Goal: Feedback & Contribution: Leave review/rating

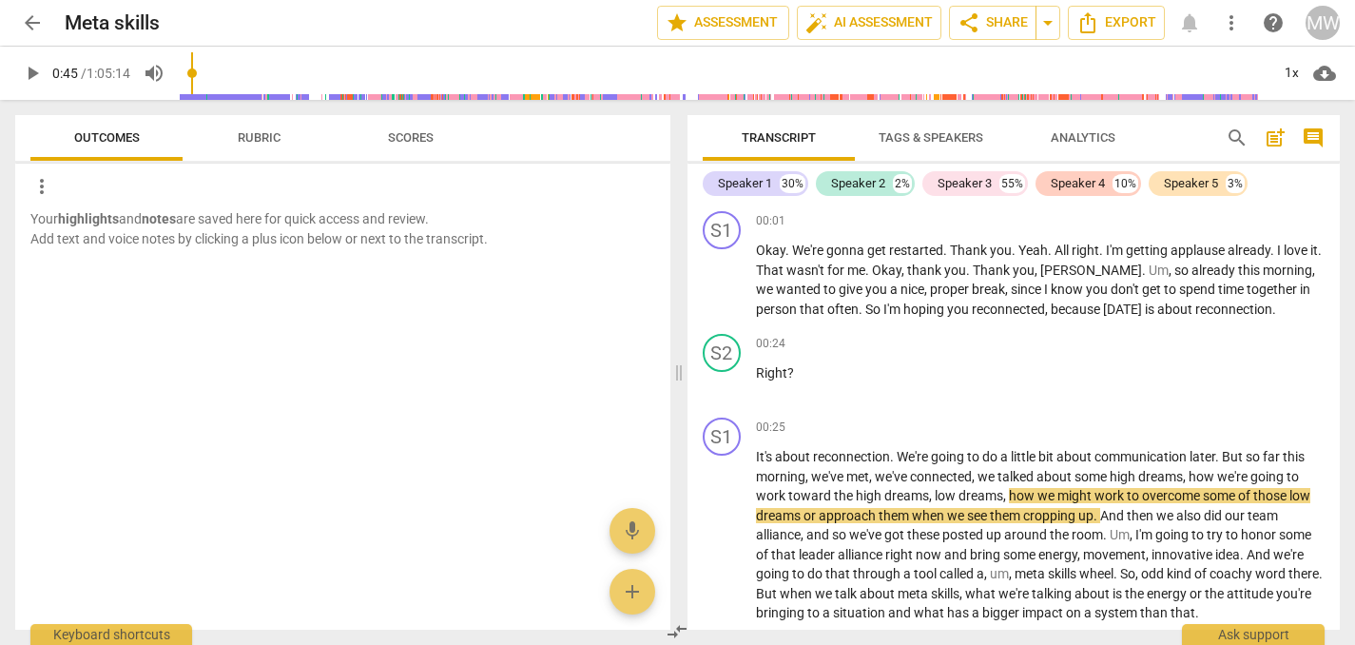
scroll to position [188, 0]
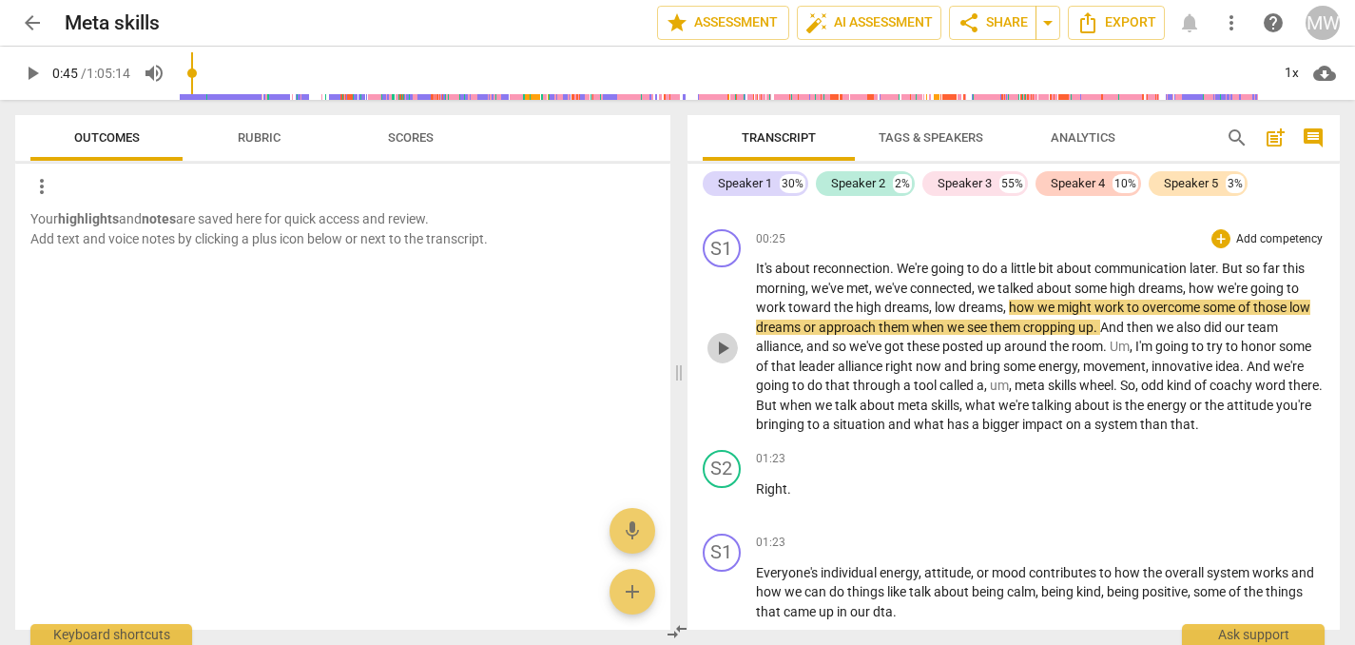
click at [720, 344] on span "play_arrow" at bounding box center [722, 348] width 23 height 23
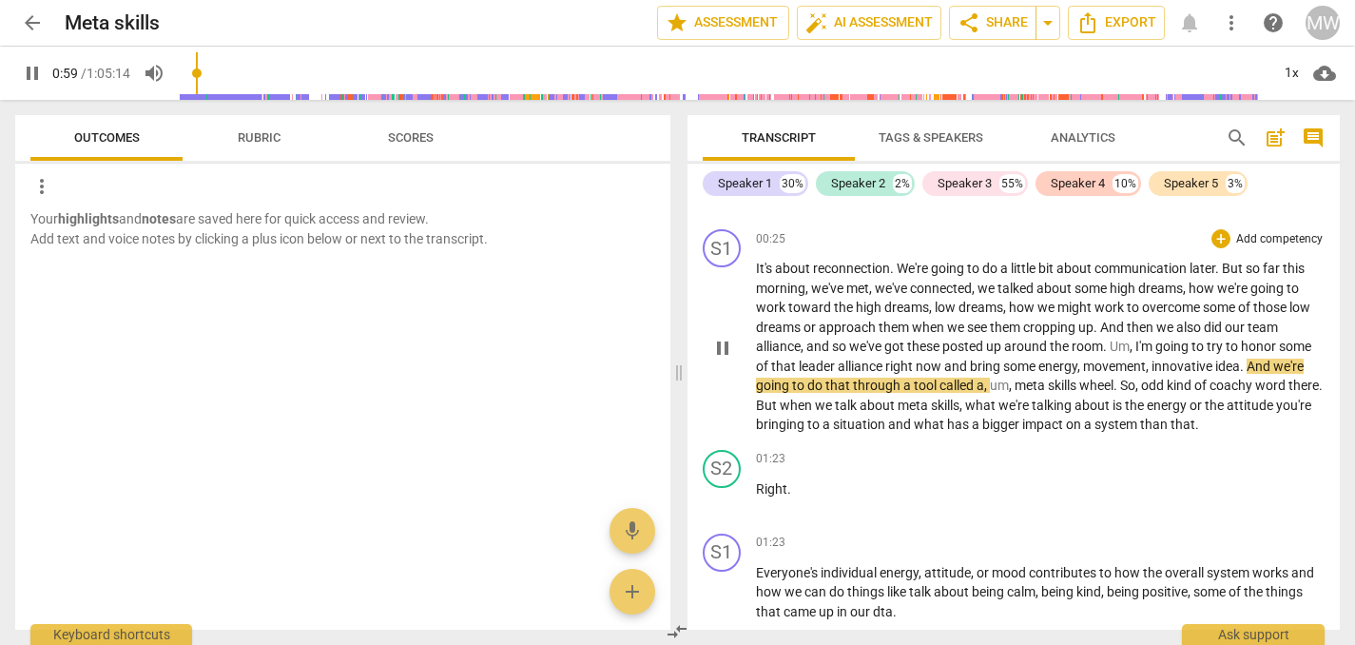
click at [730, 345] on span "pause" at bounding box center [722, 348] width 23 height 23
click at [729, 345] on span "play_arrow" at bounding box center [722, 348] width 23 height 23
click at [104, 131] on span "Outcomes" at bounding box center [107, 137] width 66 height 14
click at [248, 135] on span "Rubric" at bounding box center [259, 137] width 43 height 14
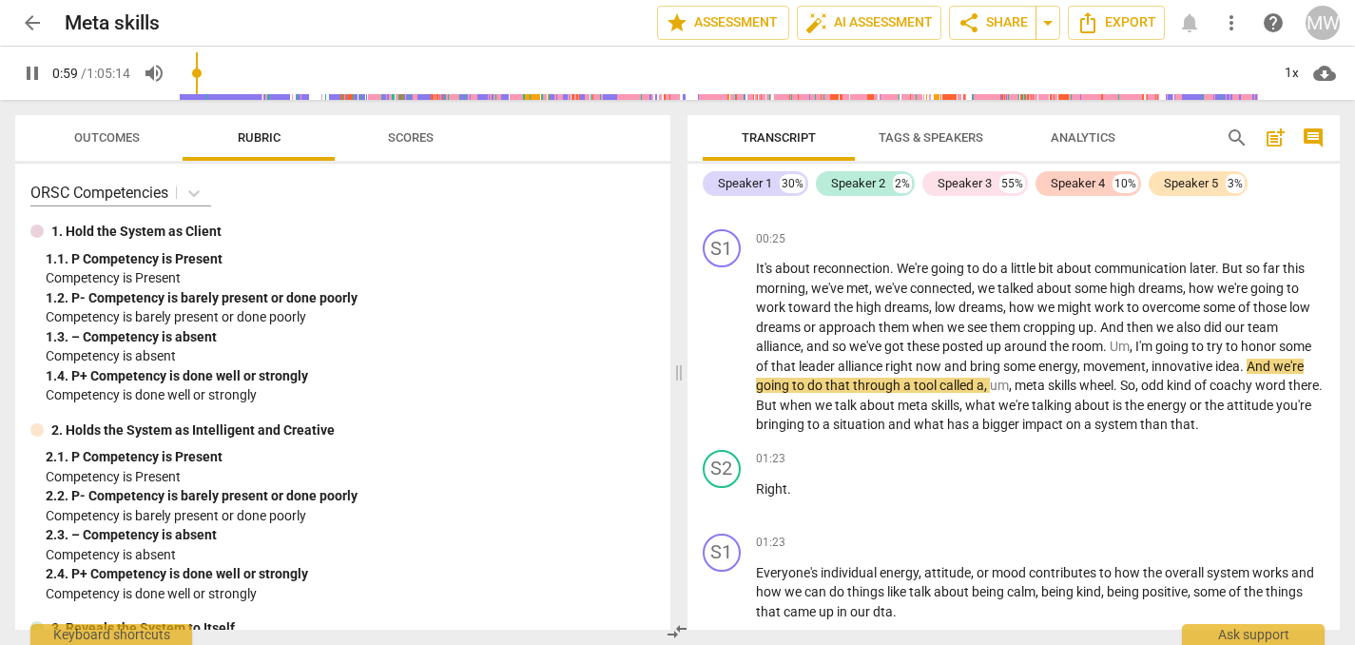
click at [405, 135] on span "Scores" at bounding box center [411, 137] width 46 height 14
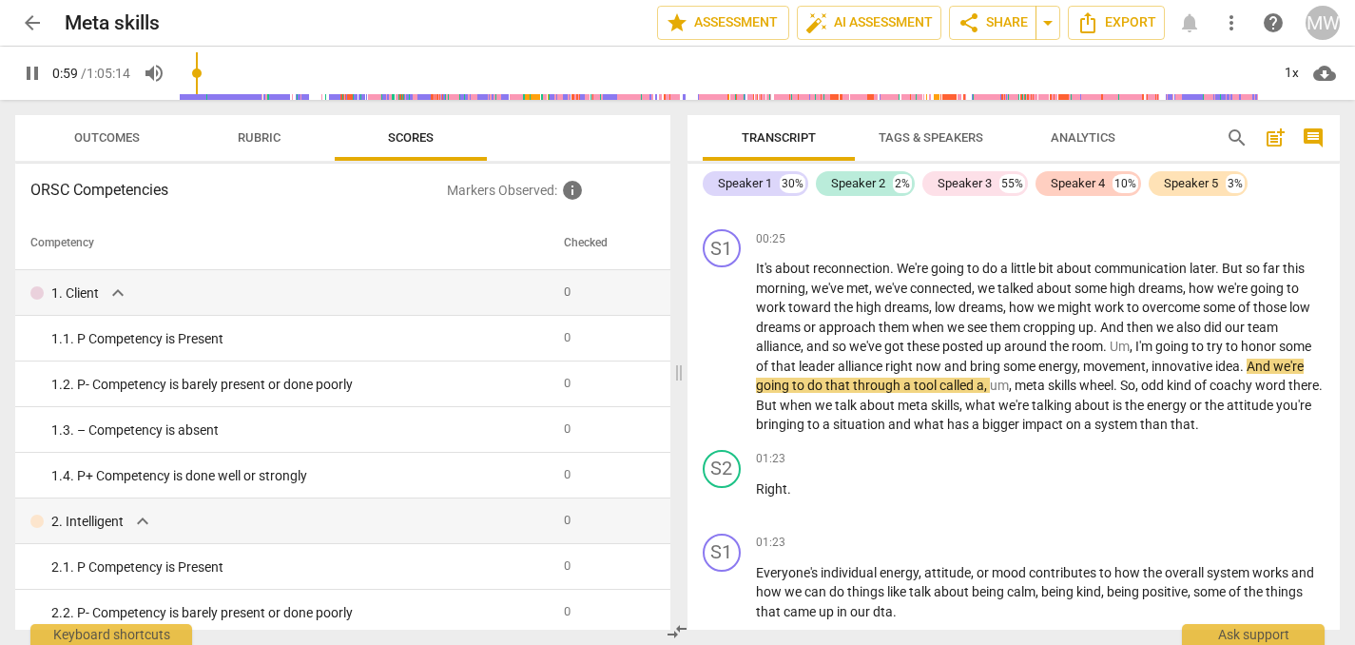
click at [106, 136] on span "Outcomes" at bounding box center [107, 137] width 66 height 14
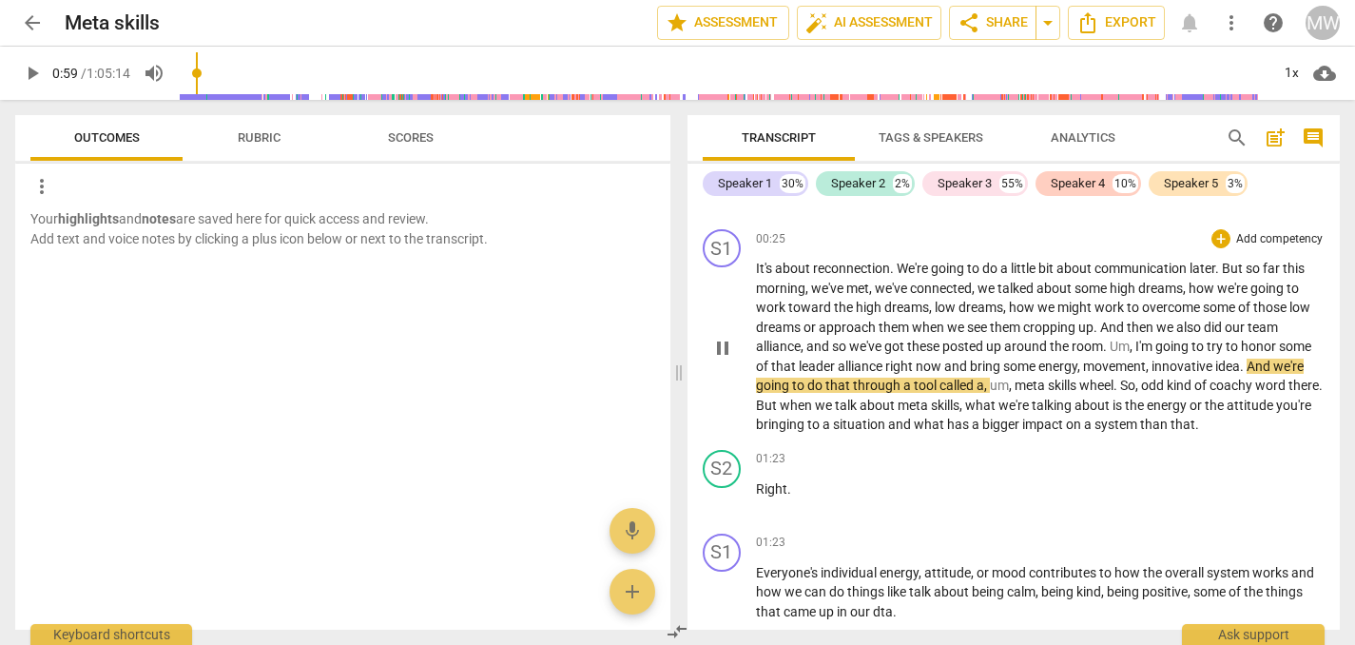
type input "60"
click at [1216, 238] on div "+" at bounding box center [1221, 238] width 19 height 19
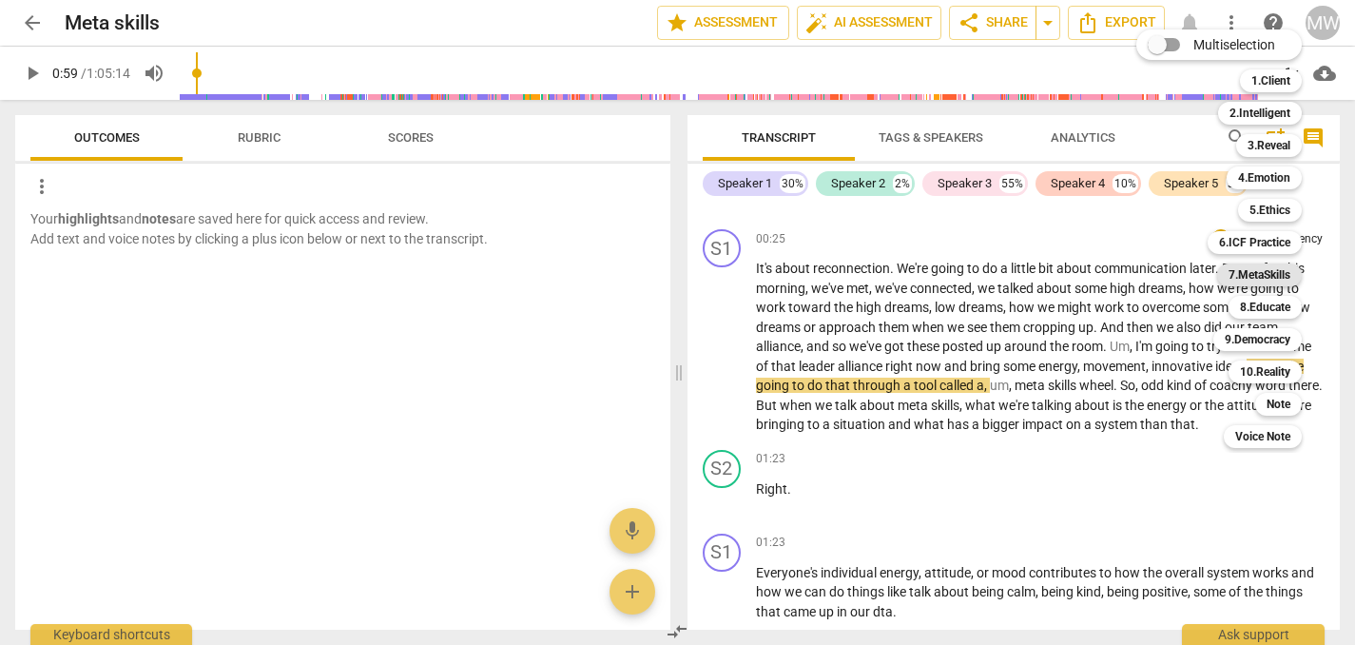
click at [1253, 270] on b "7.MetaSkills" at bounding box center [1260, 274] width 62 height 23
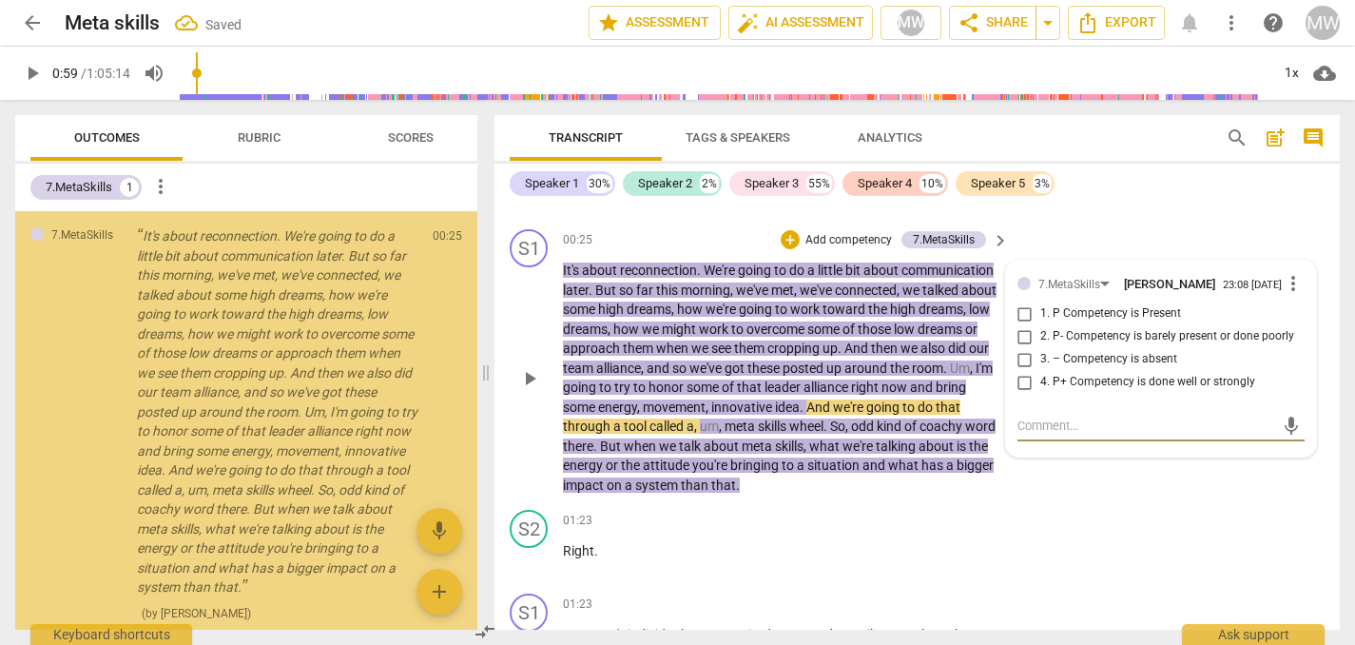
scroll to position [4, 0]
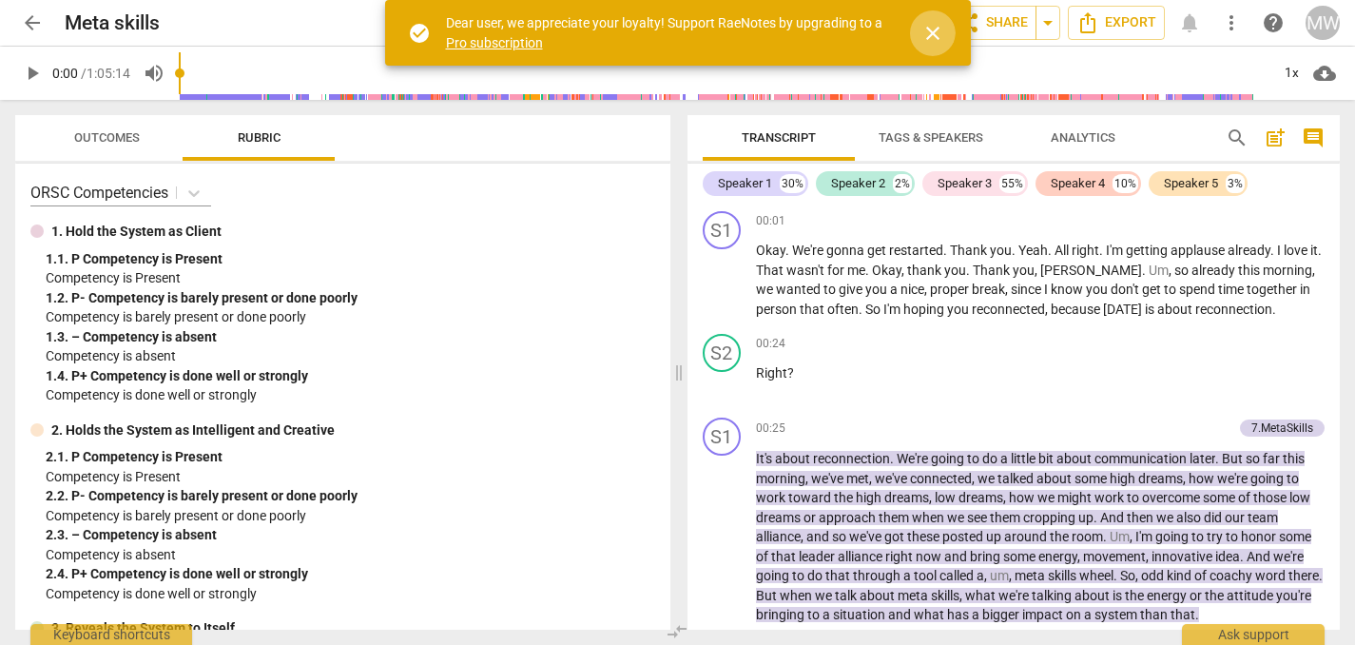
click at [936, 30] on span "close" at bounding box center [932, 33] width 23 height 23
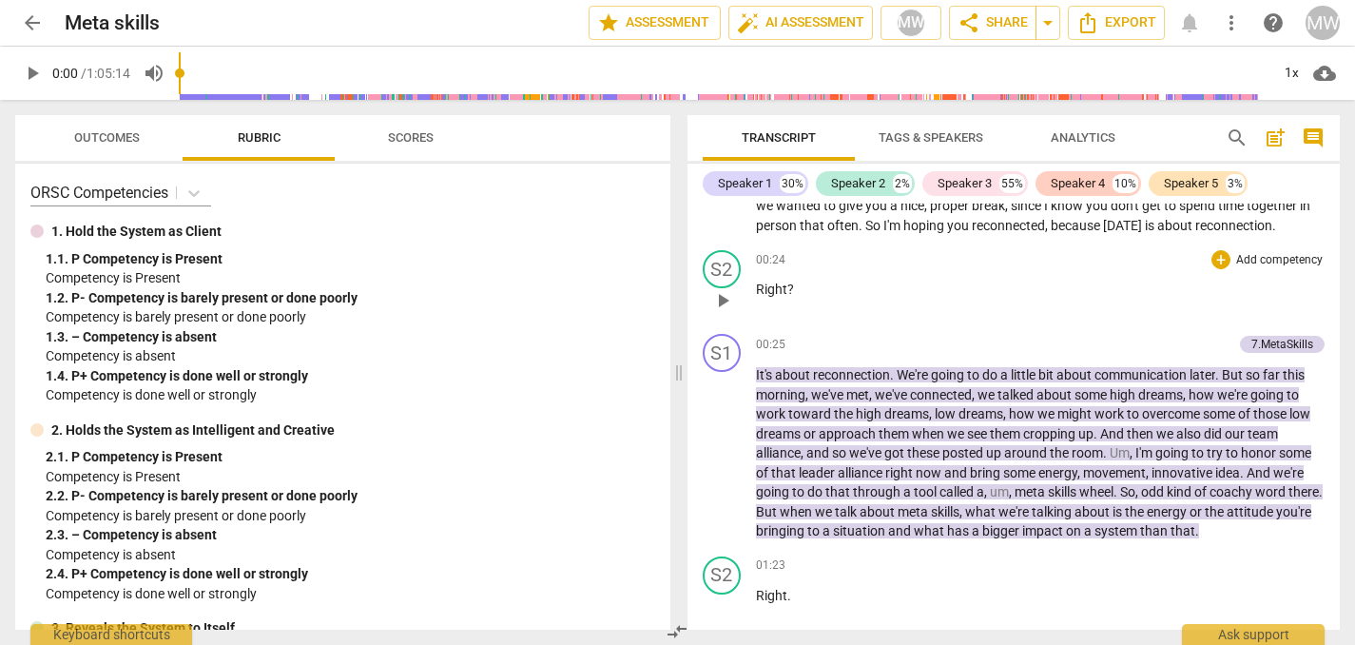
scroll to position [87, 0]
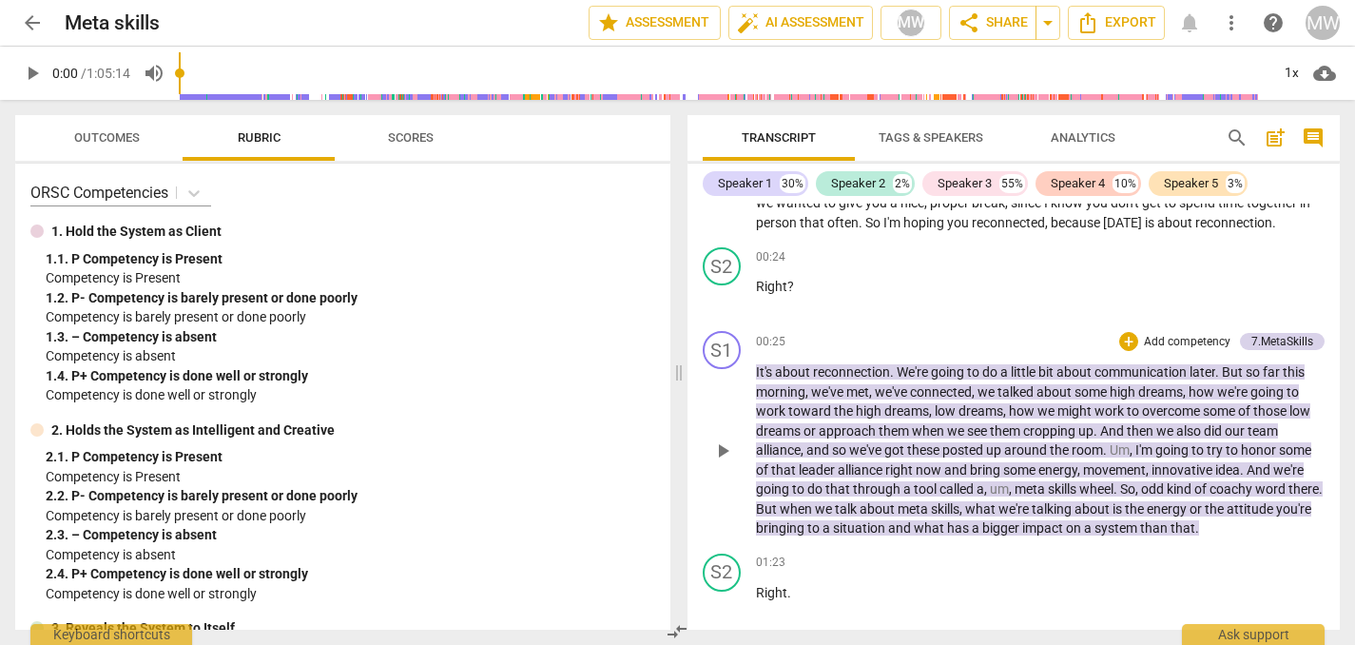
click at [722, 450] on span "play_arrow" at bounding box center [722, 450] width 23 height 23
click at [1110, 449] on span "." at bounding box center [1106, 449] width 7 height 15
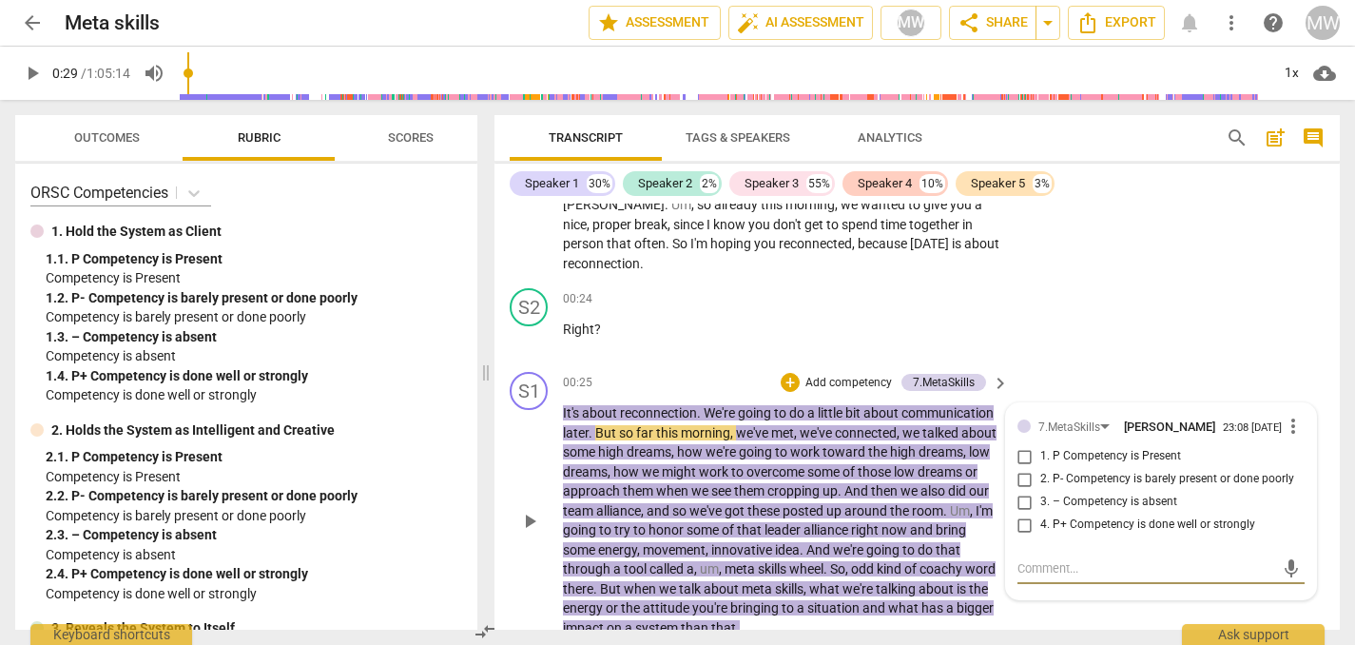
scroll to position [117, 0]
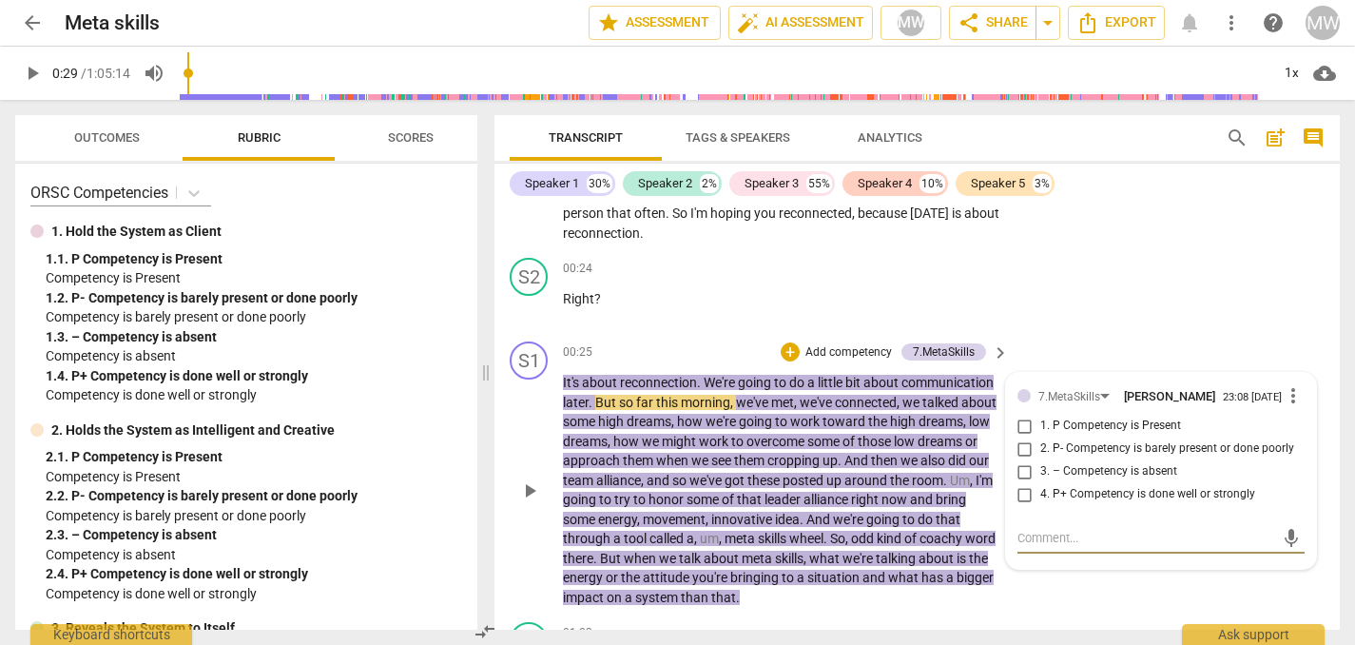
click at [533, 495] on span "play_arrow" at bounding box center [529, 490] width 23 height 23
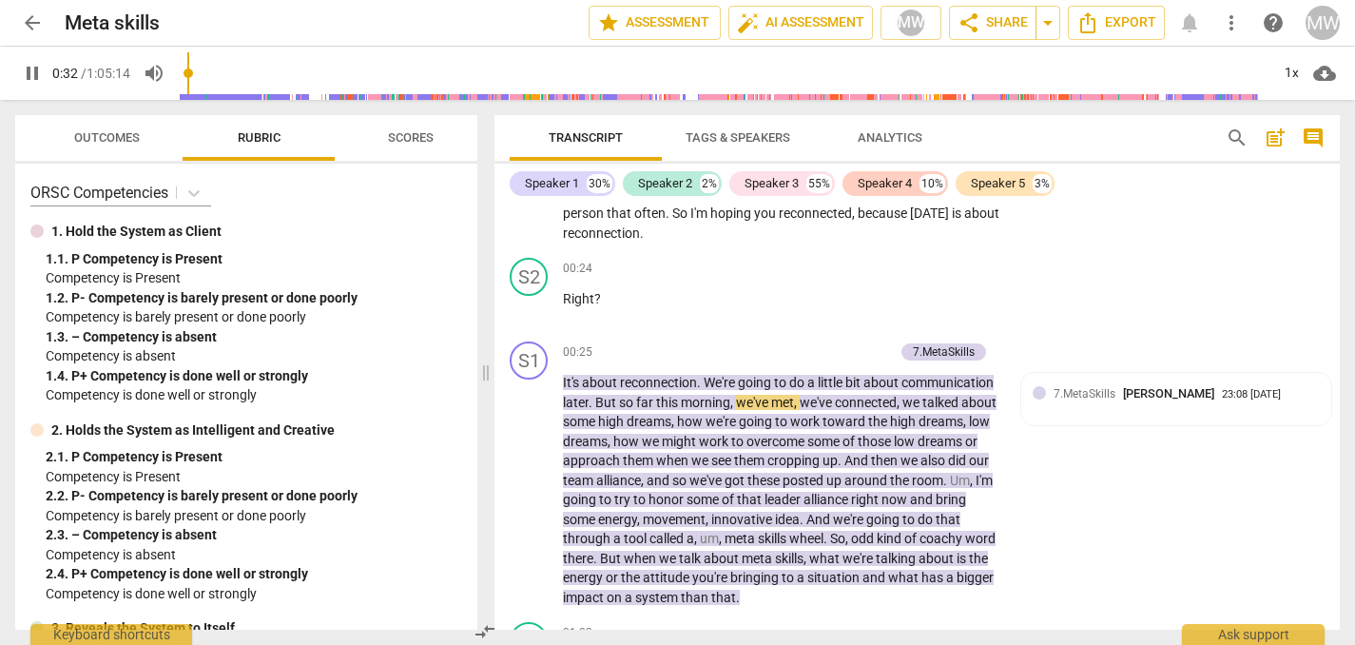
click at [100, 134] on span "Outcomes" at bounding box center [107, 137] width 66 height 14
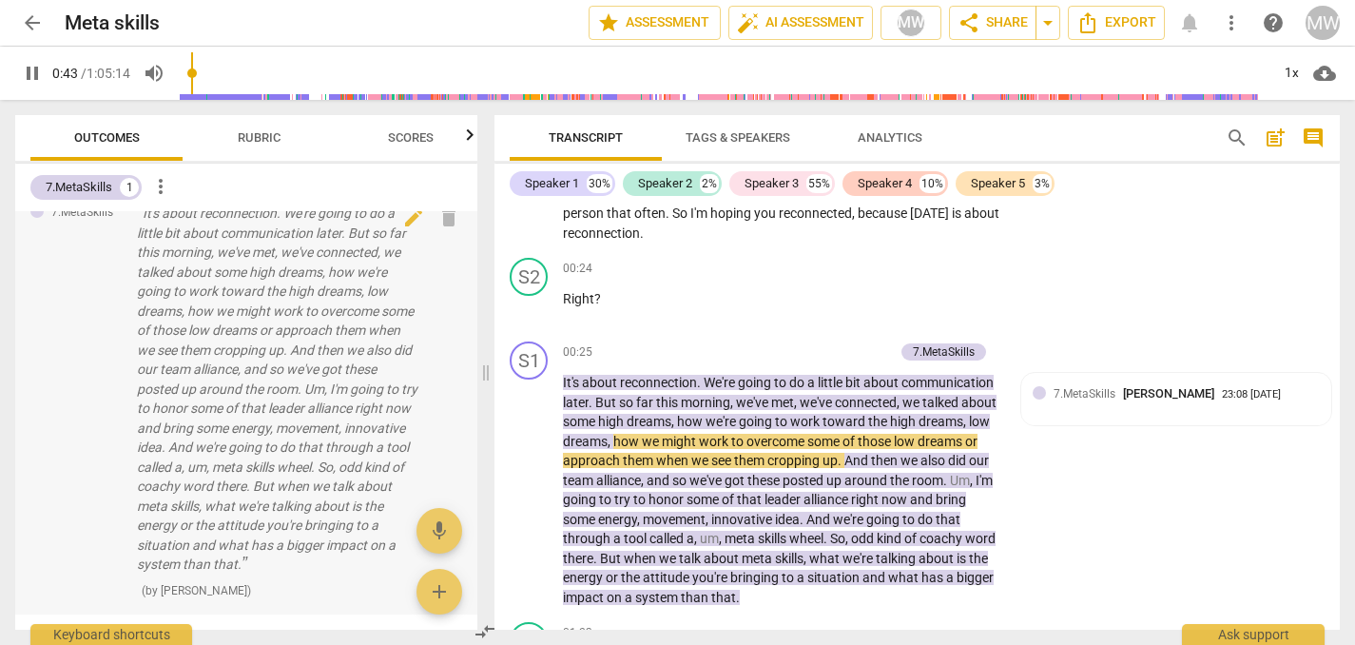
scroll to position [0, 0]
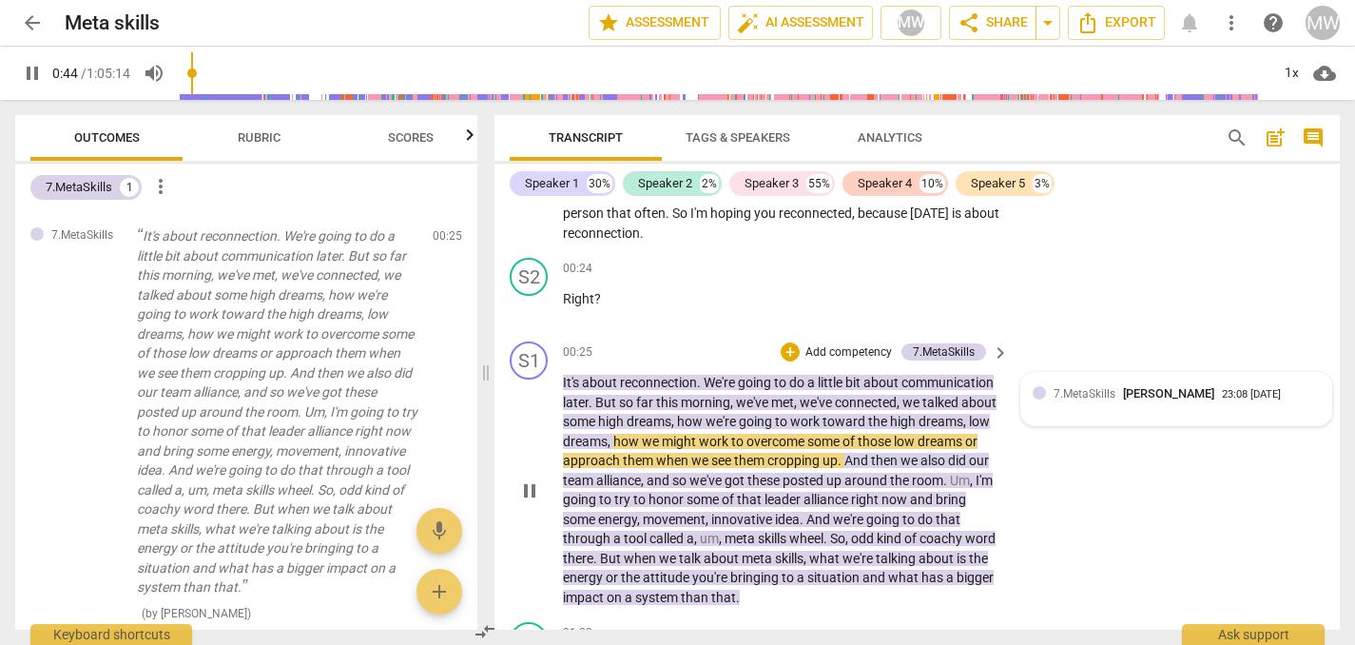
click at [1104, 397] on span "7.MetaSkills" at bounding box center [1085, 393] width 62 height 13
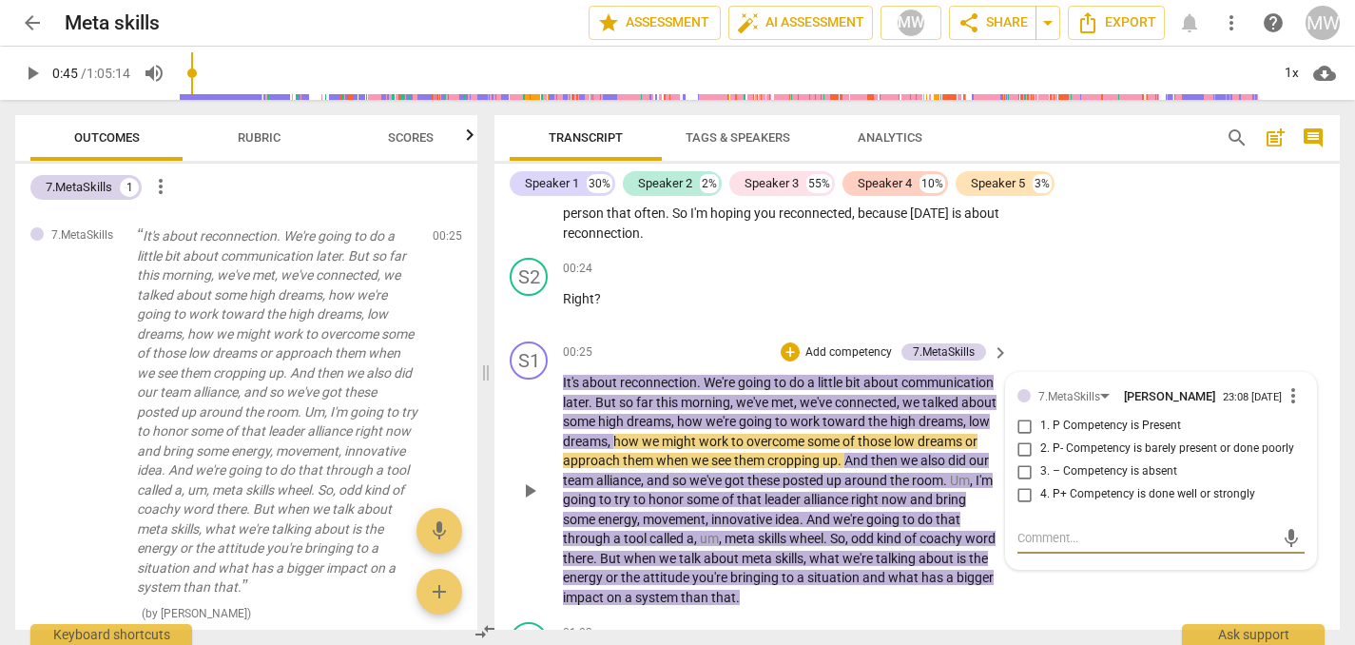
click at [1283, 397] on span "more_vert" at bounding box center [1293, 395] width 23 height 23
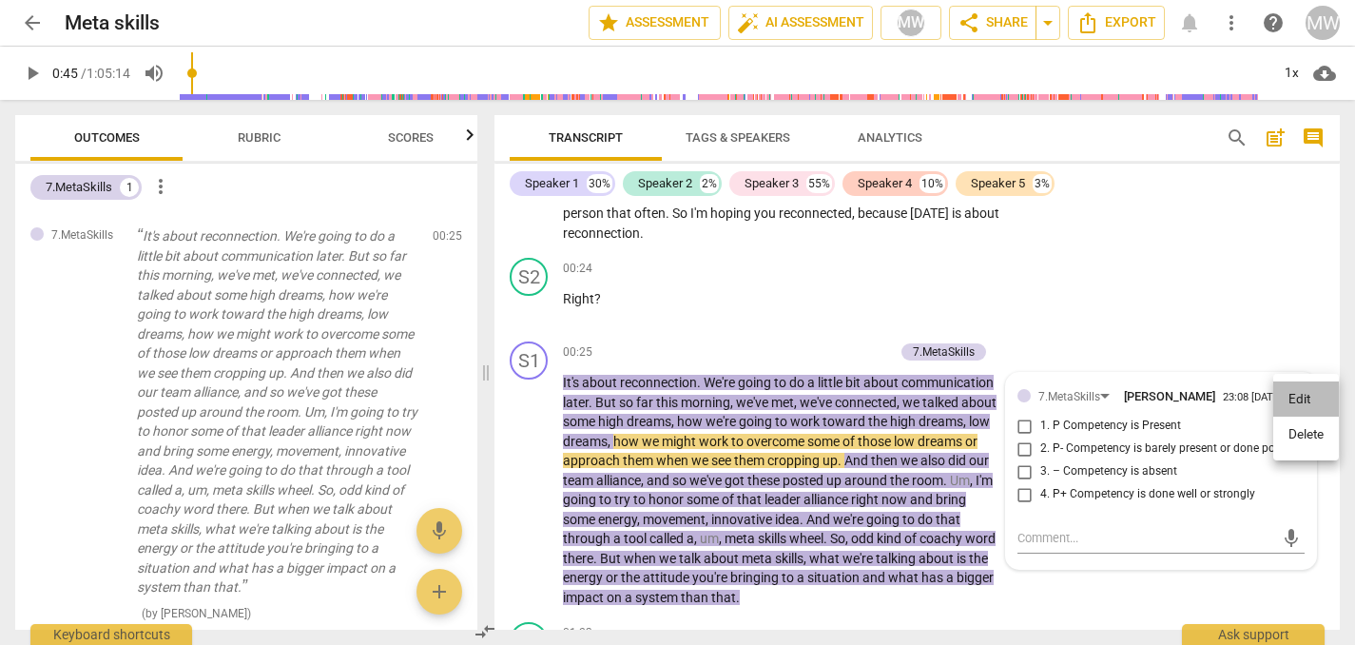
click at [1291, 398] on li "Edit" at bounding box center [1306, 399] width 66 height 36
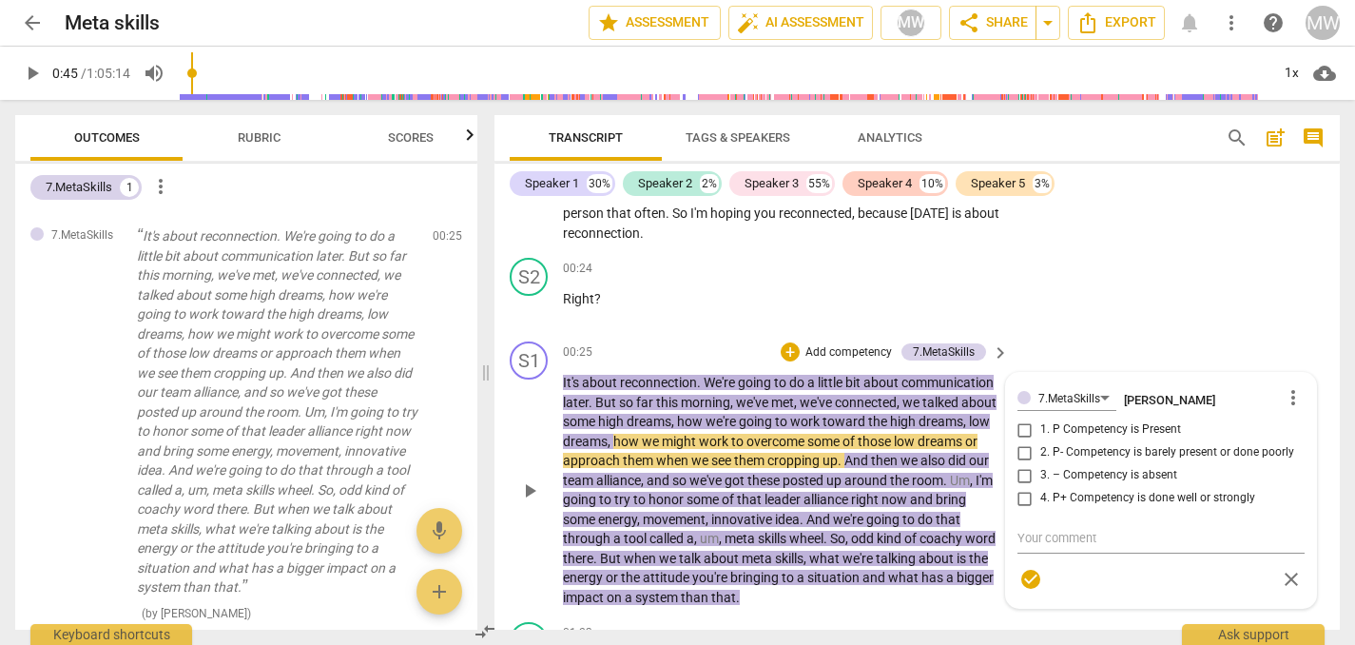
click at [1022, 433] on div "7.MetaSkills [PERSON_NAME] more_vert 1. P Competency is Present 2. P- Competenc…" at bounding box center [1161, 490] width 287 height 212
click at [1018, 427] on div "7.MetaSkills [PERSON_NAME] more_vert 1. P Competency is Present 2. P- Competenc…" at bounding box center [1161, 490] width 287 height 212
click at [1021, 429] on div "7.MetaSkills [PERSON_NAME] more_vert 1. P Competency is Present 2. P- Competenc…" at bounding box center [1161, 490] width 287 height 212
click at [1020, 423] on div "7.MetaSkills [PERSON_NAME] more_vert 1. P Competency is Present 2. P- Competenc…" at bounding box center [1161, 490] width 287 height 212
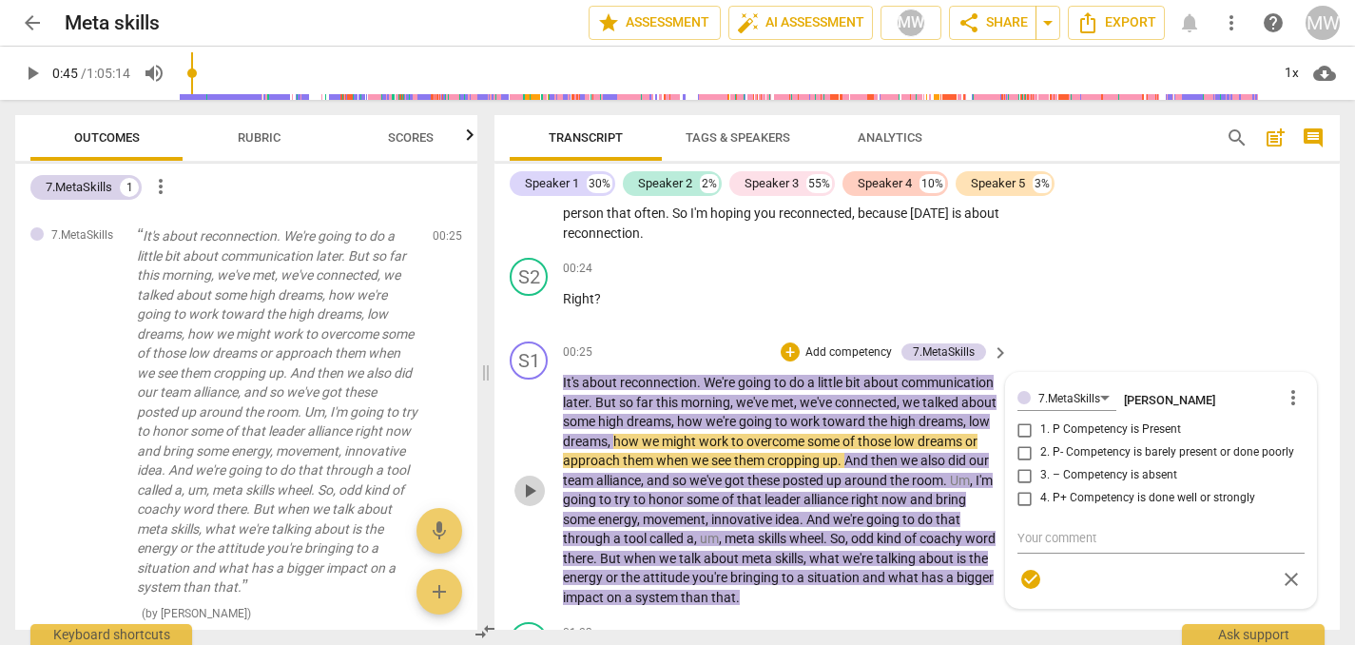
click at [529, 496] on span "play_arrow" at bounding box center [529, 490] width 23 height 23
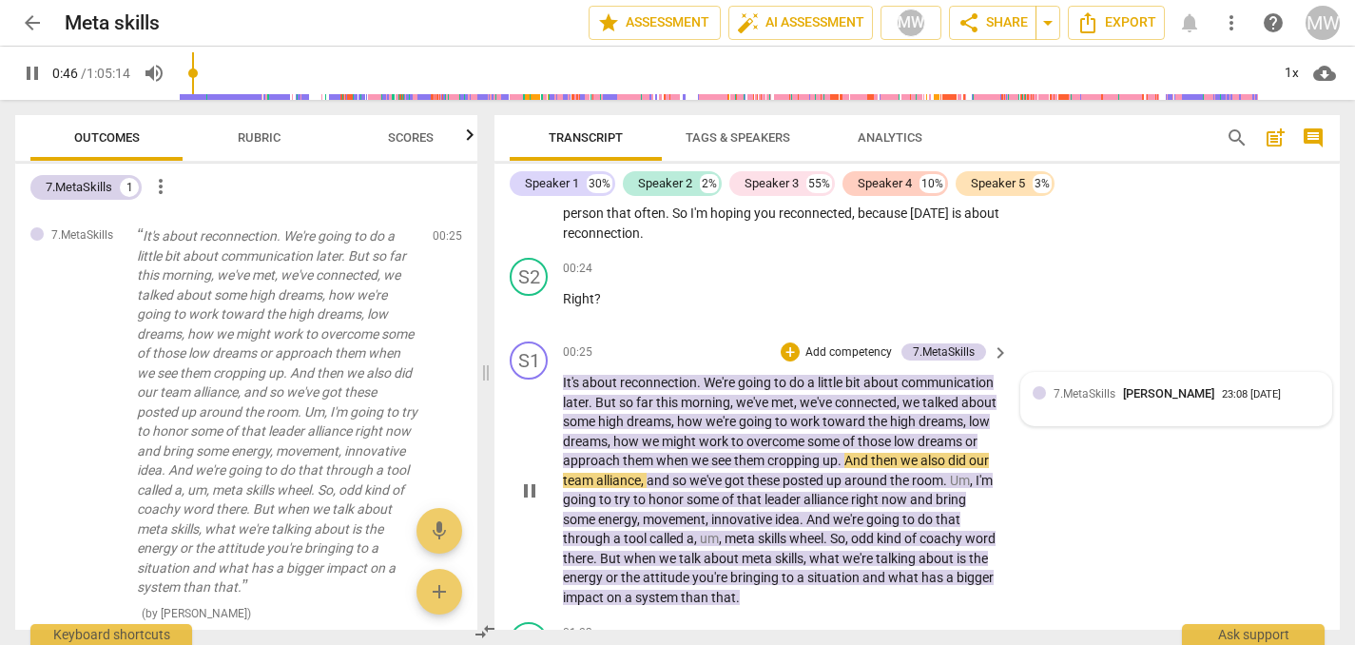
click at [1184, 397] on span "[PERSON_NAME]" at bounding box center [1168, 393] width 91 height 14
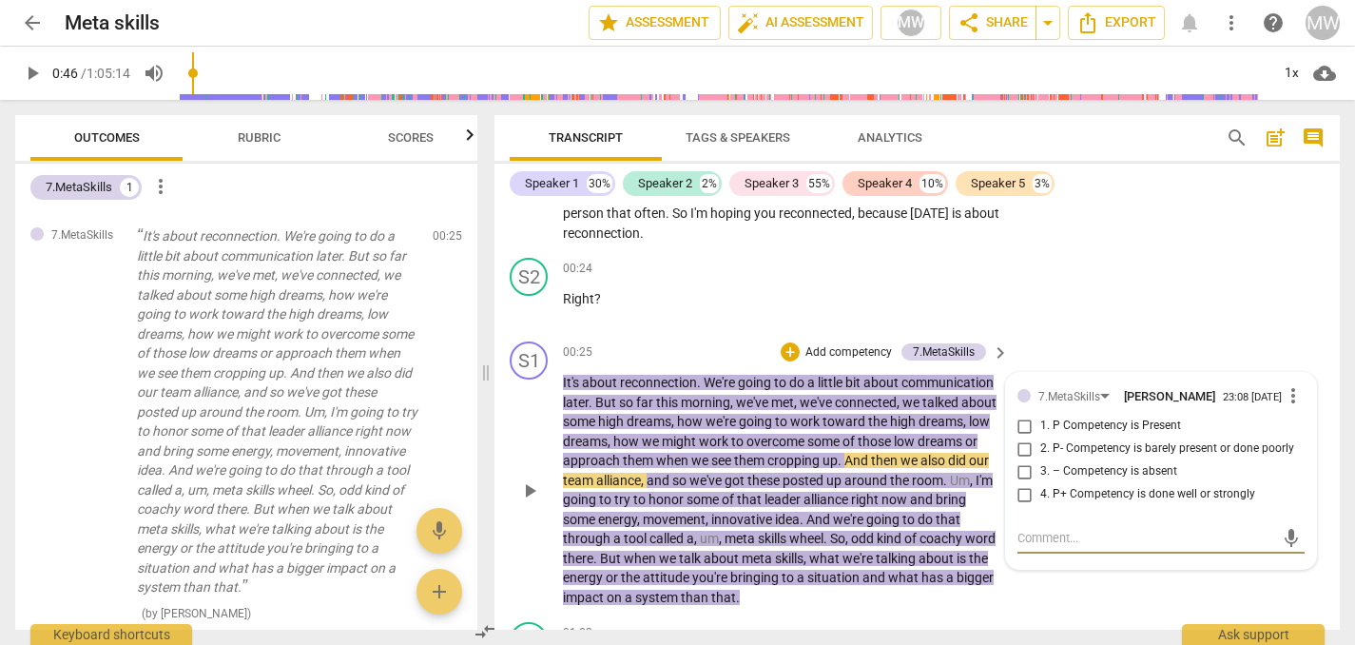
type input "47"
click at [1285, 392] on span "more_vert" at bounding box center [1293, 395] width 23 height 23
click at [1292, 396] on li "Edit" at bounding box center [1306, 399] width 66 height 36
type textarea "B"
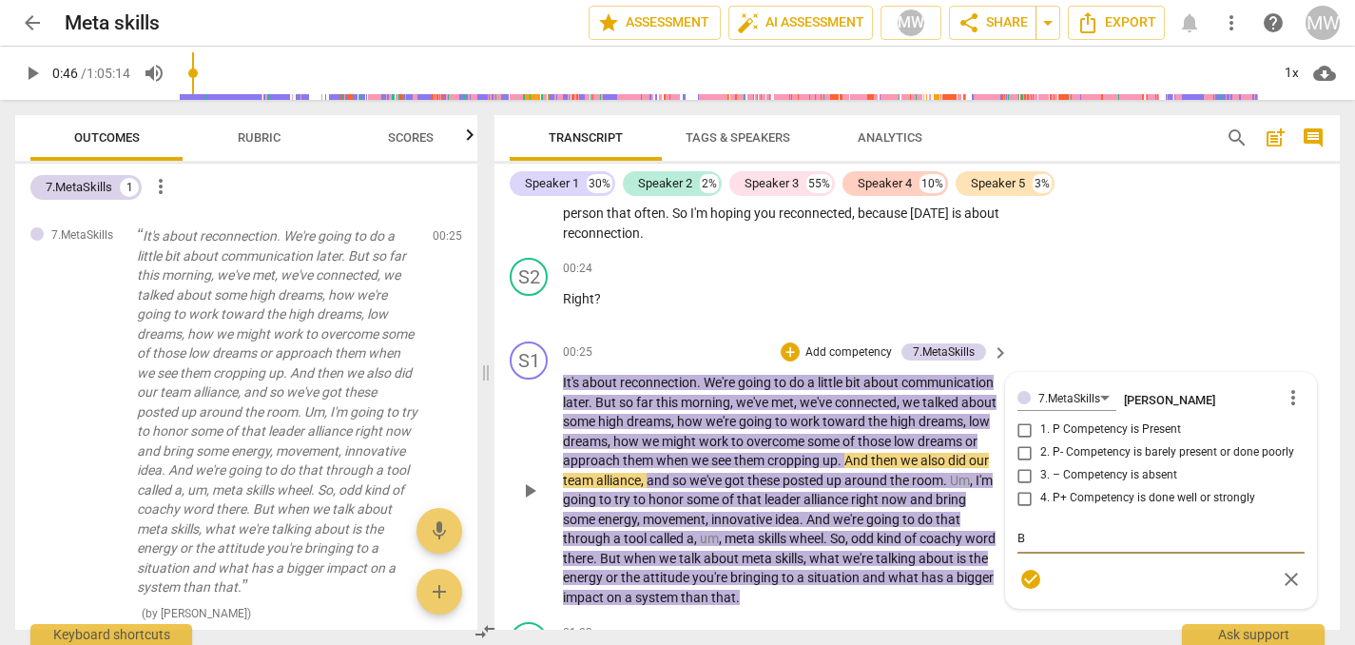
type textarea "Br"
type textarea "Bri"
type textarea "Brig"
type textarea "Brigh"
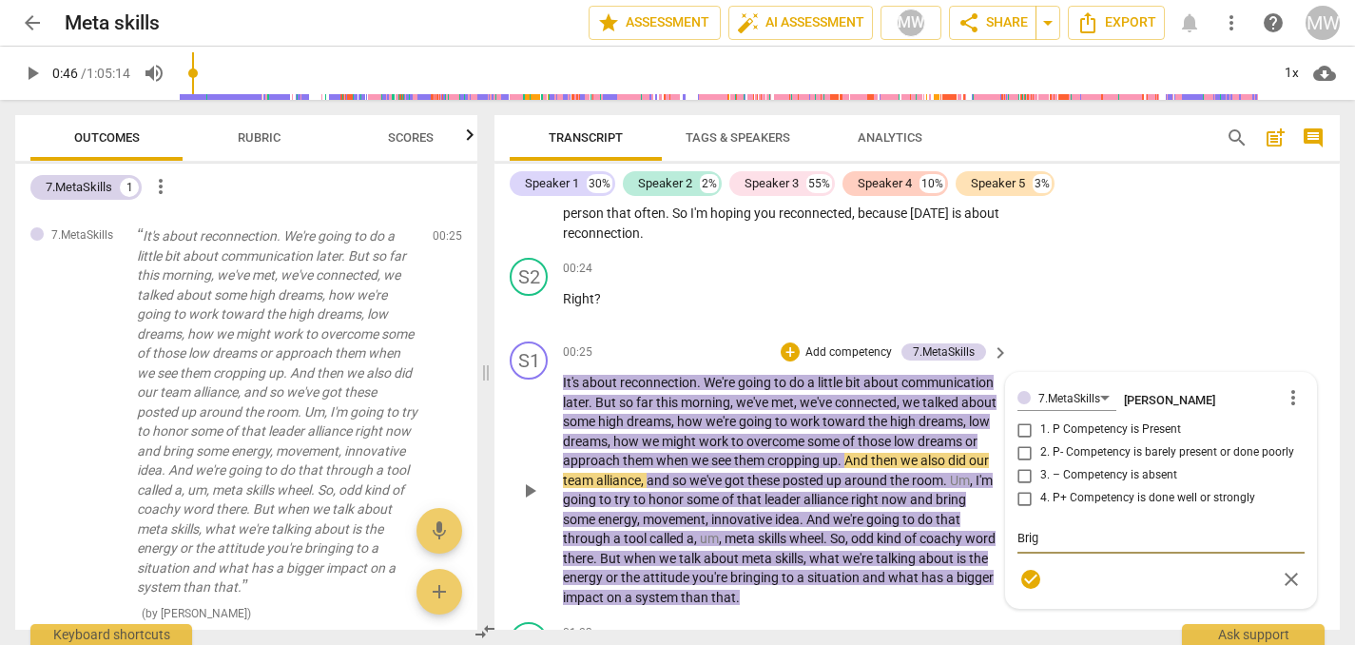
type textarea "Brigh"
type textarea "Bright"
type textarea "Bright."
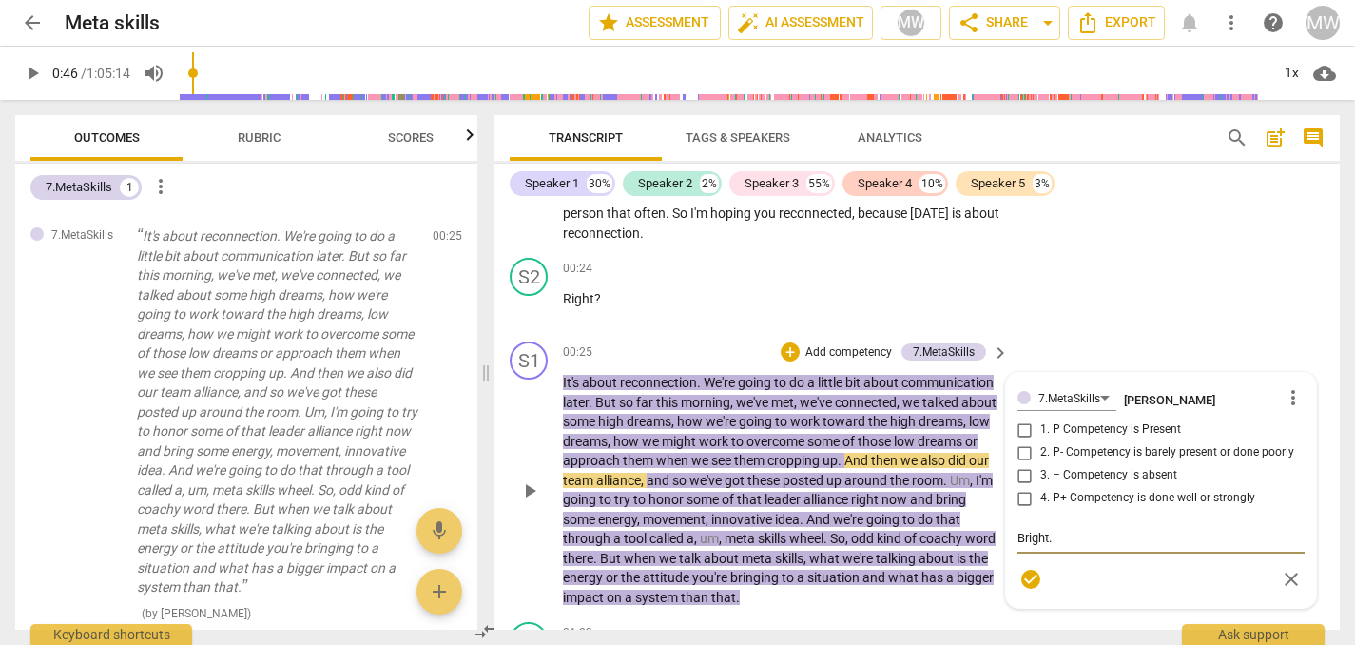
type textarea "Bright."
type textarea "Bright. e"
type textarea "Bright. en"
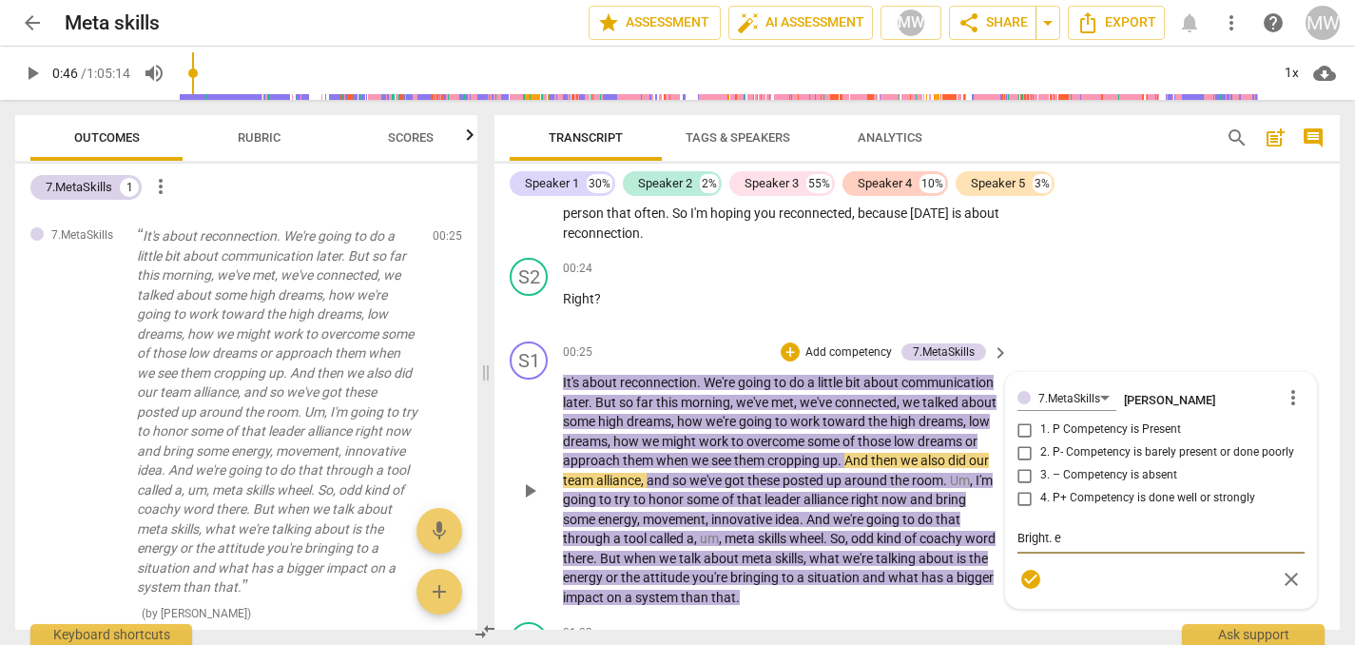
type textarea "Bright. en"
type textarea "Bright. ene"
type textarea "Bright. ener"
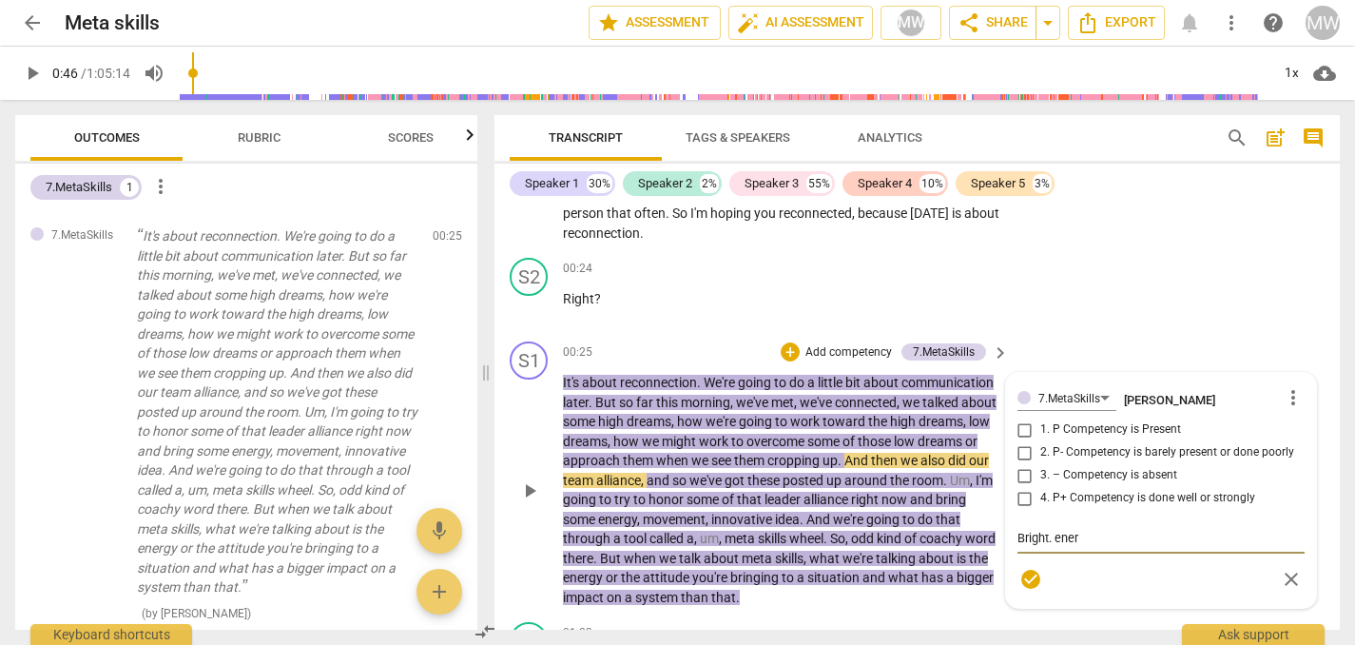
type textarea "Bright. ene"
type textarea "Bright. en"
type textarea "Bright. e"
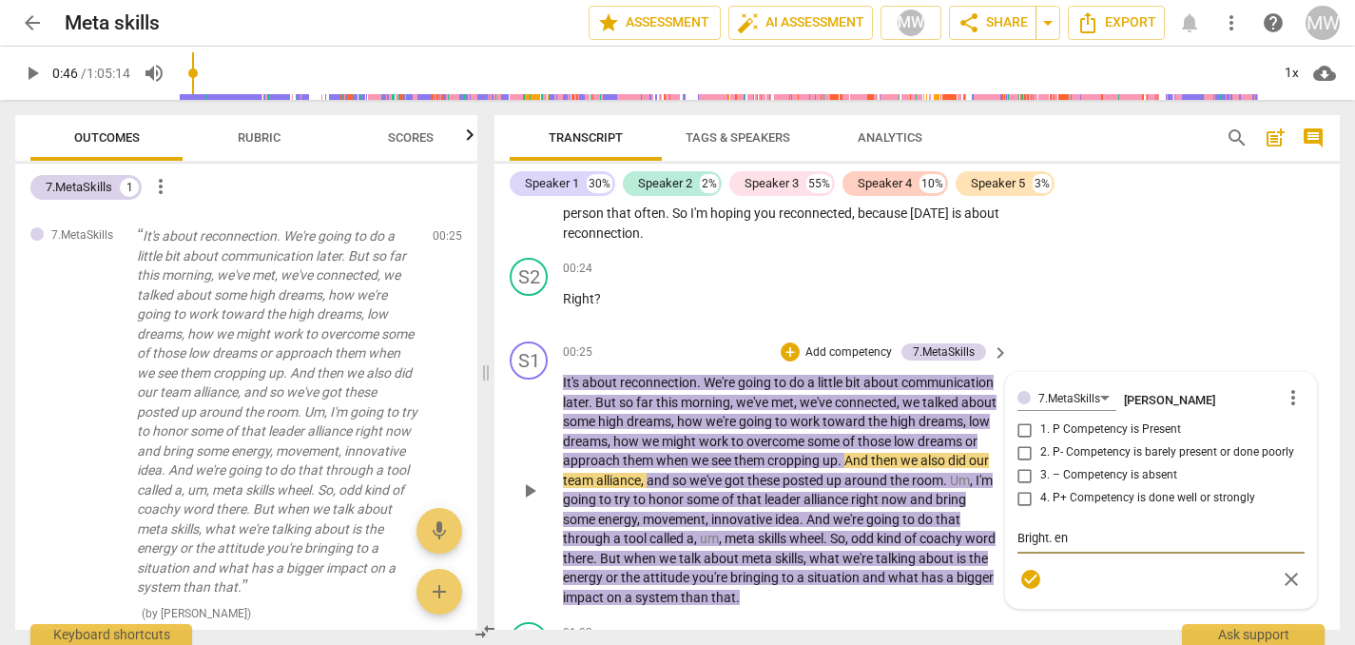
type textarea "Bright. e"
type textarea "Bright."
type textarea "Bright. E"
type textarea "Bright. Eb"
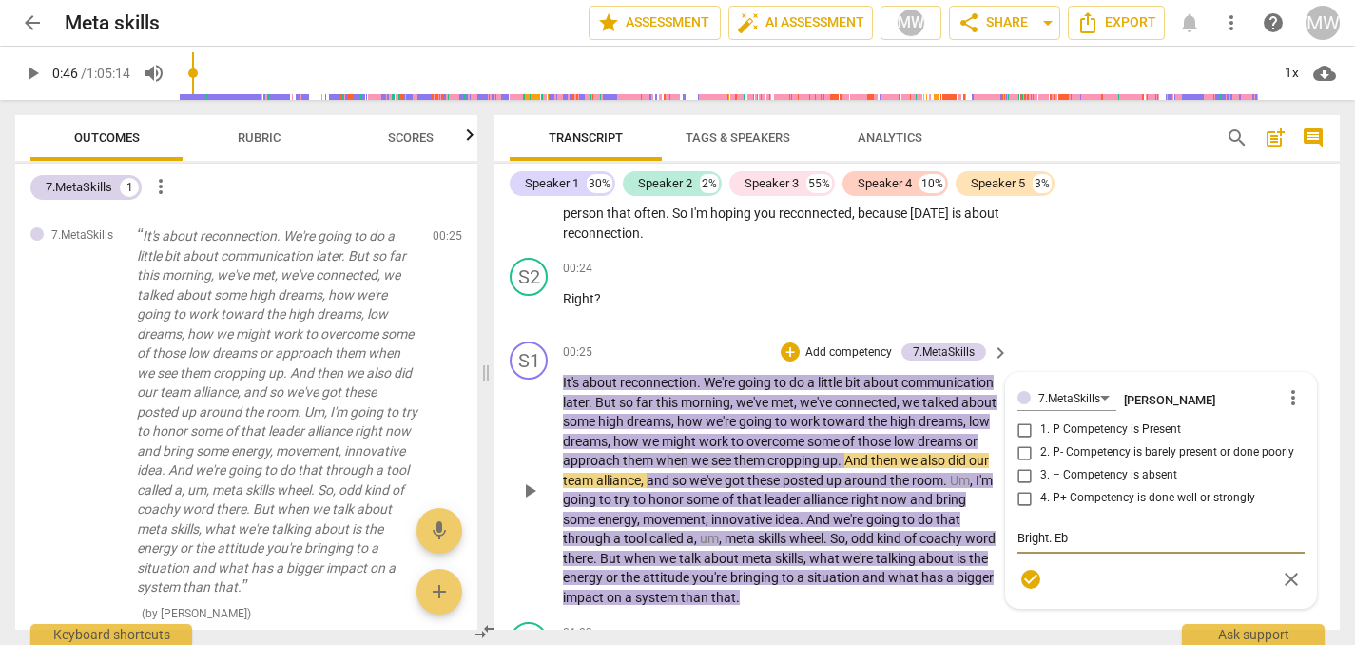
type textarea "Bright. Ebn"
type textarea "Bright. Ebne"
type textarea "Bright. [PERSON_NAME]"
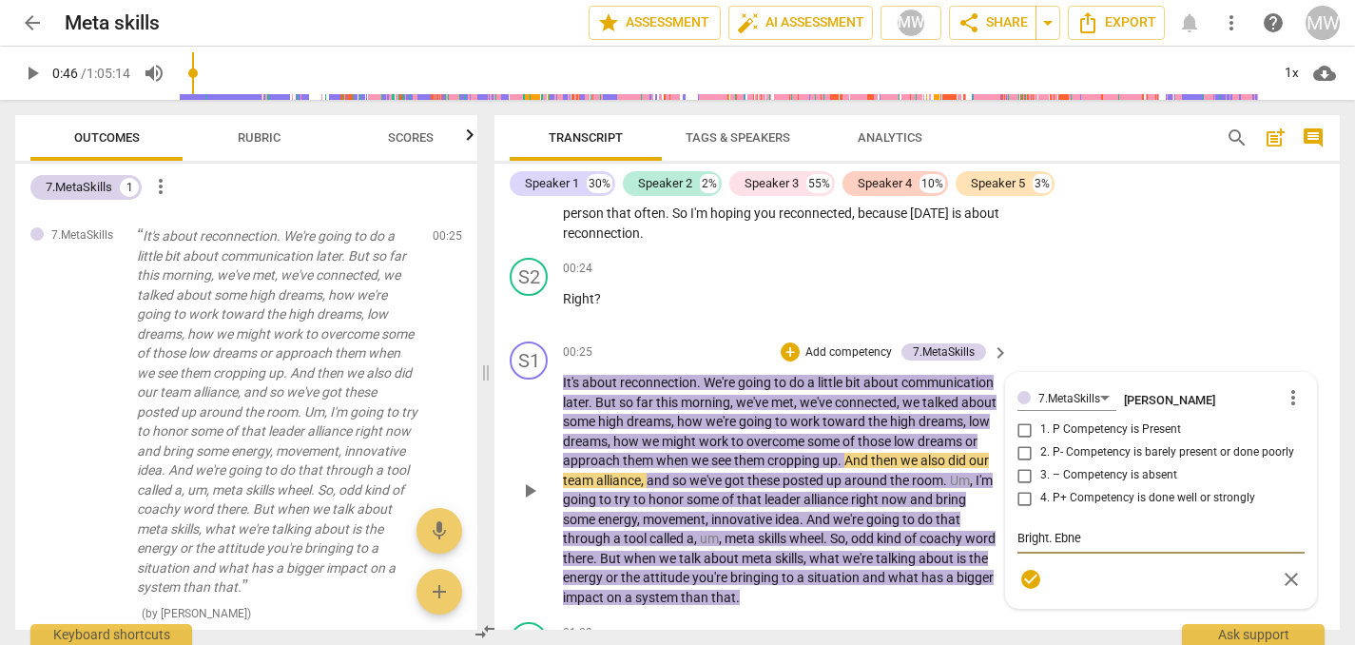
type textarea "Bright. [PERSON_NAME]"
type textarea "Bright. Ebne"
type textarea "Bright. Ebn"
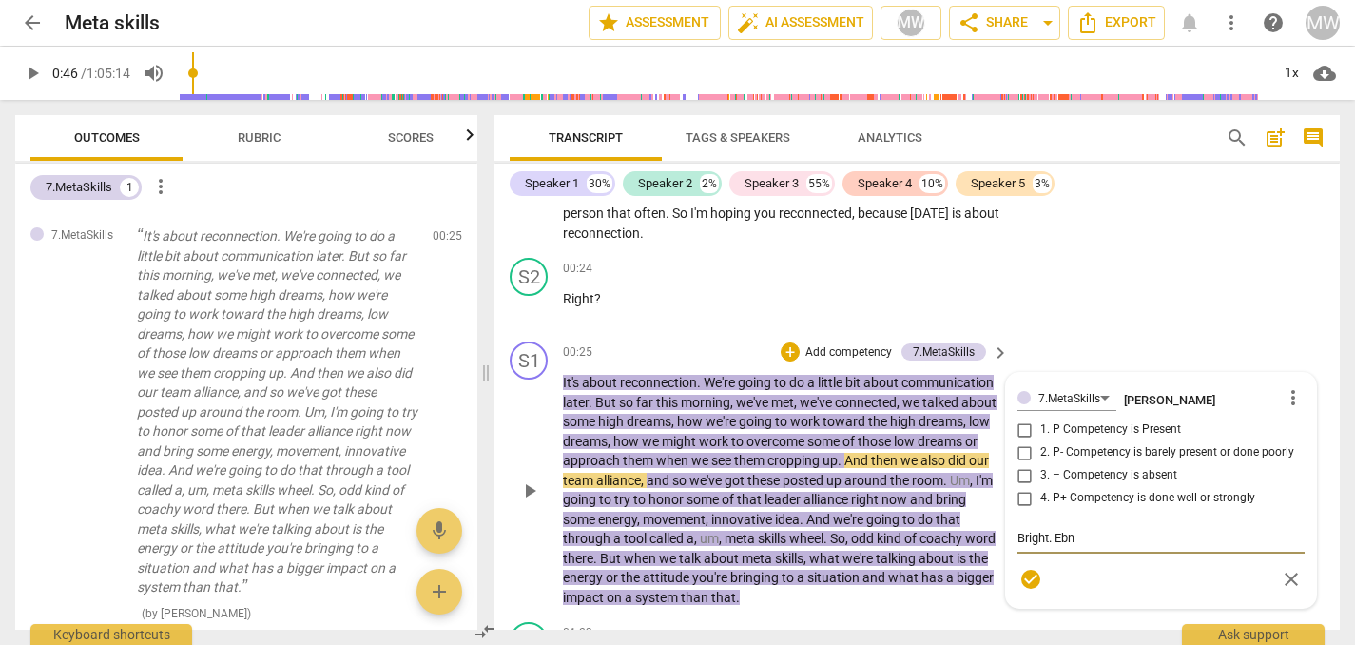
type textarea "Bright. Eb"
type textarea "Bright. E"
type textarea "Bright. En"
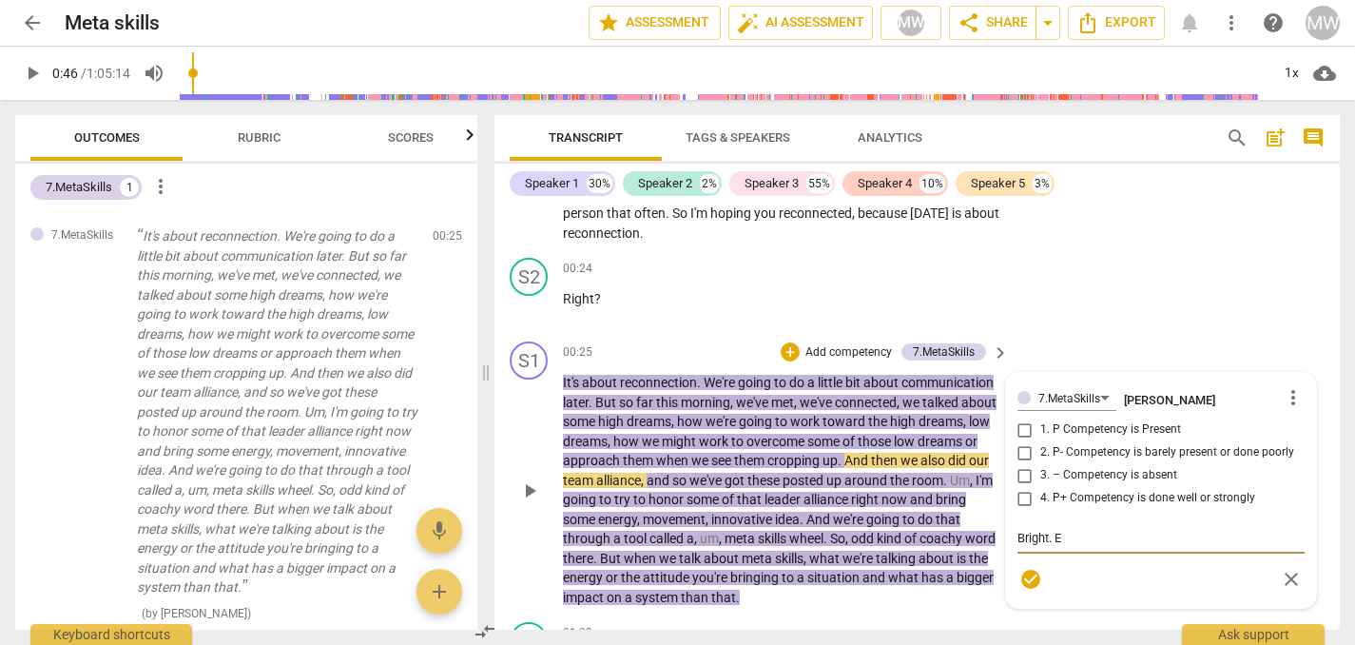
type textarea "Bright. En"
type textarea "Bright. Ene"
type textarea "Bright. Ener"
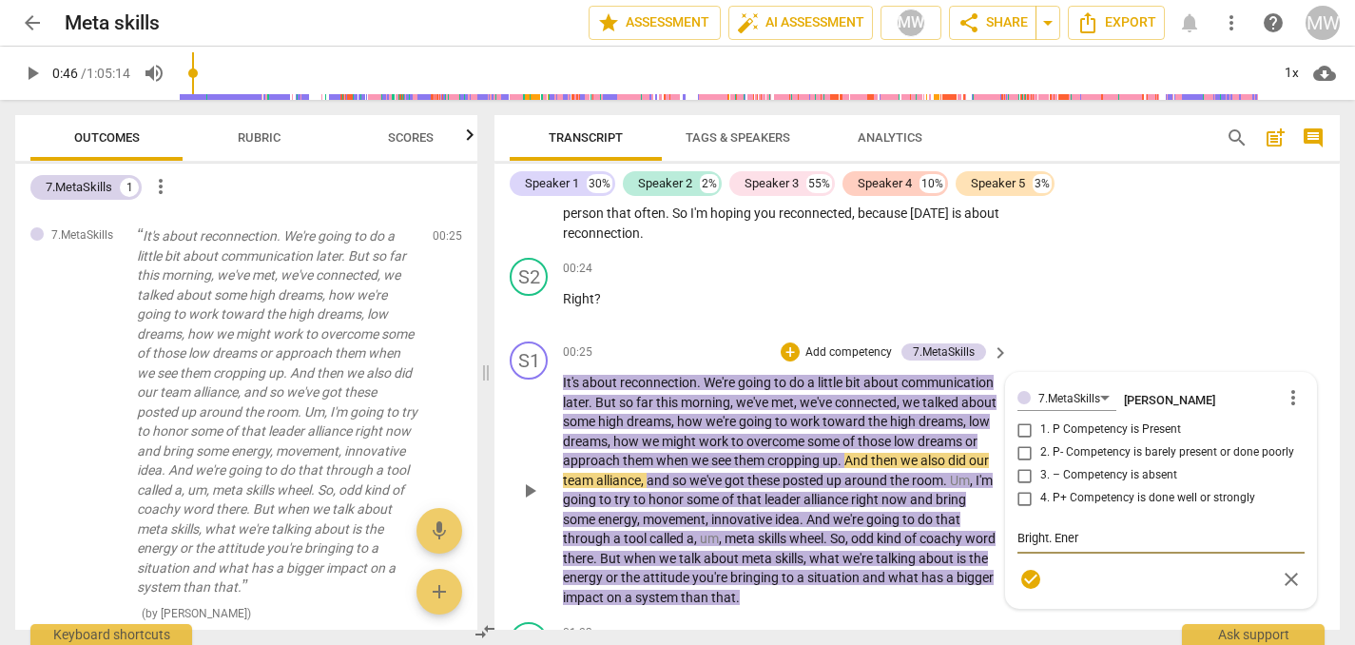
type textarea "Bright. Energ"
type textarea "Bright. Energy"
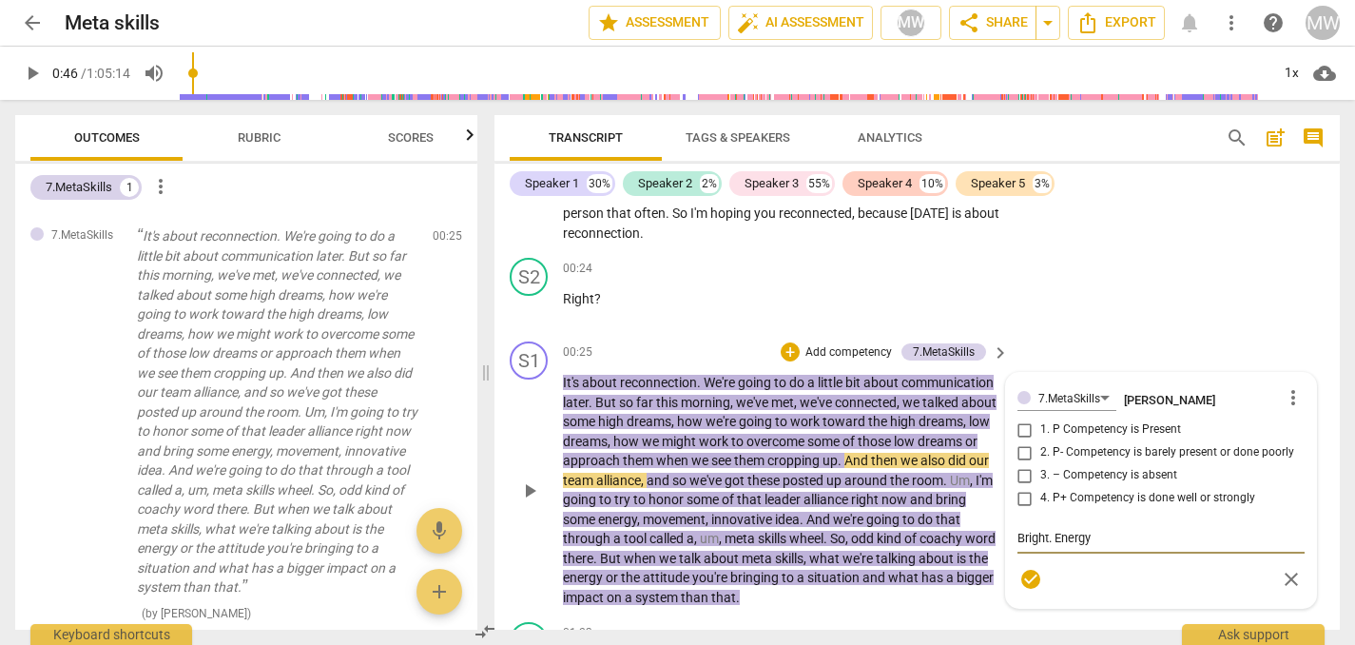
type textarea "Bright. Energy"
click at [1020, 429] on div "7.MetaSkills [PERSON_NAME] more_vert 1. P Competency is Present 2. P- Competenc…" at bounding box center [1161, 490] width 287 height 212
click at [1019, 425] on div "7.MetaSkills [PERSON_NAME] more_vert 1. P Competency is Present 2. P- Competenc…" at bounding box center [1161, 490] width 287 height 212
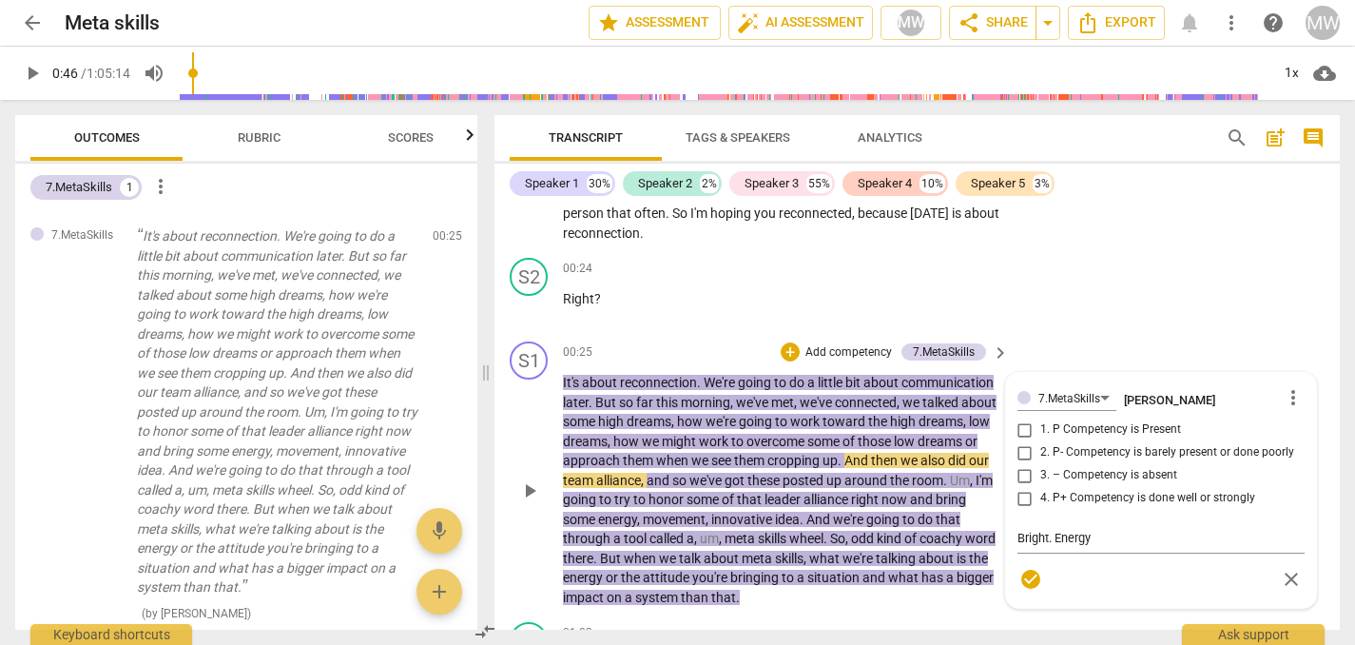
click at [1019, 425] on div "7.MetaSkills [PERSON_NAME] more_vert 1. P Competency is Present 2. P- Competenc…" at bounding box center [1161, 490] width 287 height 212
click at [1287, 394] on span "more_vert" at bounding box center [1293, 397] width 23 height 23
click at [1290, 431] on li "Delete" at bounding box center [1306, 434] width 66 height 36
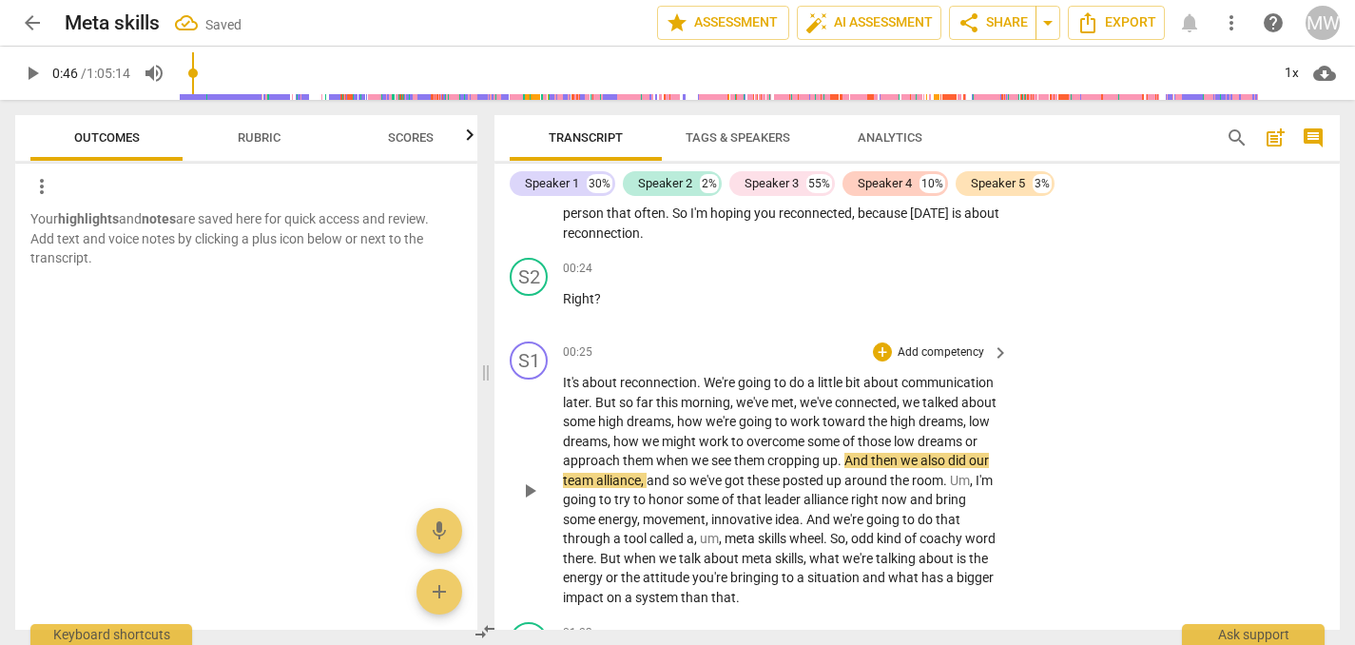
click at [524, 498] on span "play_arrow" at bounding box center [529, 490] width 23 height 23
click at [883, 345] on div "+" at bounding box center [882, 351] width 19 height 19
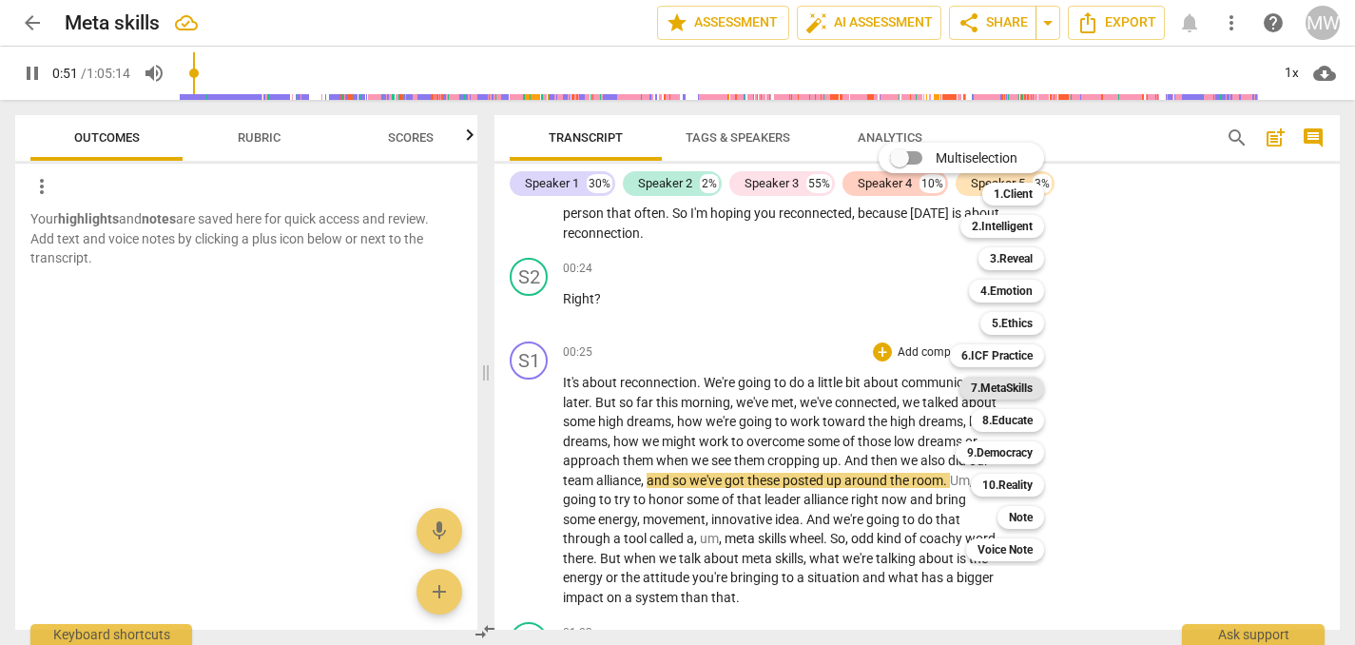
click at [1010, 388] on b "7.MetaSkills" at bounding box center [1002, 388] width 62 height 23
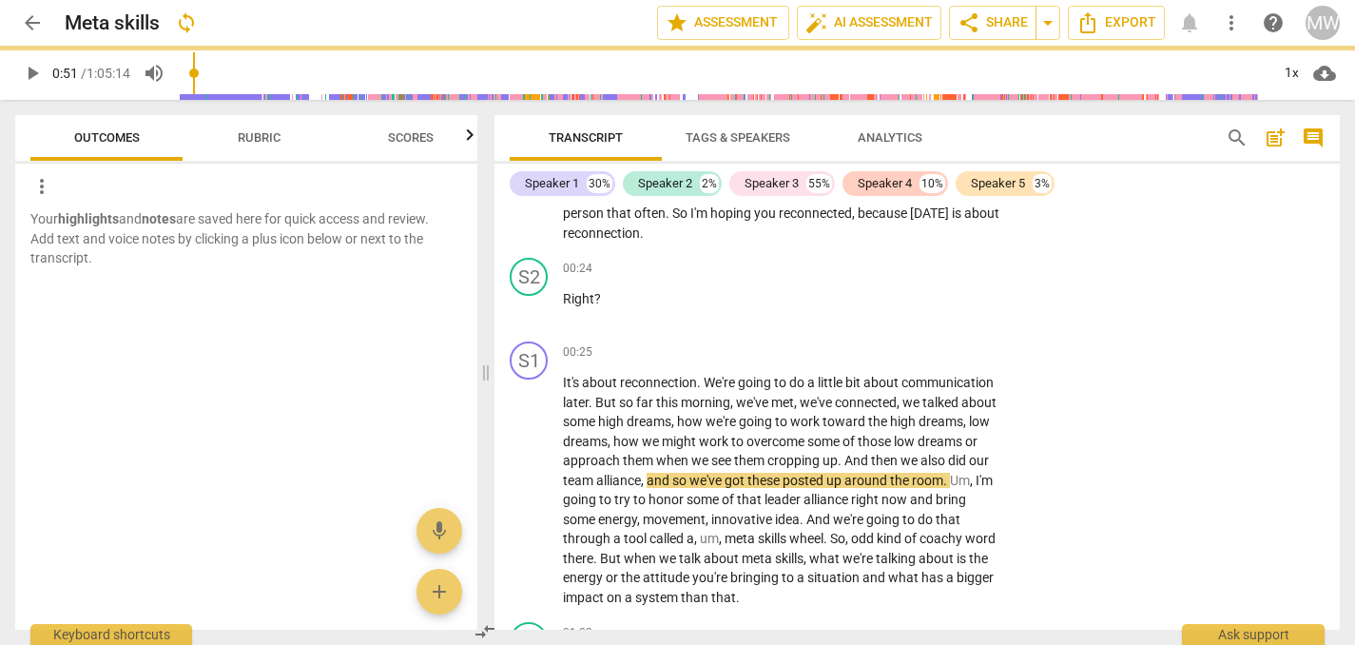
type input "52"
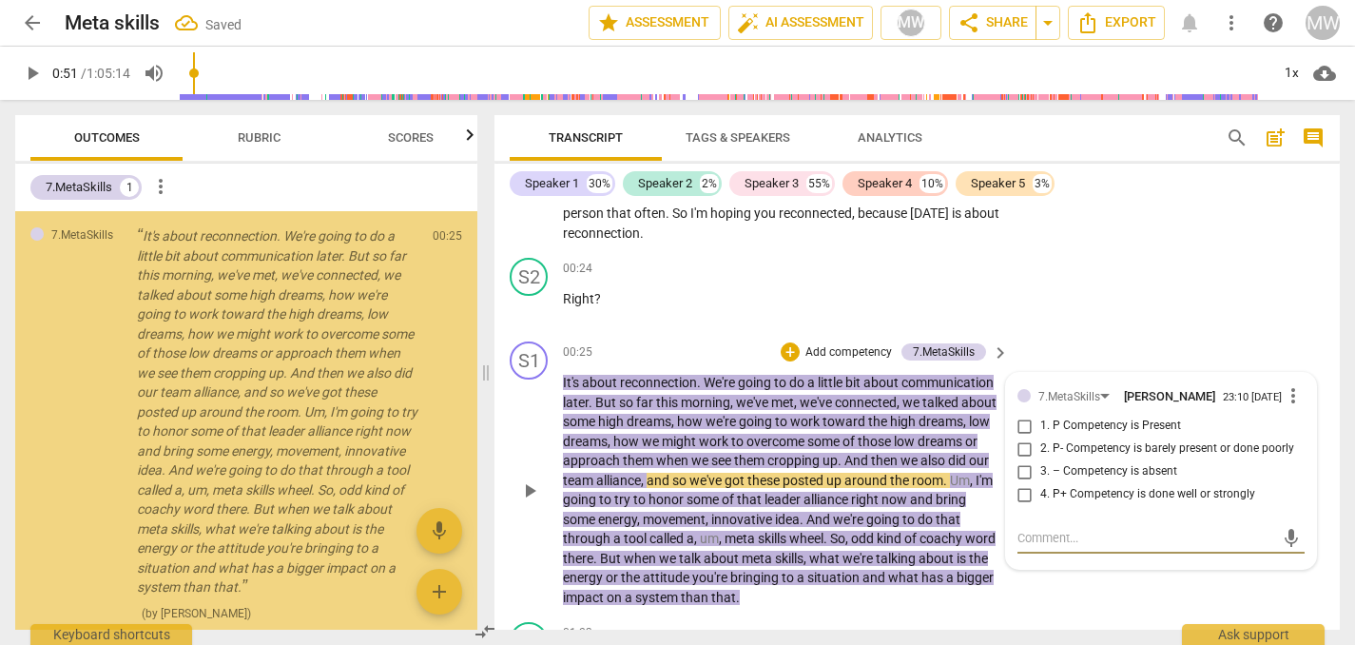
scroll to position [4, 0]
click at [1021, 430] on input "1. P Competency is Present" at bounding box center [1025, 426] width 30 height 23
checkbox input "true"
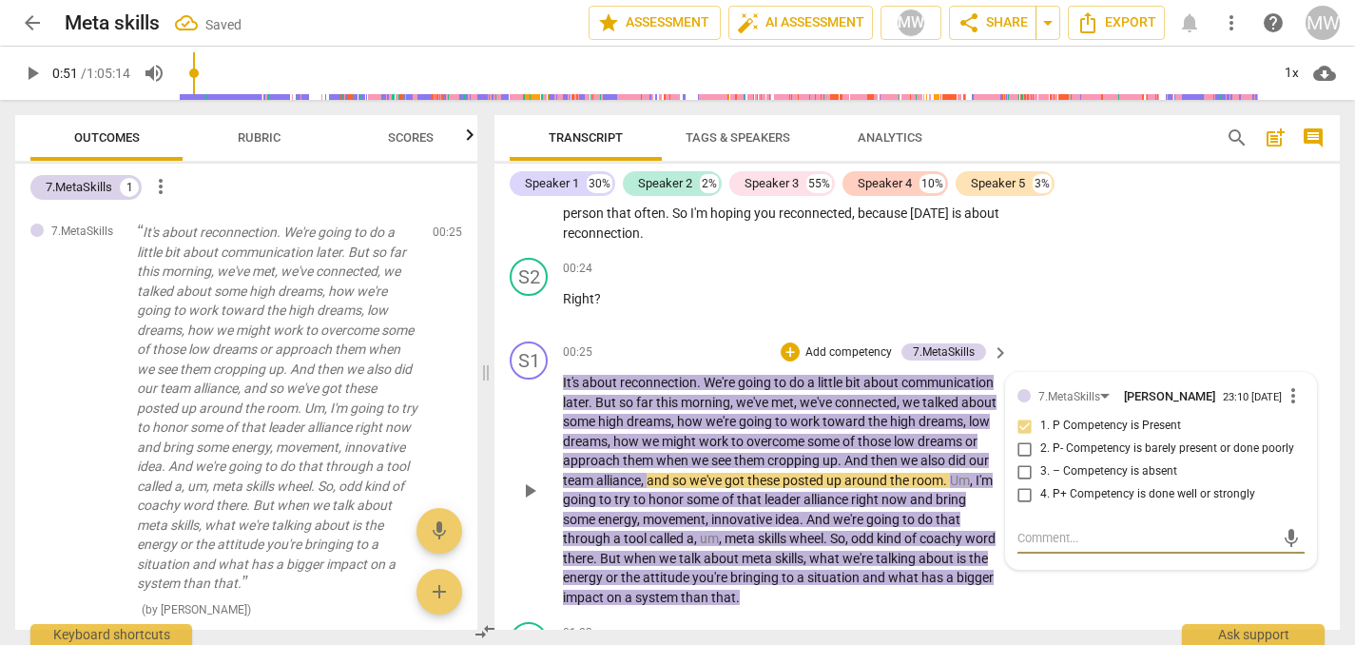
click at [1024, 535] on textarea at bounding box center [1146, 538] width 257 height 18
type textarea "b"
type textarea "bri"
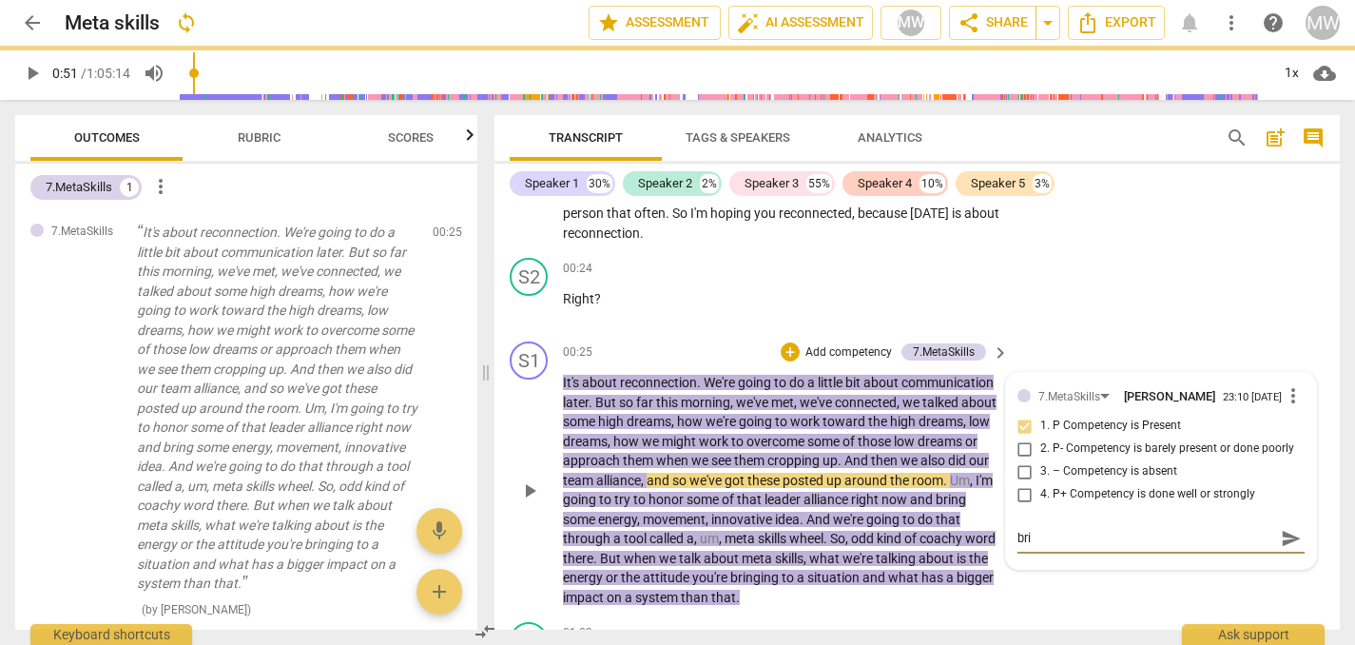
type textarea "brig"
type textarea "brigh"
type textarea "bright"
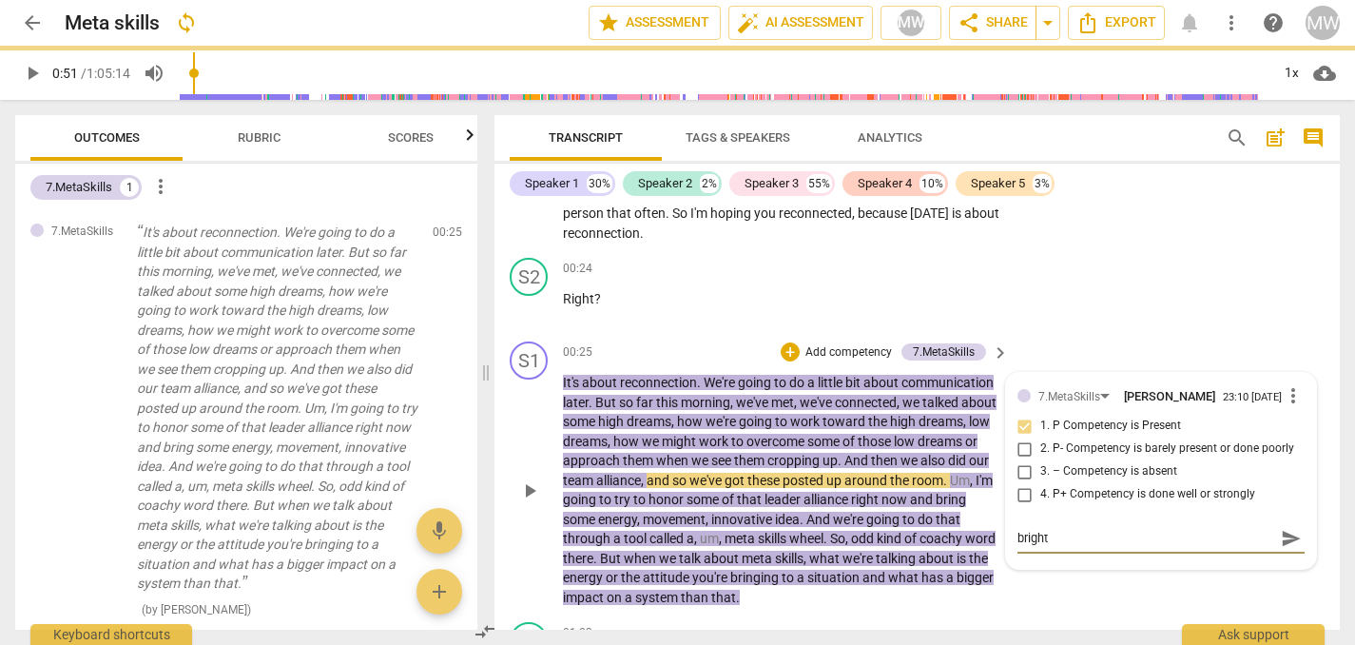
type textarea "bright."
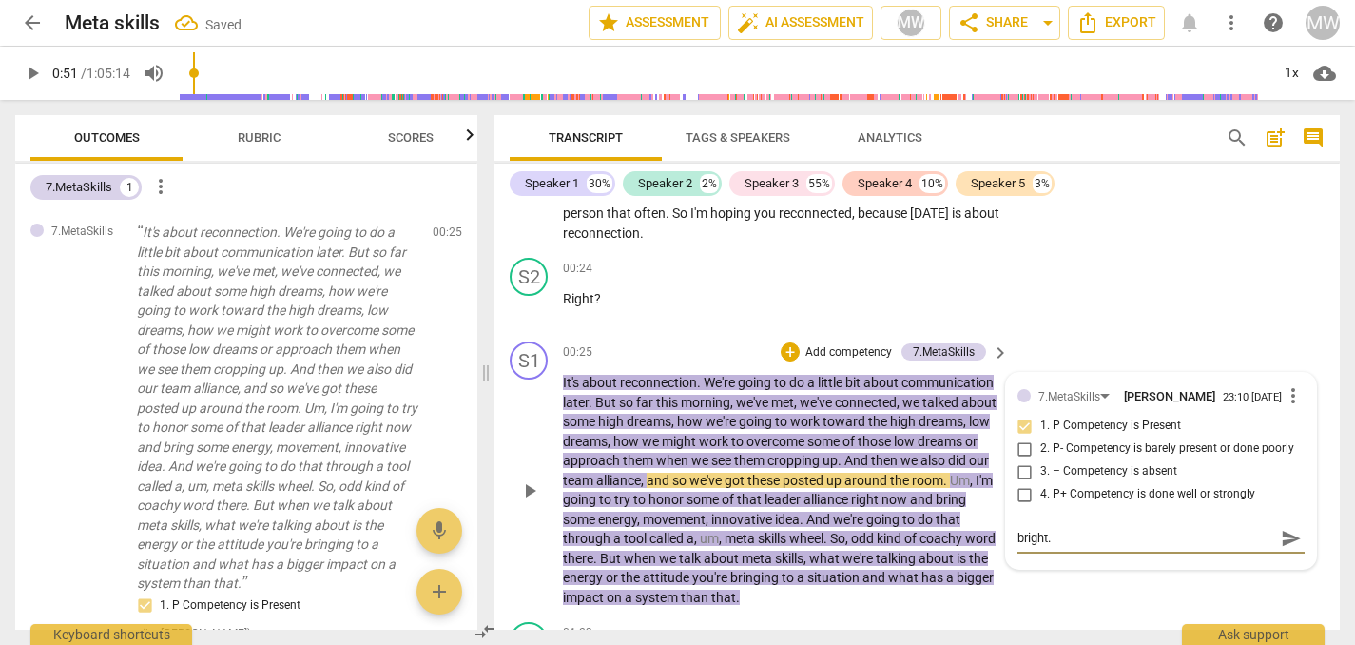
type textarea "bright."
type textarea "bright. e"
type textarea "bright. en"
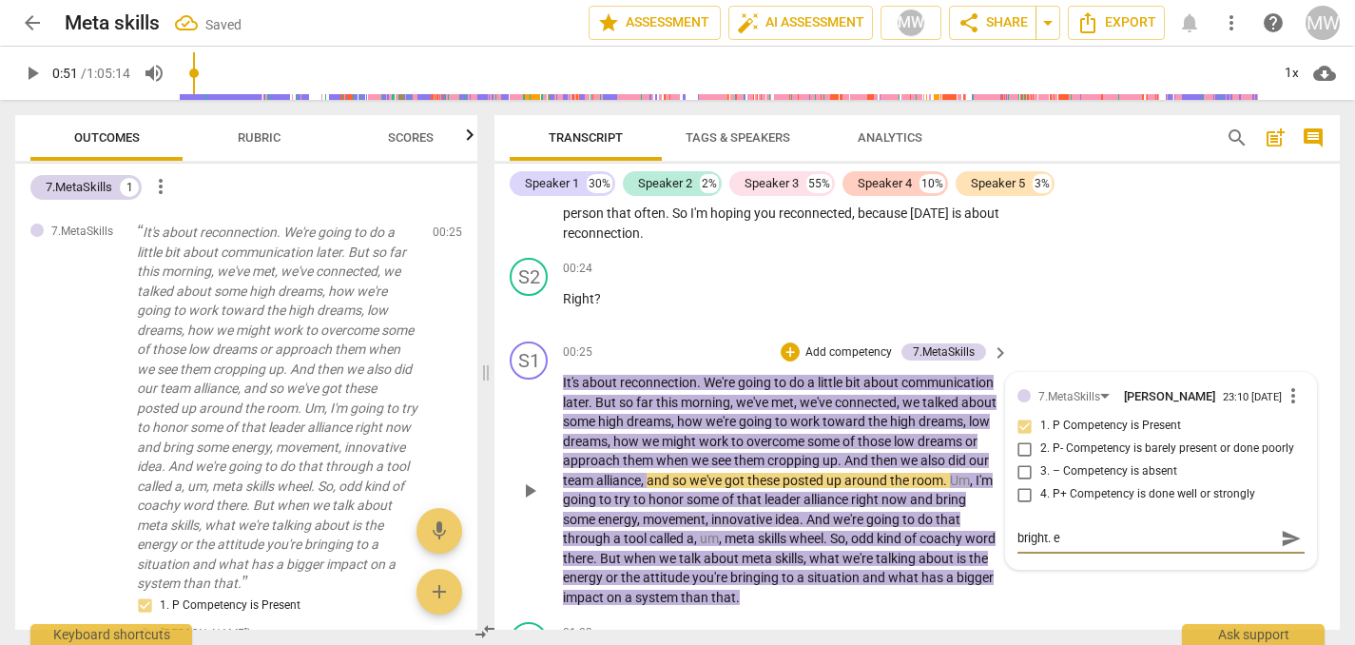
type textarea "bright. en"
type textarea "bright. ene"
type textarea "bright. ener"
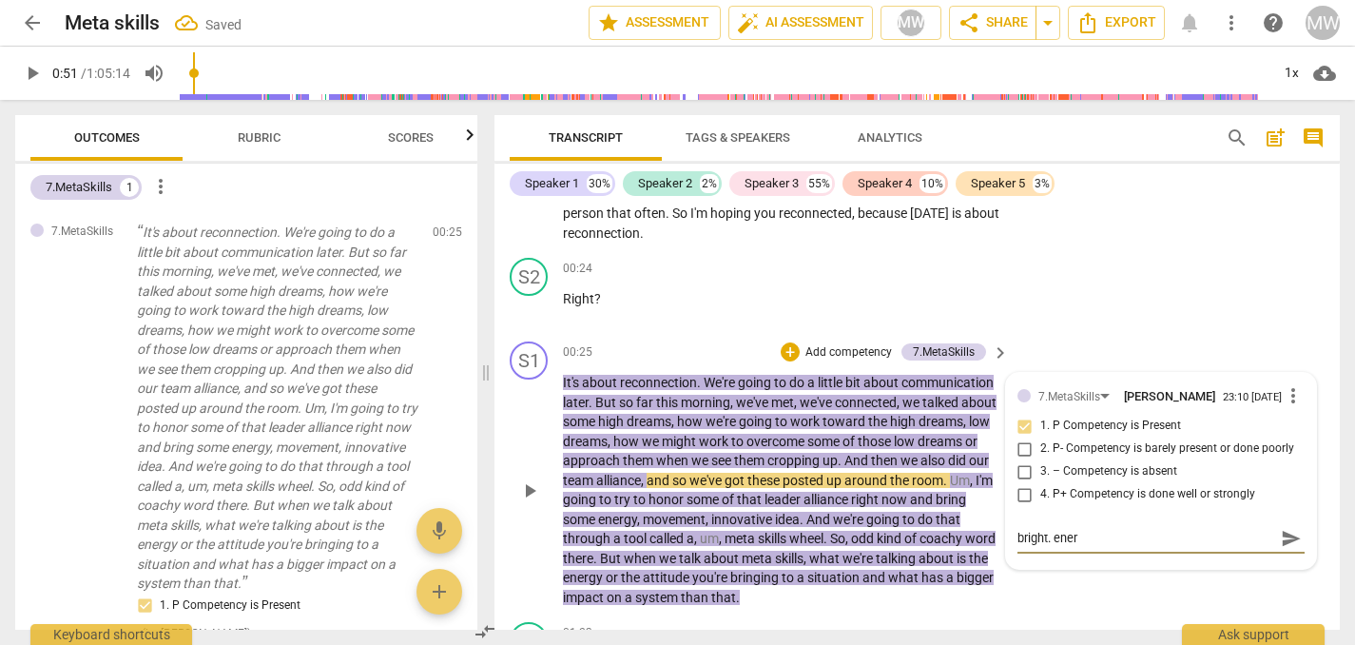
type textarea "bright. energ"
type textarea "bright. energy"
type textarea "bright. energy."
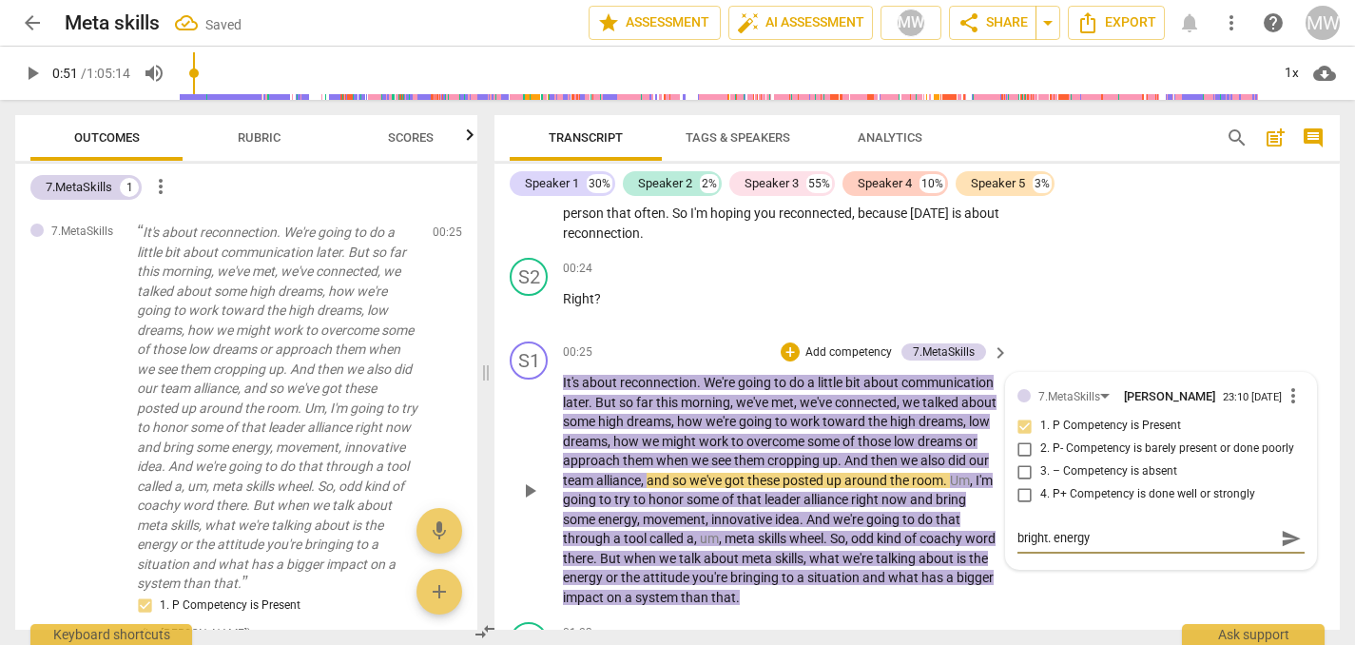
type textarea "bright. energy."
type textarea "bright. energy.a"
type textarea "bright. [DOMAIN_NAME]"
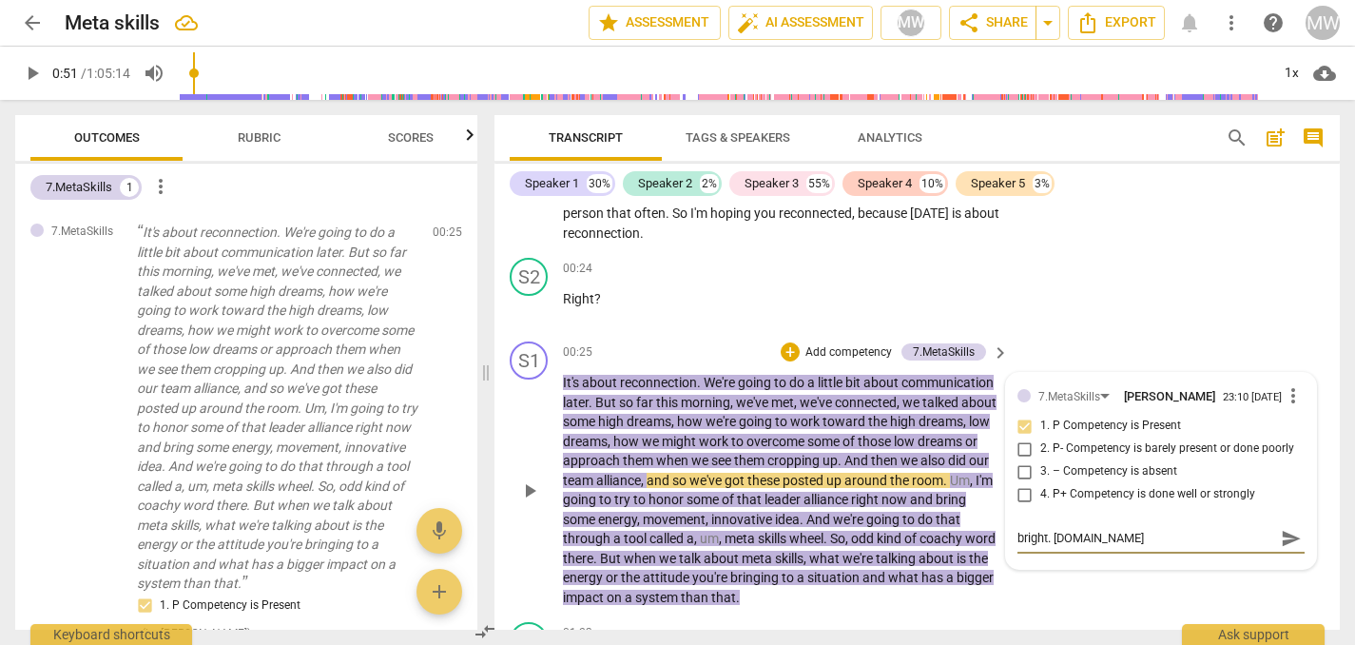
type textarea "bright. energy.ali"
type textarea "bright. energy.aliv"
type textarea "bright. energy.alive"
type textarea "bright. energy.alive."
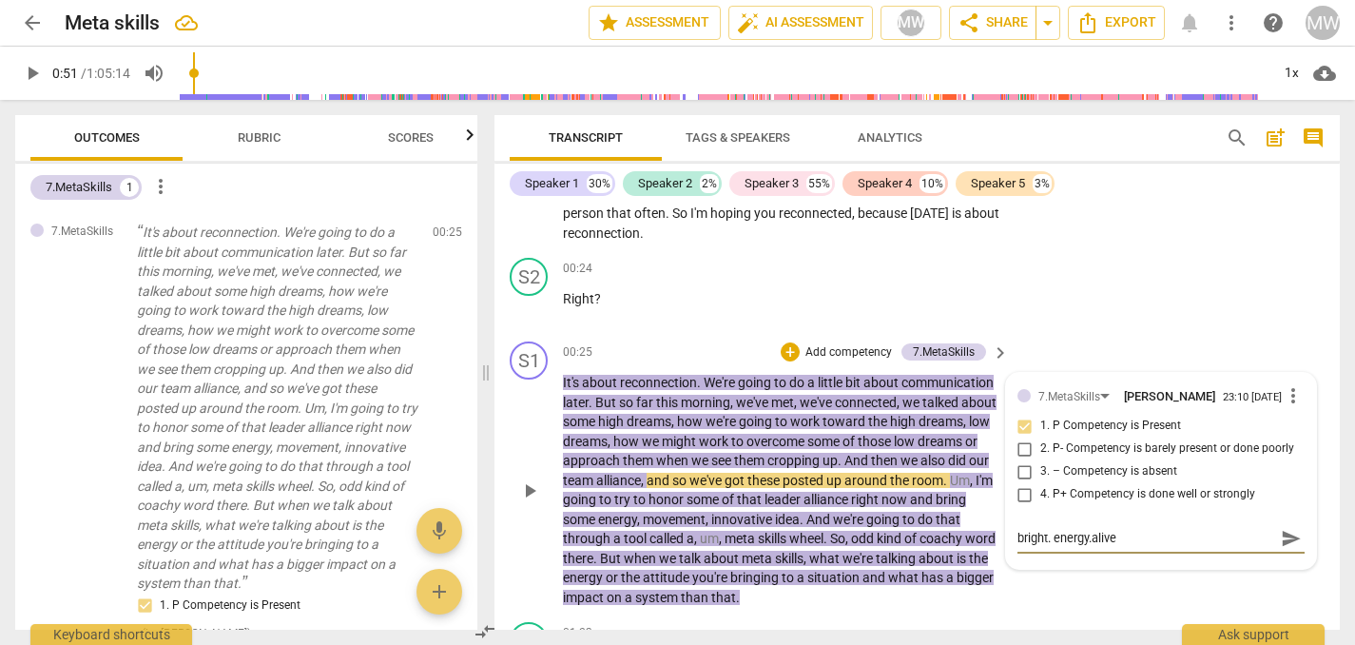
type textarea "bright. energy.alive."
type textarea "bright. energy.alive. a"
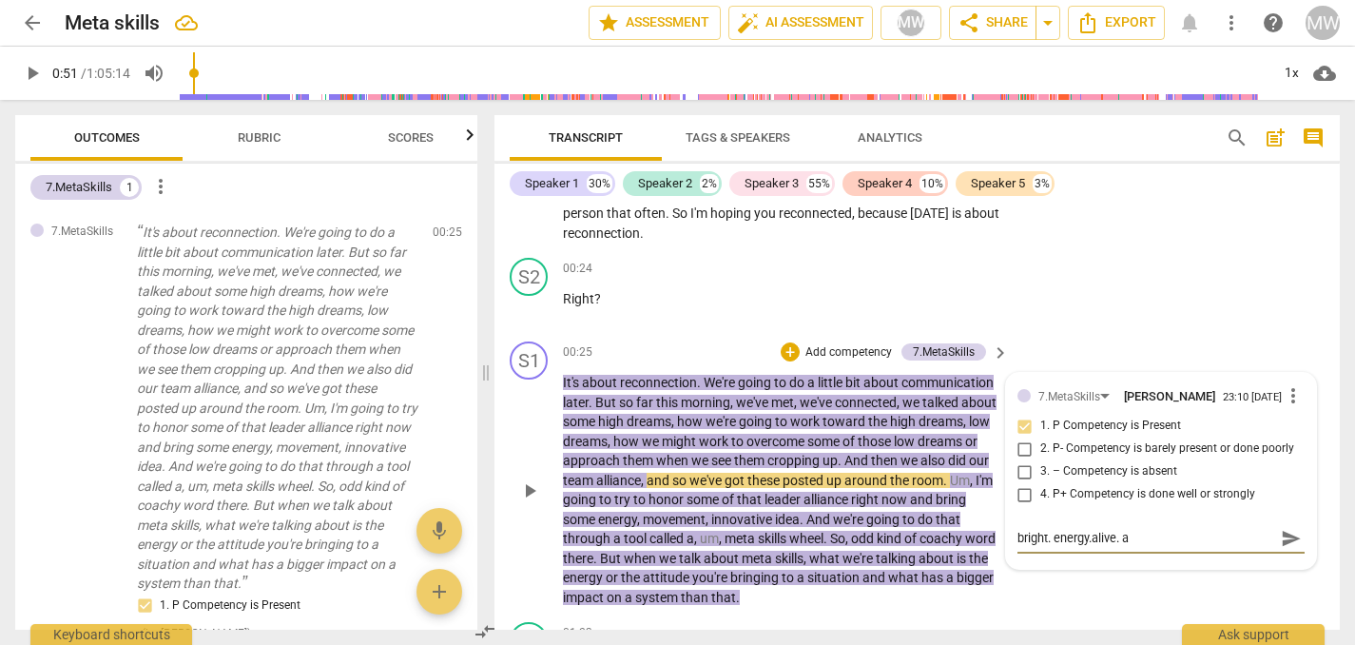
type textarea "bright. energy.alive. au"
type textarea "bright. energy.alive. aut"
type textarea "bright. energy.alive. auth"
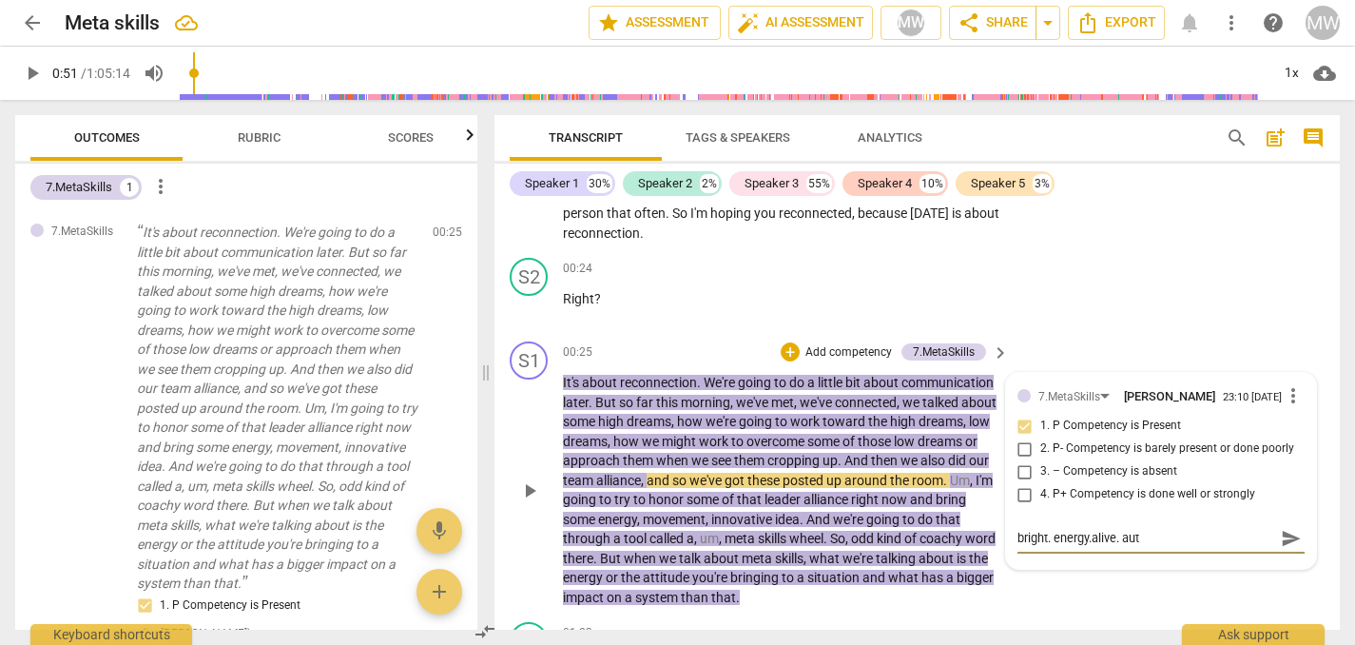
type textarea "bright. energy.alive. auth"
type textarea "bright. energy.alive. autho"
type textarea "bright. energy.alive. author"
type textarea "bright. energy.alive. authori"
type textarea "bright. energy.alive. authorit"
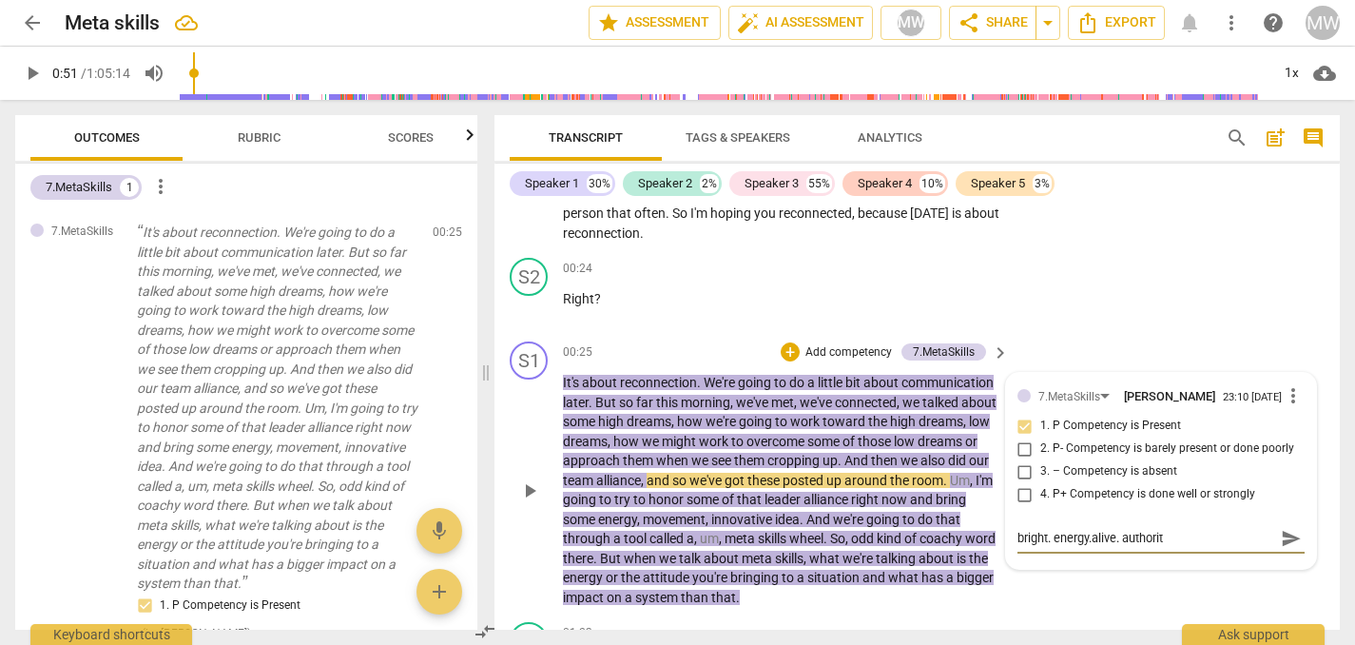
type textarea "bright. energy.alive. authority"
click at [529, 502] on span "play_arrow" at bounding box center [529, 490] width 23 height 23
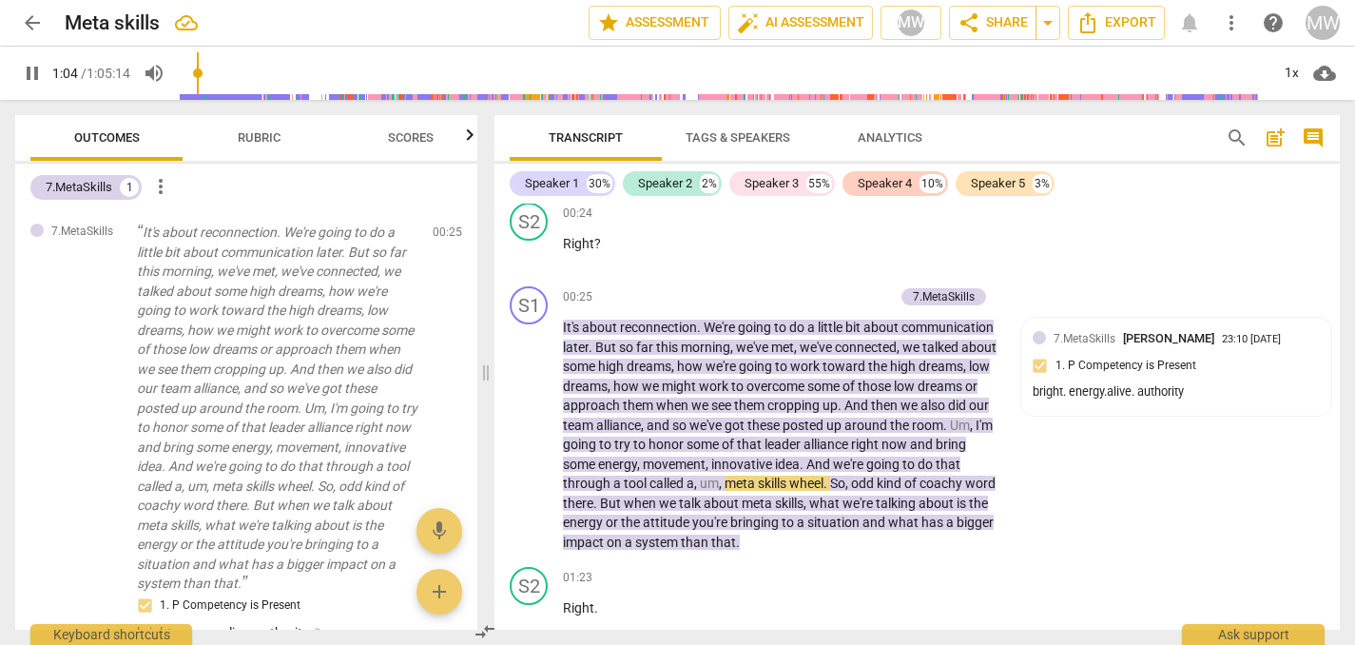
scroll to position [184, 0]
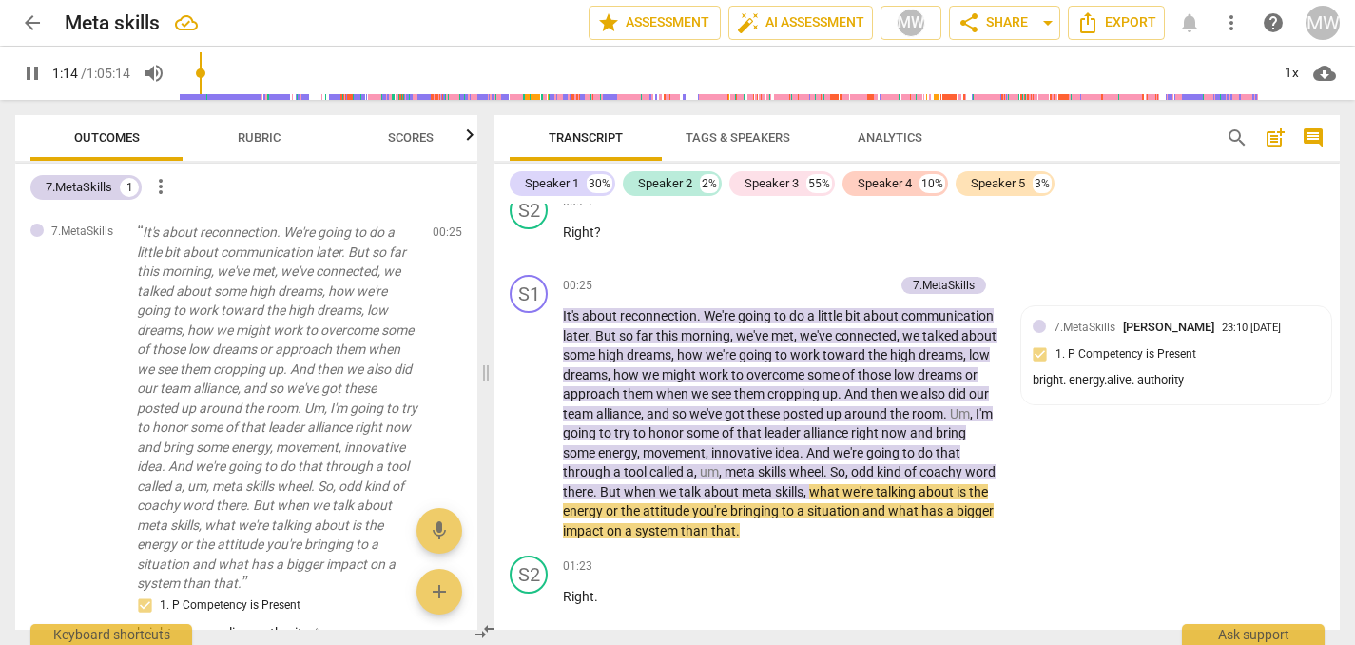
click at [787, 281] on div "+" at bounding box center [790, 285] width 19 height 19
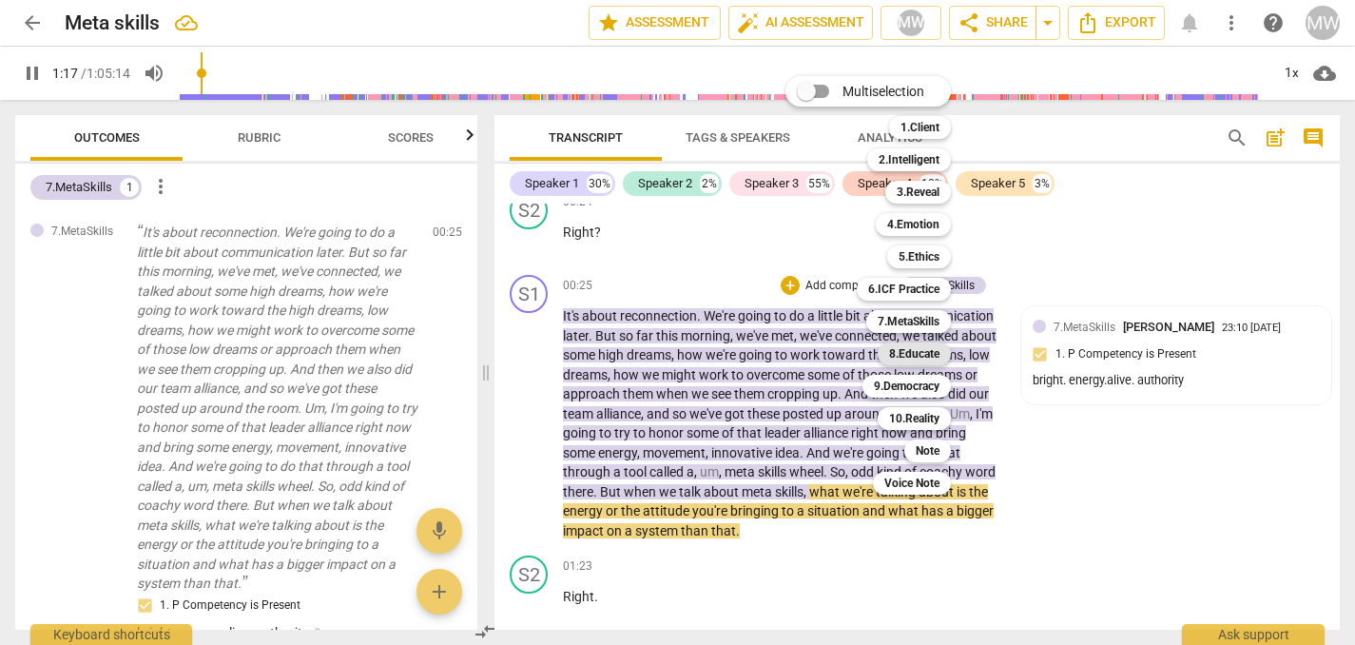
click at [897, 353] on b "8.Educate" at bounding box center [914, 353] width 50 height 23
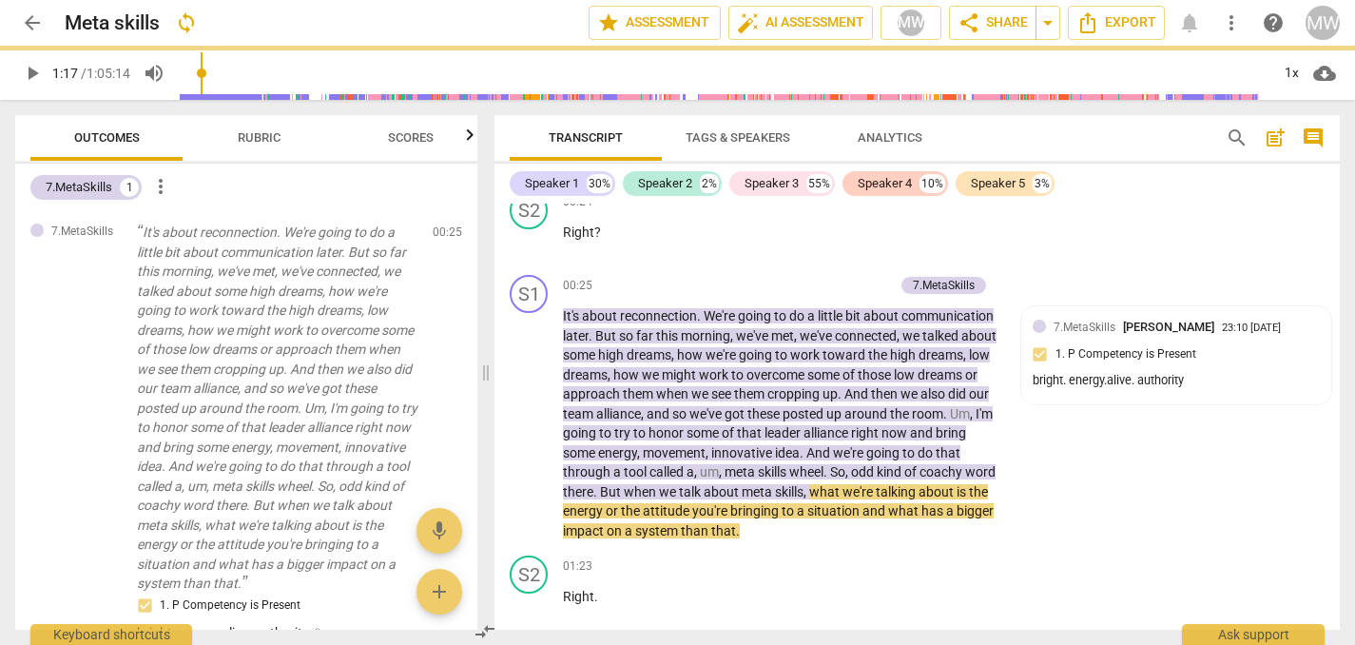
type input "78"
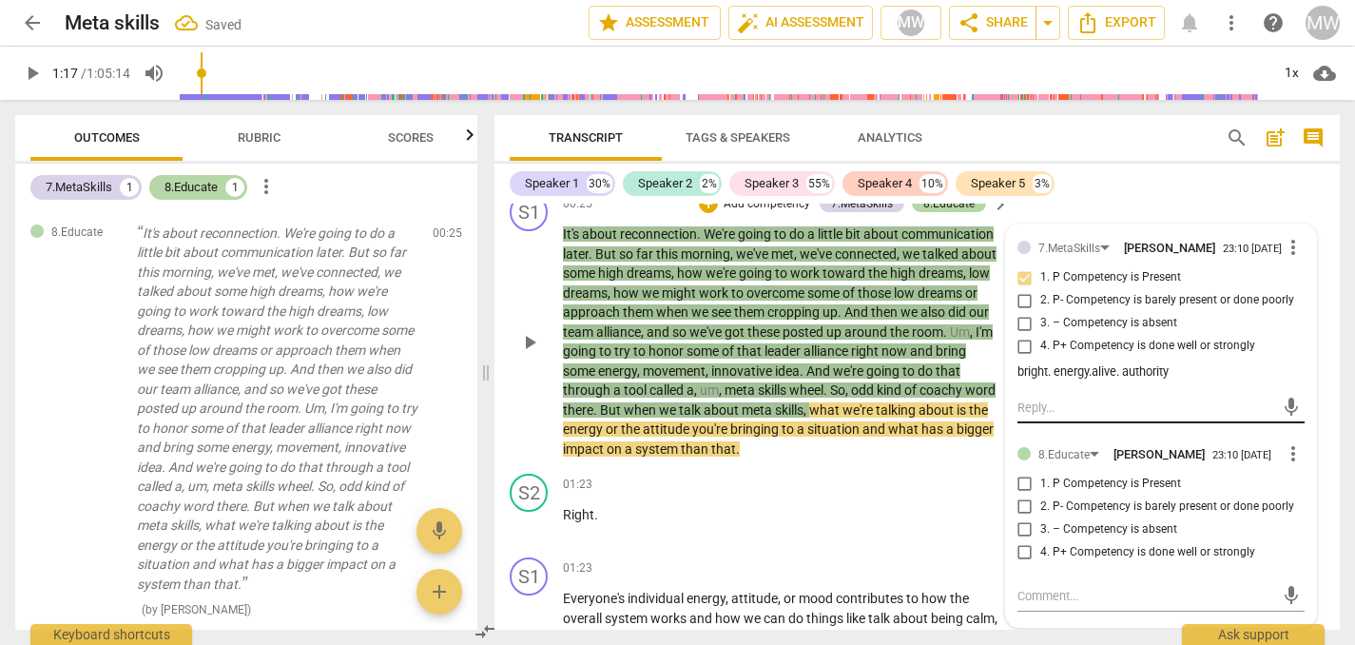
scroll to position [269, 0]
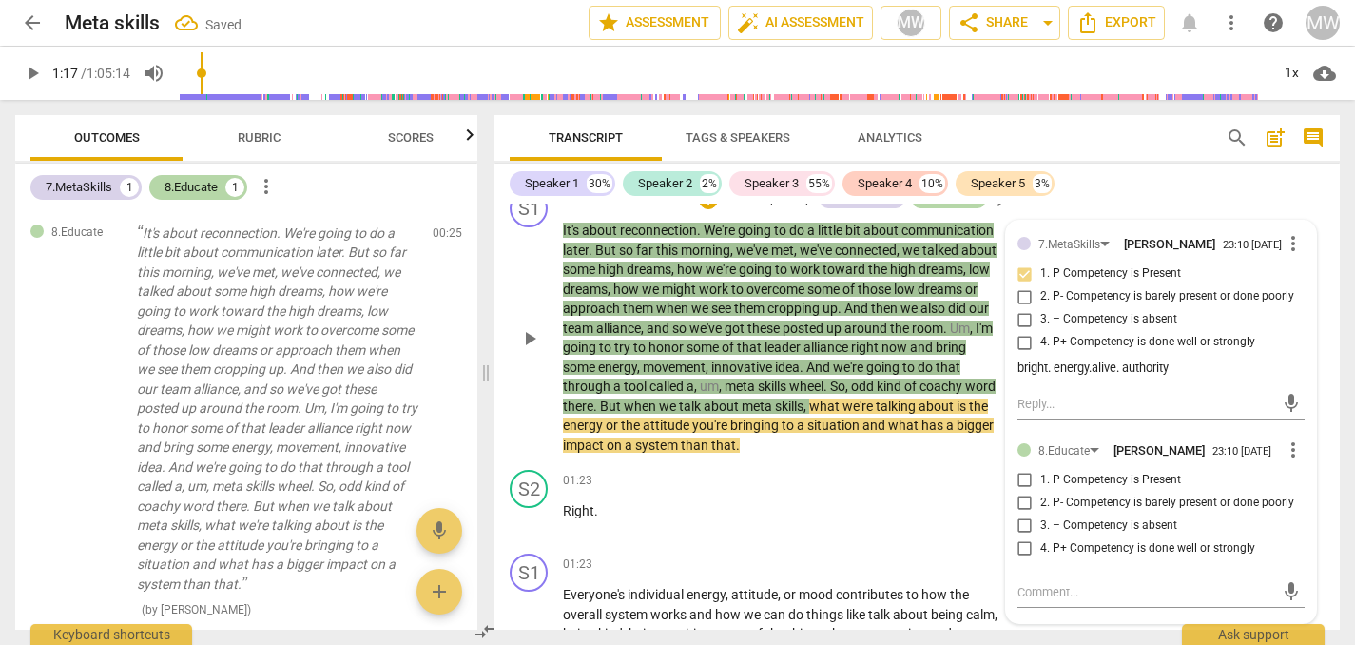
click at [1019, 560] on input "4. P+ Competency is done well or strongly" at bounding box center [1025, 548] width 30 height 23
checkbox input "true"
click at [1024, 599] on textarea at bounding box center [1146, 592] width 257 height 18
type textarea "s"
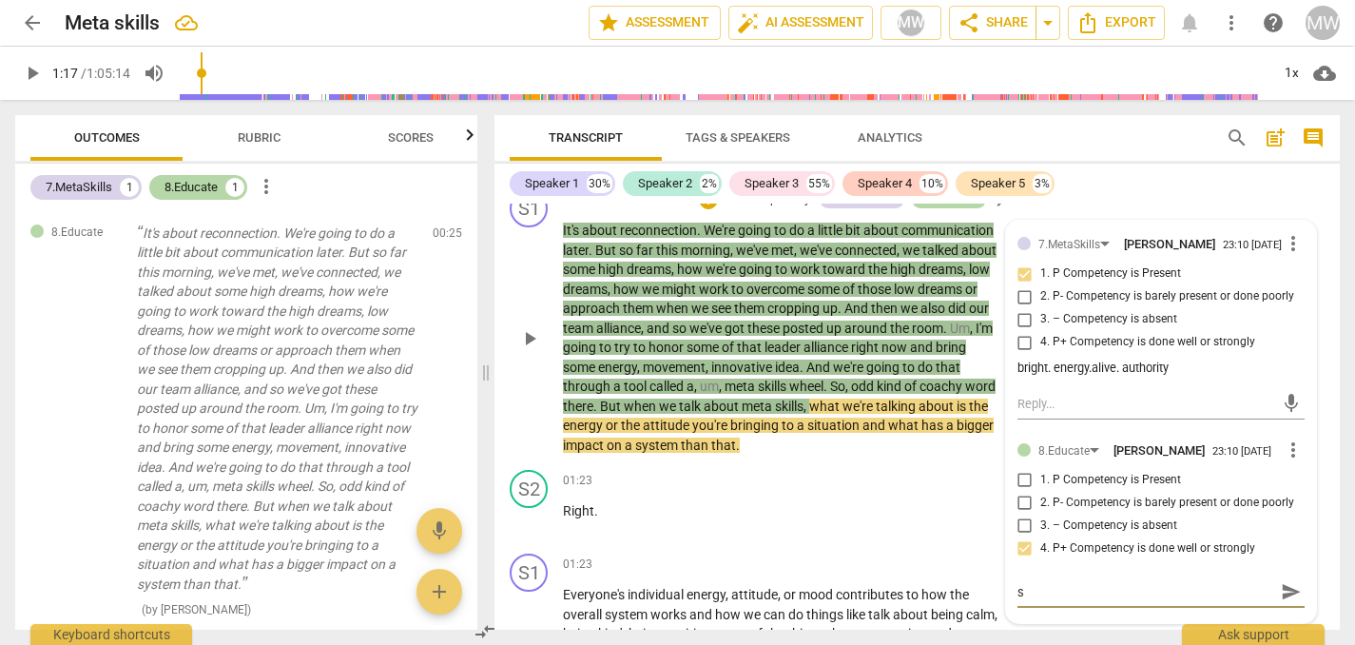
type textarea "so"
type textarea "so vclear"
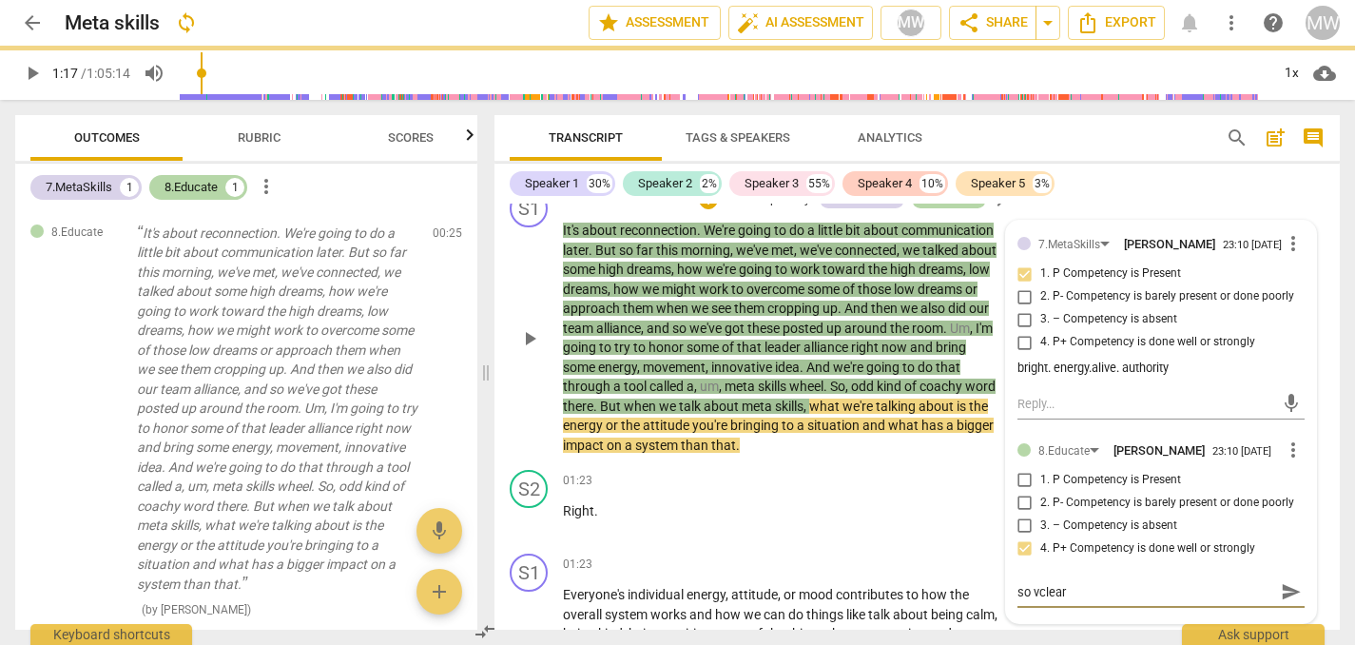
type textarea "so vclear"
type textarea "so vclea"
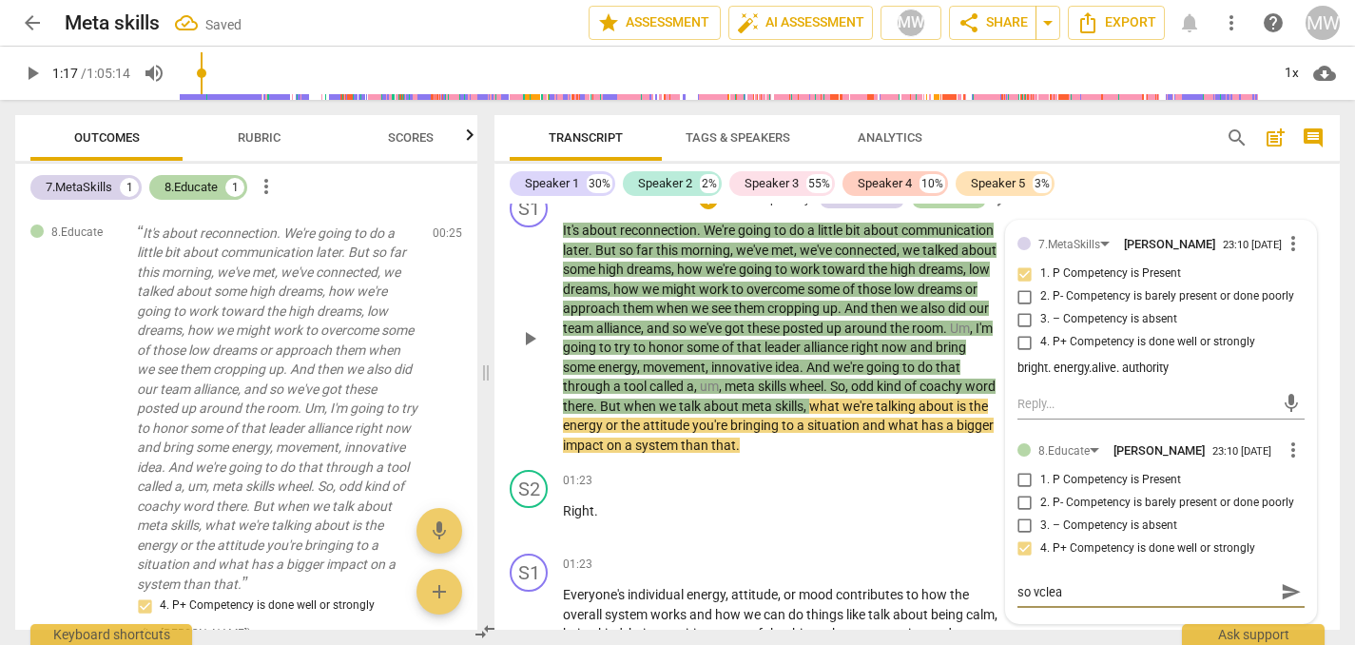
type textarea "so vcle"
type textarea "so vcl"
type textarea "so vc"
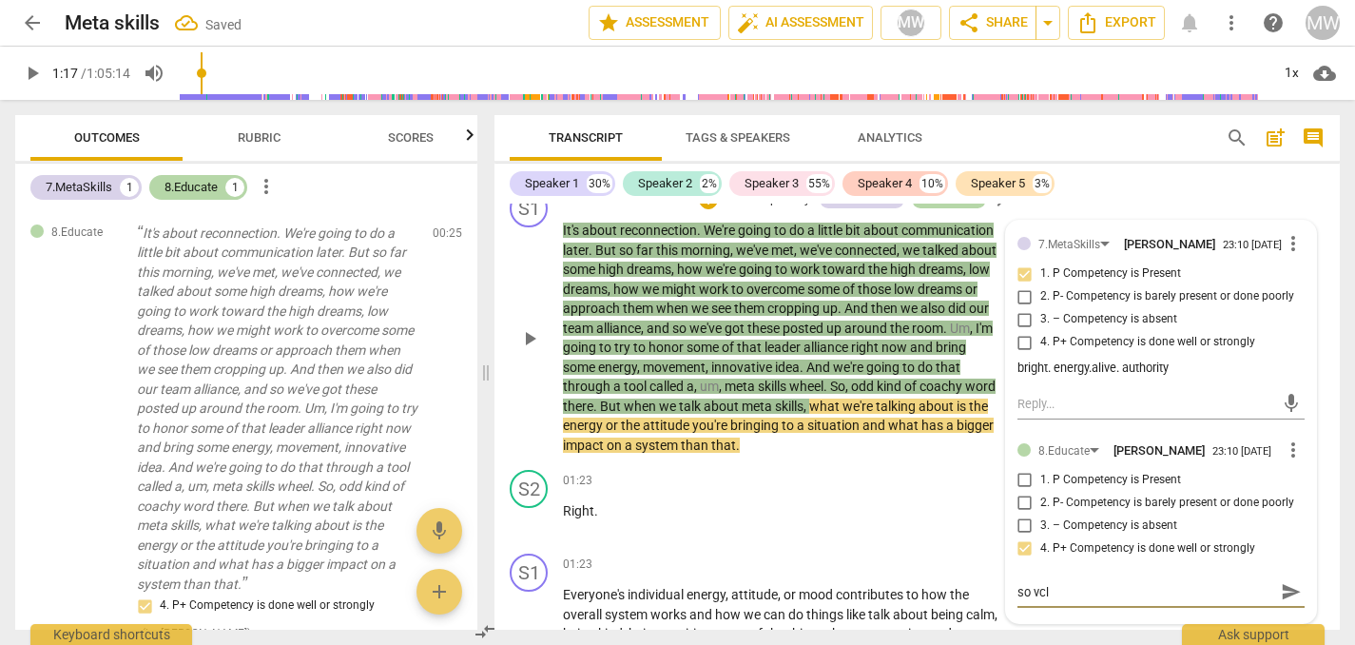
type textarea "so vc"
type textarea "so v"
type textarea "so"
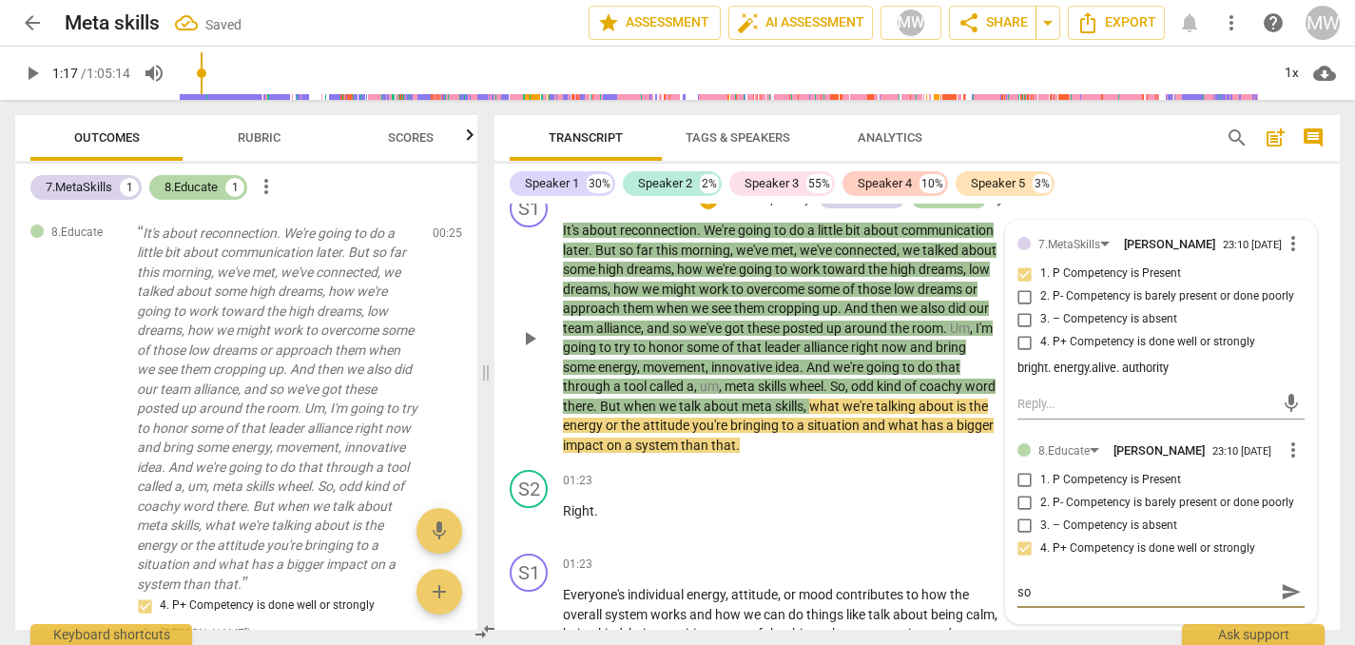
type textarea "so c"
type textarea "so cl"
type textarea "so cle"
type textarea "so clea"
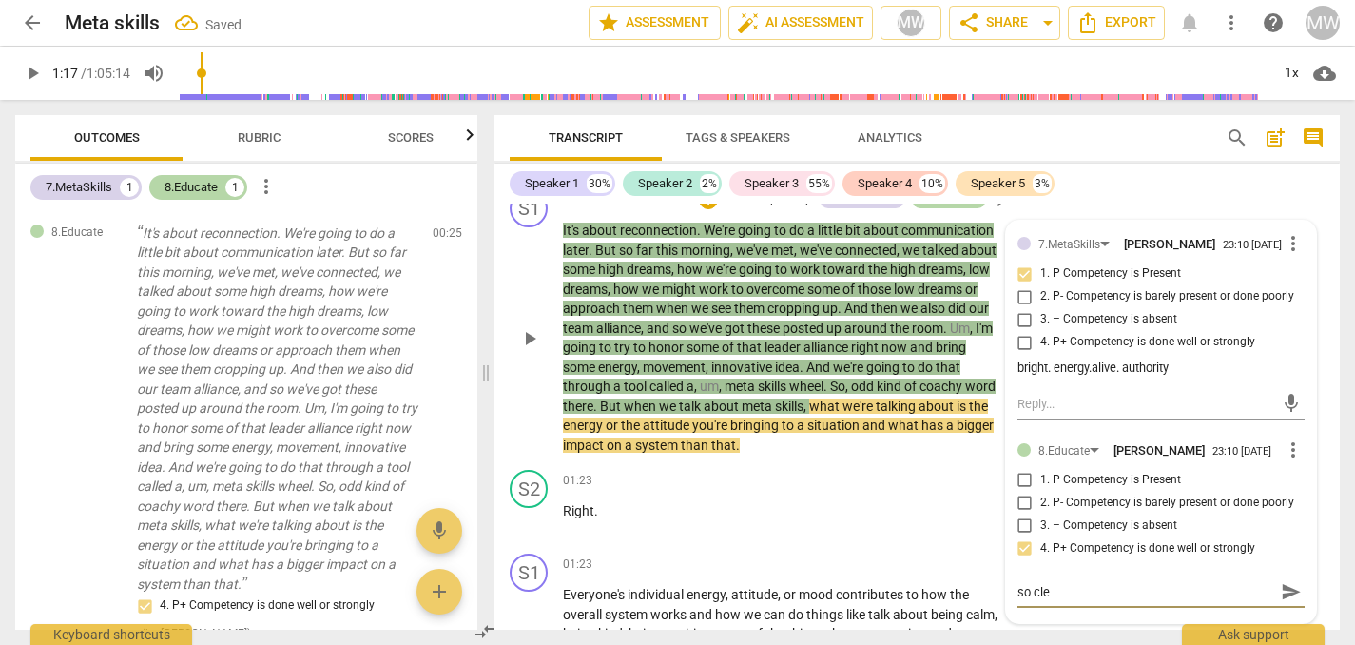
type textarea "so clea"
type textarea "so clear"
type textarea "so clear!"
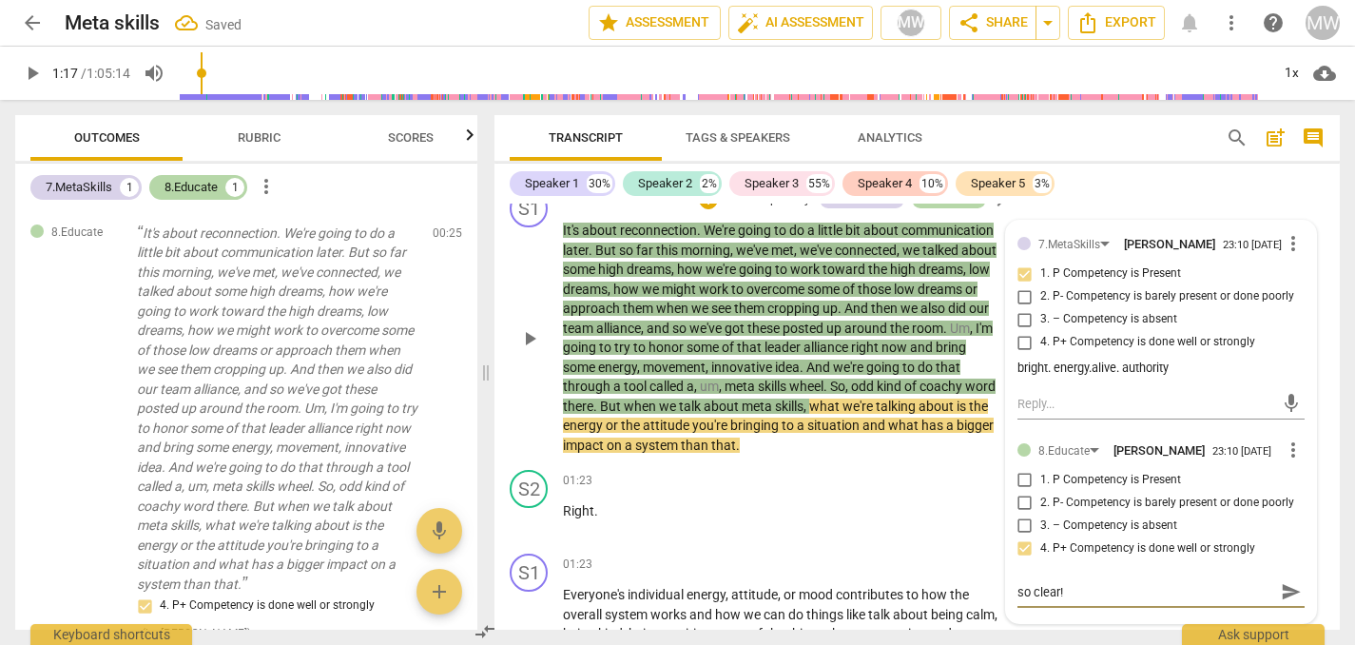
type textarea "so clear!"
type textarea "so clear! a"
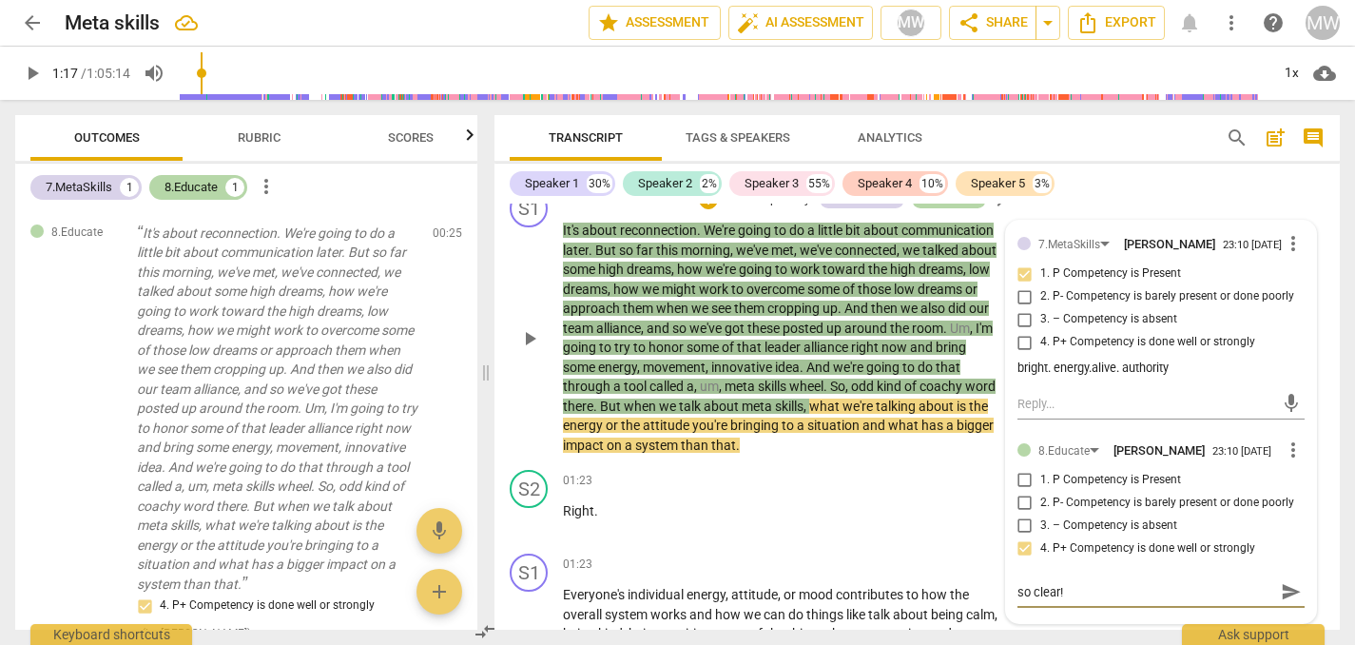
type textarea "so clear! a"
type textarea "so clear! an"
type textarea "so clear! and"
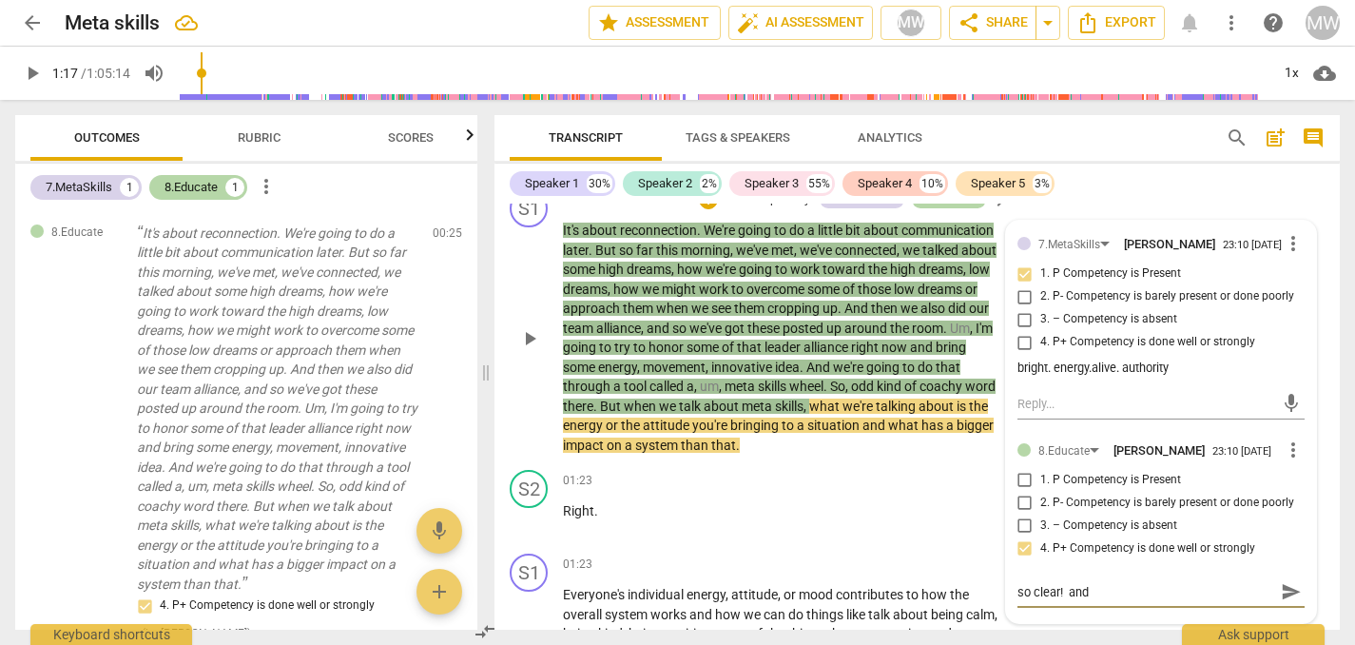
type textarea "so clear! and"
type textarea "so clear! and n"
type textarea "so clear! and na"
type textarea "so clear! and nat"
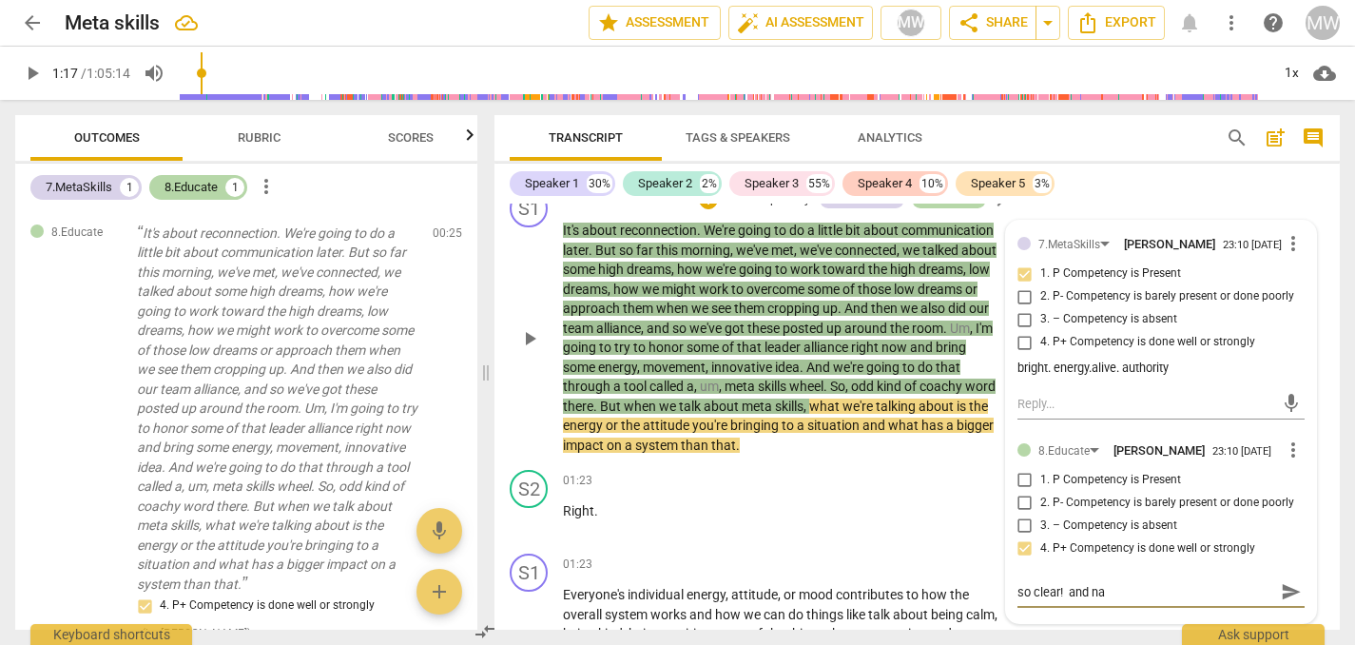
type textarea "so clear! and nat"
type textarea "so clear! and natu"
type textarea "so clear! and natur"
type textarea "so clear! and natura"
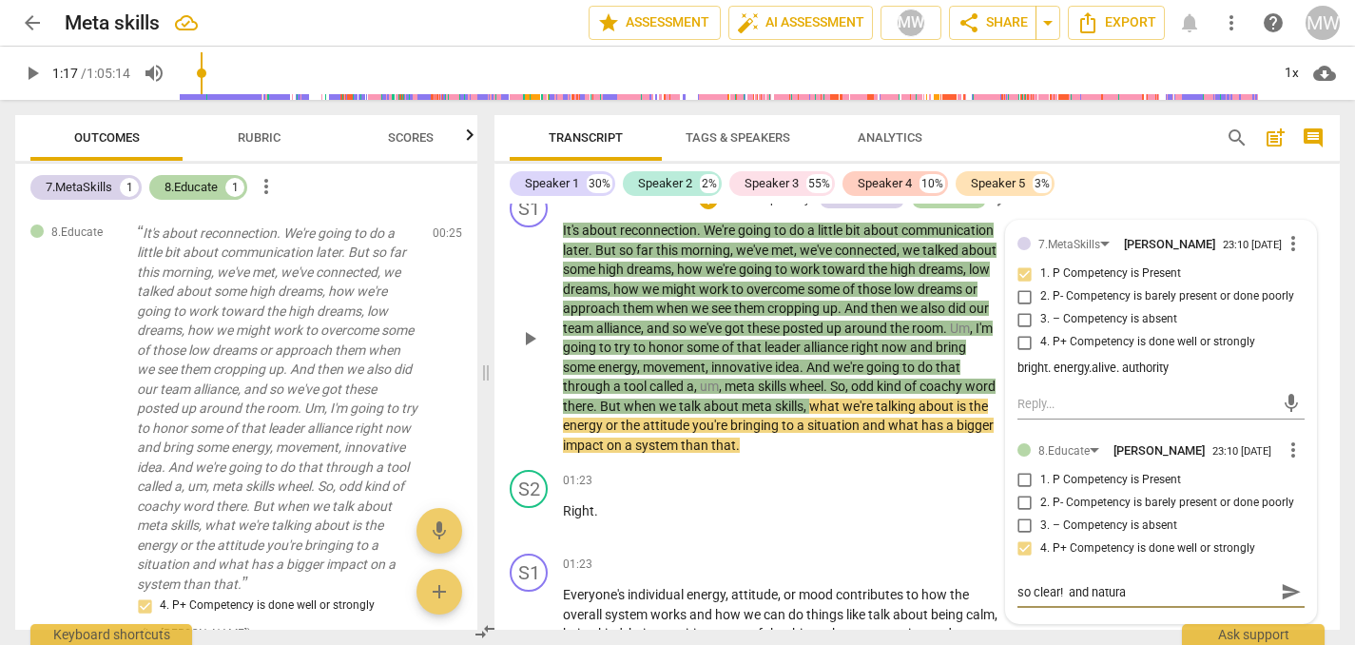
type textarea "so clear! and natura"
type textarea "so clear! and natural"
click at [530, 341] on span "play_arrow" at bounding box center [529, 338] width 23 height 23
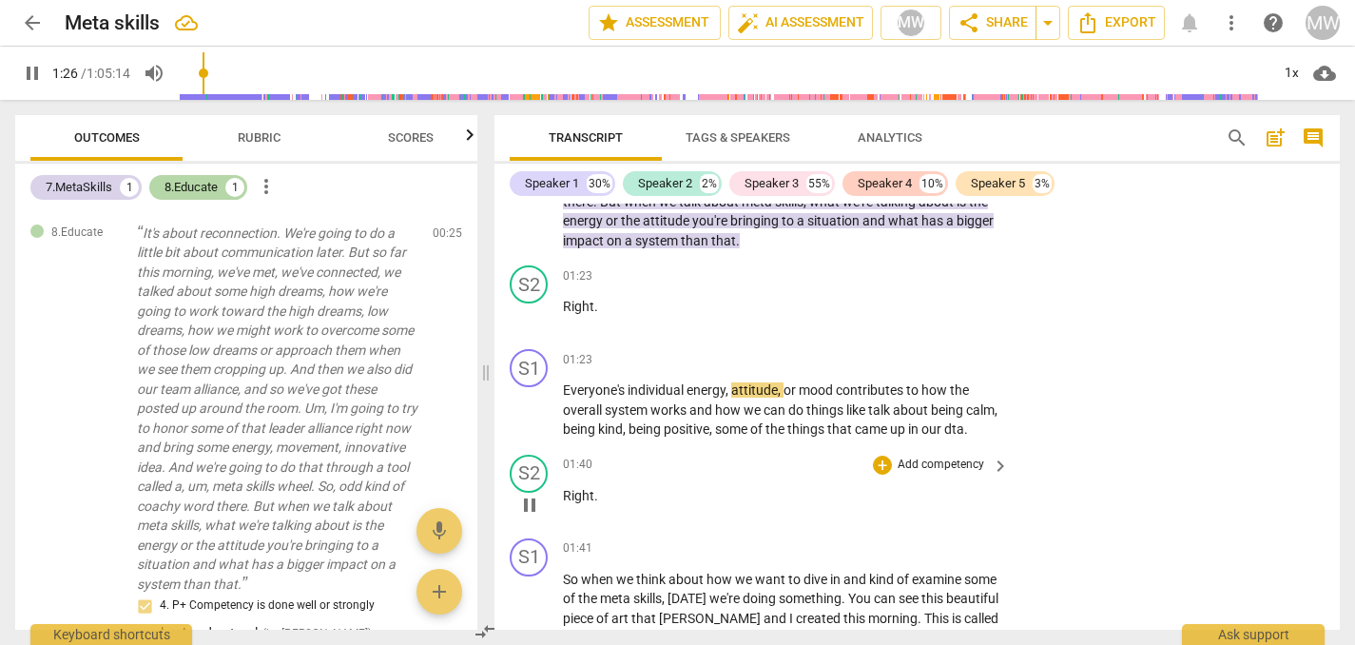
scroll to position [475, 0]
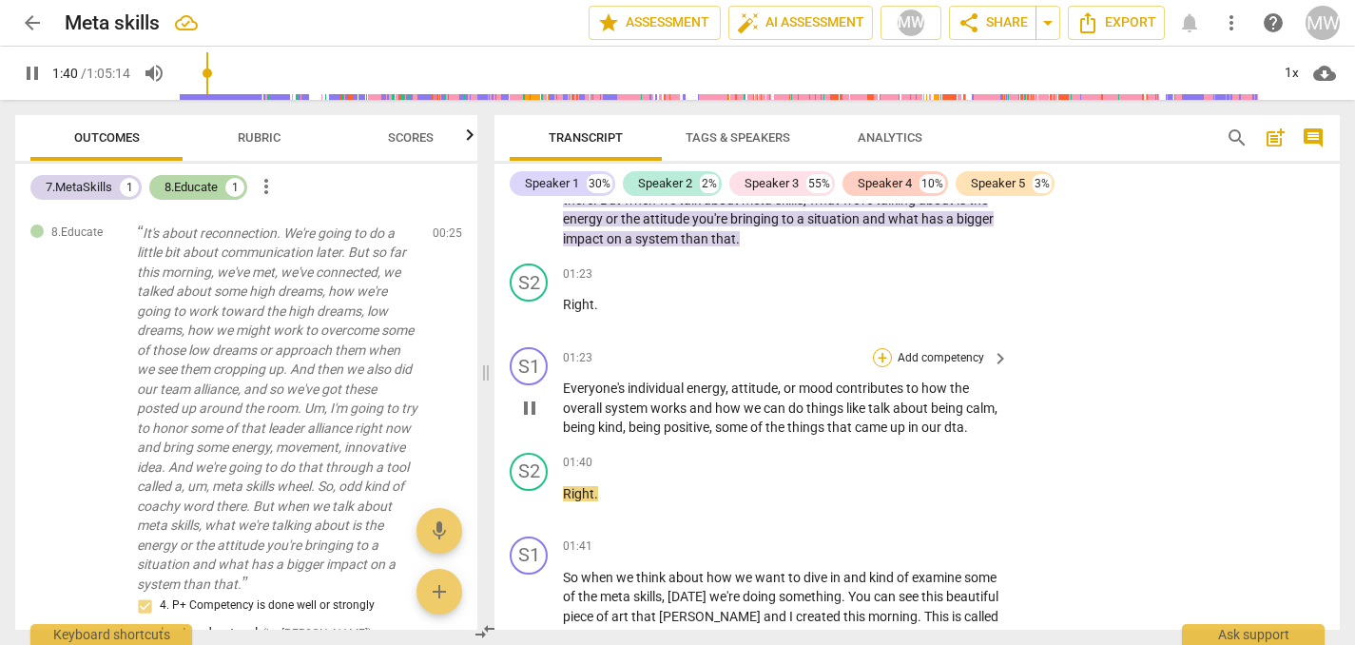
click at [881, 367] on div "+" at bounding box center [882, 357] width 19 height 19
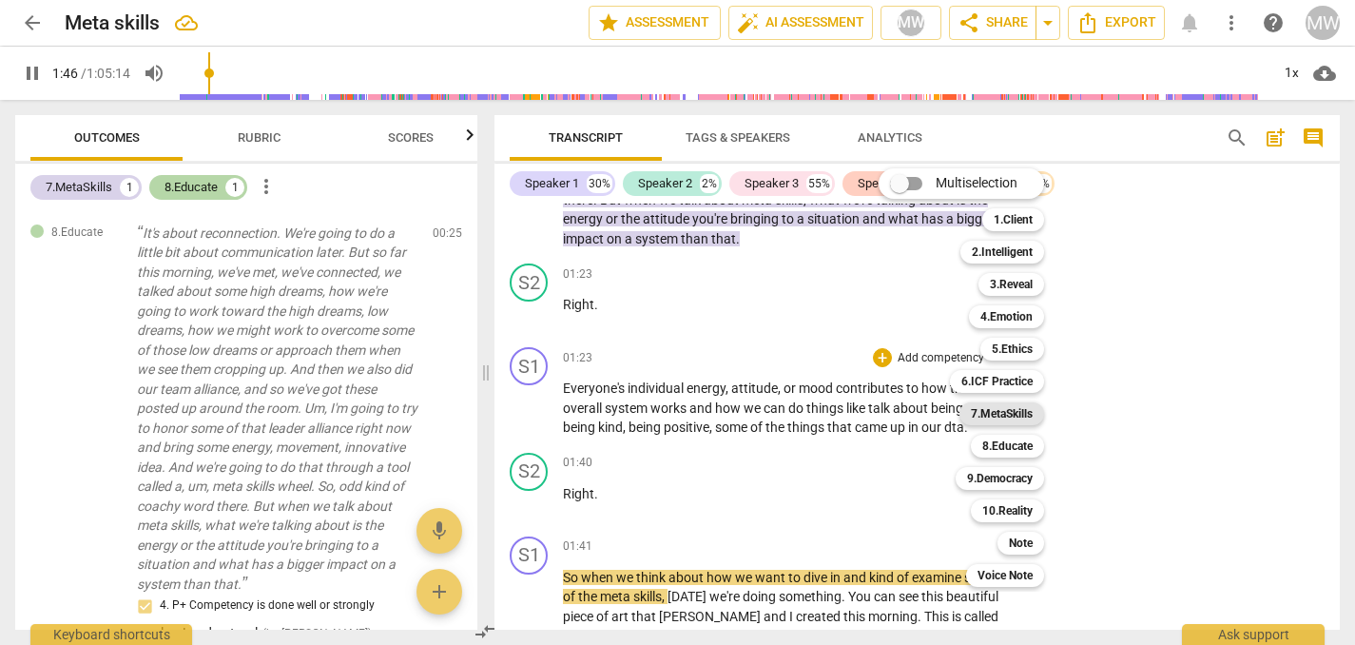
click at [1004, 413] on b "7.MetaSkills" at bounding box center [1002, 413] width 62 height 23
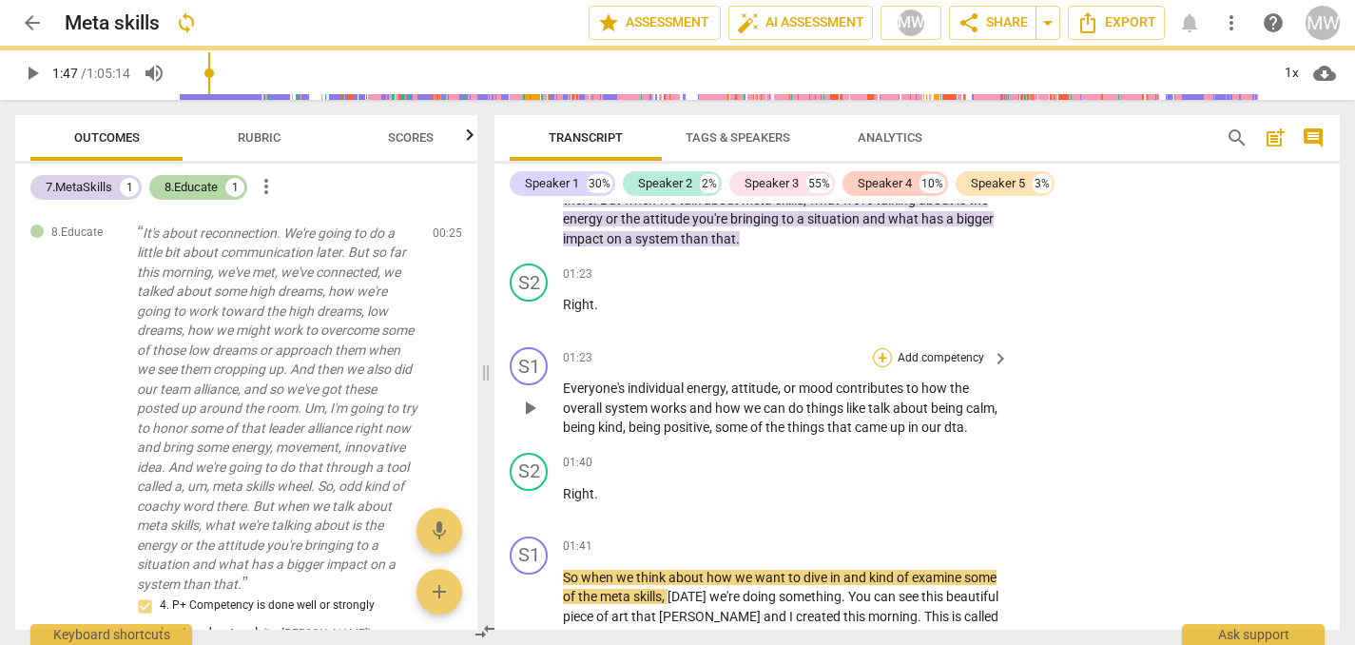
click at [884, 367] on div "+" at bounding box center [882, 357] width 19 height 19
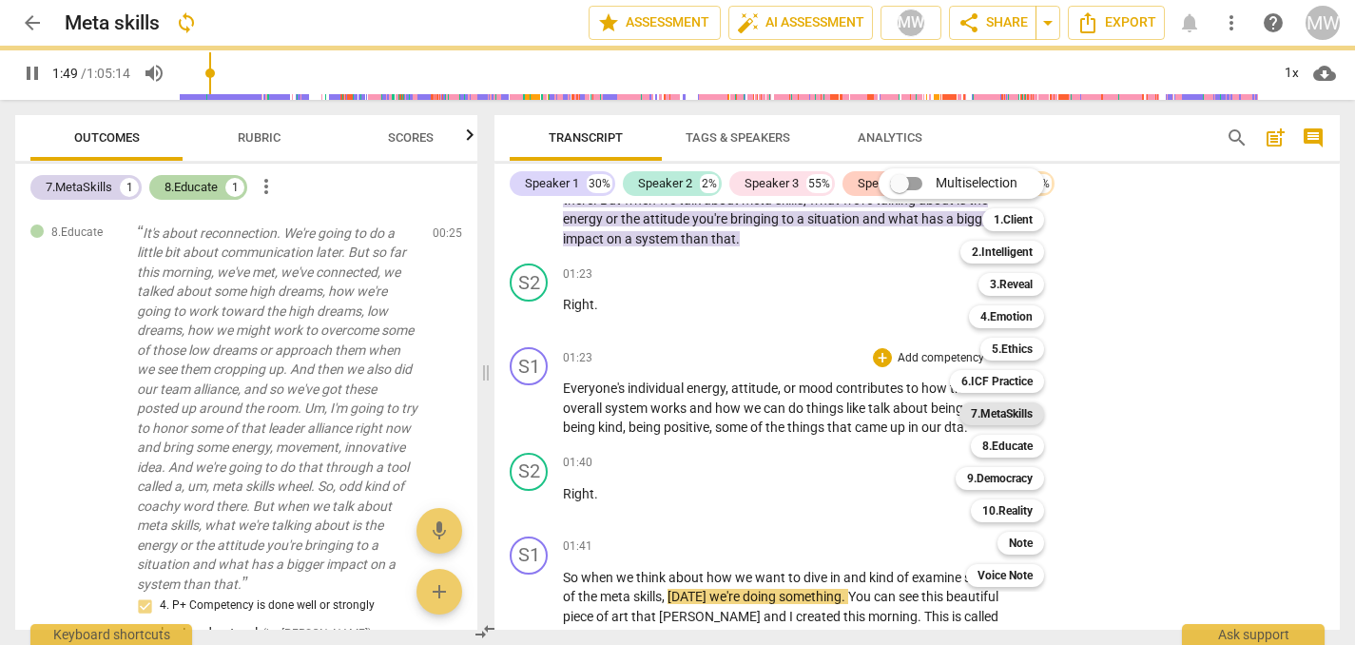
click at [1001, 408] on b "7.MetaSkills" at bounding box center [1002, 413] width 62 height 23
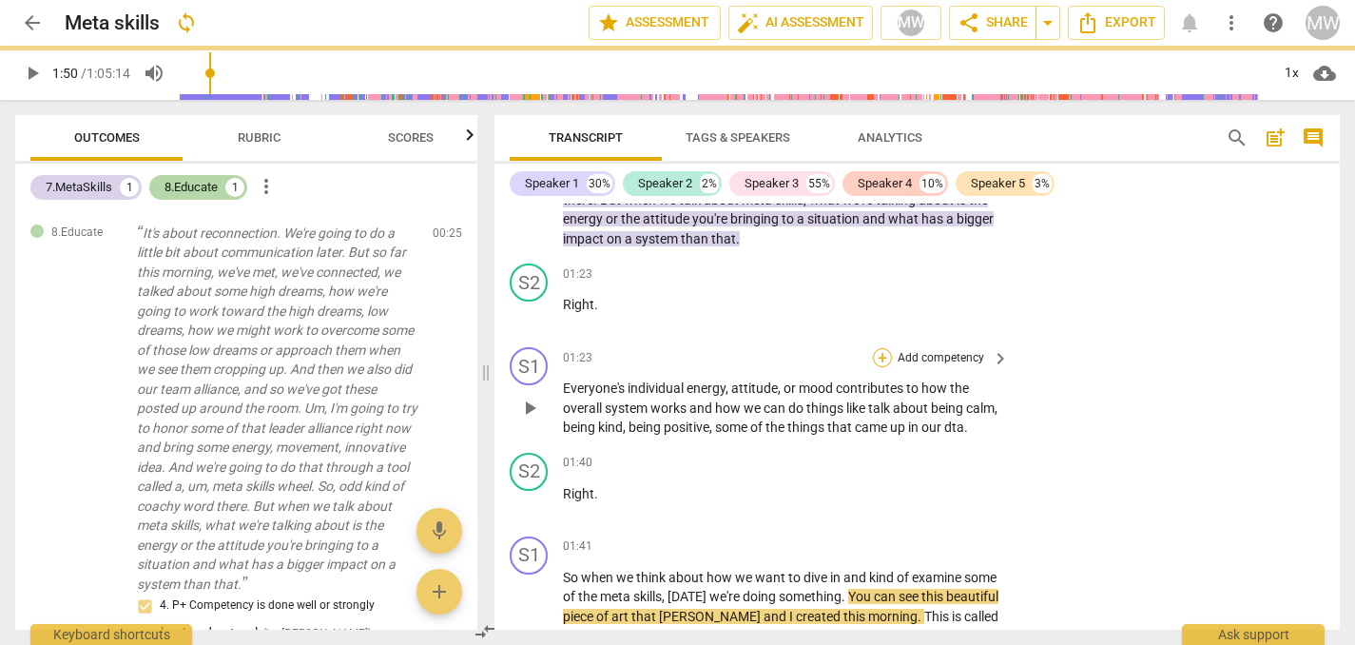
click at [882, 367] on div "+" at bounding box center [882, 357] width 19 height 19
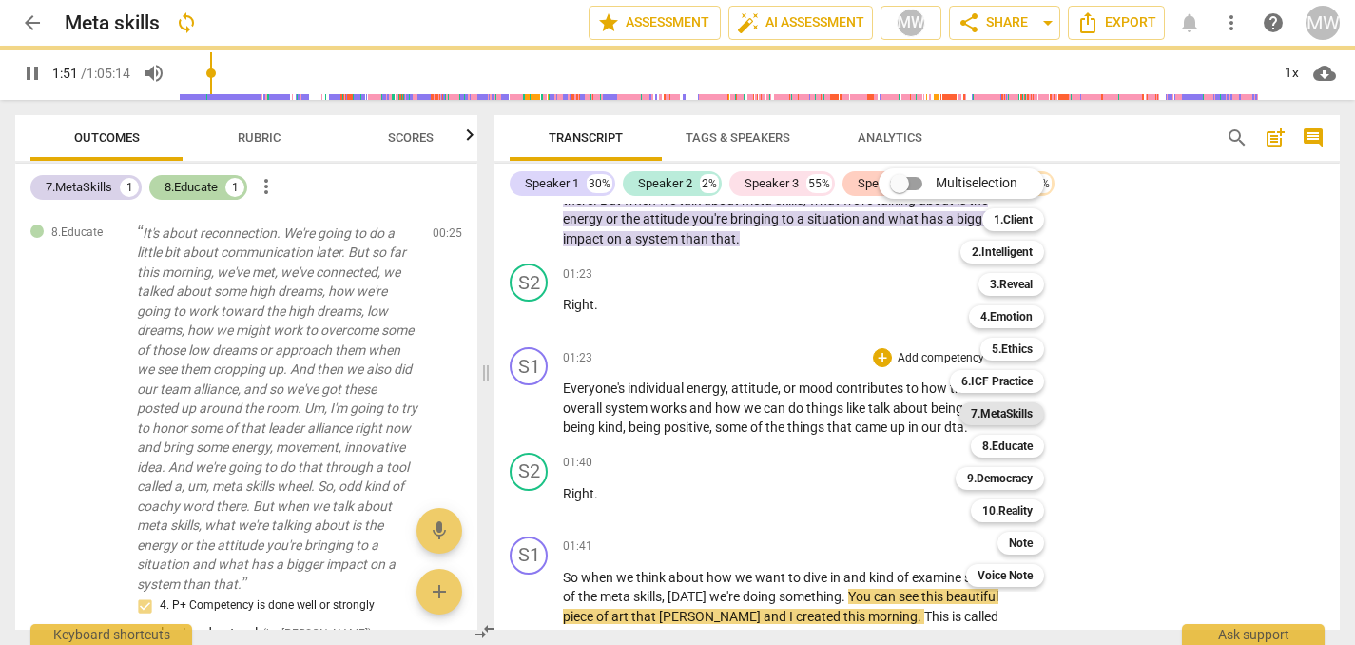
click at [1018, 410] on b "7.MetaSkills" at bounding box center [1002, 413] width 62 height 23
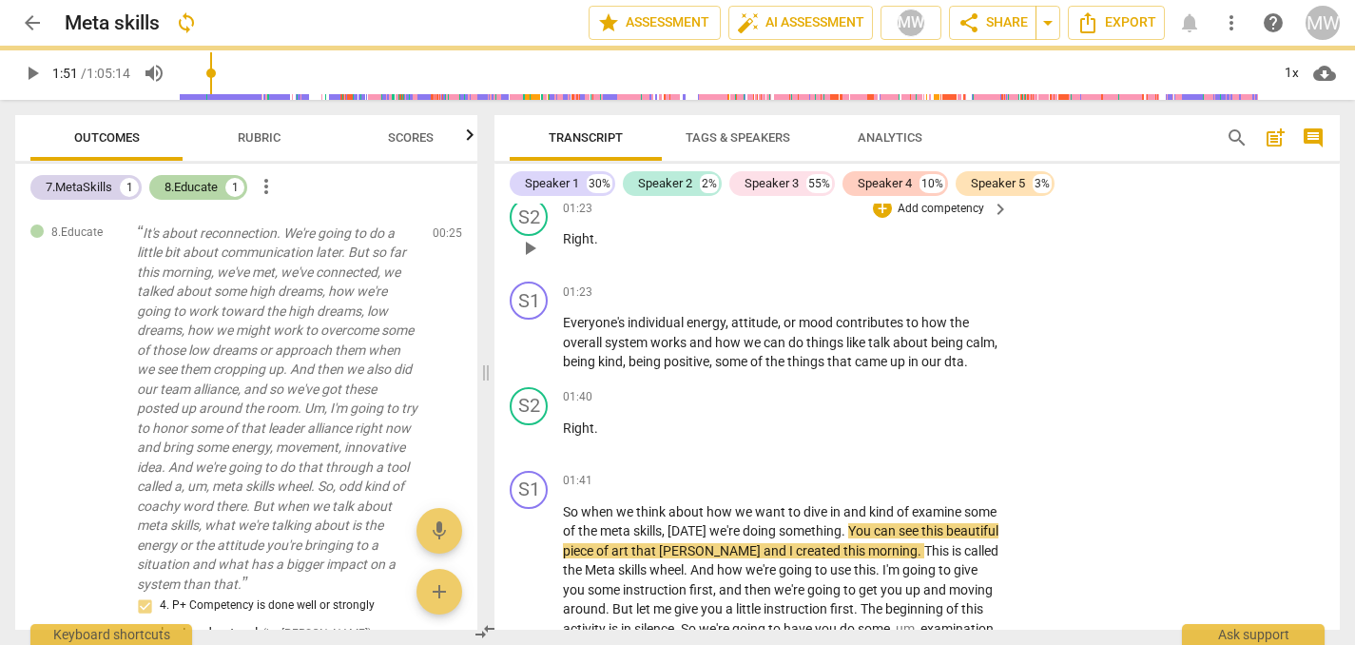
scroll to position [543, 0]
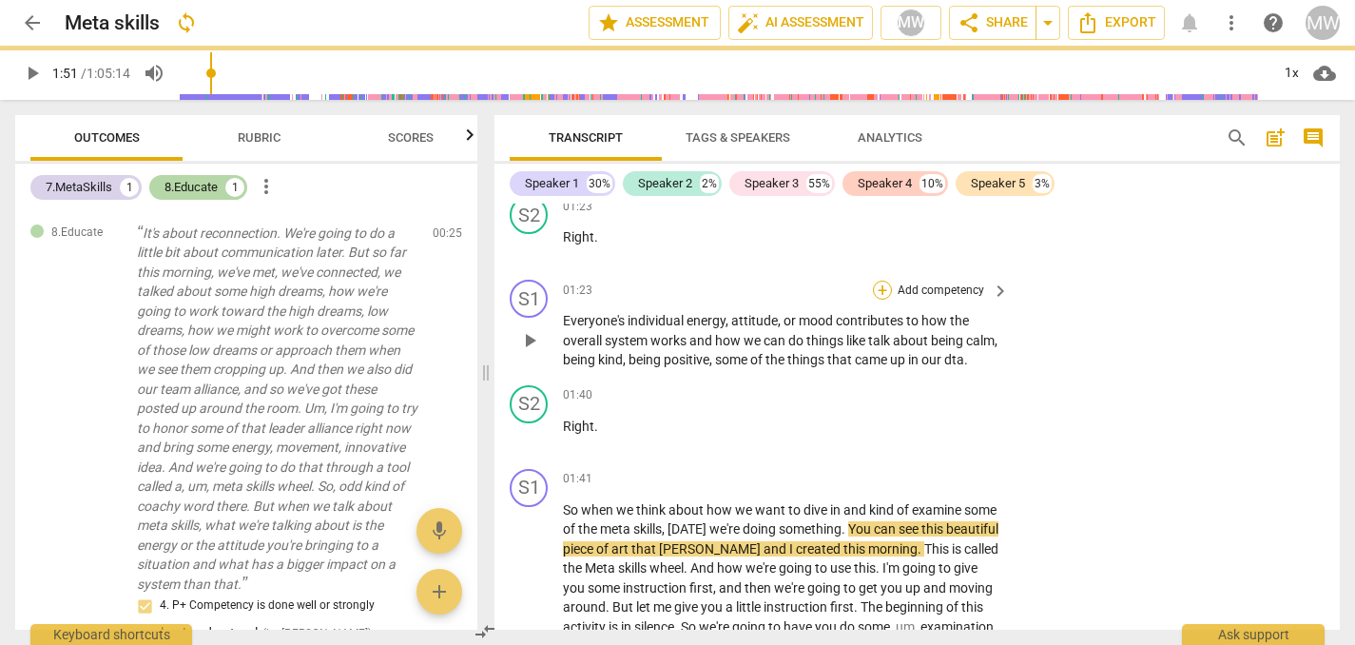
click at [880, 300] on div "+" at bounding box center [882, 290] width 19 height 19
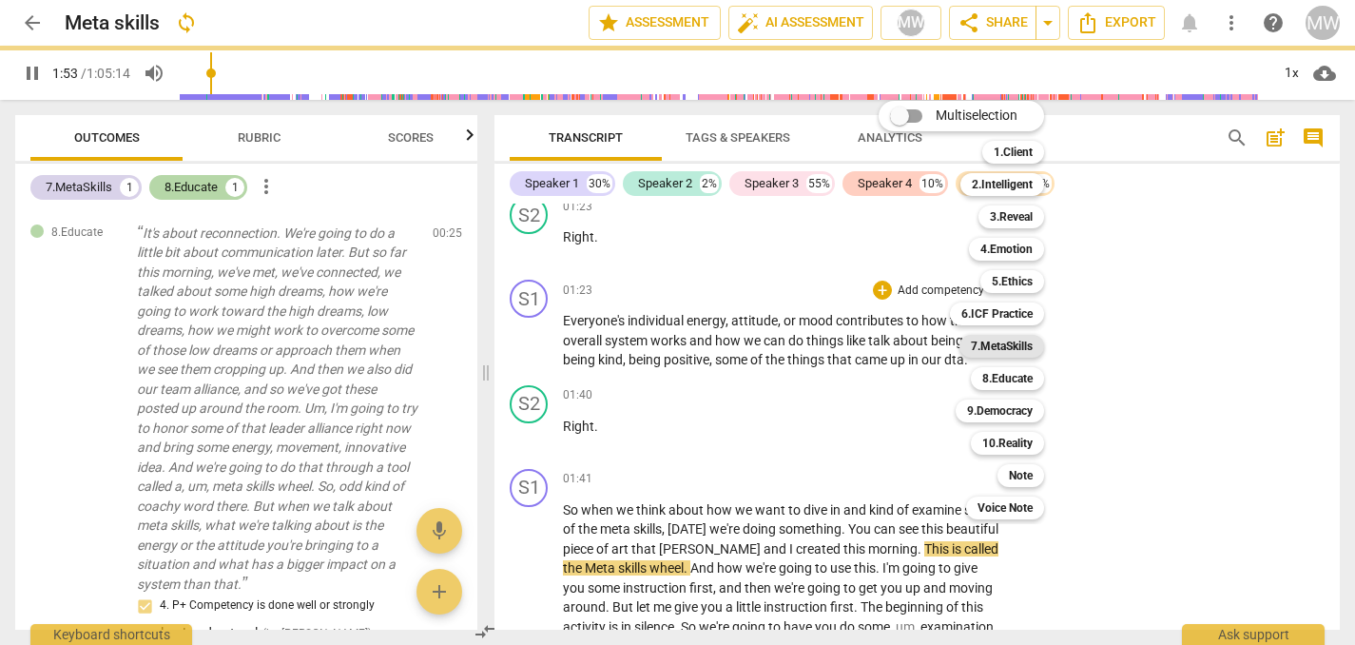
click at [1003, 341] on b "7.MetaSkills" at bounding box center [1002, 346] width 62 height 23
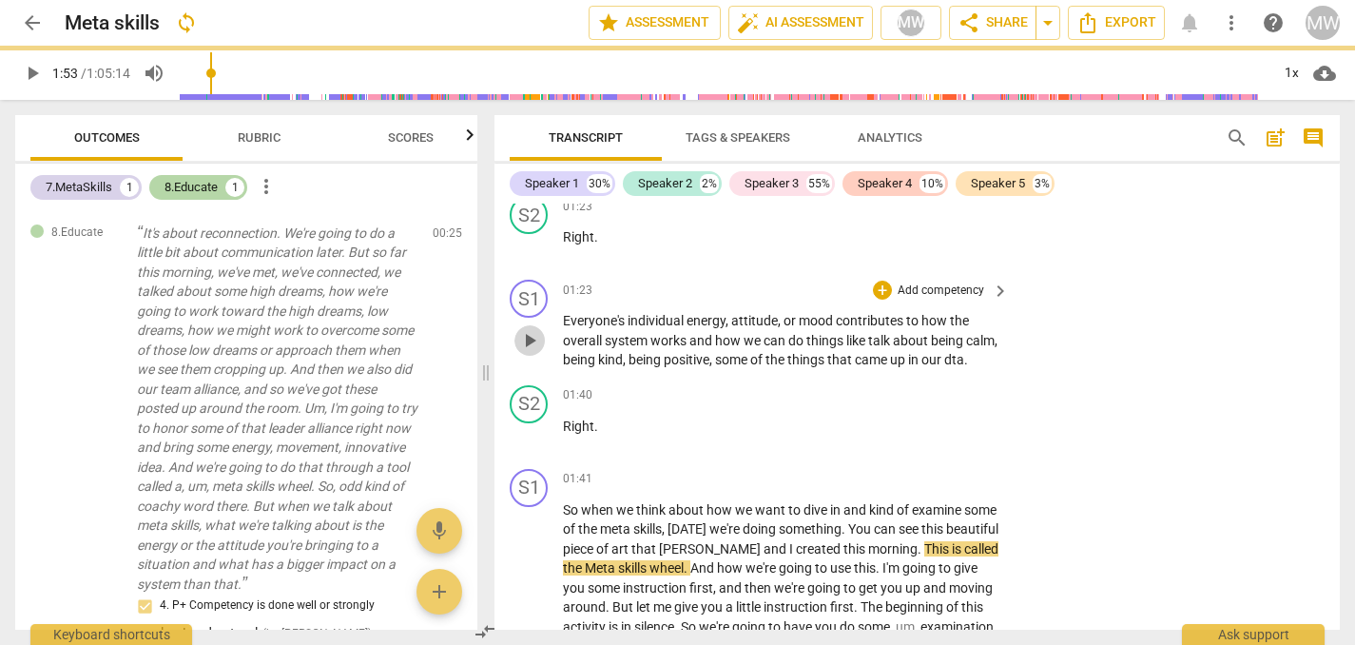
click at [525, 352] on span "play_arrow" at bounding box center [529, 340] width 23 height 23
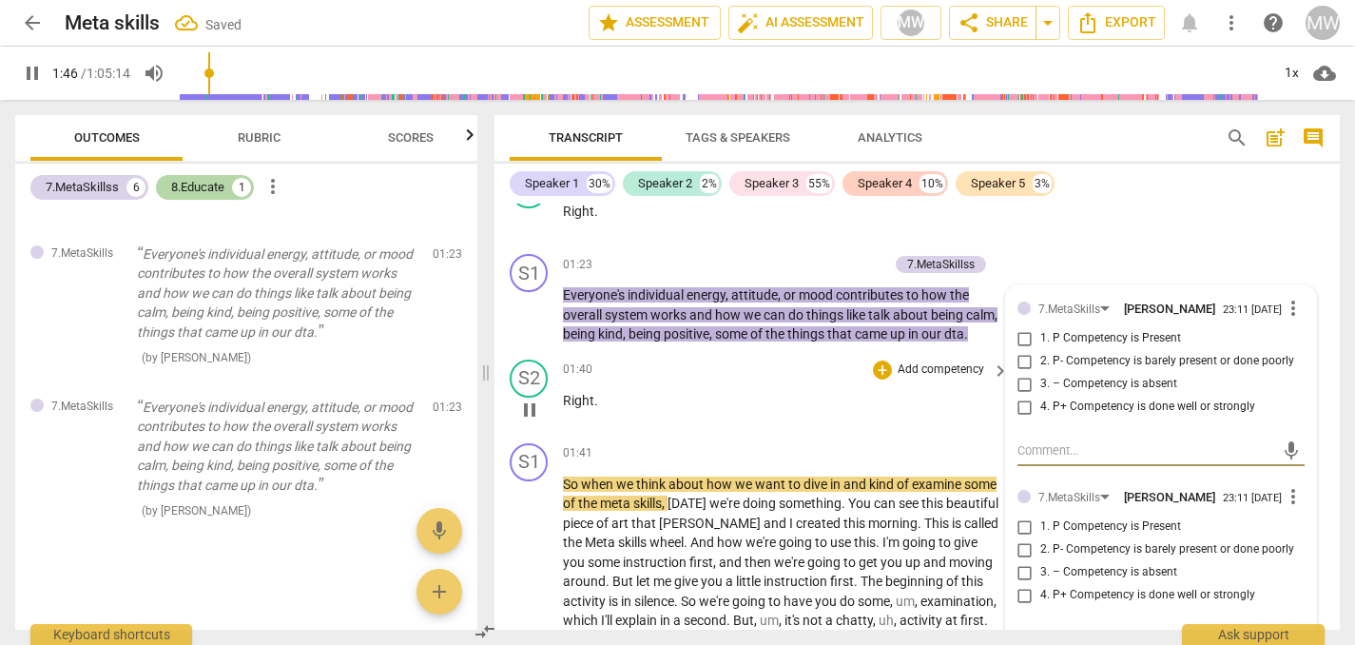
scroll to position [571, 0]
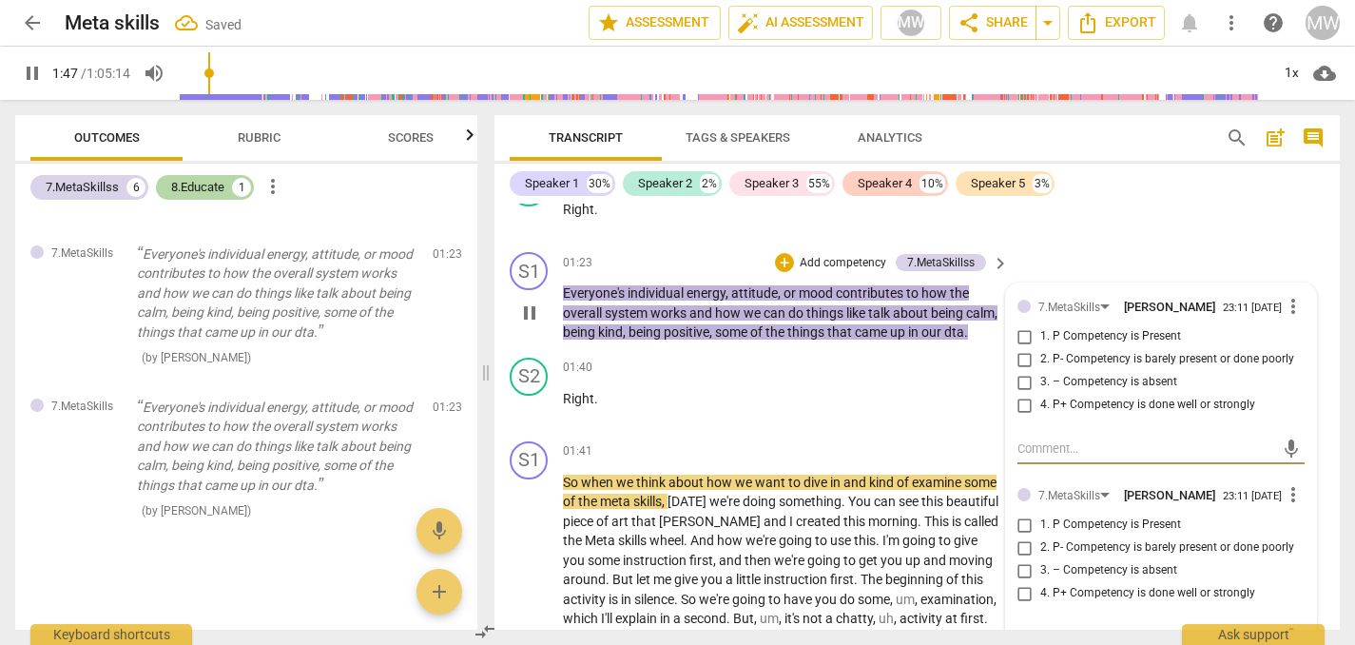
type input "107"
click at [1020, 348] on input "1. P Competency is Present" at bounding box center [1025, 336] width 30 height 23
checkbox input "true"
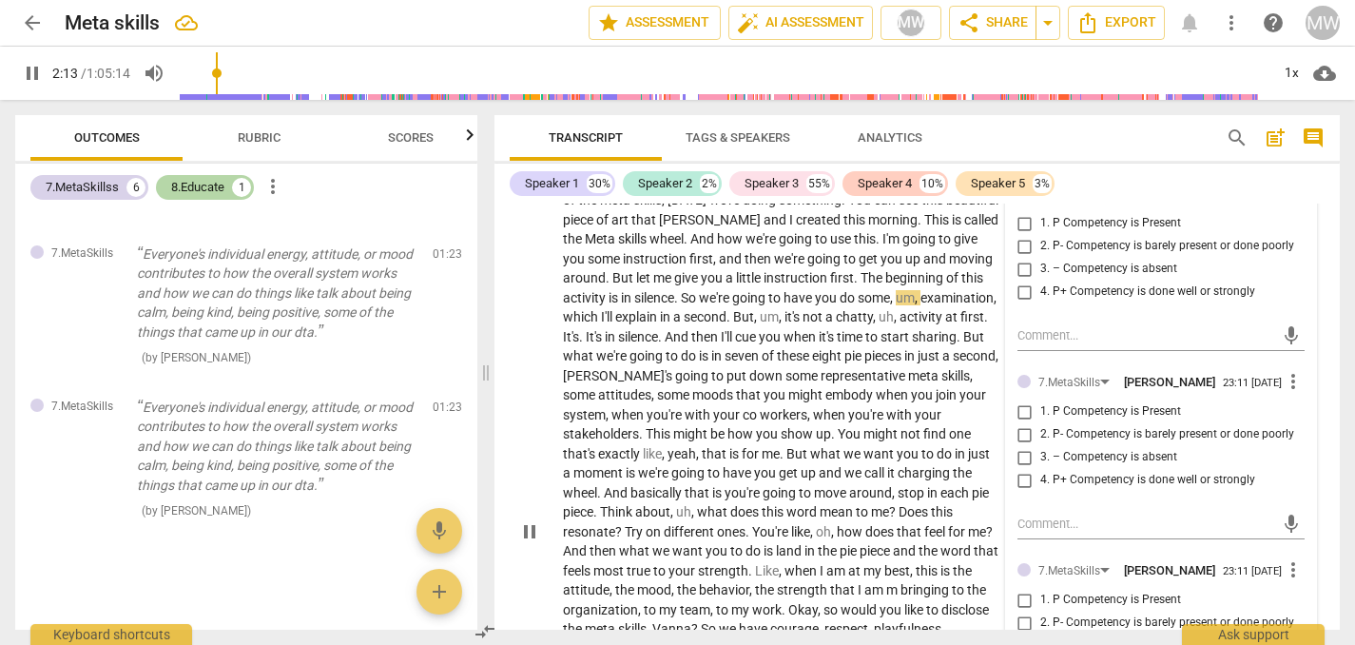
scroll to position [873, 0]
click at [553, 381] on div "play_arrow pause" at bounding box center [538, 531] width 48 height 709
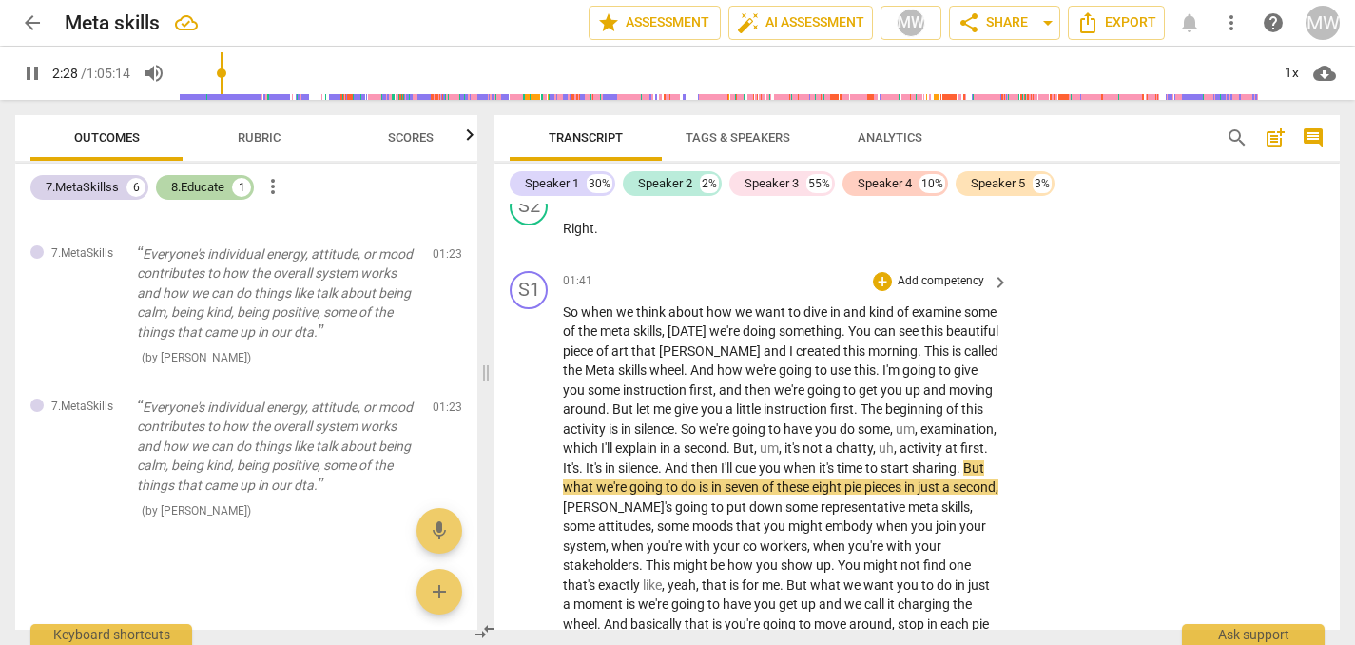
scroll to position [712, 0]
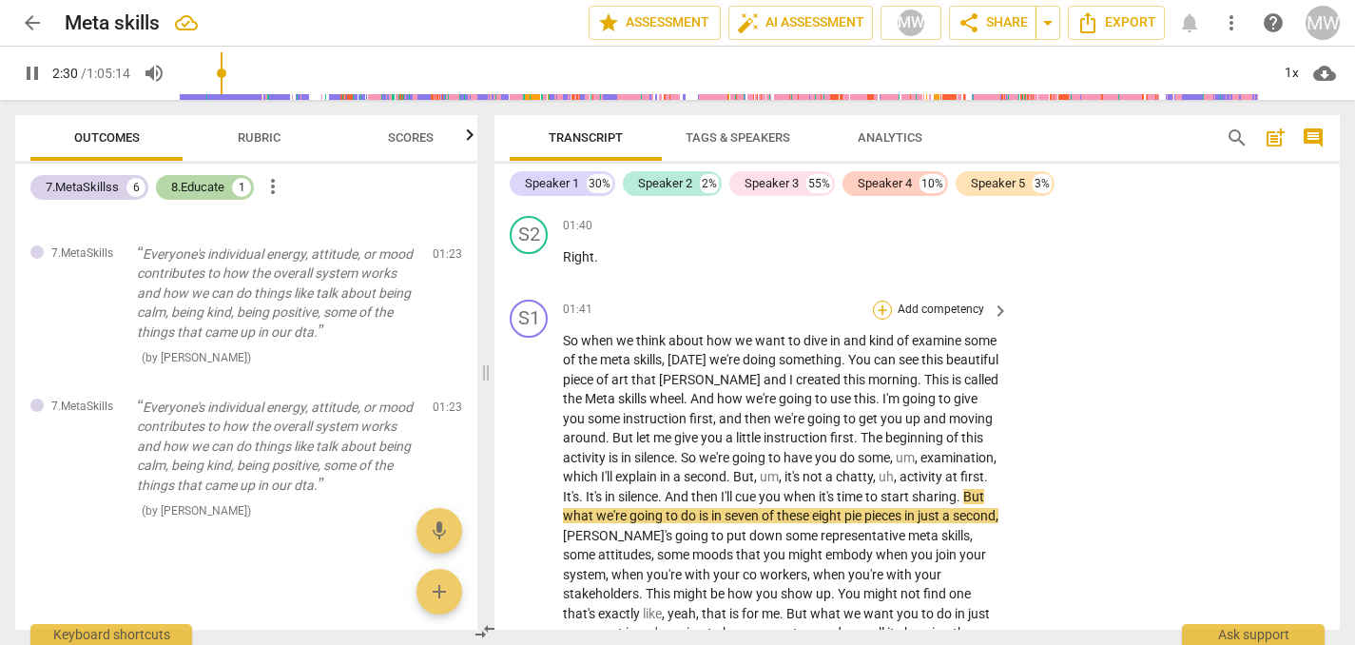
click at [883, 320] on div "+" at bounding box center [882, 310] width 19 height 19
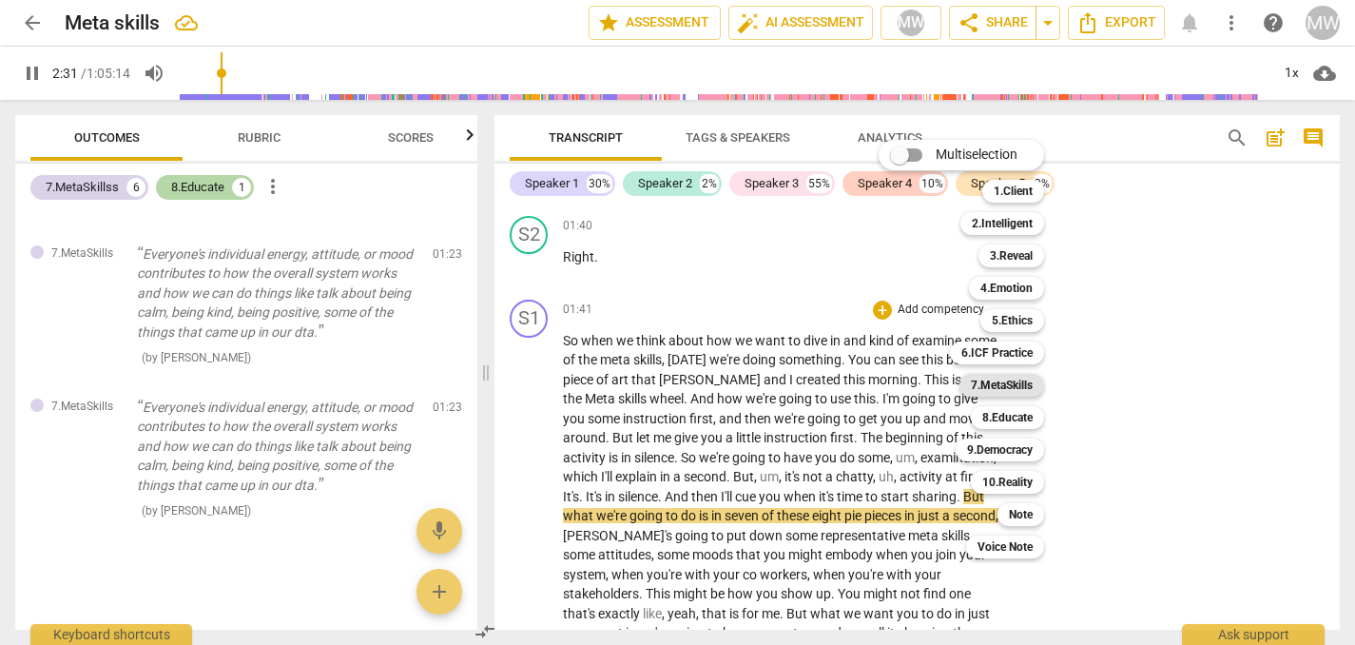
click at [981, 380] on b "7.MetaSkills" at bounding box center [1002, 385] width 62 height 23
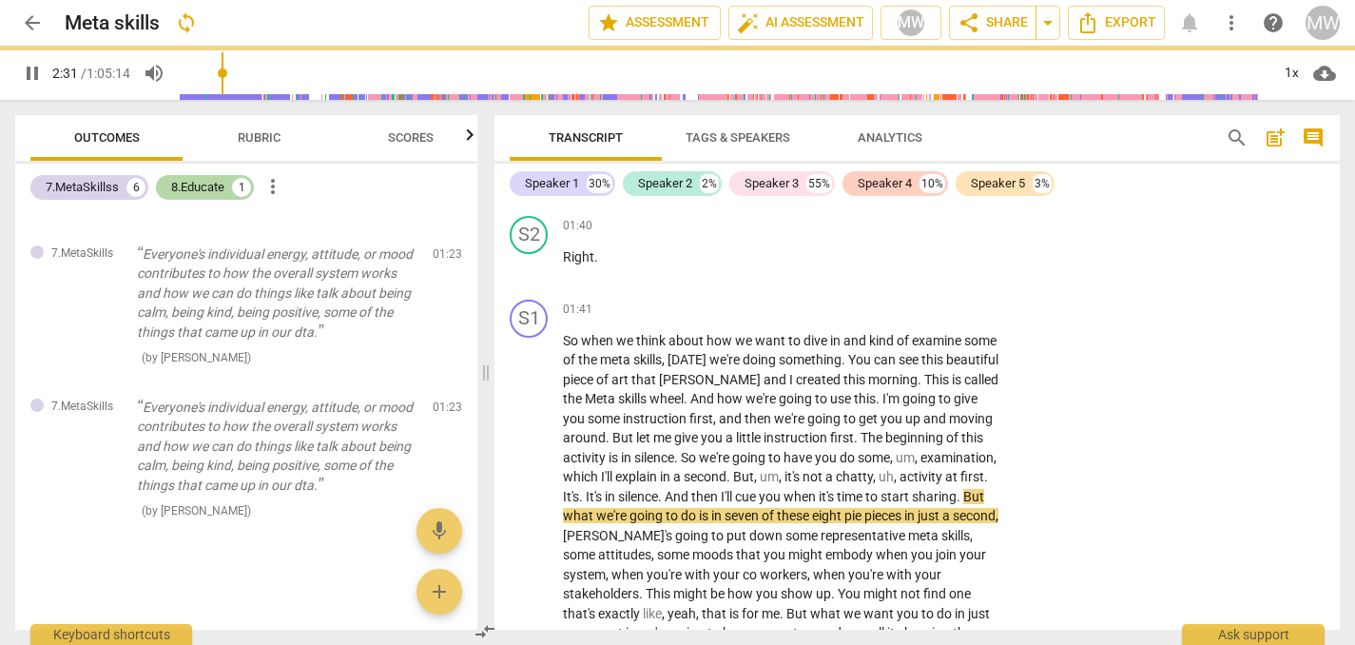
type input "152"
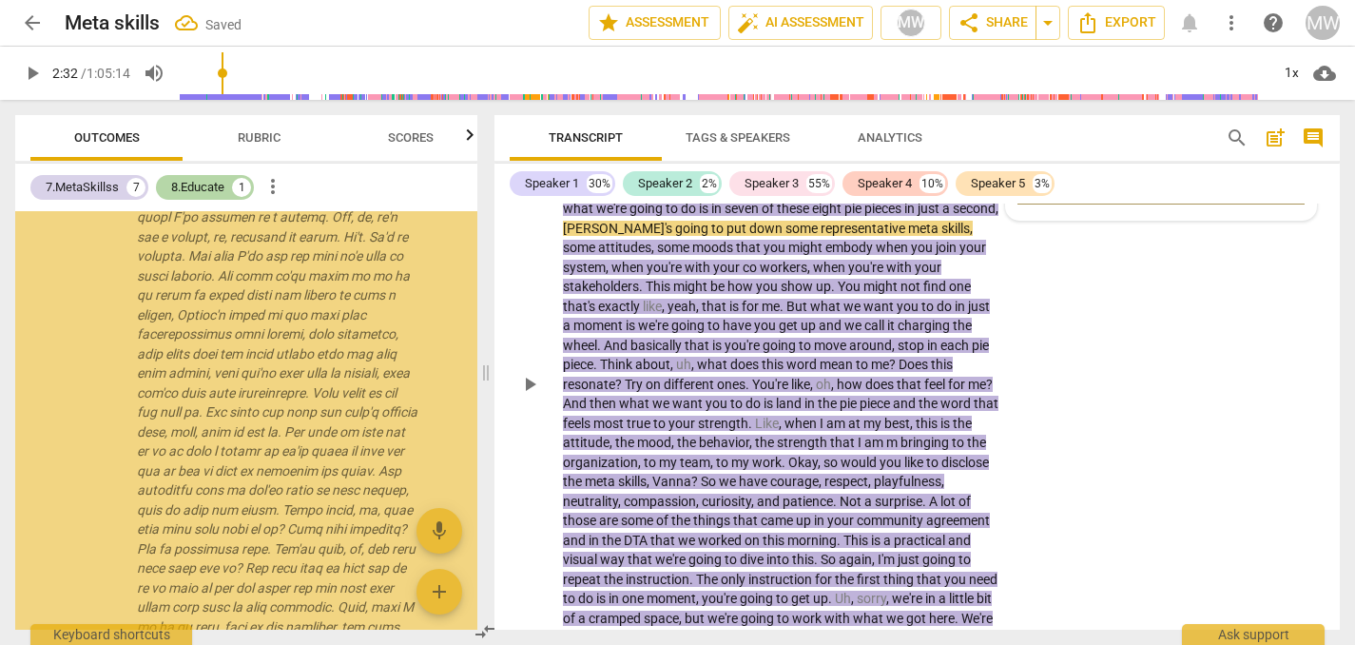
scroll to position [2112, 0]
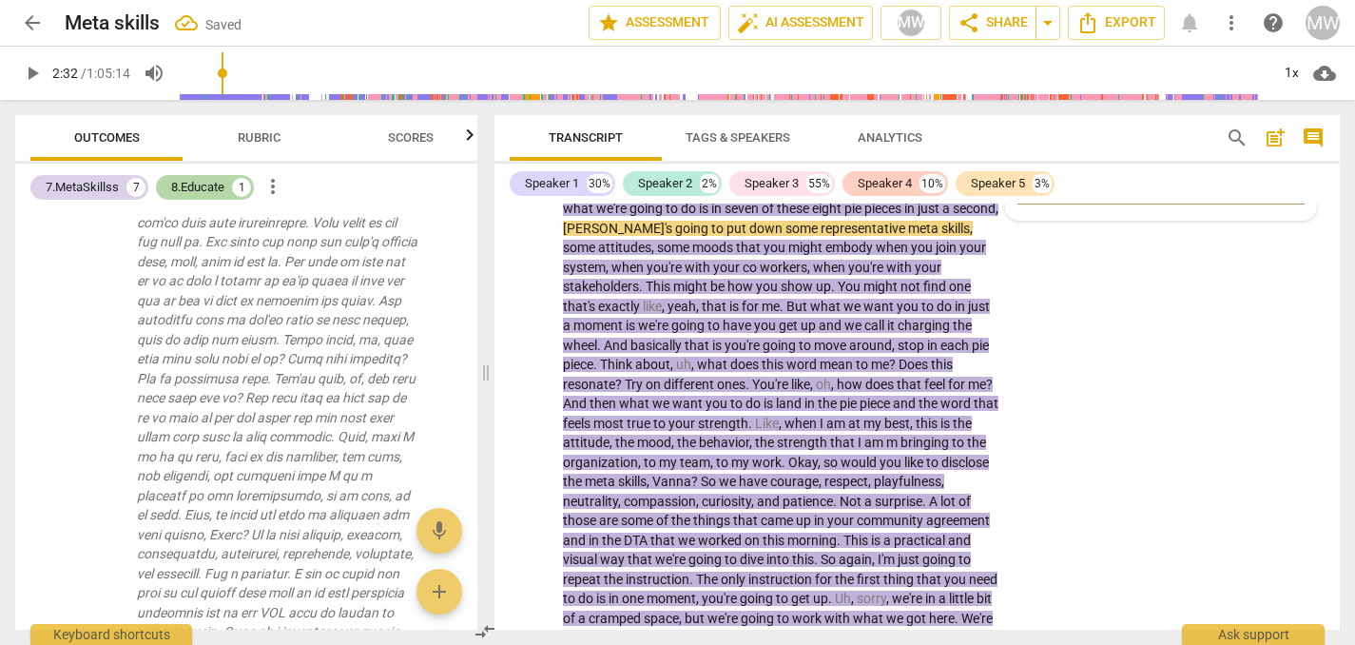
type textarea "a"
type textarea "au"
type textarea "aut"
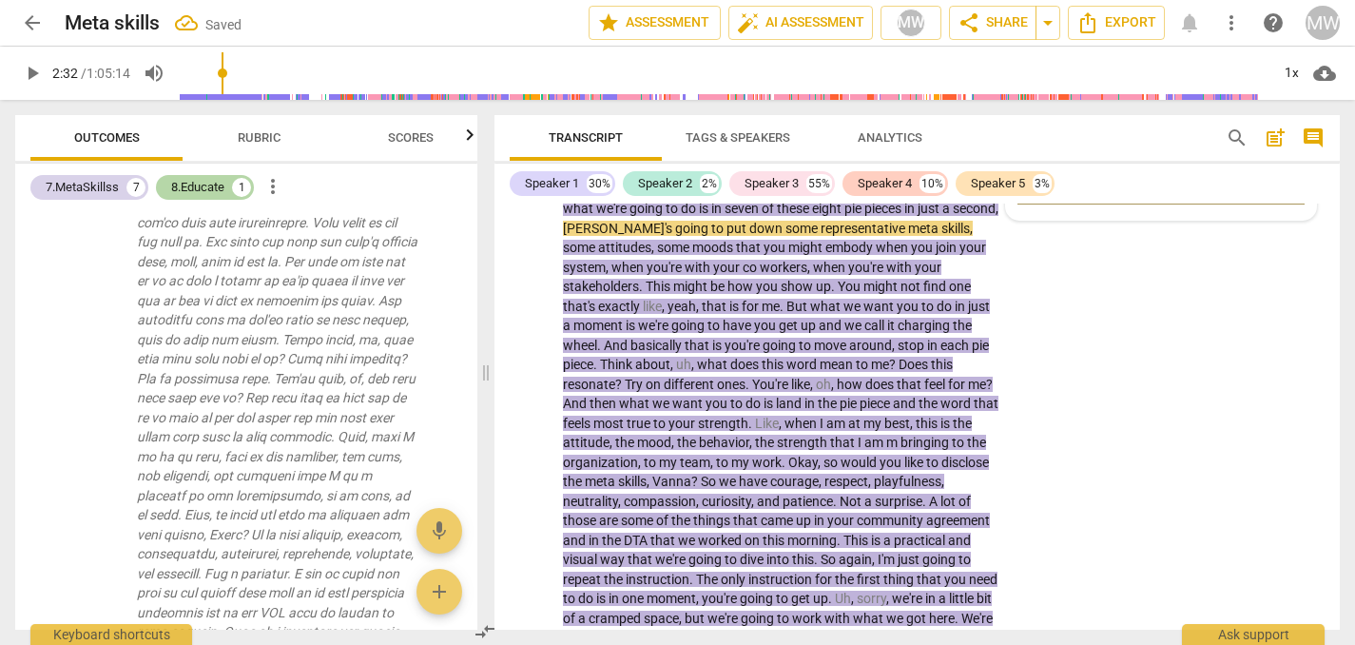
type textarea "aut"
type textarea "auth"
type textarea "autho"
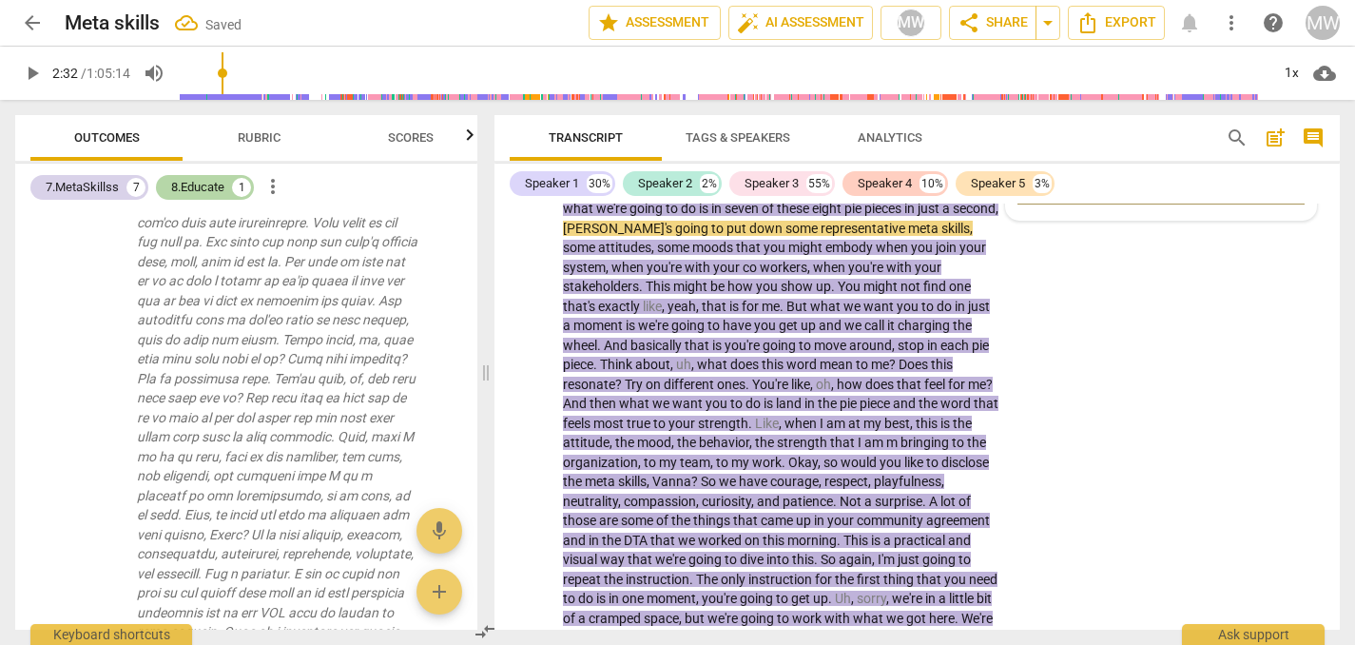
type textarea "author"
type textarea "authori"
type textarea "authorit"
type textarea "authority"
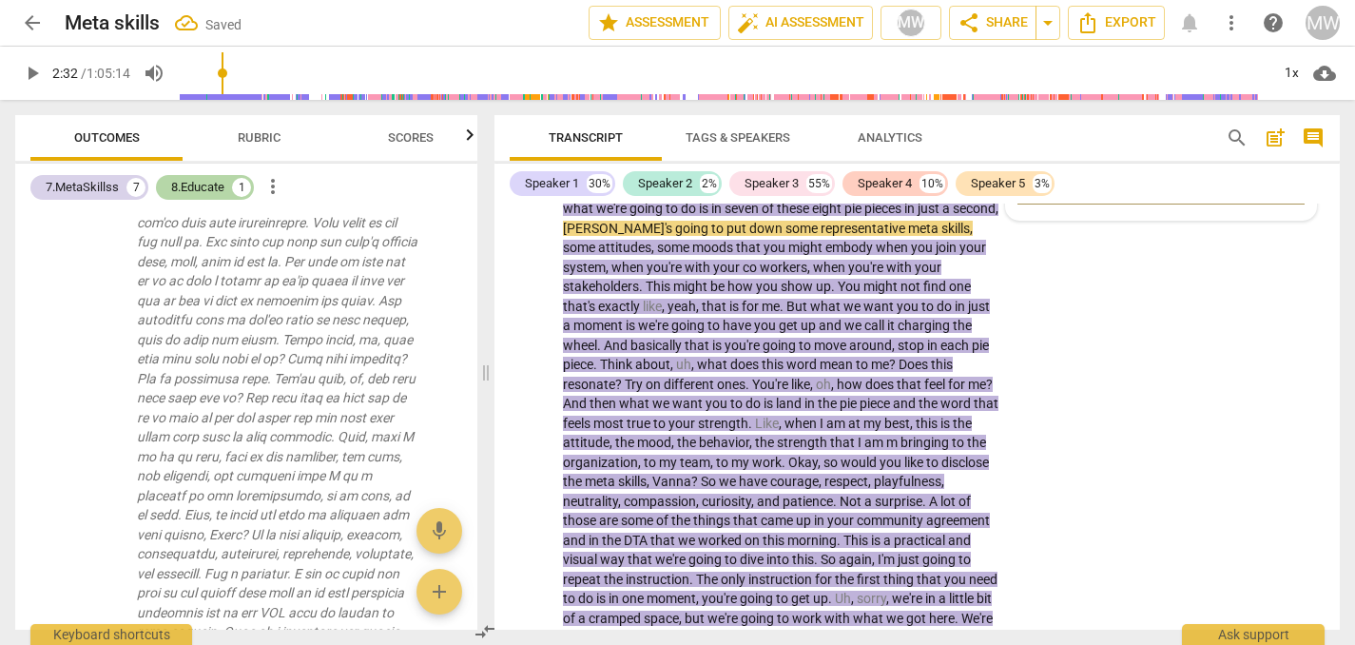
type textarea "authority"
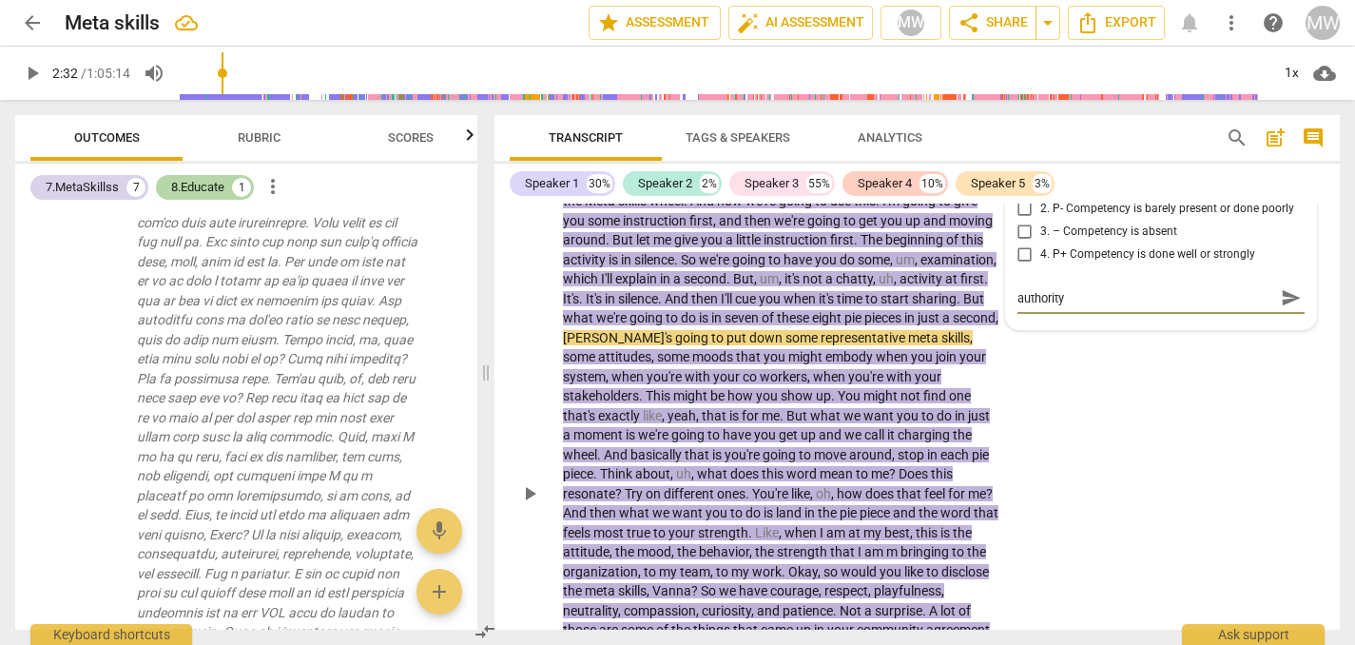
scroll to position [899, 0]
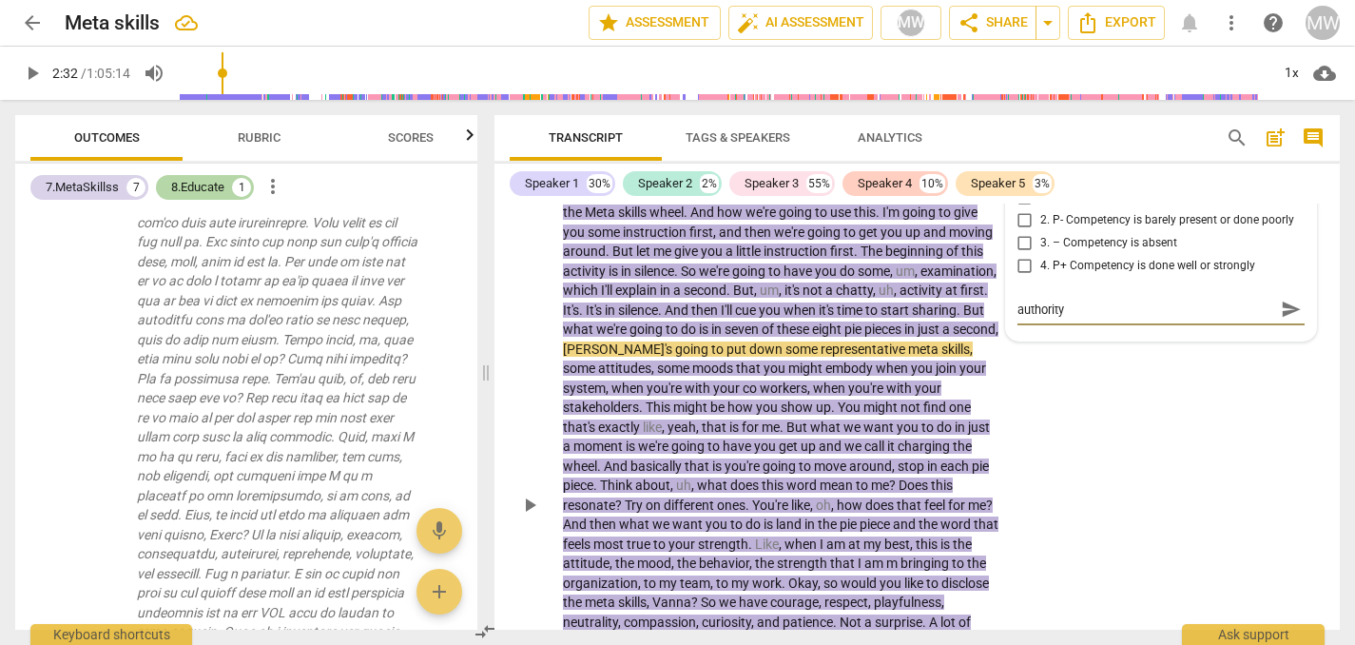
type textarea "authority"
click at [1018, 278] on input "4. P+ Competency is done well or strongly" at bounding box center [1025, 266] width 30 height 23
checkbox input "true"
click at [529, 516] on span "play_arrow" at bounding box center [529, 505] width 23 height 23
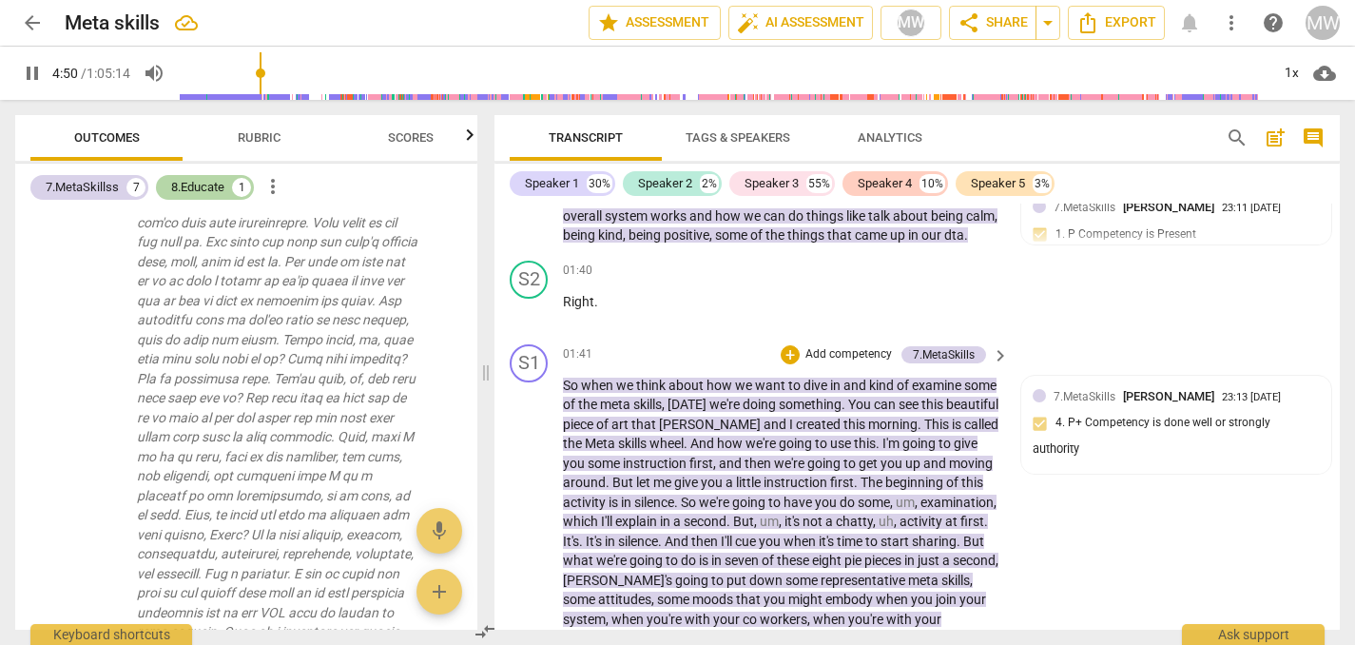
scroll to position [707, 0]
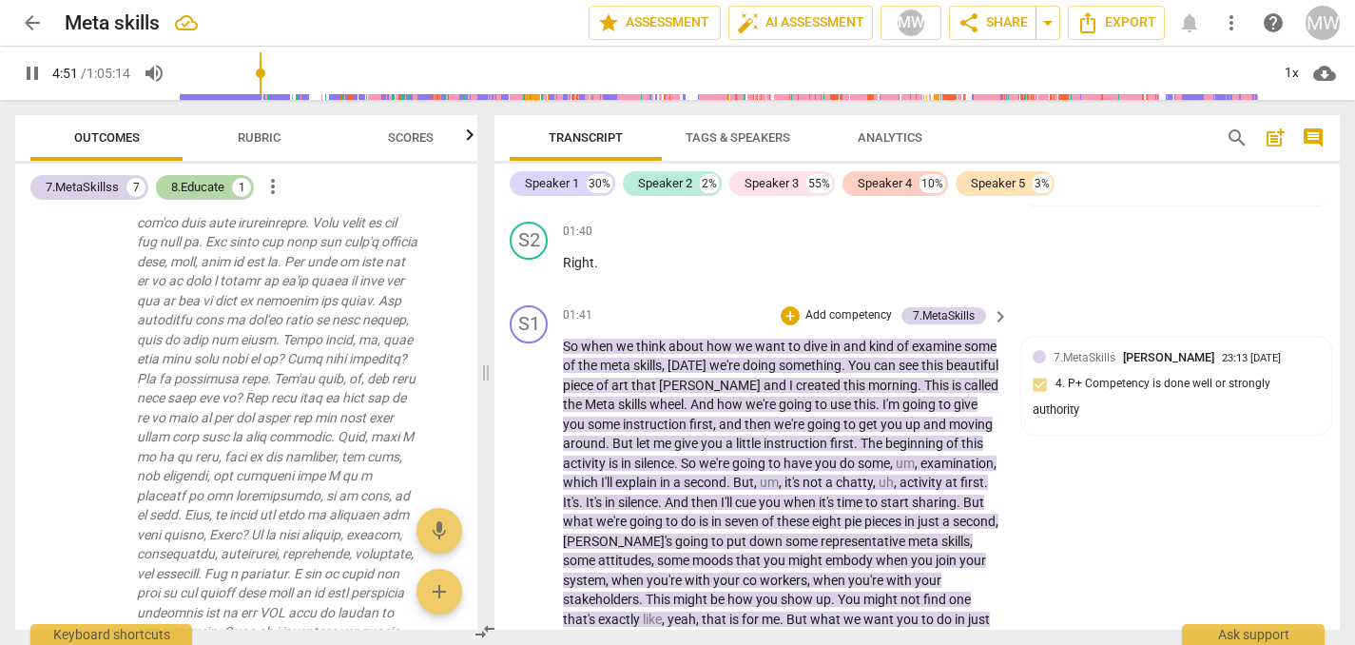
click at [825, 324] on p "Add competency" at bounding box center [849, 315] width 90 height 17
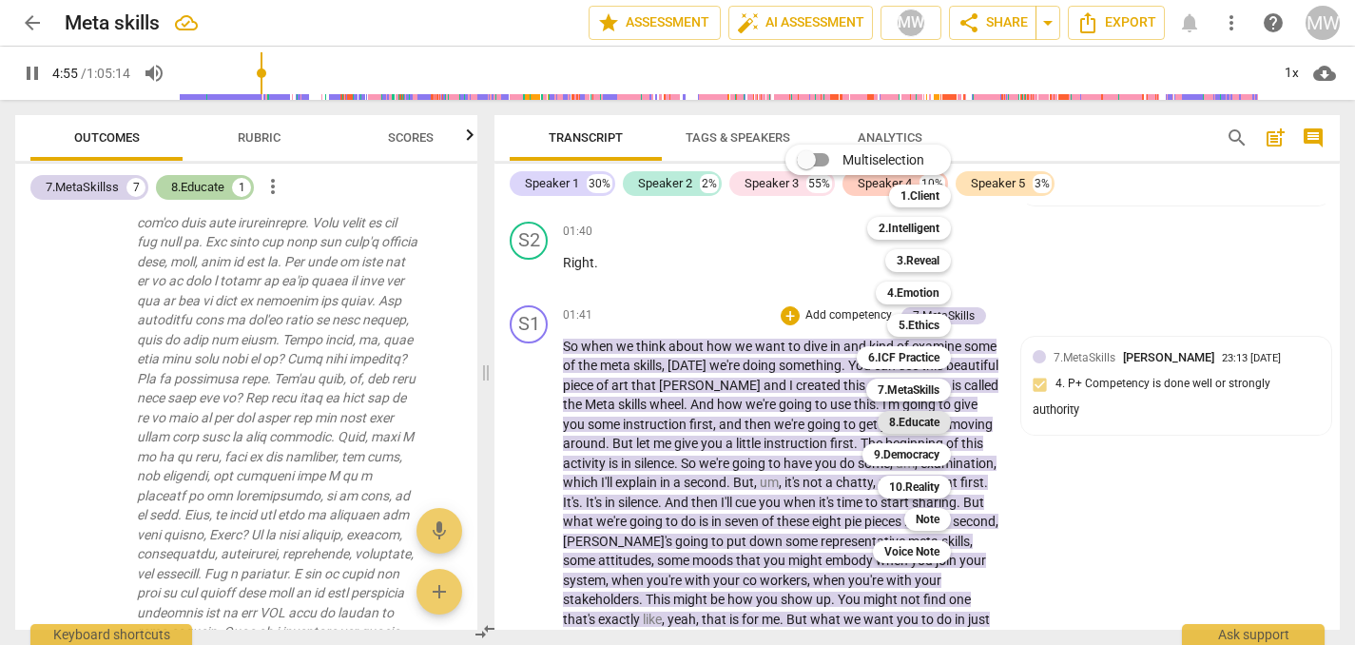
click at [910, 421] on b "8.Educate" at bounding box center [914, 422] width 50 height 23
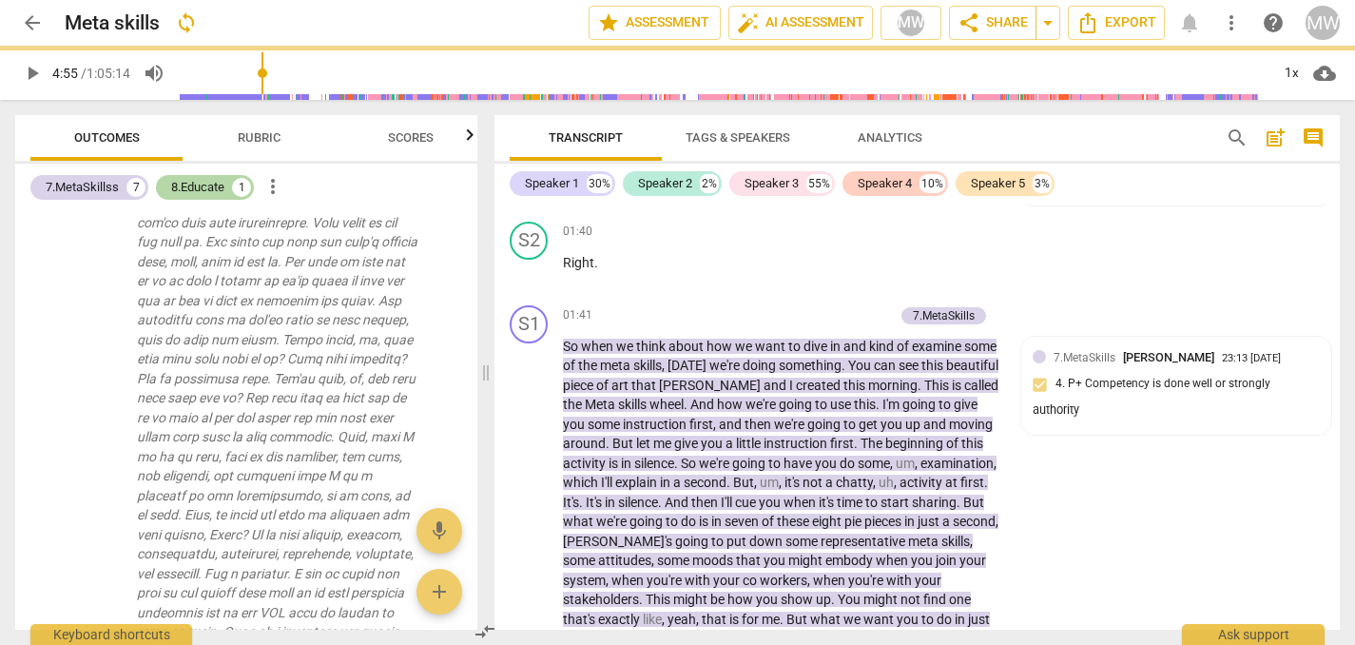
type input "296"
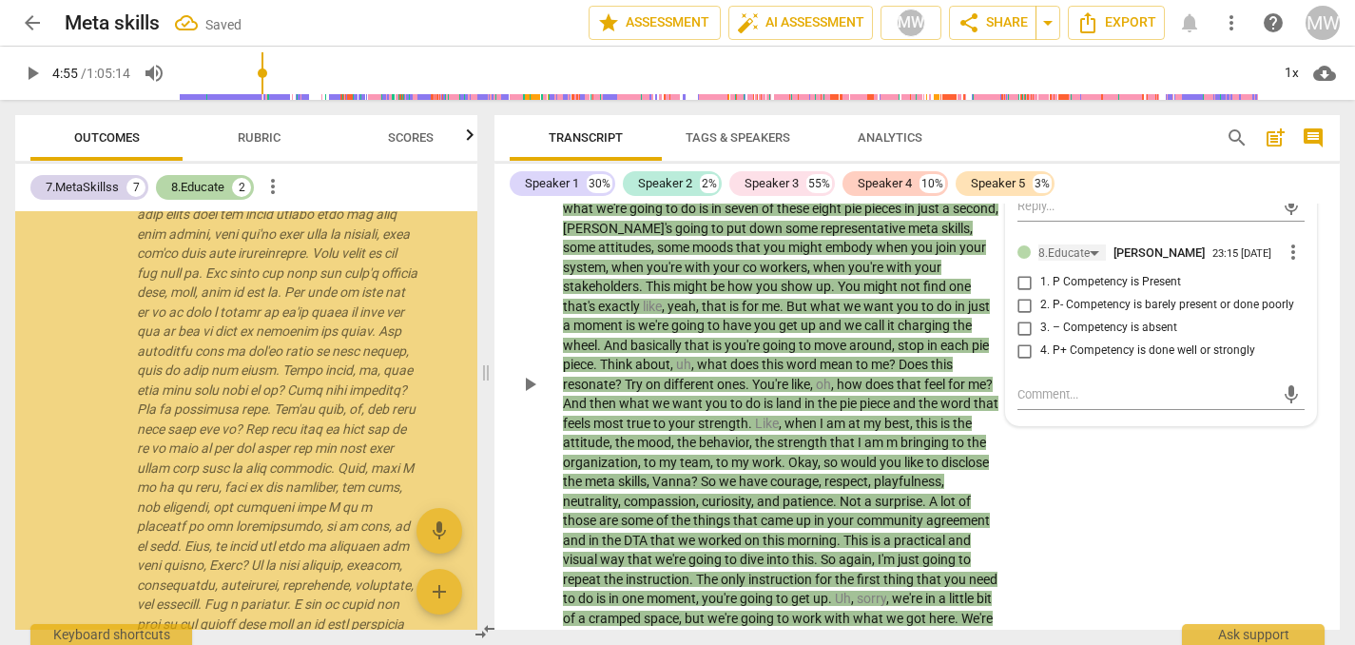
scroll to position [3361, 0]
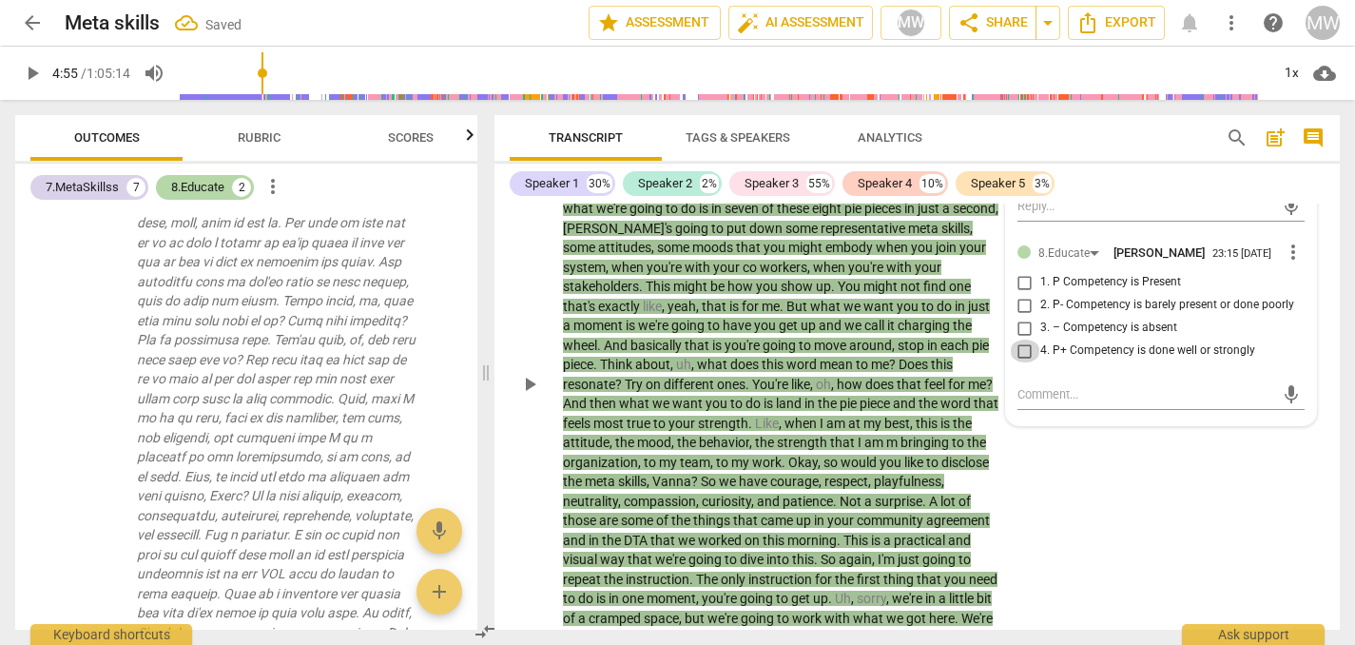
click at [1025, 362] on input "4. P+ Competency is done well or strongly" at bounding box center [1025, 350] width 30 height 23
checkbox input "true"
click at [1032, 403] on textarea at bounding box center [1146, 394] width 257 height 18
type textarea "s"
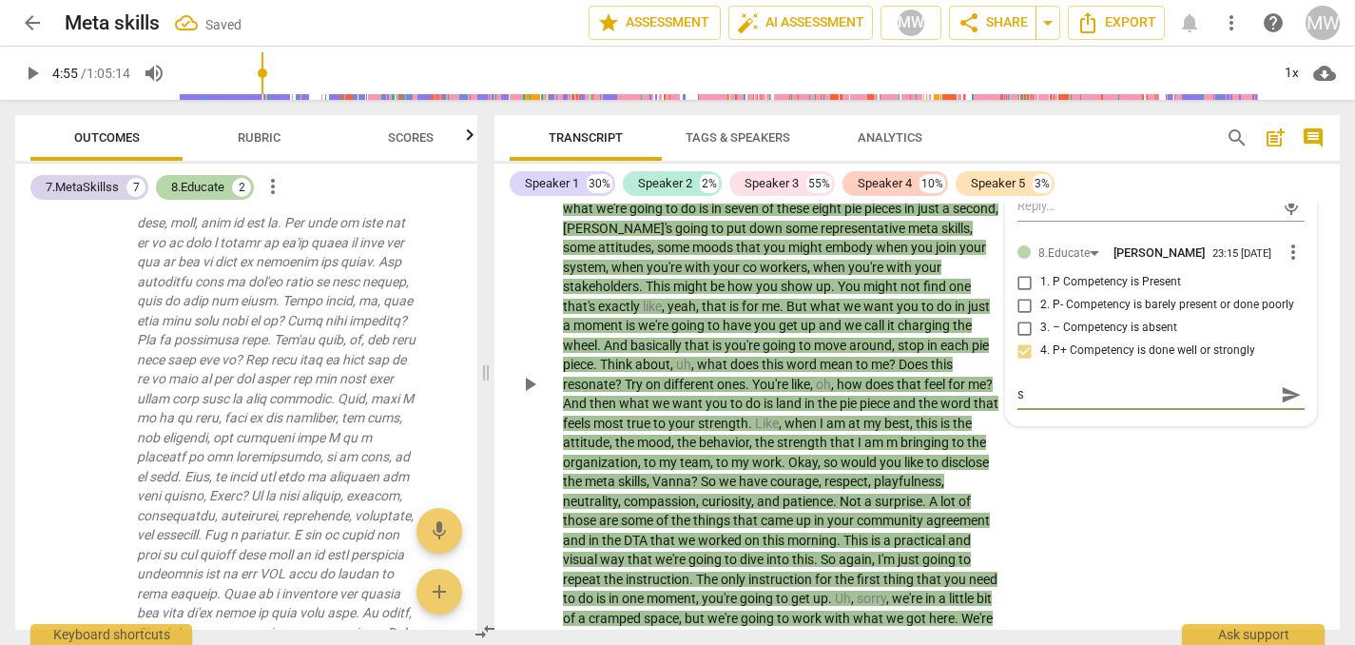
type textarea "su"
type textarea "sup"
type textarea "supe"
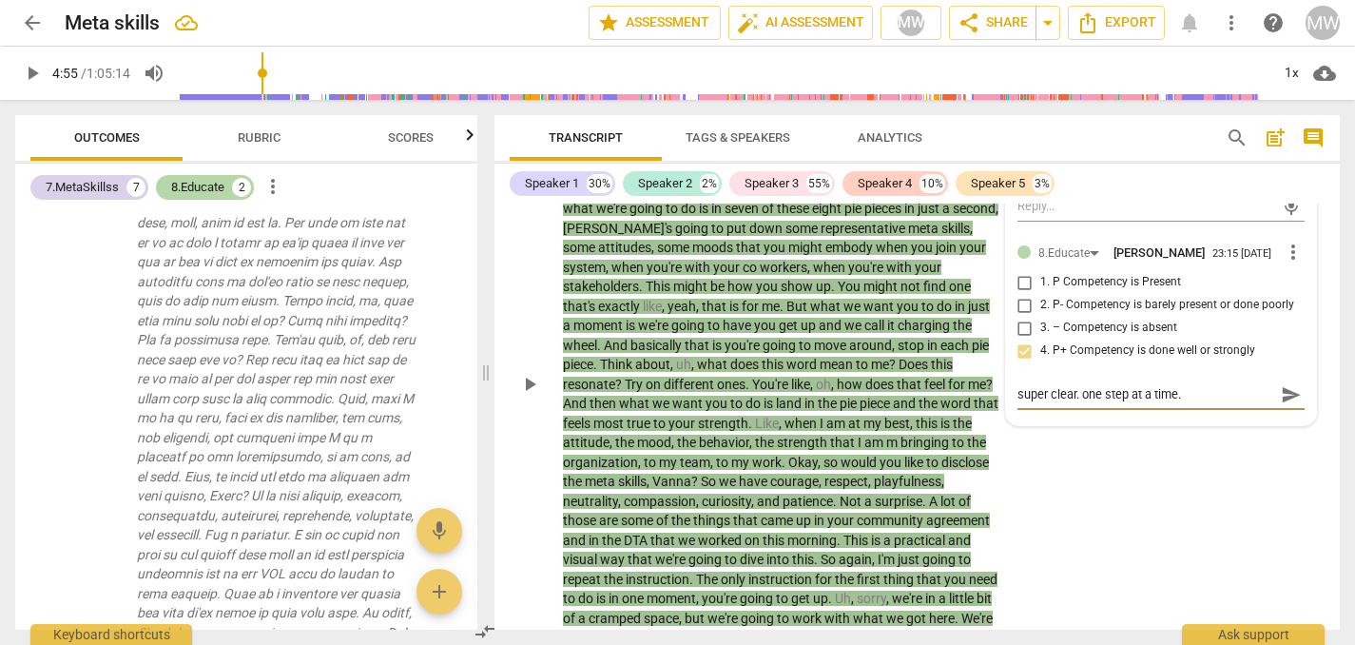
scroll to position [768, 0]
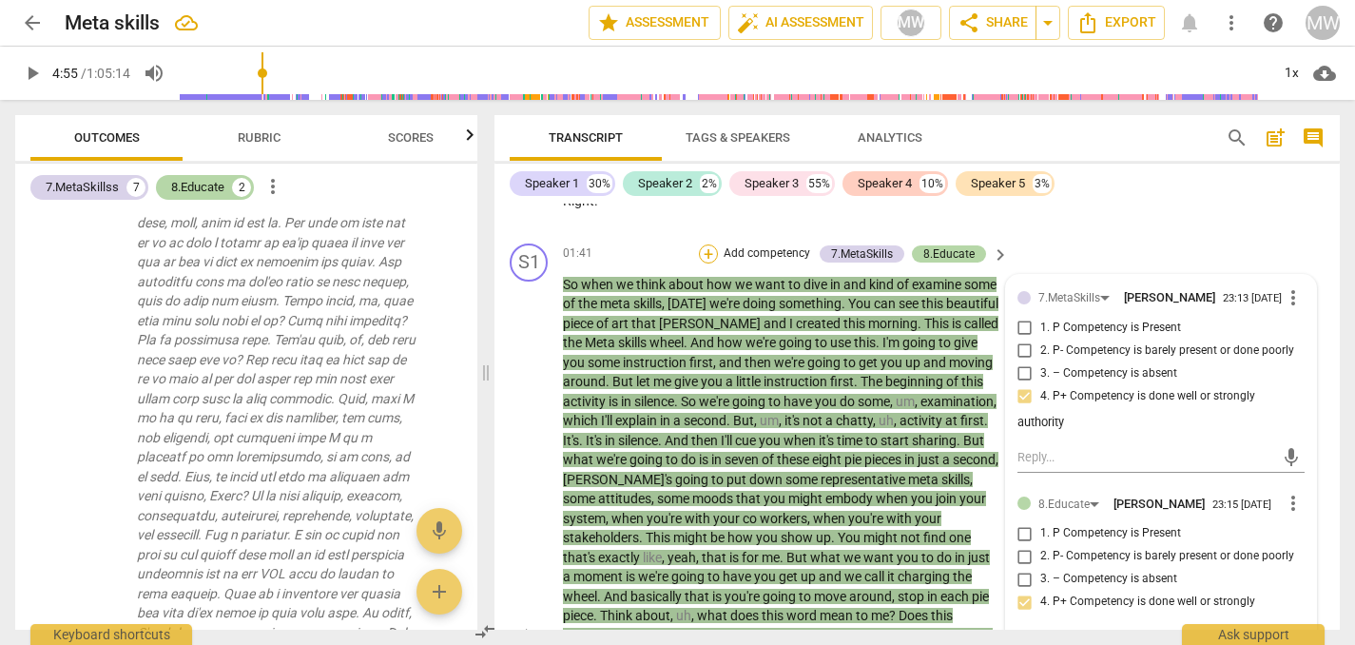
click at [706, 263] on div "+" at bounding box center [708, 253] width 19 height 19
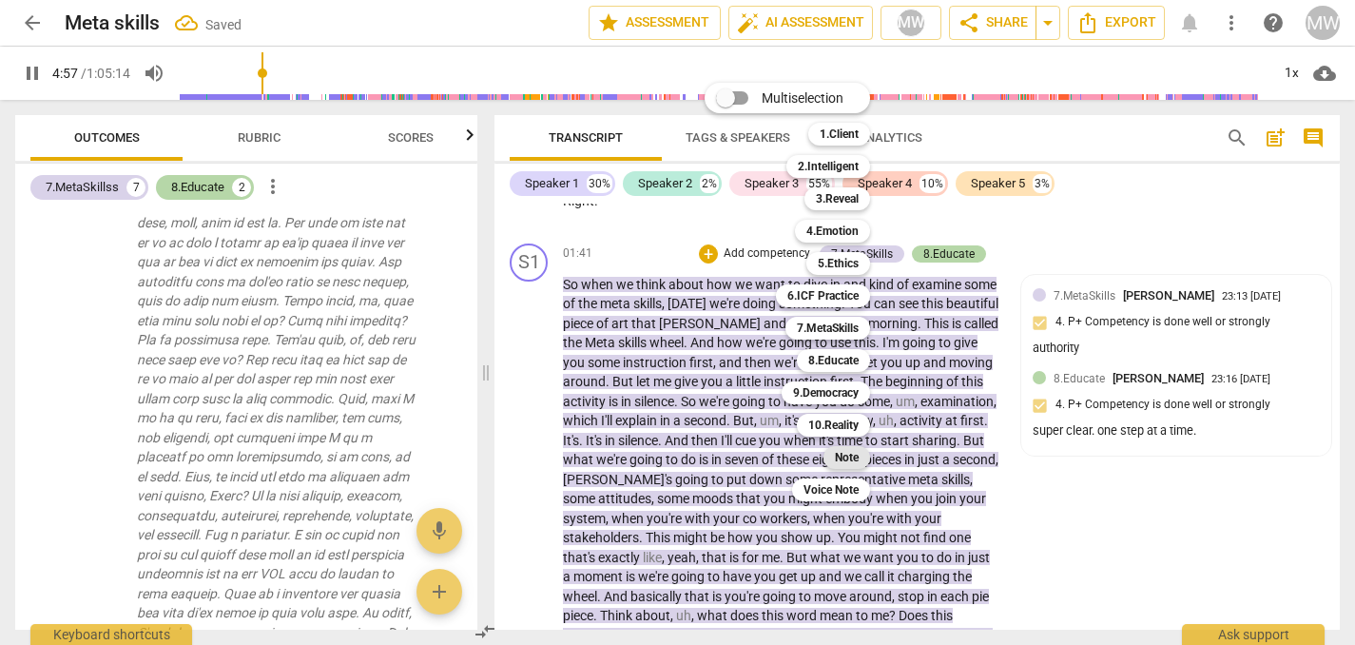
click at [839, 460] on b "Note" at bounding box center [847, 457] width 24 height 23
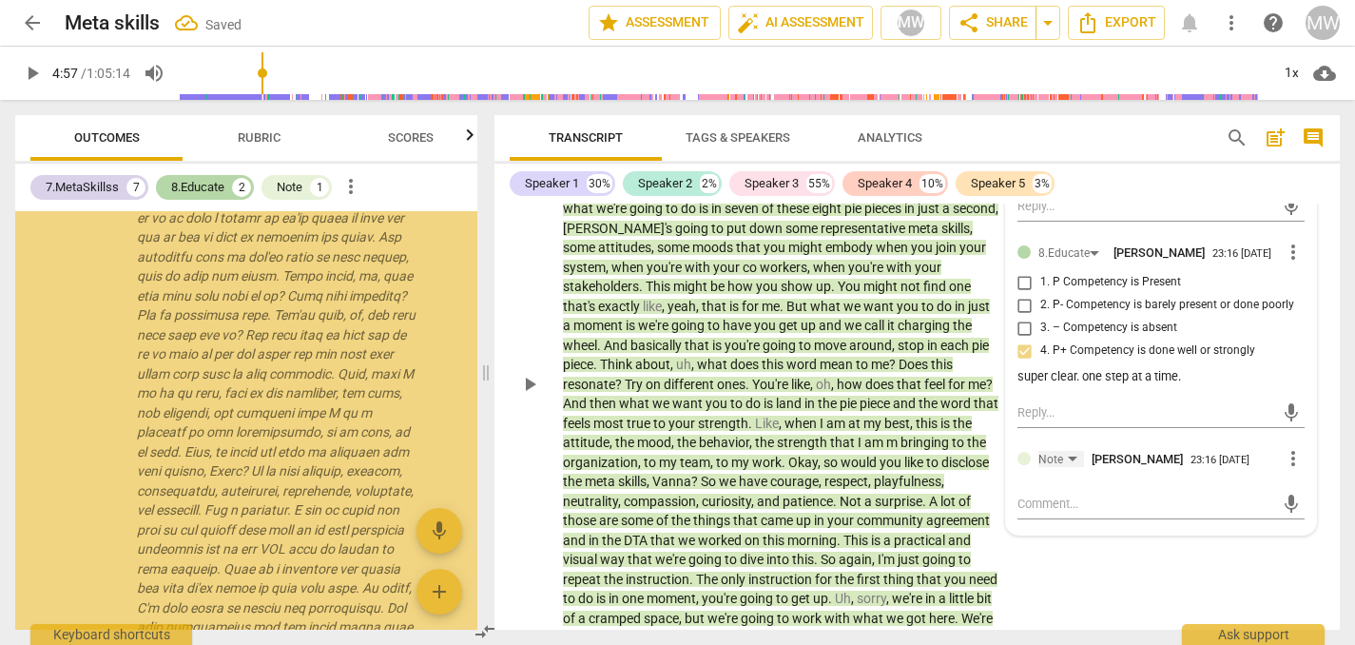
scroll to position [4627, 0]
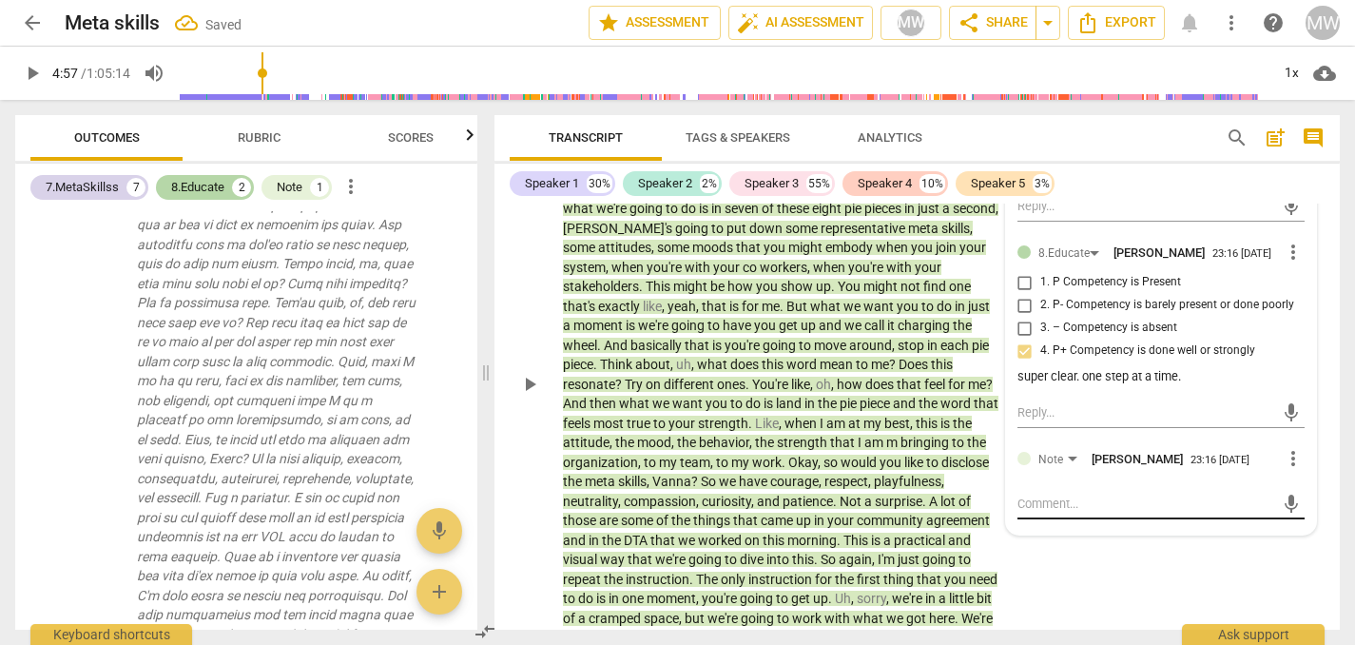
click at [1044, 513] on textarea at bounding box center [1146, 504] width 257 height 18
click at [525, 396] on span "play_arrow" at bounding box center [529, 384] width 23 height 23
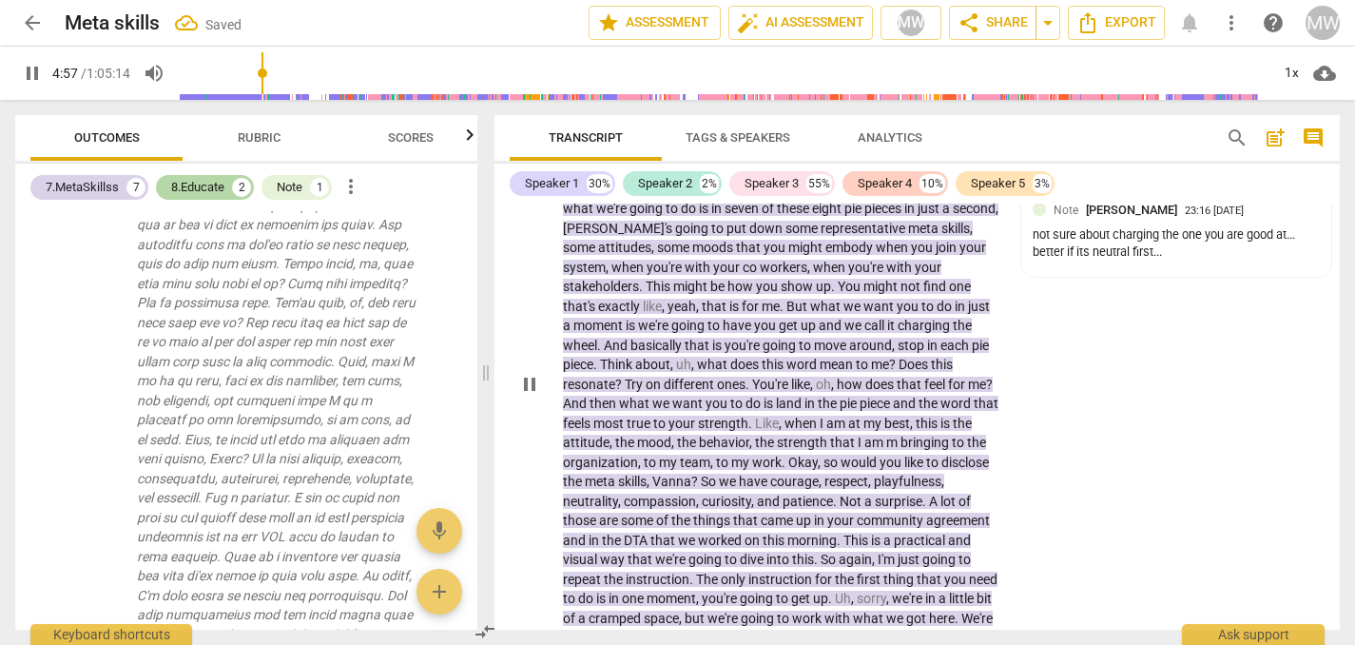
scroll to position [1490, 0]
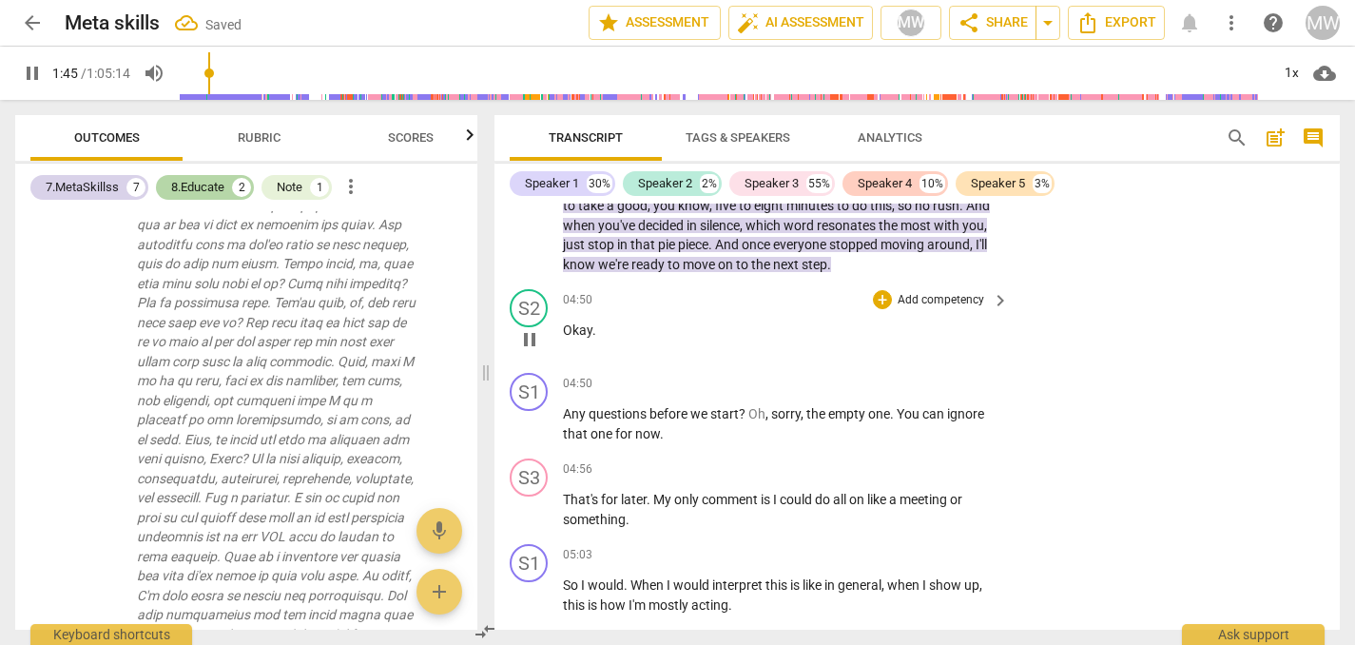
click at [523, 351] on span "pause" at bounding box center [529, 339] width 23 height 23
click at [528, 351] on span "play_arrow" at bounding box center [529, 339] width 23 height 23
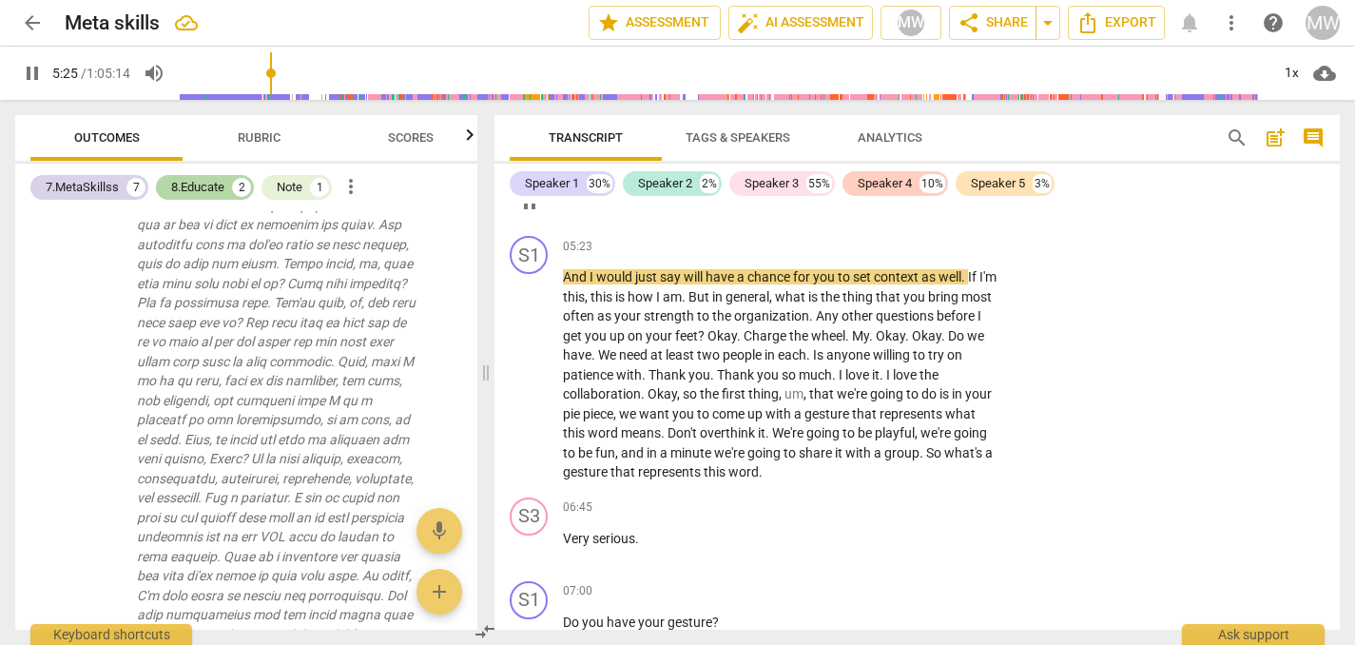
scroll to position [2236, 0]
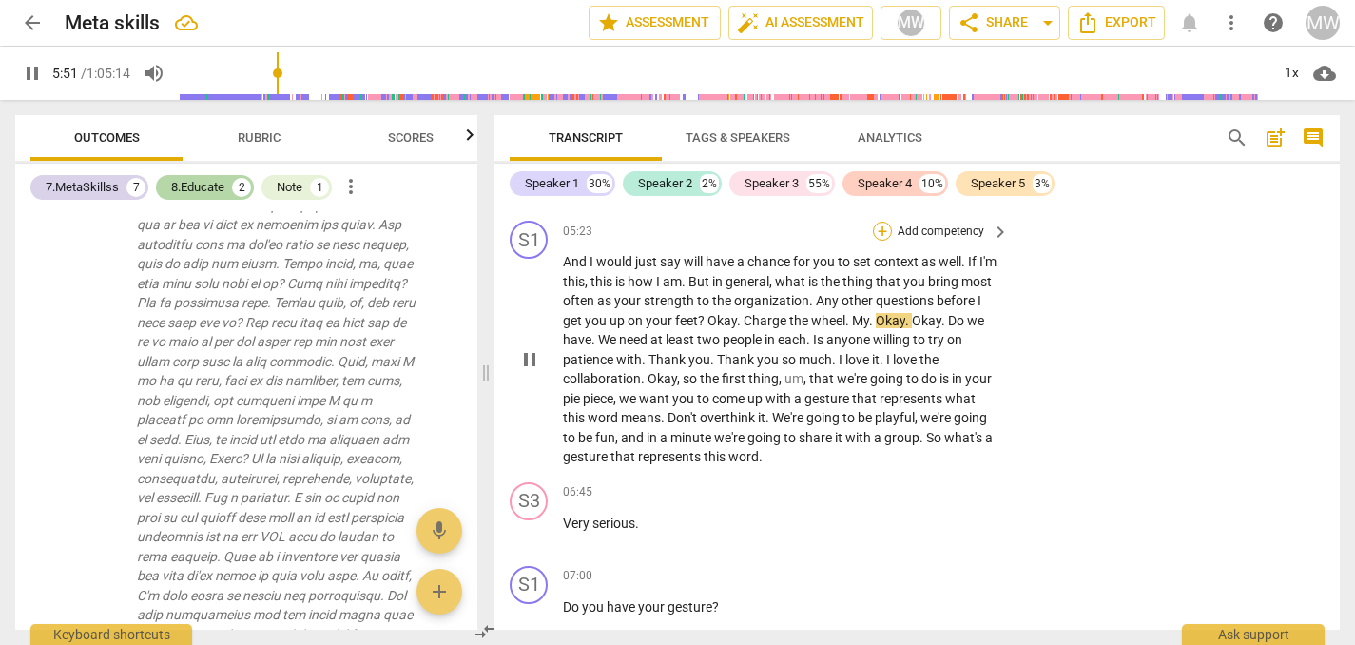
click at [884, 241] on div "+" at bounding box center [882, 231] width 19 height 19
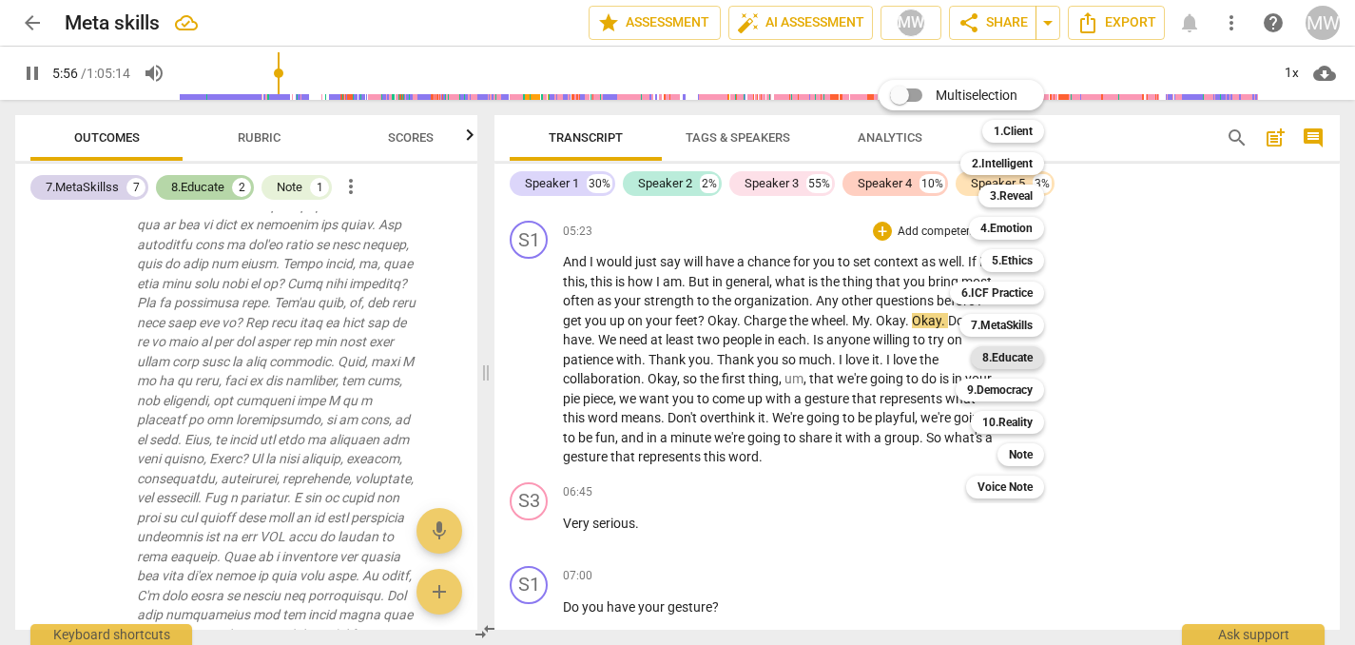
click at [998, 359] on b "8.Educate" at bounding box center [1007, 357] width 50 height 23
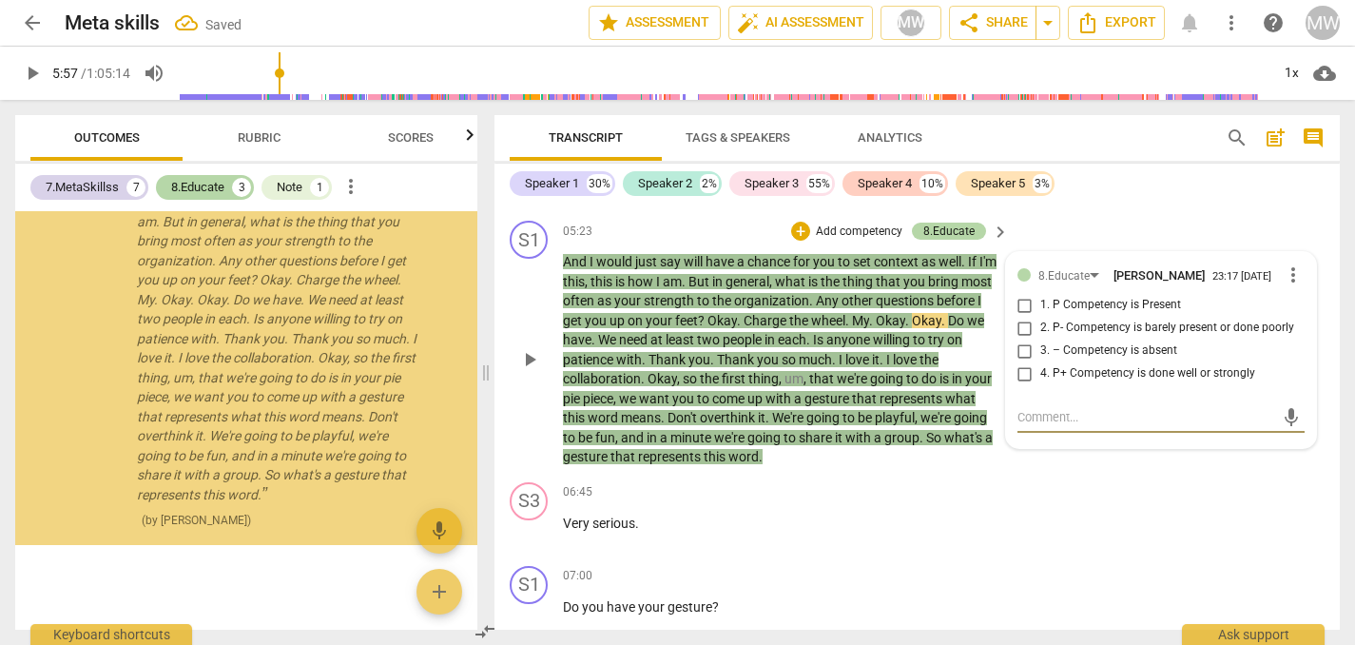
scroll to position [5470, 0]
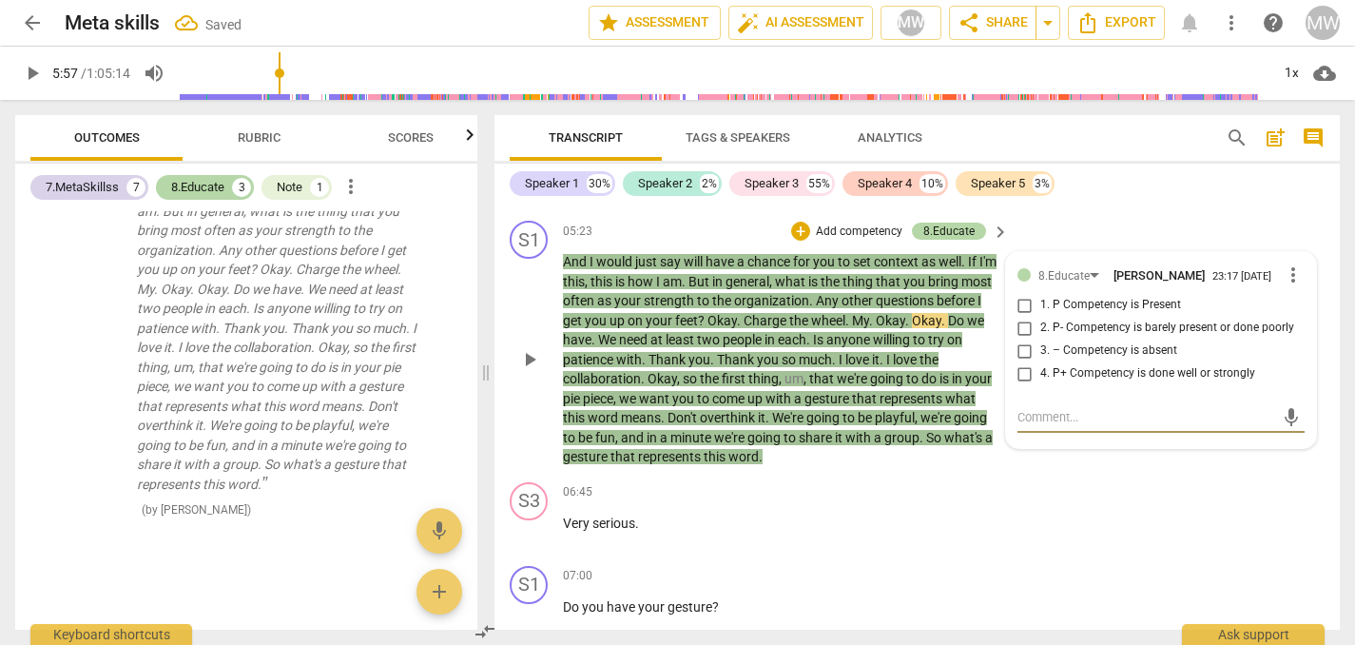
click at [1021, 339] on input "2. P- Competency is barely present or done poorly" at bounding box center [1025, 328] width 30 height 23
click at [1032, 426] on textarea at bounding box center [1146, 417] width 257 height 18
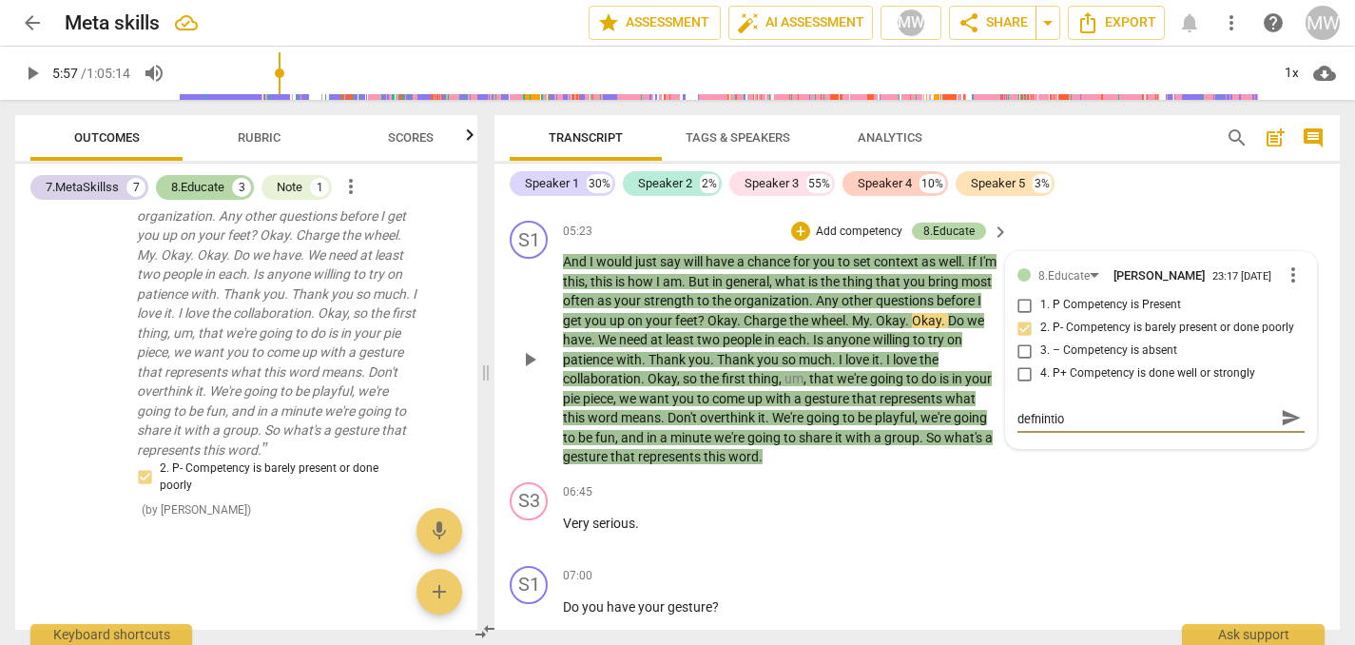
scroll to position [0, 0]
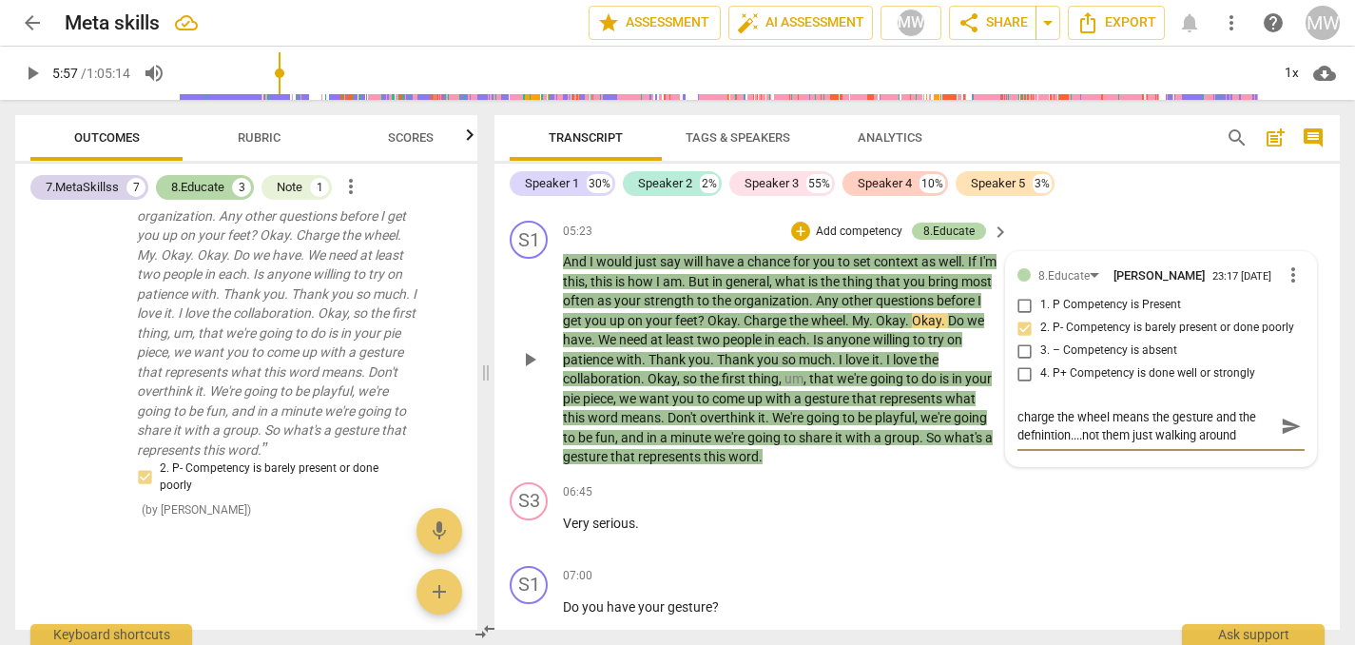
click at [533, 371] on span "play_arrow" at bounding box center [529, 359] width 23 height 23
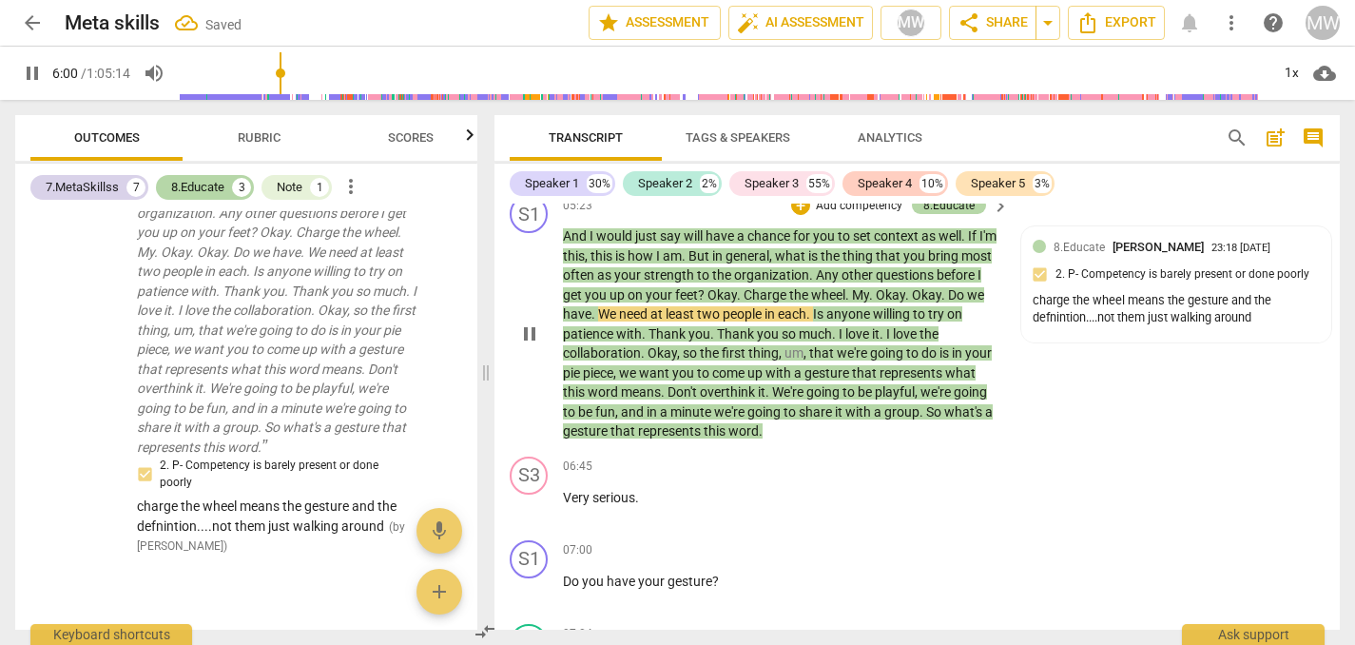
scroll to position [2264, 0]
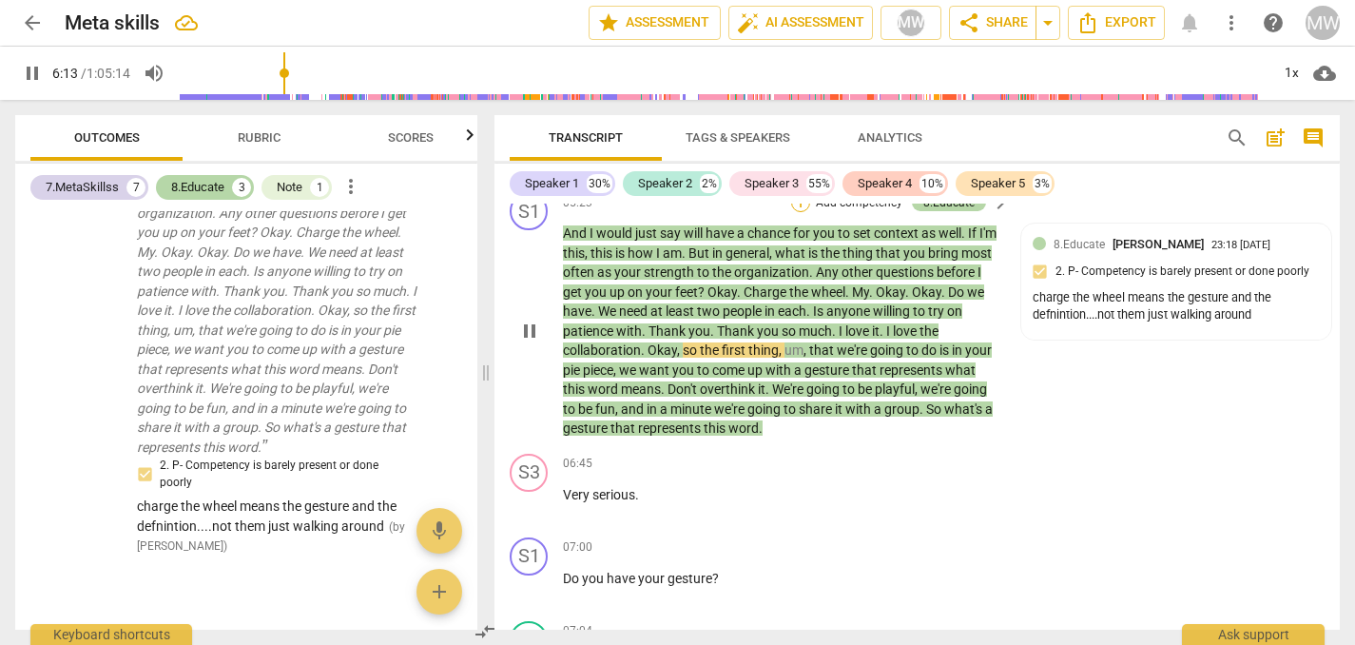
click at [803, 212] on div "+" at bounding box center [800, 202] width 19 height 19
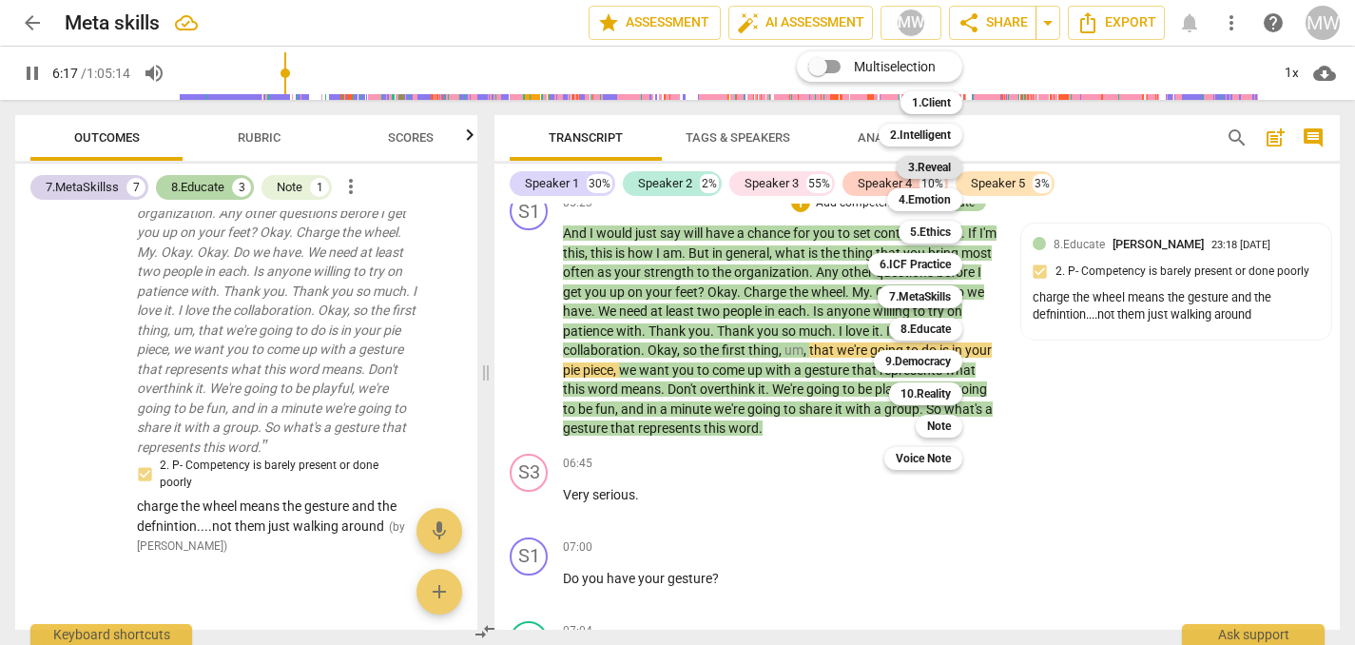
click at [936, 165] on b "3.Reveal" at bounding box center [929, 167] width 43 height 23
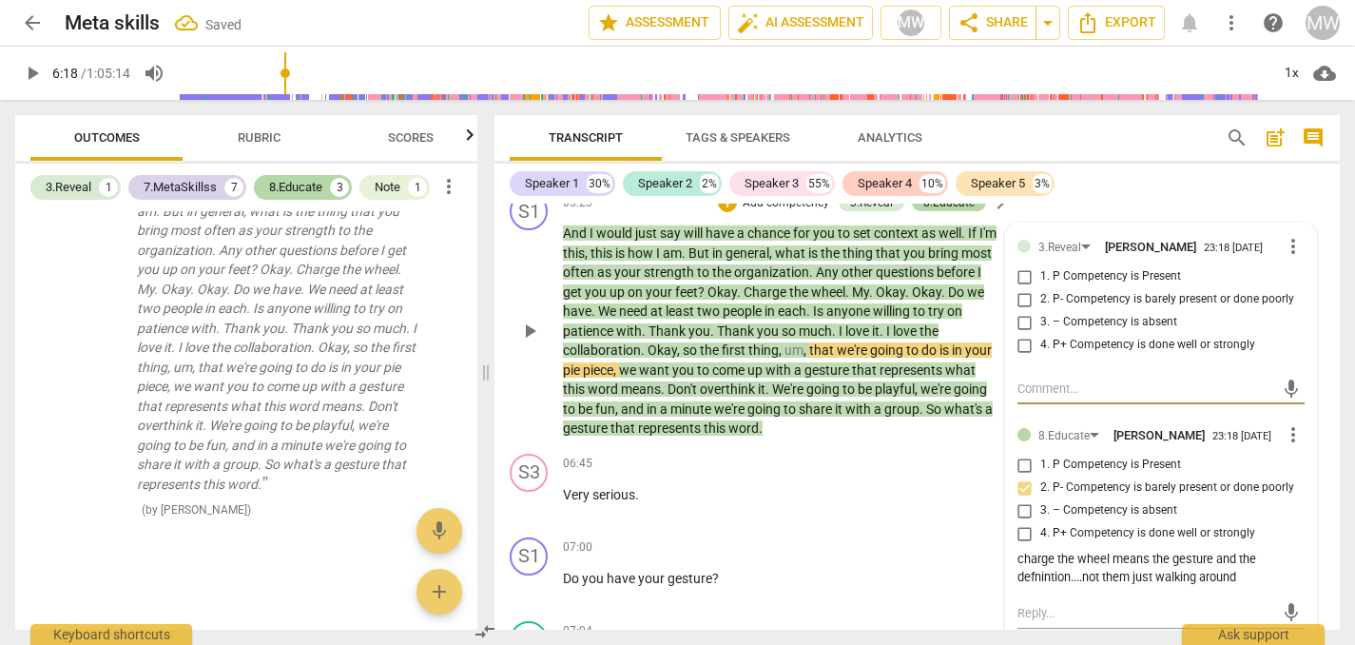
scroll to position [2287, 0]
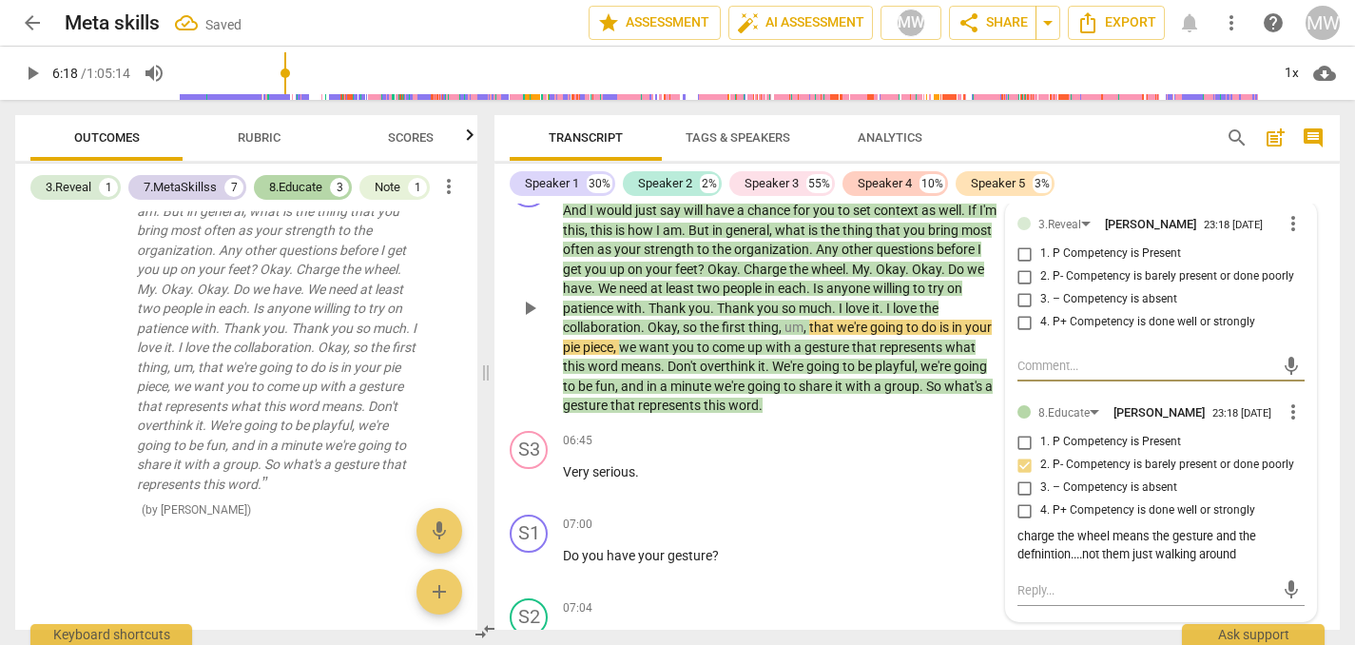
click at [1023, 265] on input "1. P Competency is Present" at bounding box center [1025, 253] width 30 height 23
click at [1023, 375] on textarea at bounding box center [1146, 366] width 257 height 18
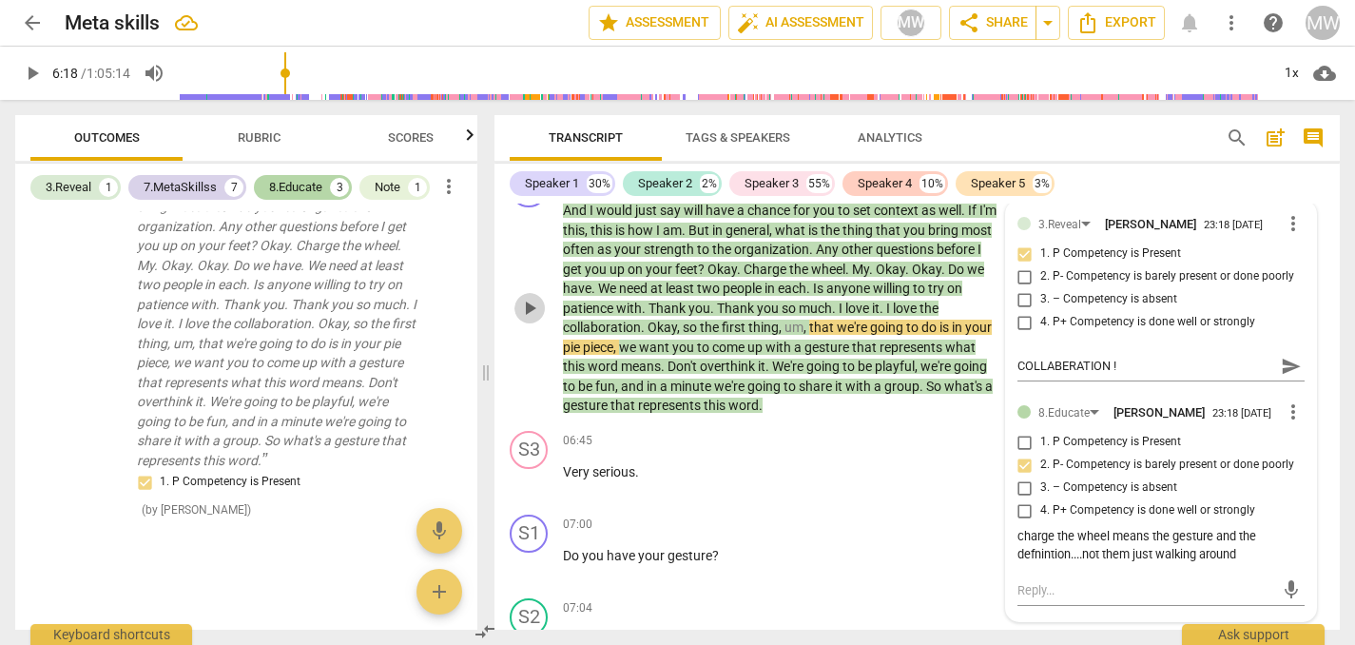
click at [535, 320] on span "play_arrow" at bounding box center [529, 308] width 23 height 23
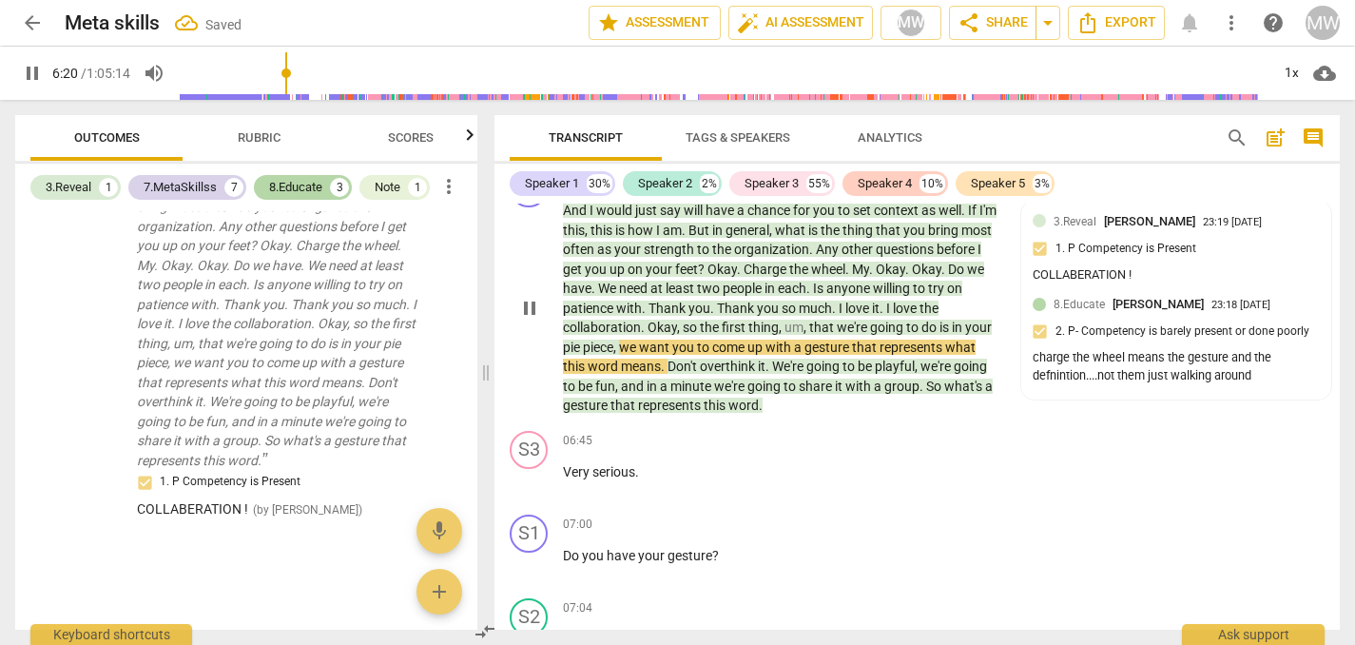
click at [732, 189] on div "+" at bounding box center [727, 179] width 19 height 19
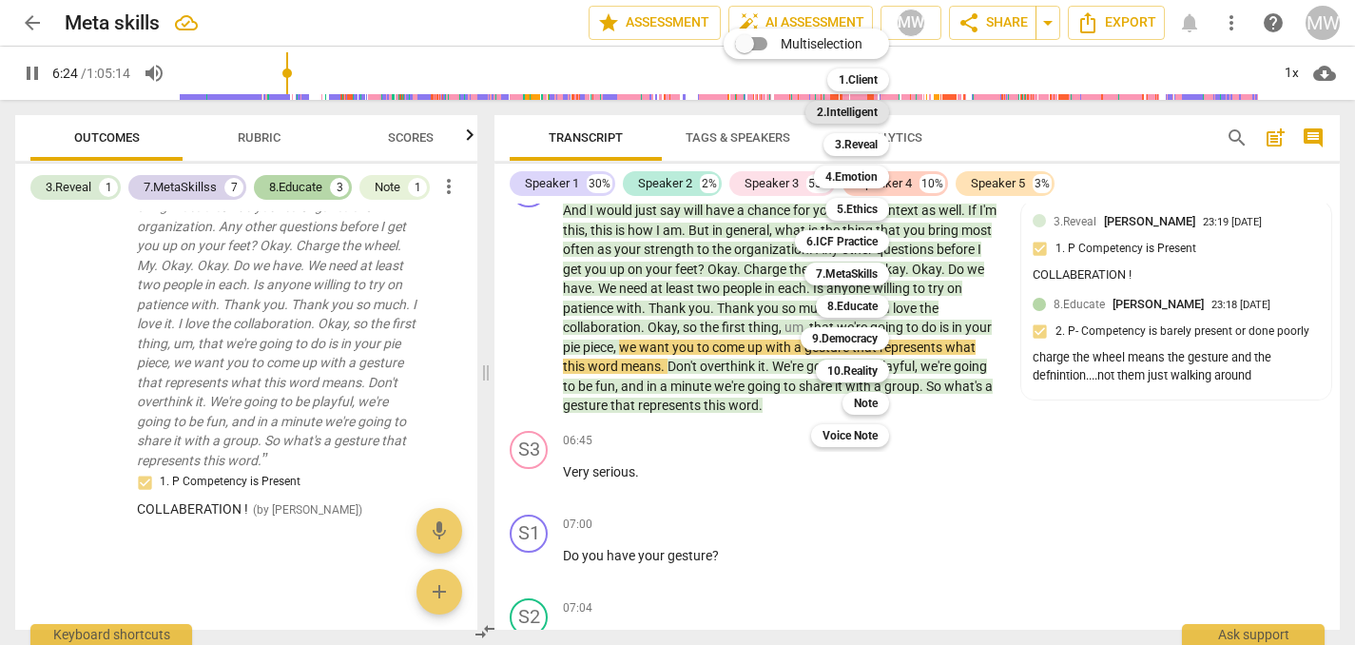
click at [868, 118] on b "2.Intelligent" at bounding box center [847, 112] width 61 height 23
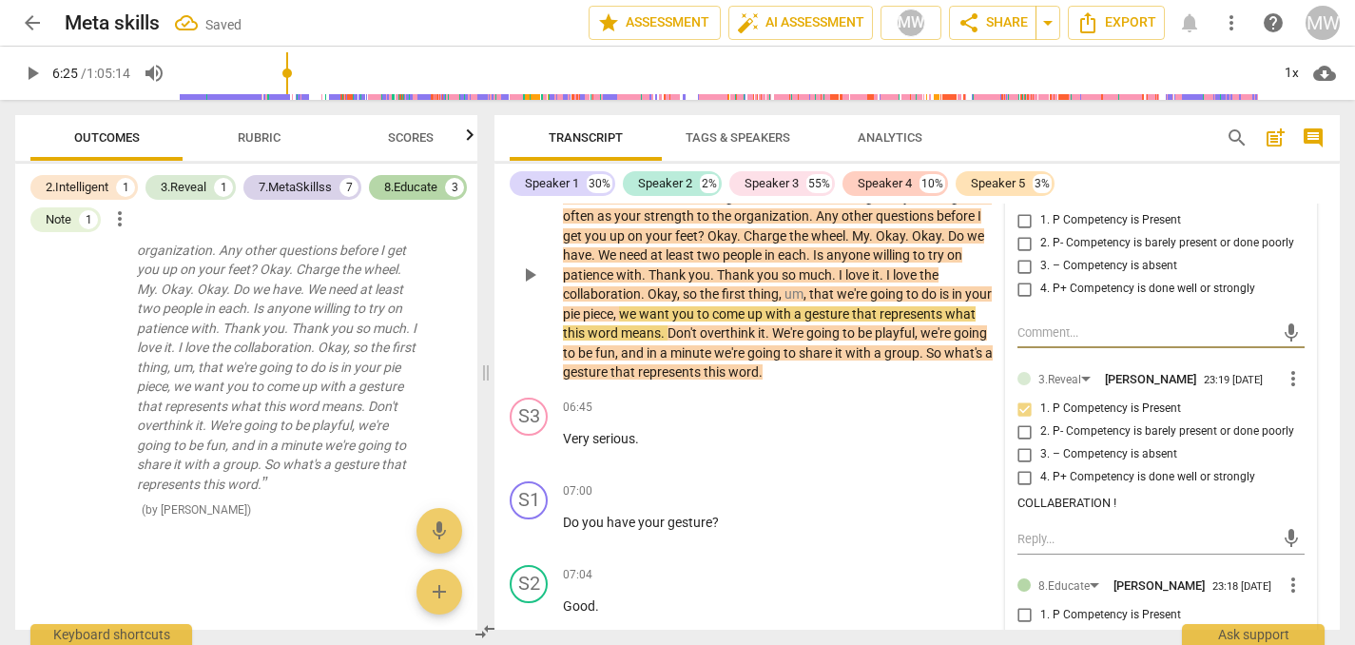
scroll to position [2322, 0]
click at [1015, 253] on input "2. P- Competency is barely present or done poorly" at bounding box center [1025, 241] width 30 height 23
click at [1026, 339] on textarea at bounding box center [1146, 330] width 257 height 18
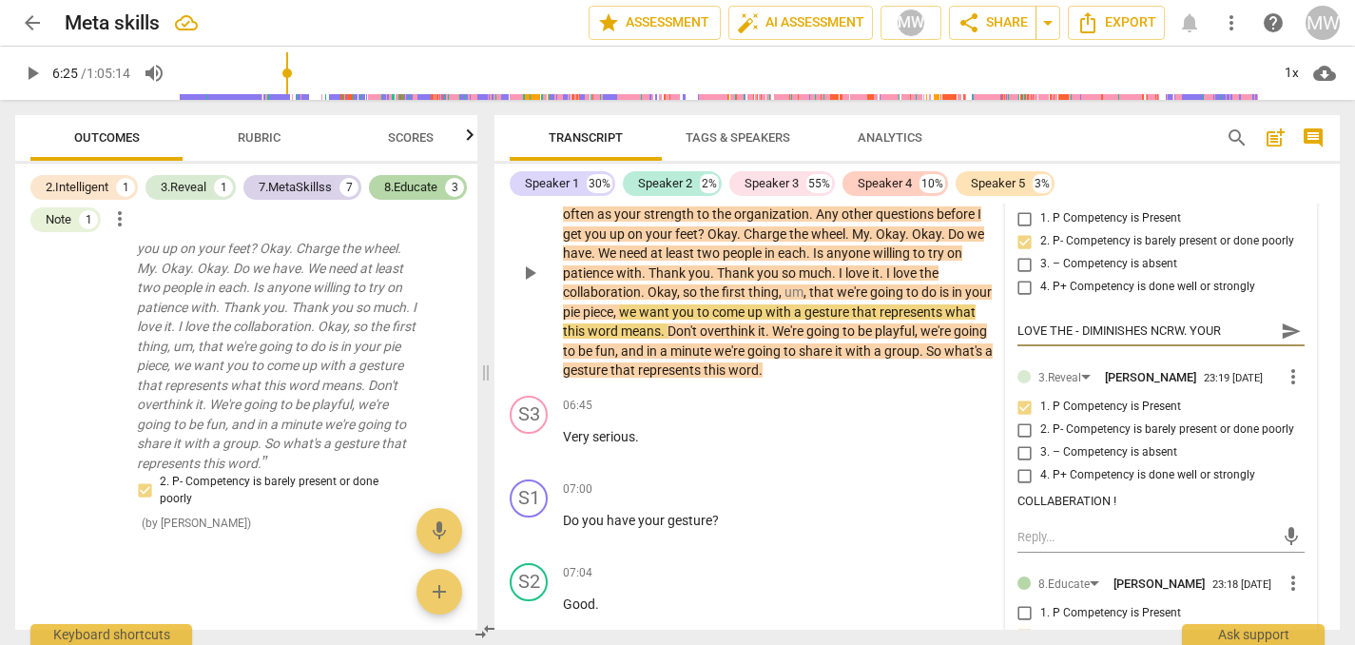
scroll to position [16, 0]
click at [1038, 339] on textarea "LOVE THE - DIMINISHES NCRW. YOUR JUIDGEMENT" at bounding box center [1146, 330] width 257 height 18
click at [532, 284] on span "play_arrow" at bounding box center [529, 273] width 23 height 23
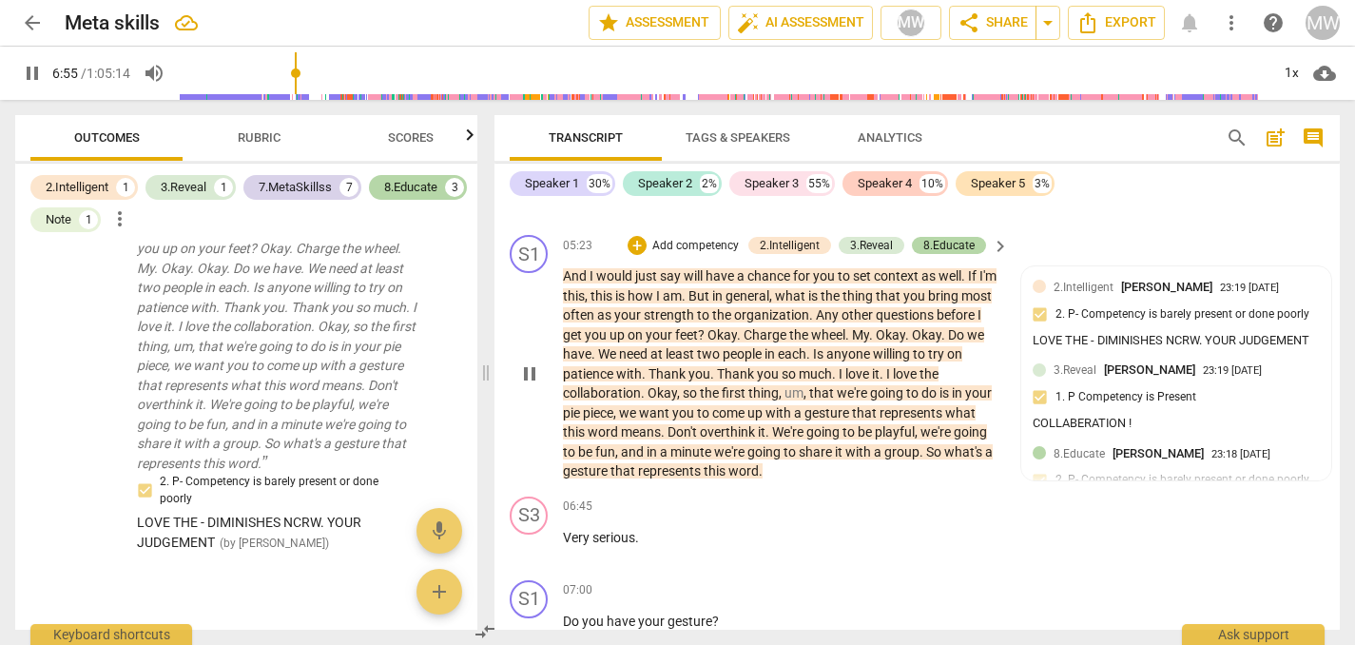
scroll to position [2236, 0]
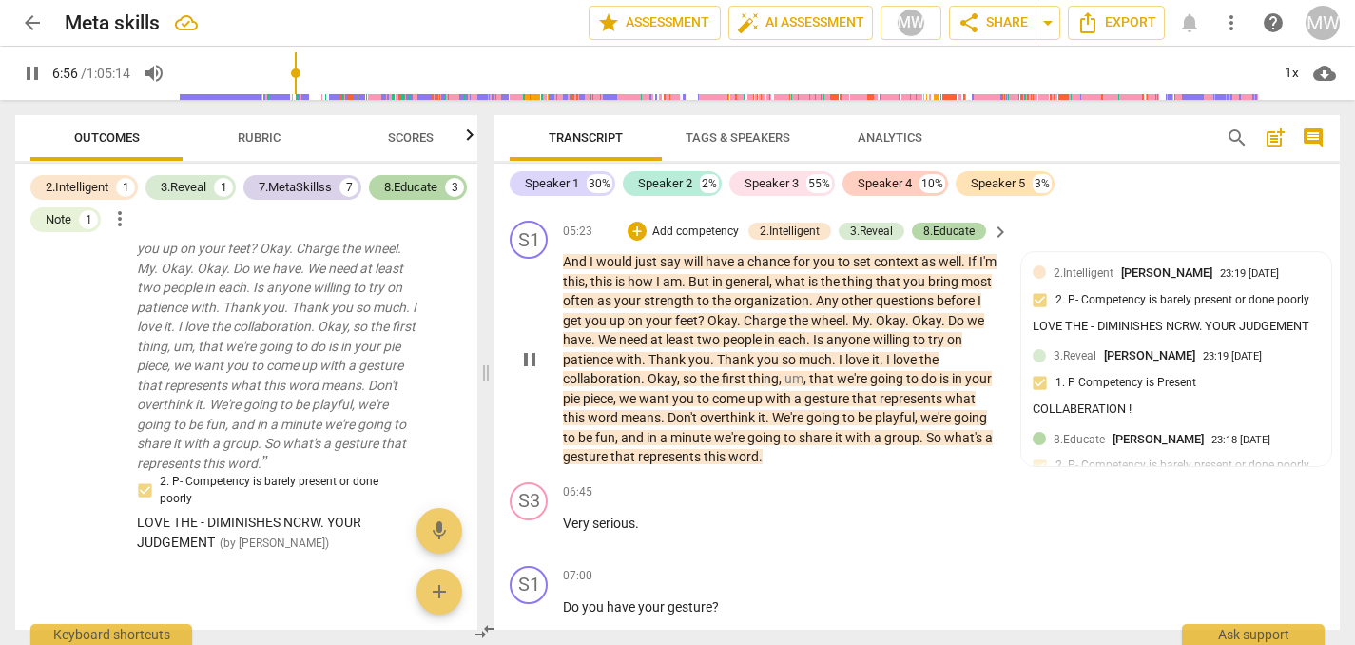
click at [674, 241] on p "Add competency" at bounding box center [695, 231] width 90 height 17
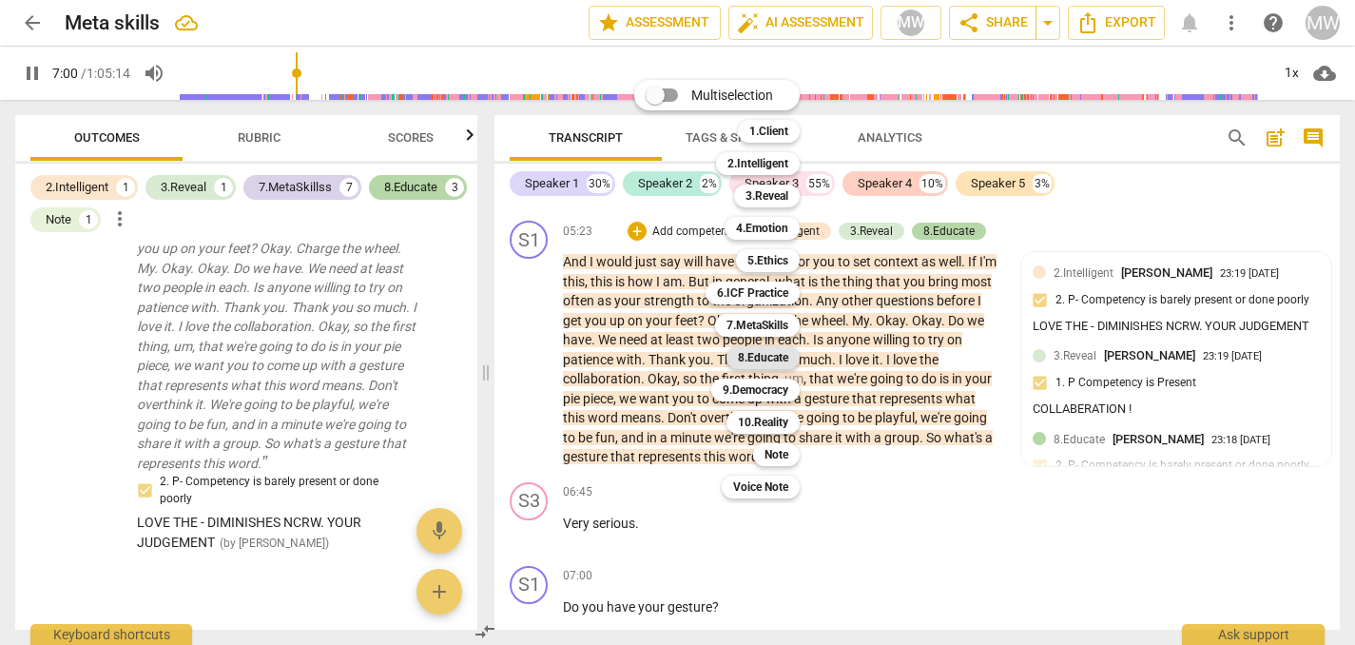
click at [763, 352] on b "8.Educate" at bounding box center [763, 357] width 50 height 23
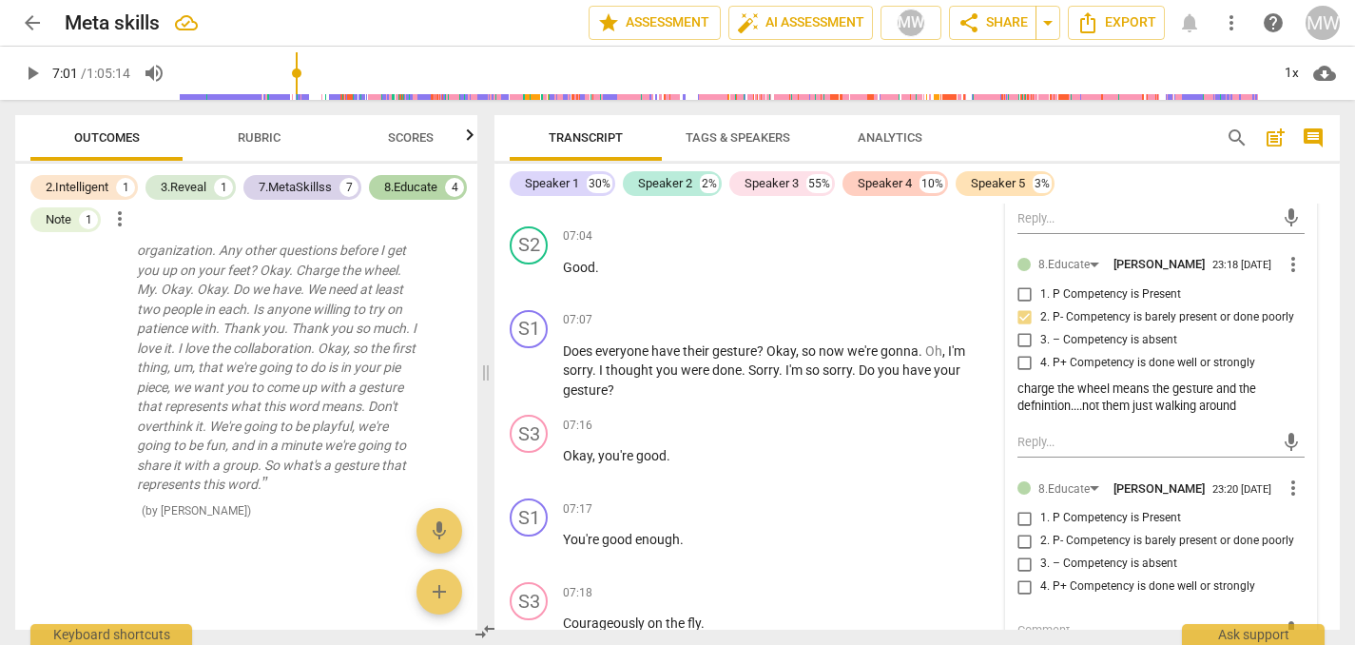
scroll to position [2661, 0]
click at [1293, 274] on span "more_vert" at bounding box center [1293, 262] width 23 height 23
click at [1290, 341] on li "Edit" at bounding box center [1306, 338] width 66 height 36
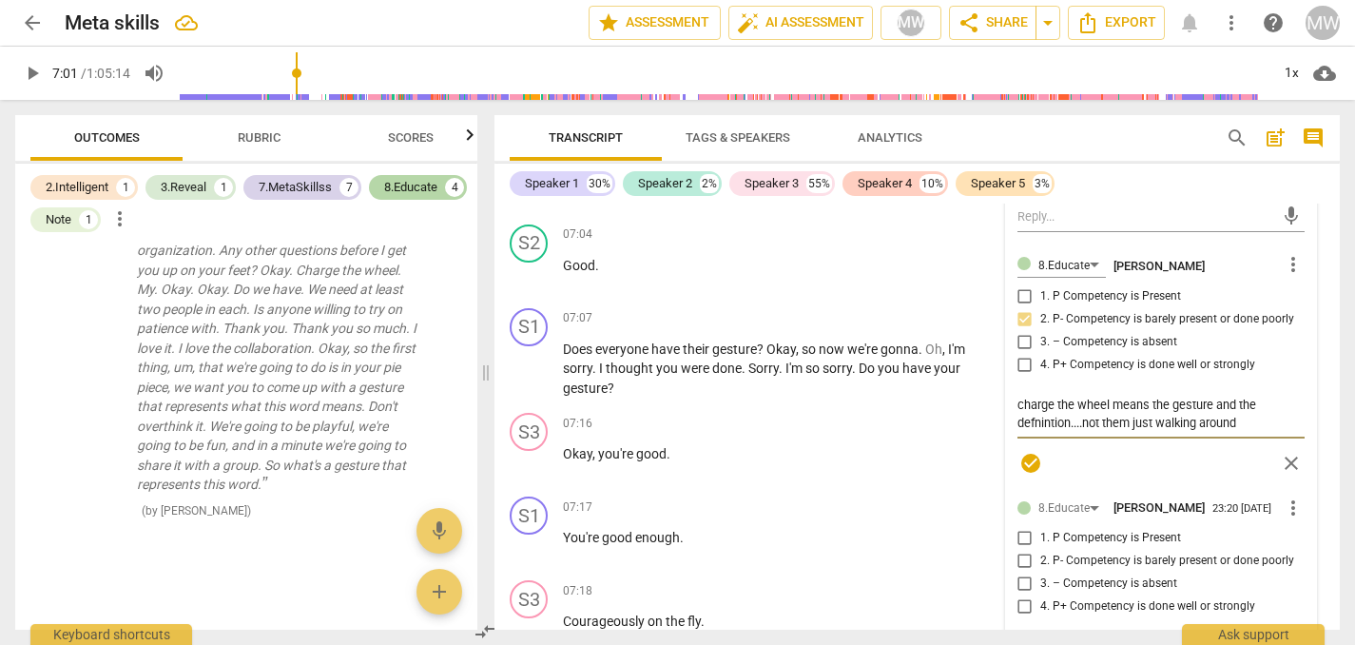
click at [1244, 432] on textarea "charge the wheel means the gesture and the defnintion....not them just walking …" at bounding box center [1161, 414] width 287 height 36
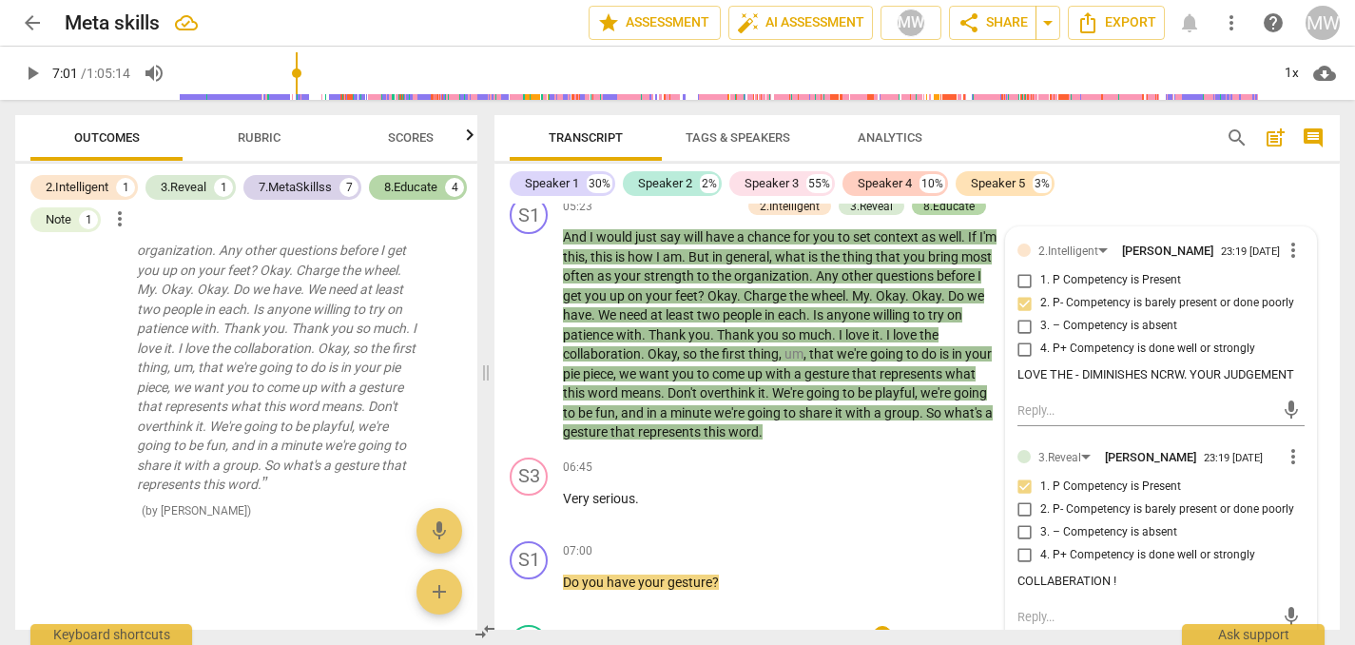
scroll to position [2163, 0]
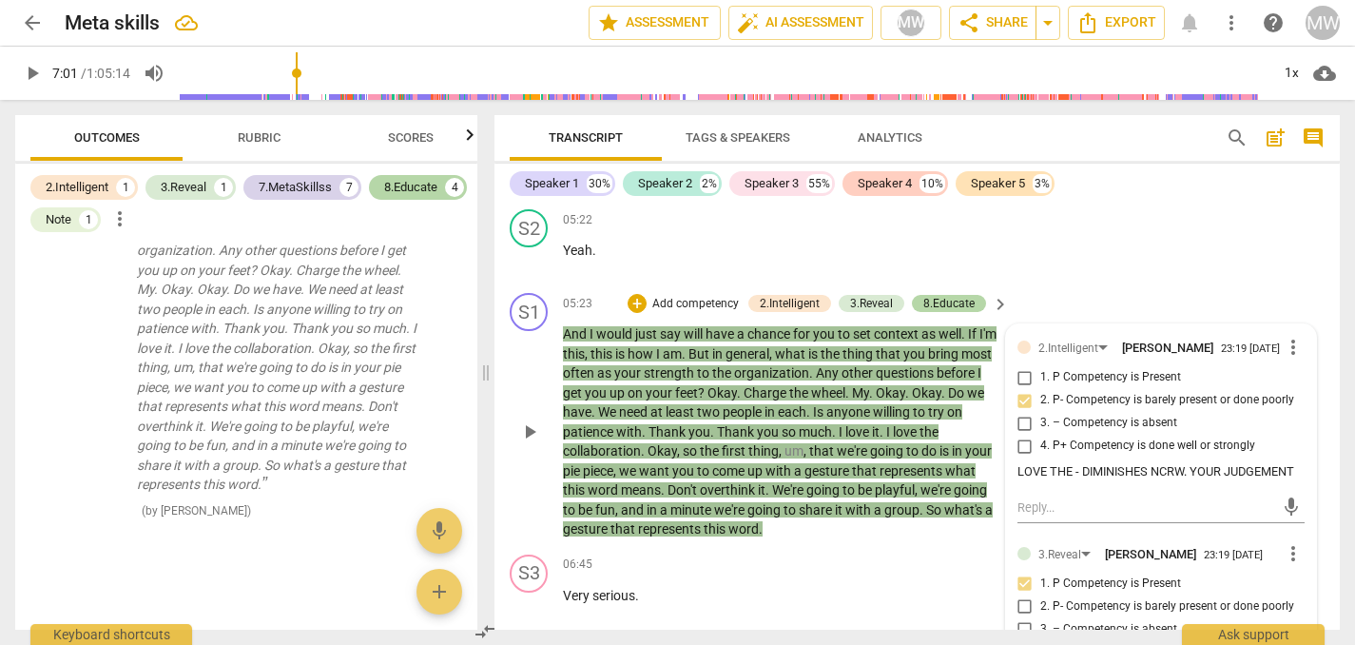
click at [679, 313] on p "Add competency" at bounding box center [695, 304] width 90 height 17
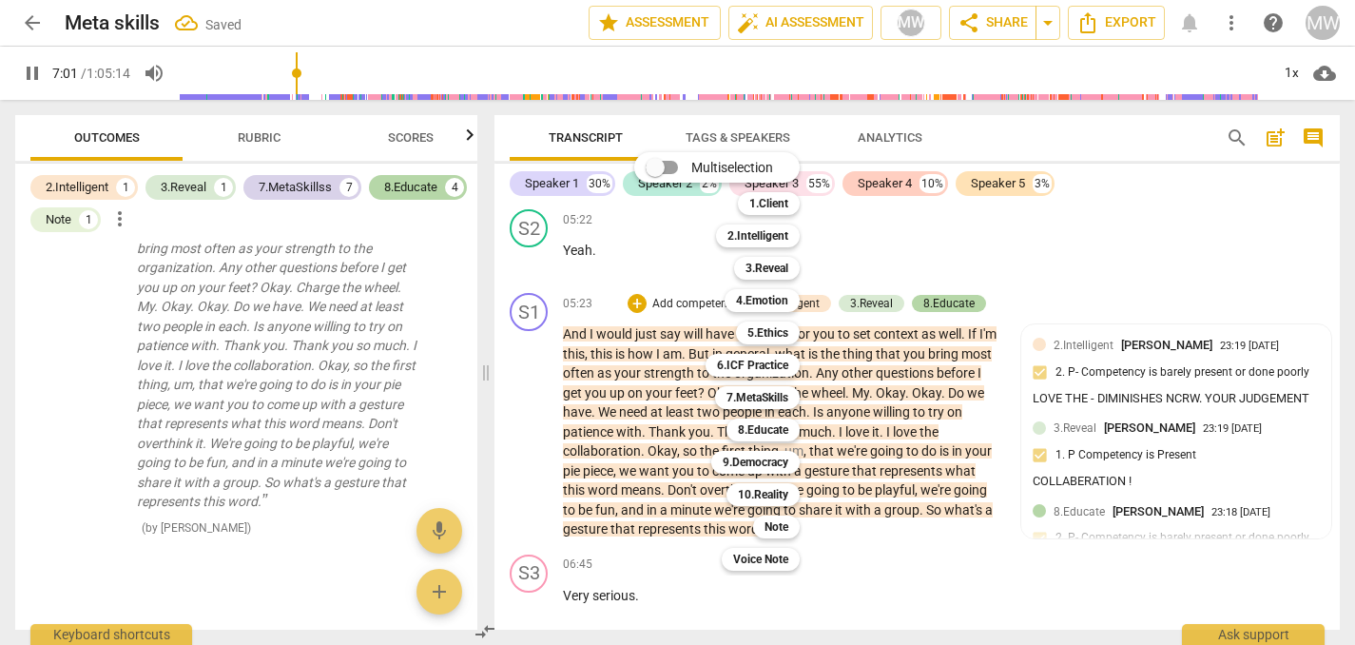
scroll to position [6837, 0]
click at [772, 496] on b "10.Reality" at bounding box center [763, 494] width 50 height 23
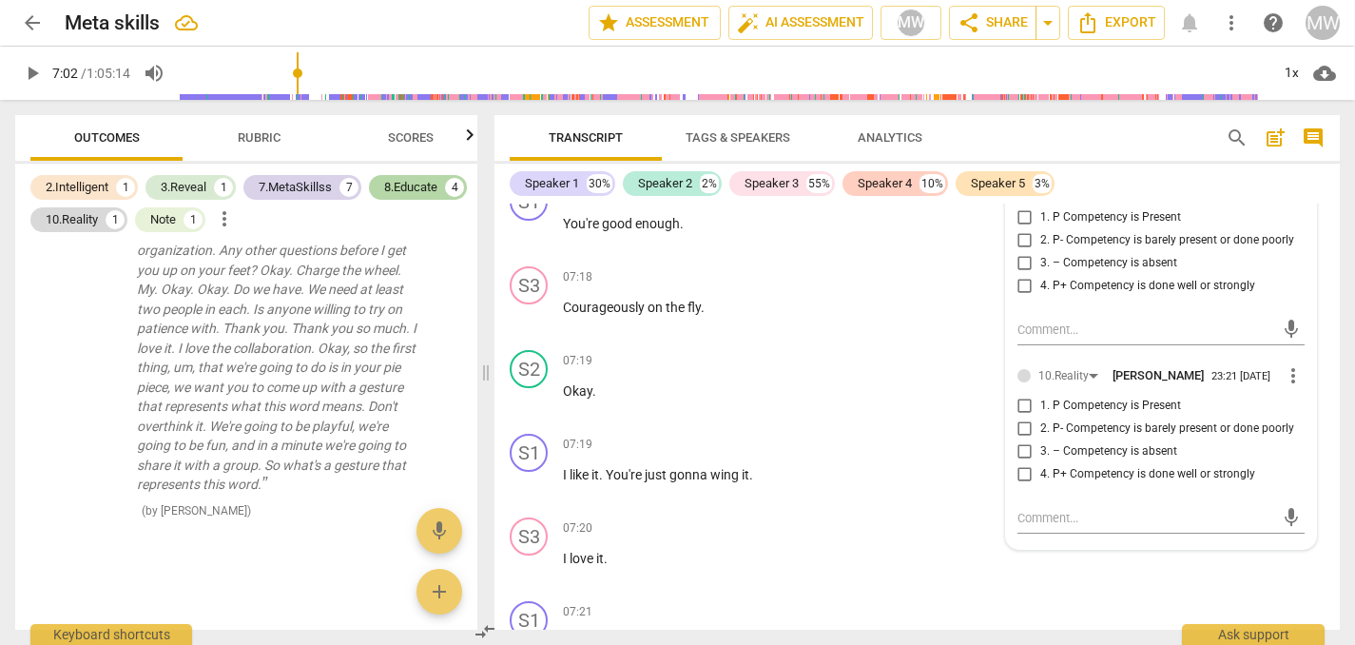
scroll to position [3014, 0]
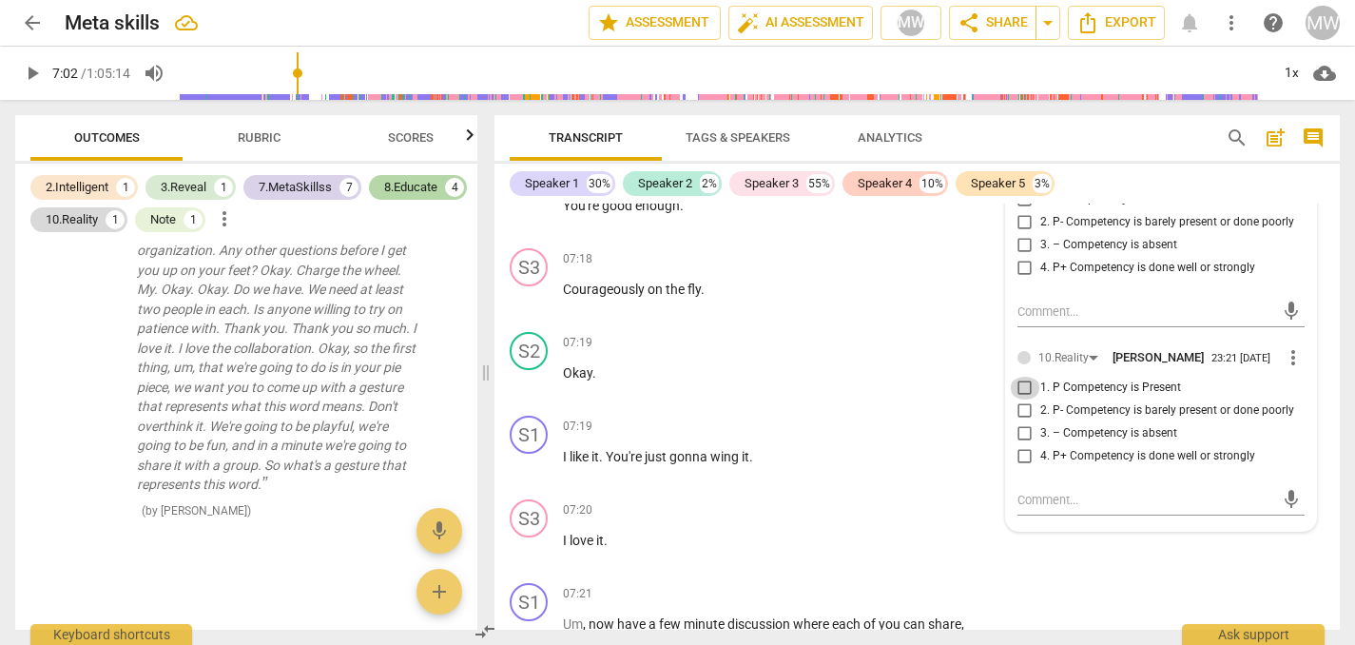
click at [1021, 399] on input "1. P Competency is Present" at bounding box center [1025, 388] width 30 height 23
click at [1028, 509] on textarea at bounding box center [1146, 500] width 257 height 18
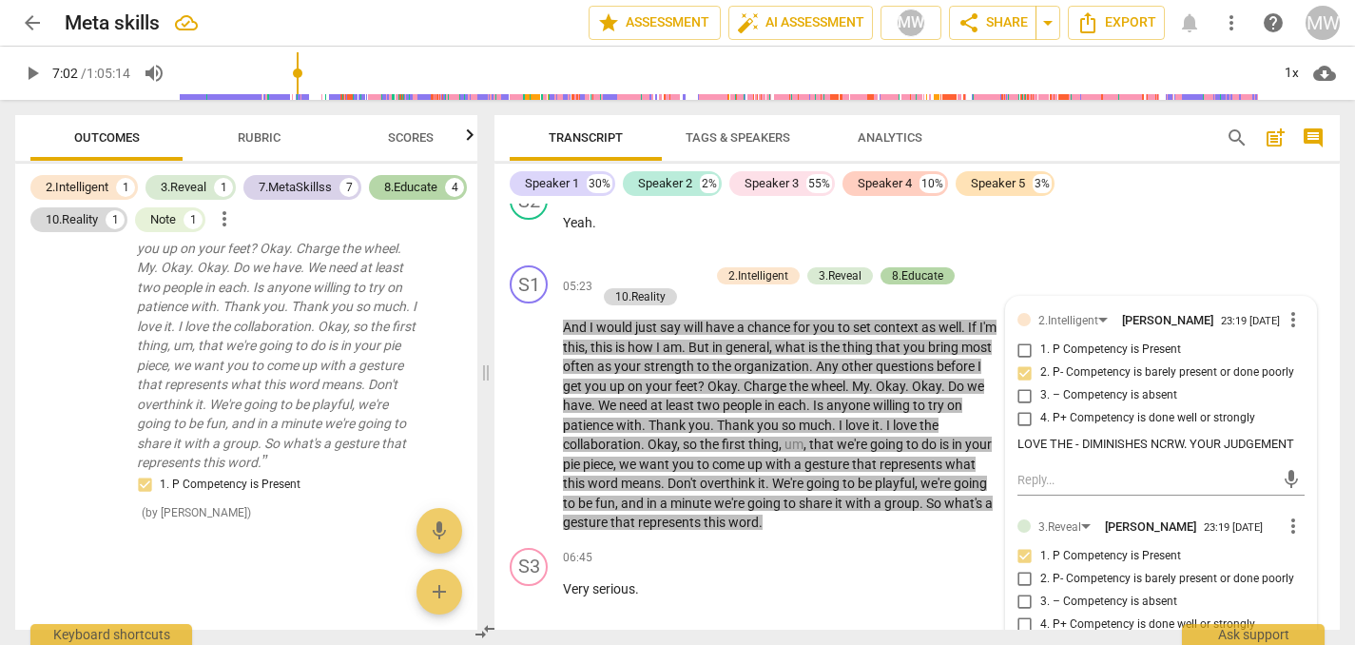
scroll to position [2255, 0]
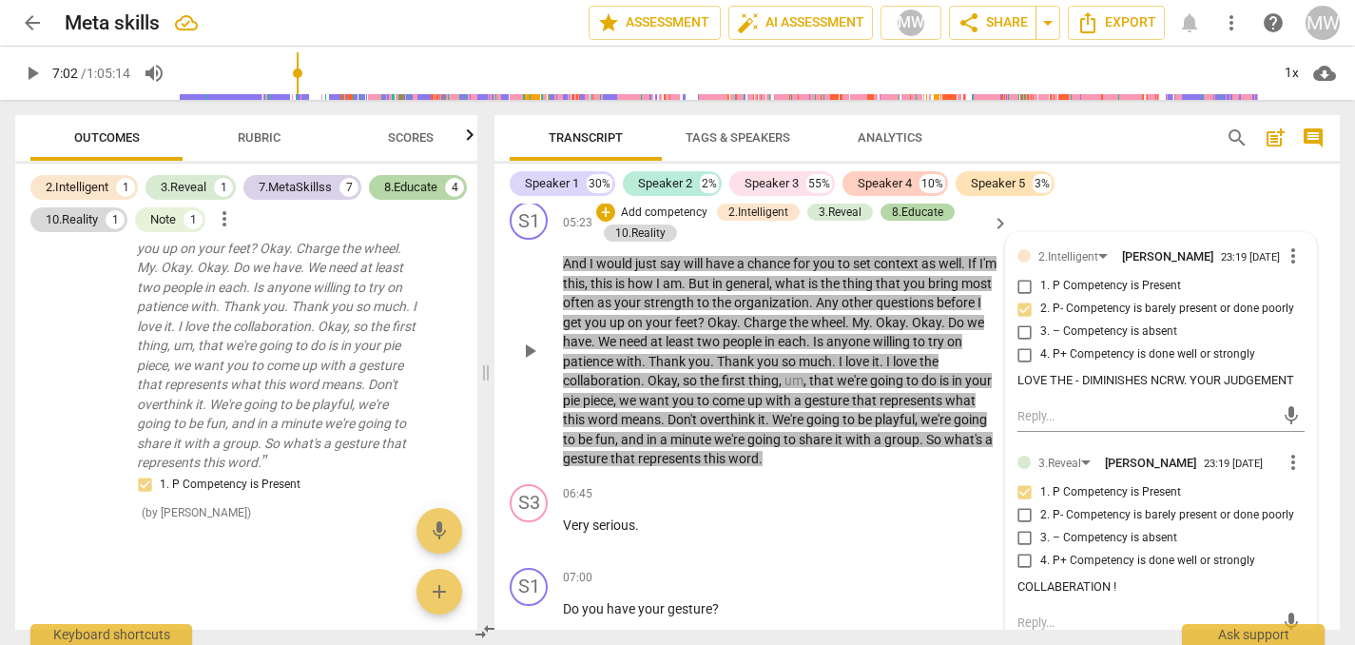
click at [533, 362] on span "play_arrow" at bounding box center [529, 350] width 23 height 23
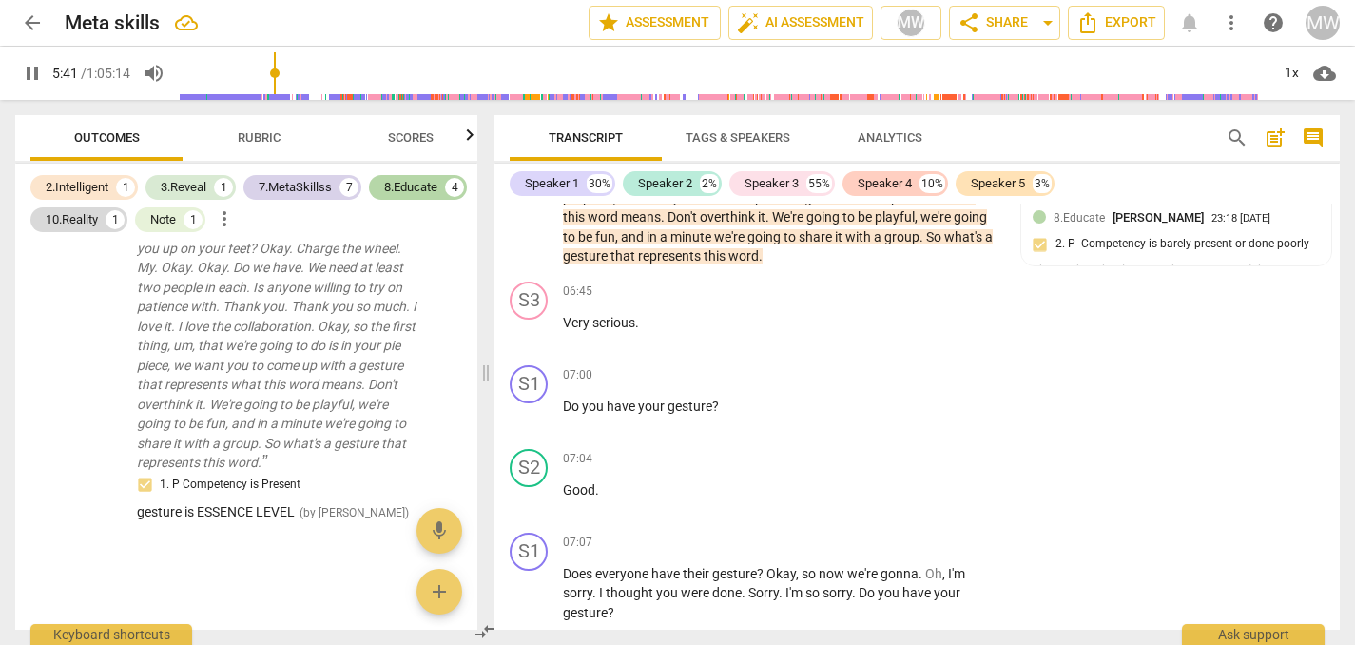
scroll to position [2465, 0]
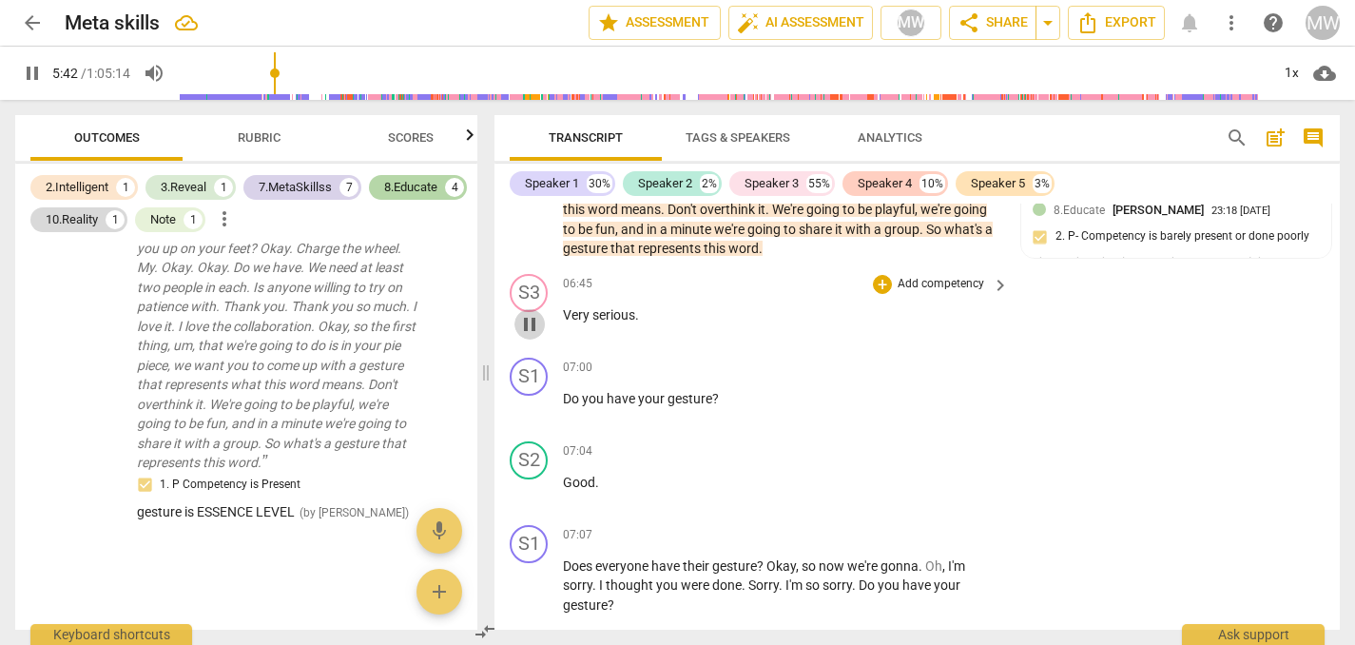
click at [529, 336] on span "pause" at bounding box center [529, 324] width 23 height 23
click at [529, 336] on span "play_arrow" at bounding box center [529, 324] width 23 height 23
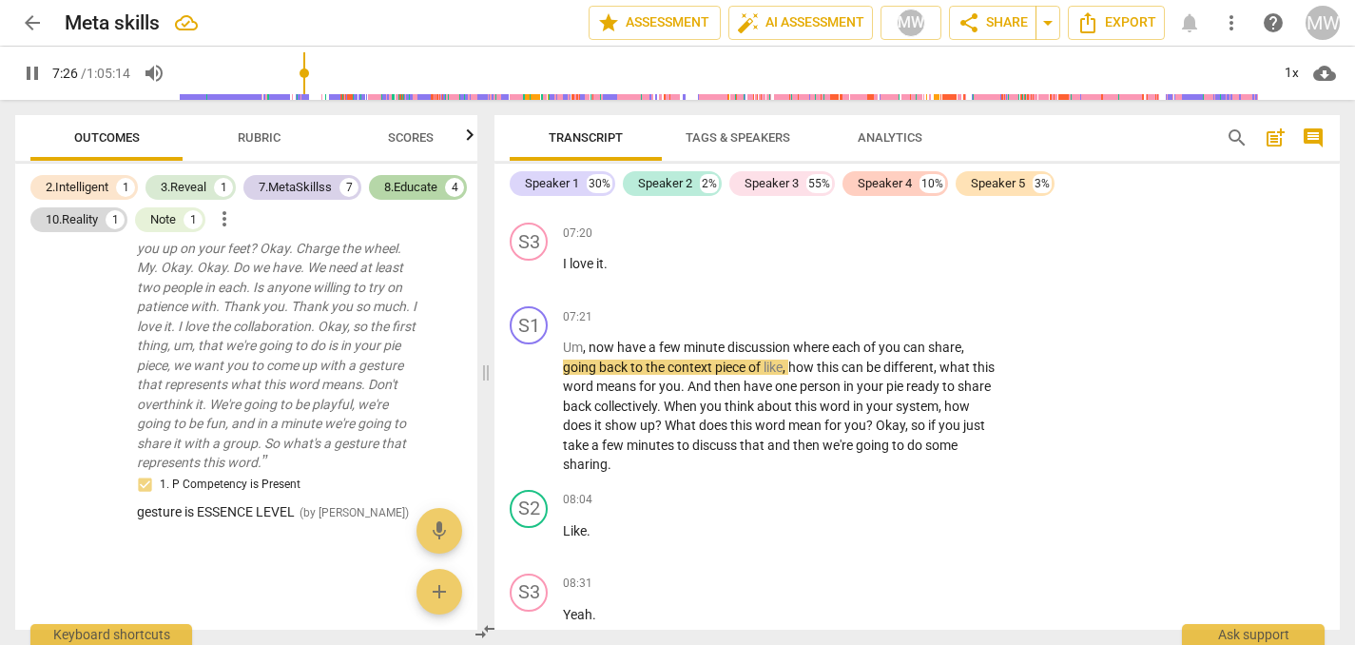
scroll to position [3294, 0]
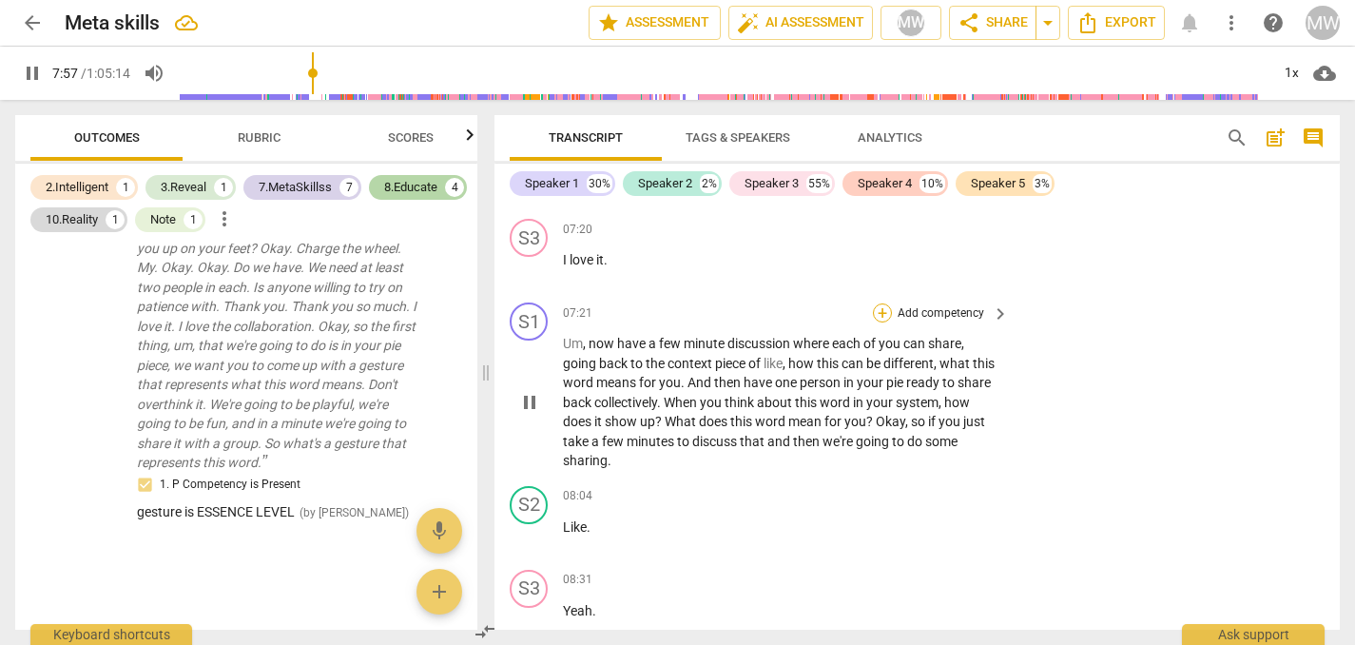
click at [881, 322] on div "+" at bounding box center [882, 312] width 19 height 19
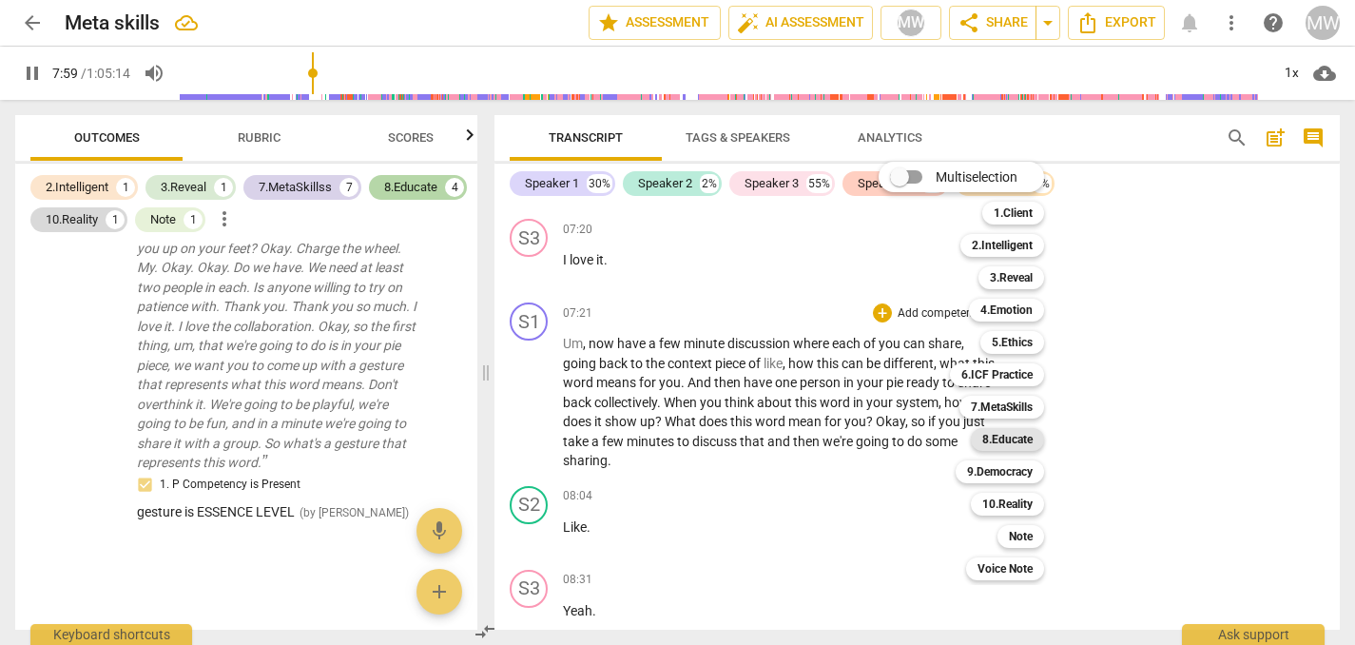
click at [1013, 437] on b "8.Educate" at bounding box center [1007, 439] width 50 height 23
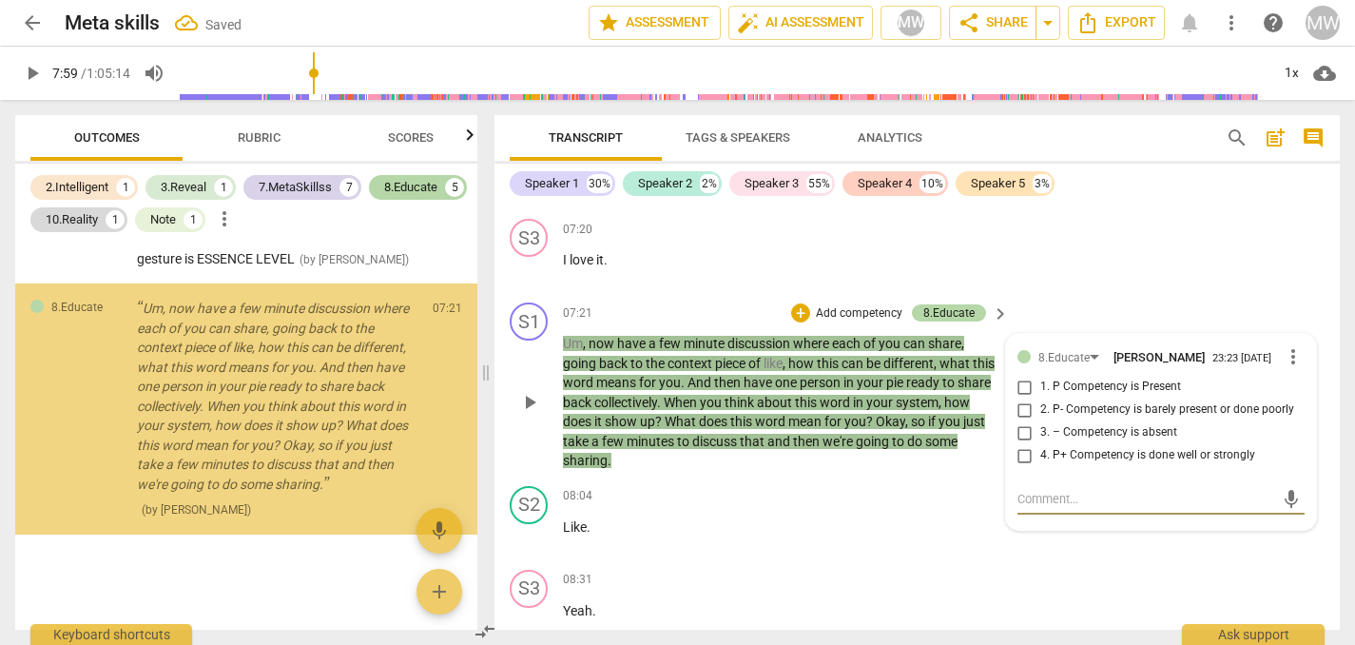
scroll to position [7586, 0]
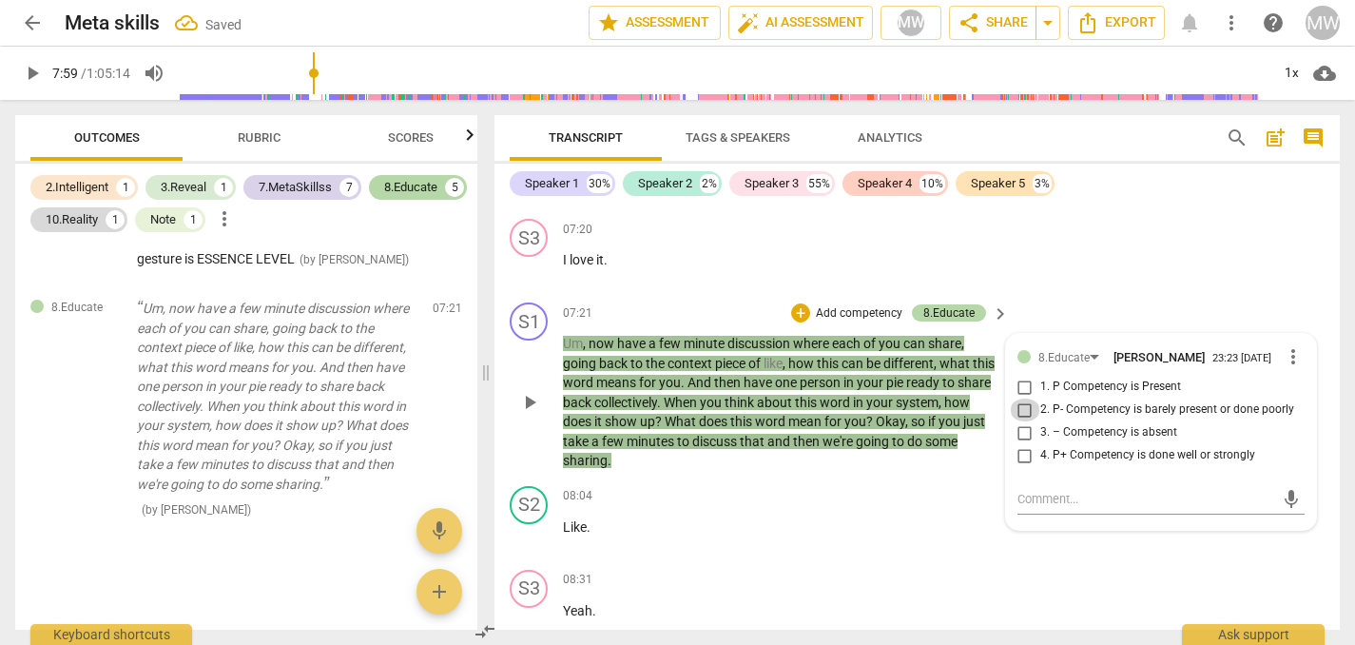
click at [1018, 421] on input "2. P- Competency is barely present or done poorly" at bounding box center [1025, 409] width 30 height 23
click at [1022, 508] on textarea at bounding box center [1146, 499] width 257 height 18
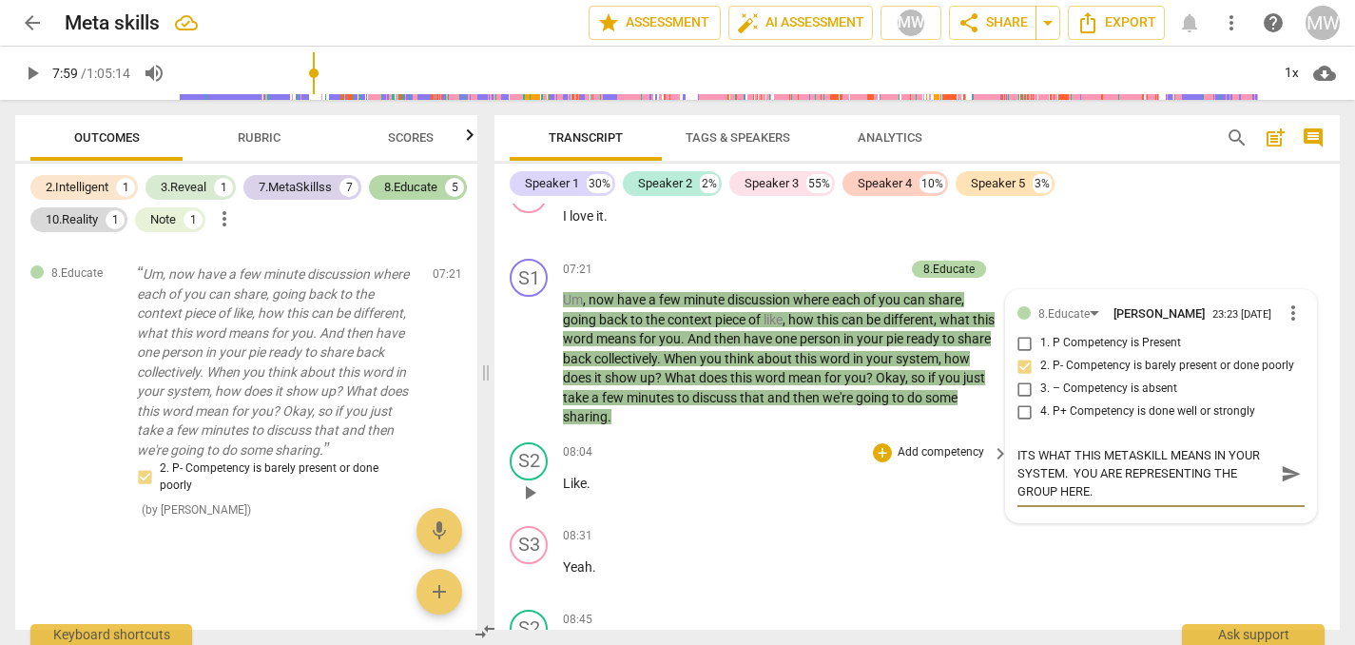
scroll to position [3342, 0]
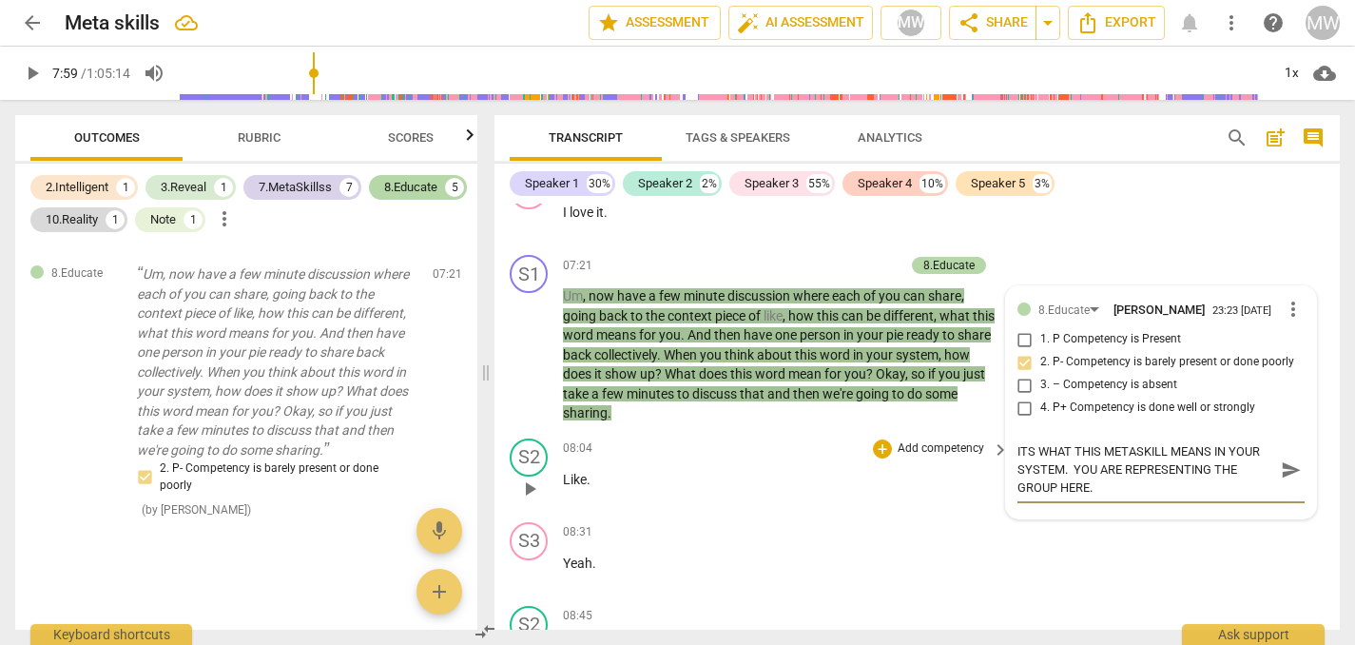
drag, startPoint x: 530, startPoint y: 546, endPoint x: 830, endPoint y: 536, distance: 300.7
click at [530, 500] on span "play_arrow" at bounding box center [529, 488] width 23 height 23
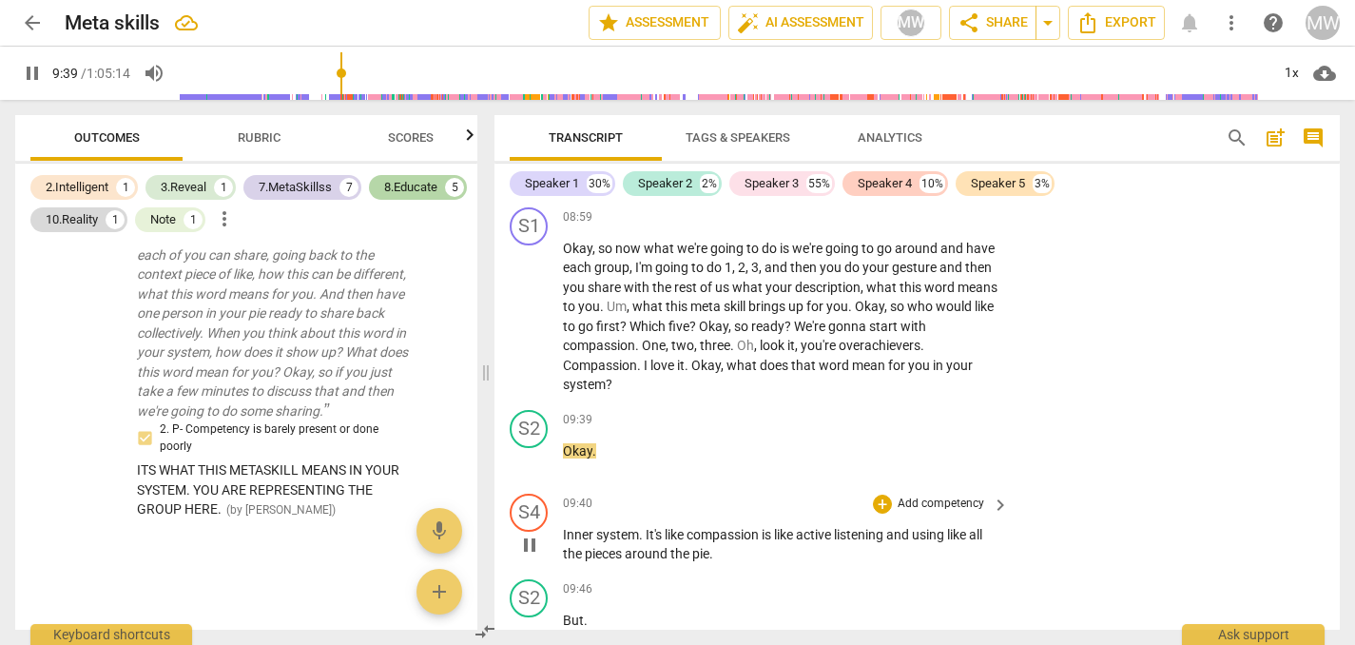
scroll to position [3791, 0]
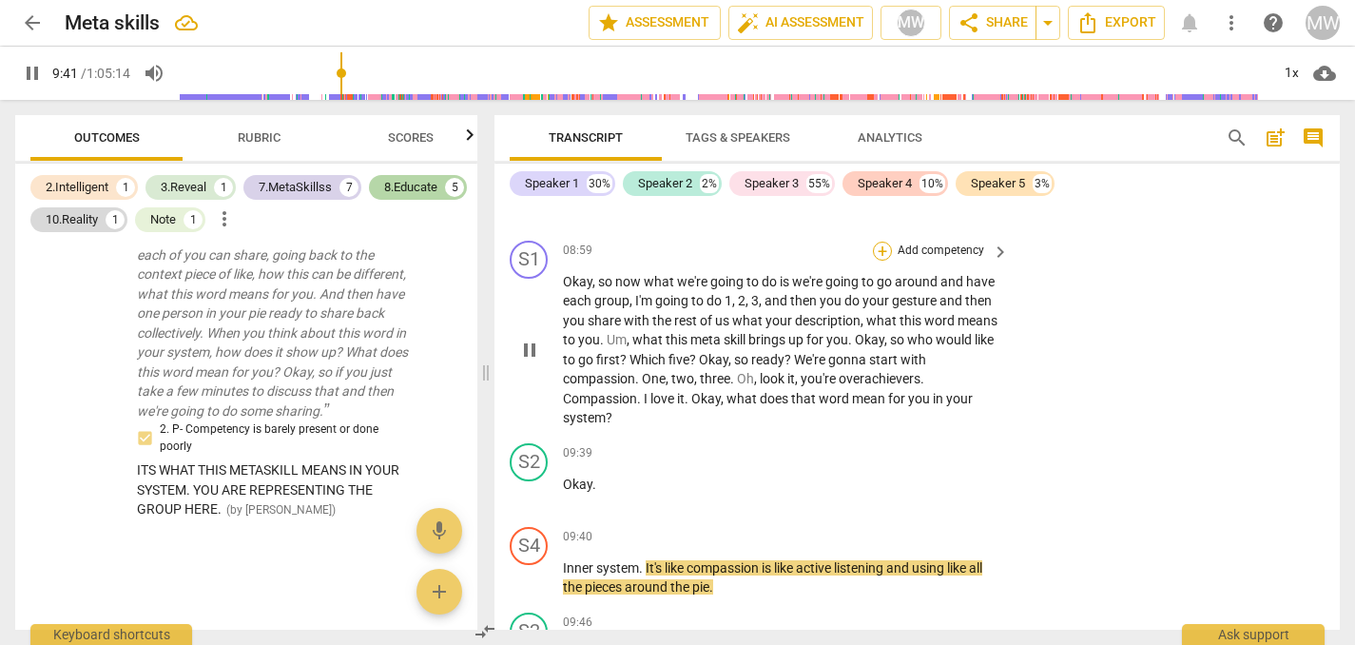
click at [882, 261] on div "+" at bounding box center [882, 251] width 19 height 19
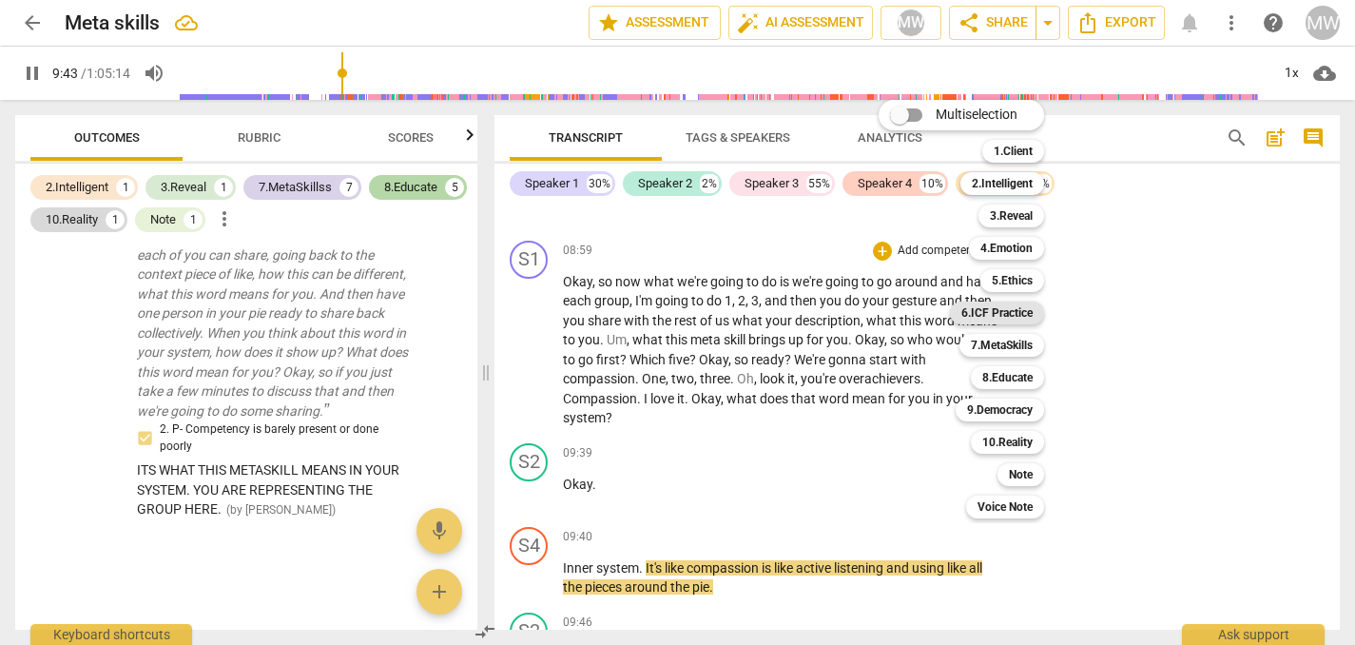
click at [1007, 306] on b "6.ICF Practice" at bounding box center [996, 312] width 71 height 23
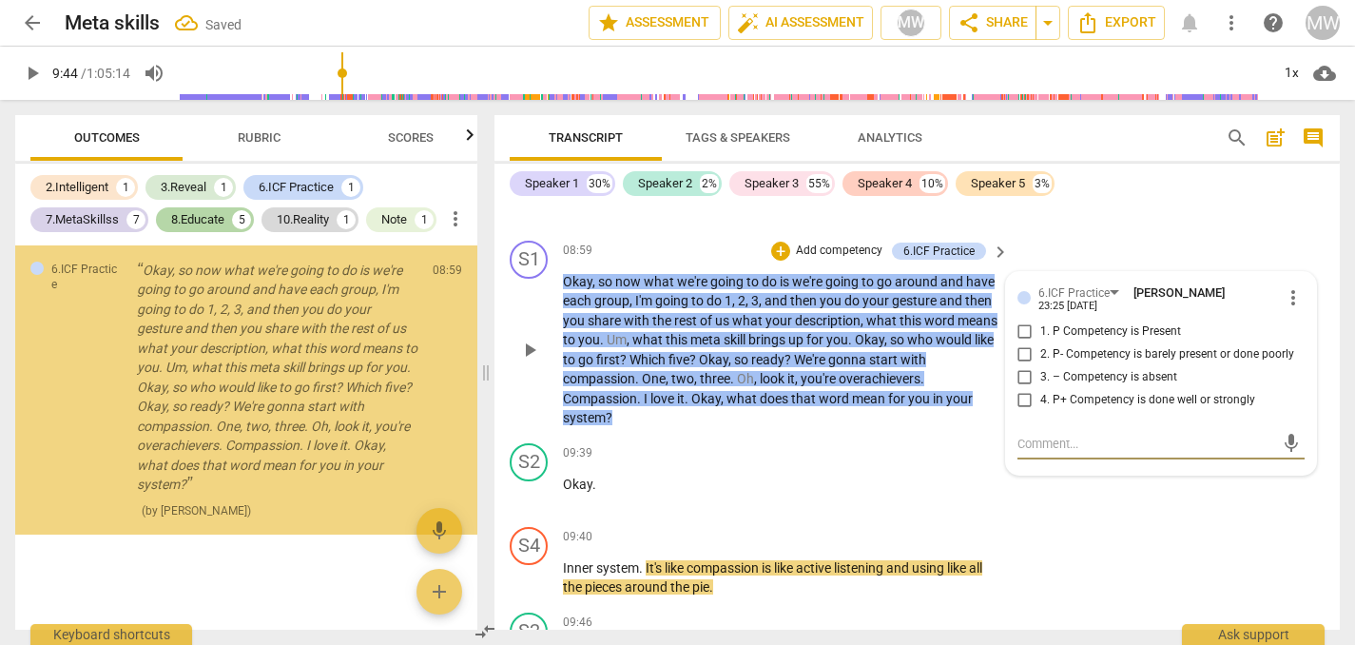
scroll to position [7944, 0]
click at [1026, 343] on input "1. P Competency is Present" at bounding box center [1025, 331] width 30 height 23
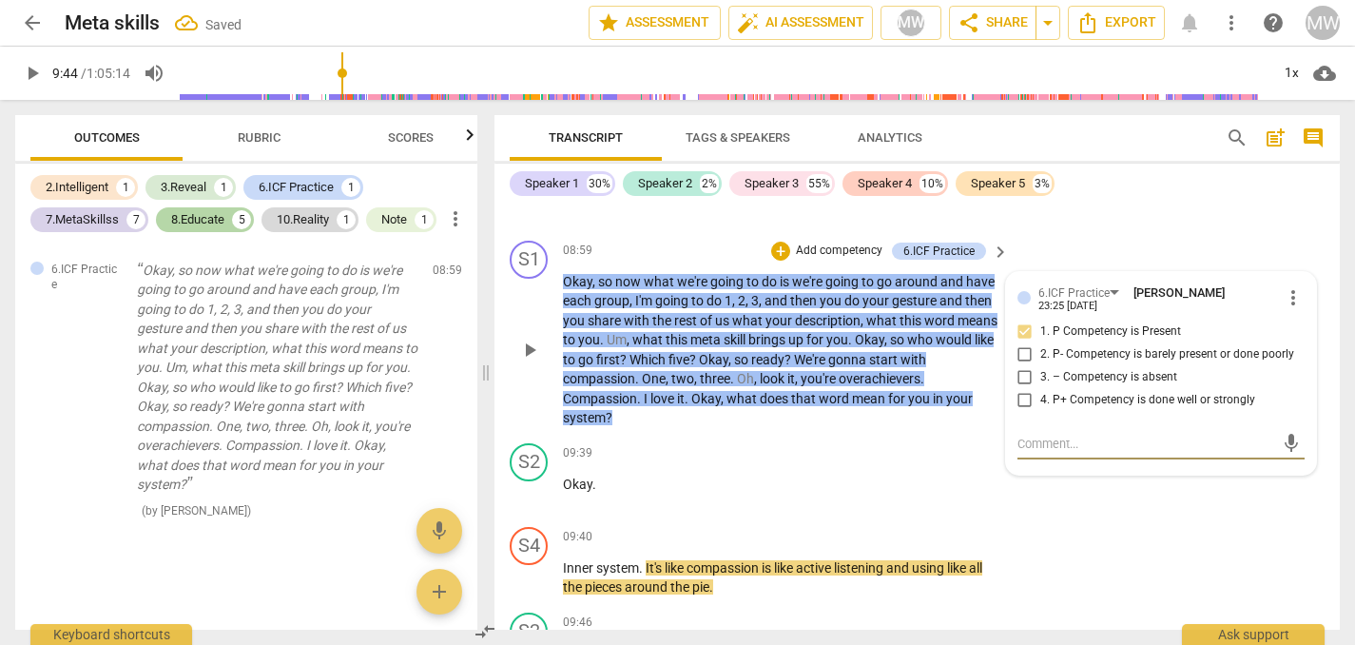
click at [1023, 453] on textarea at bounding box center [1146, 444] width 257 height 18
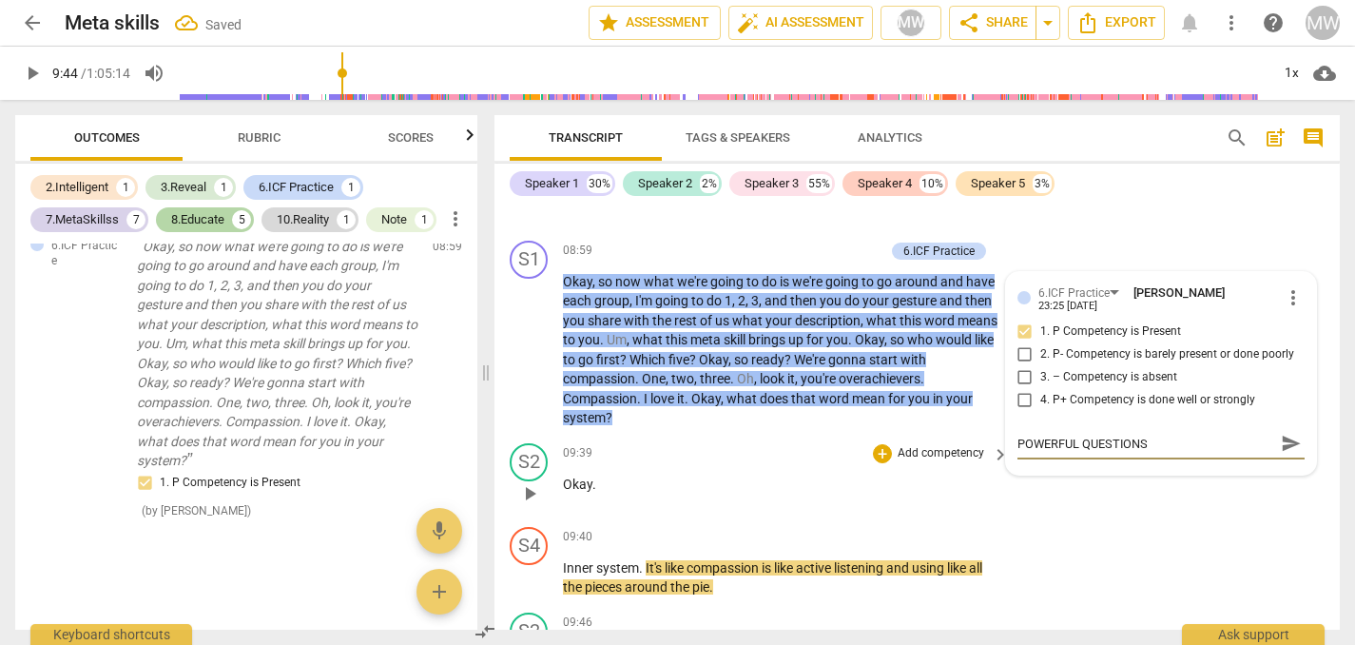
click at [537, 505] on span "play_arrow" at bounding box center [529, 493] width 23 height 23
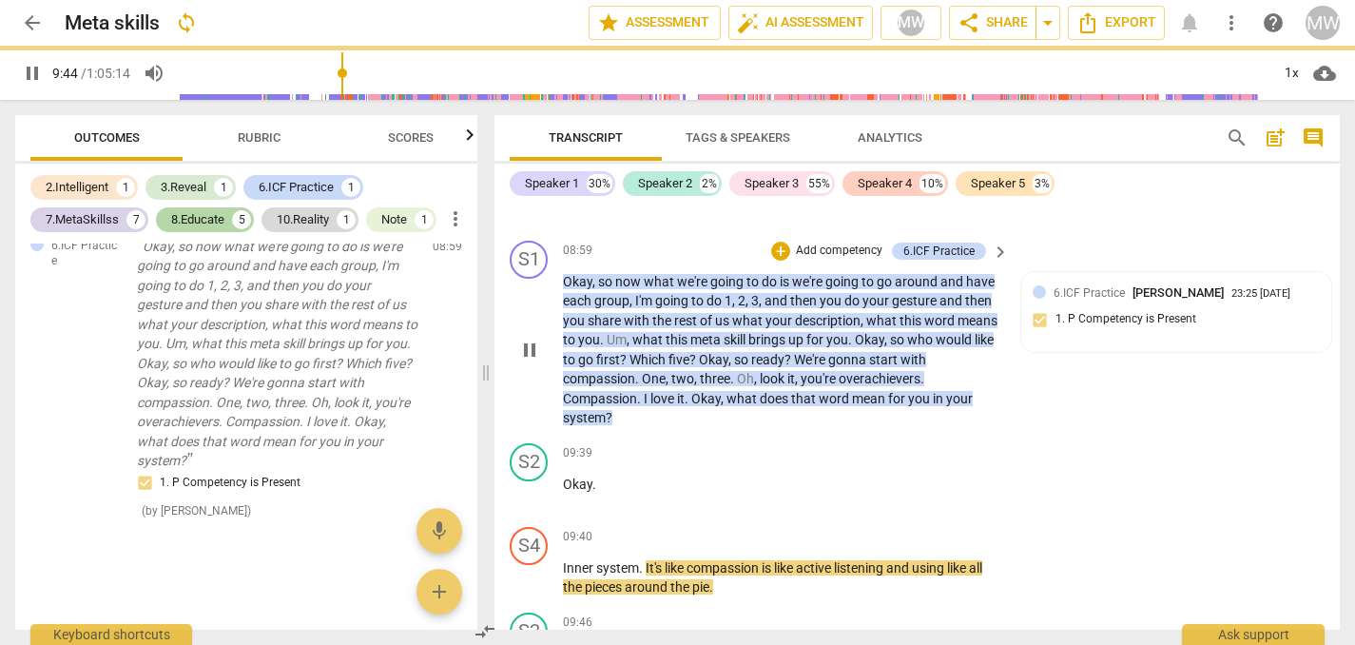
click at [907, 347] on span "so" at bounding box center [898, 339] width 17 height 15
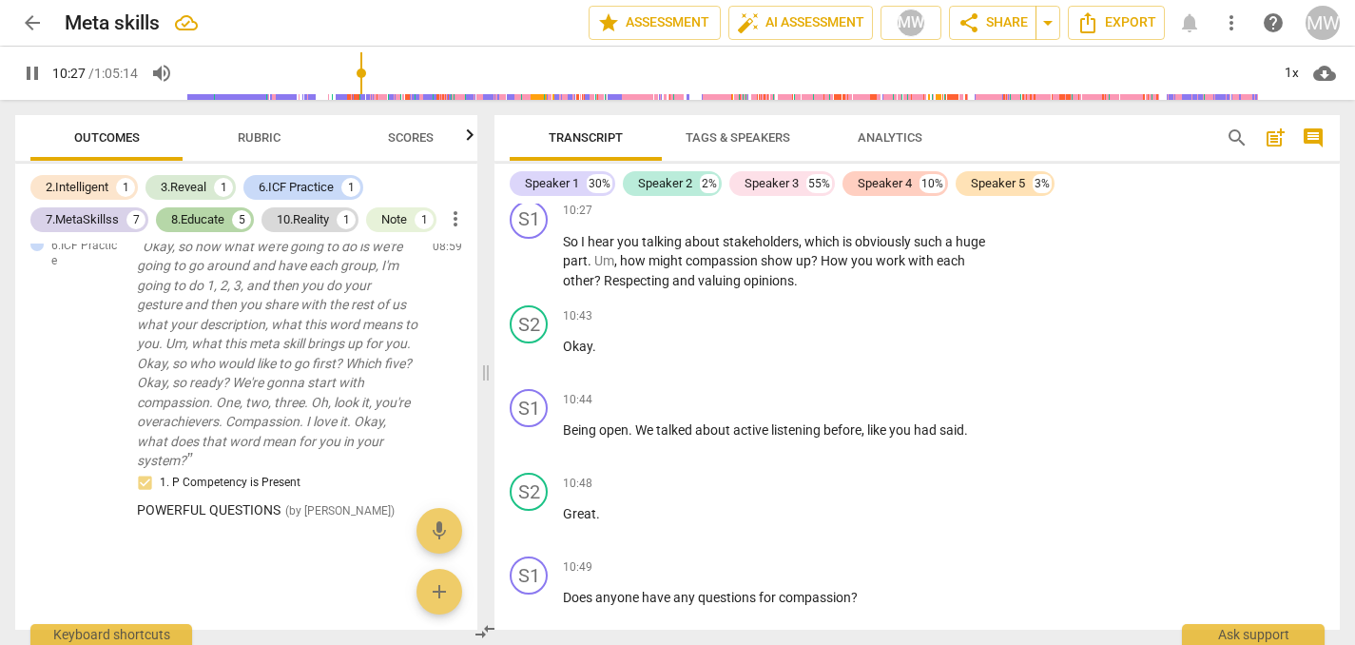
scroll to position [4955, 0]
click at [534, 274] on span "pause" at bounding box center [529, 262] width 23 height 23
click at [881, 222] on div "+" at bounding box center [882, 212] width 19 height 19
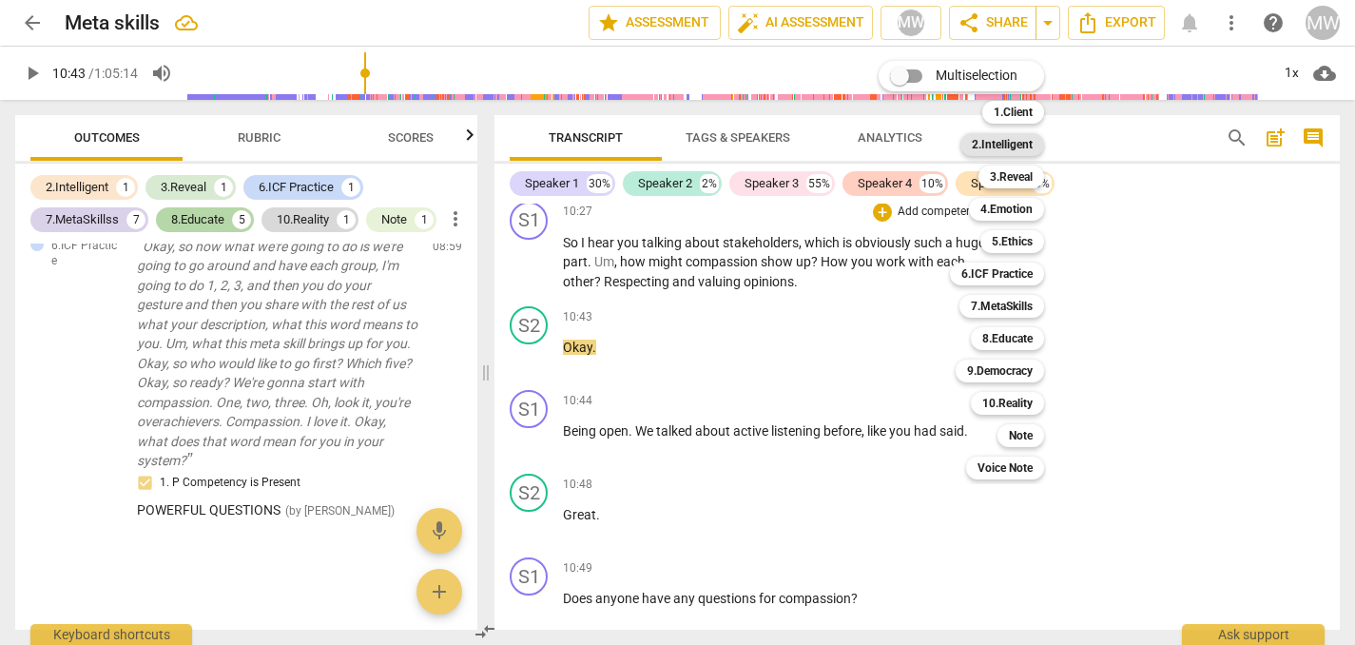
click at [1004, 139] on b "2.Intelligent" at bounding box center [1002, 144] width 61 height 23
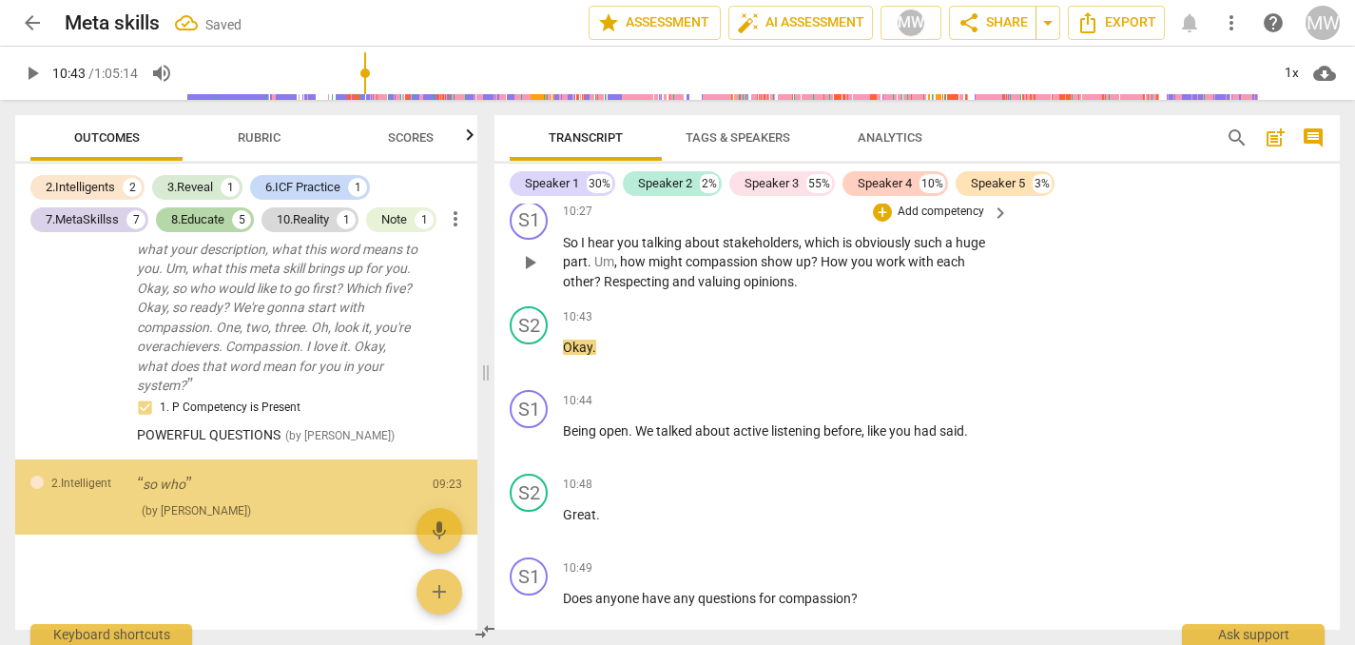
scroll to position [8125, 0]
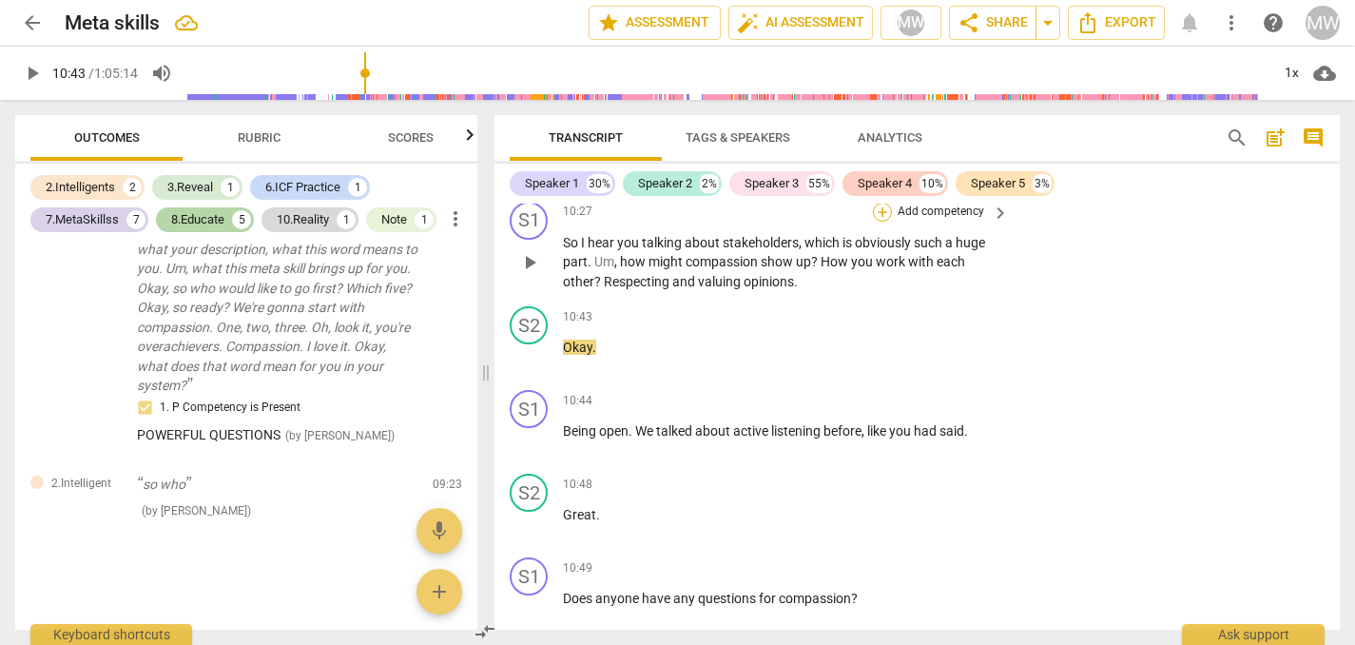
click at [880, 222] on div "+" at bounding box center [882, 212] width 19 height 19
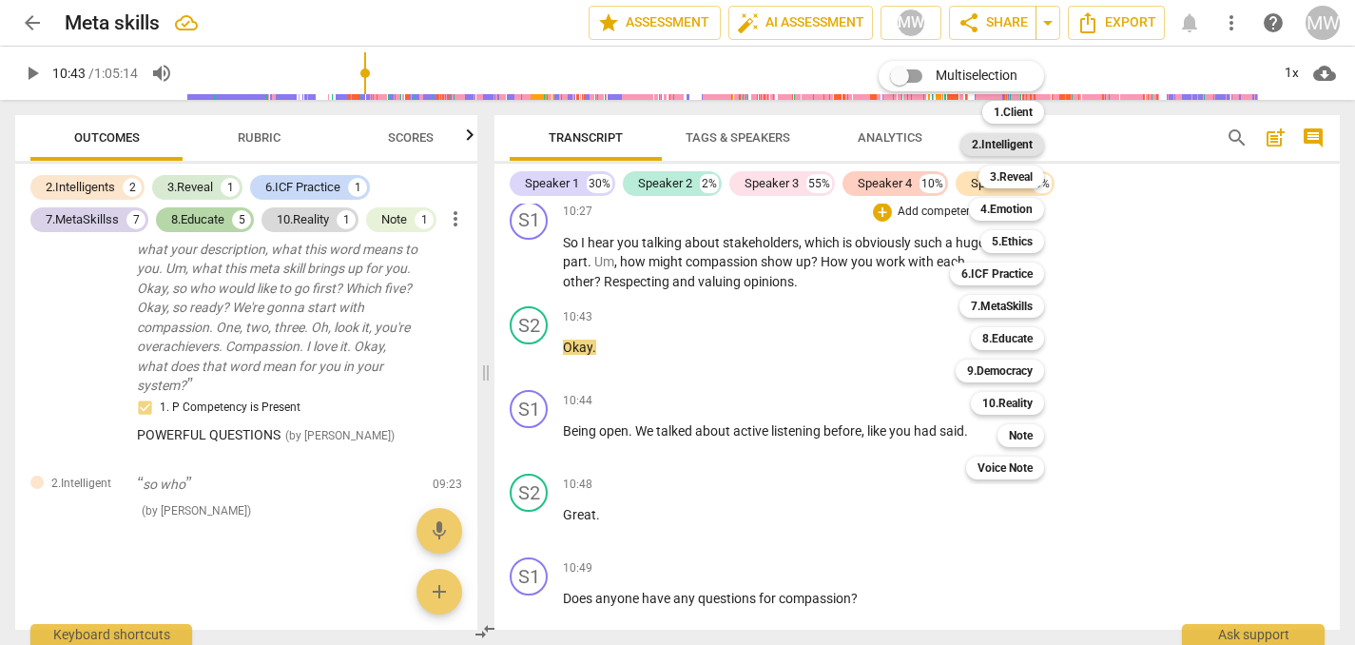
click at [999, 145] on b "2.Intelligent" at bounding box center [1002, 144] width 61 height 23
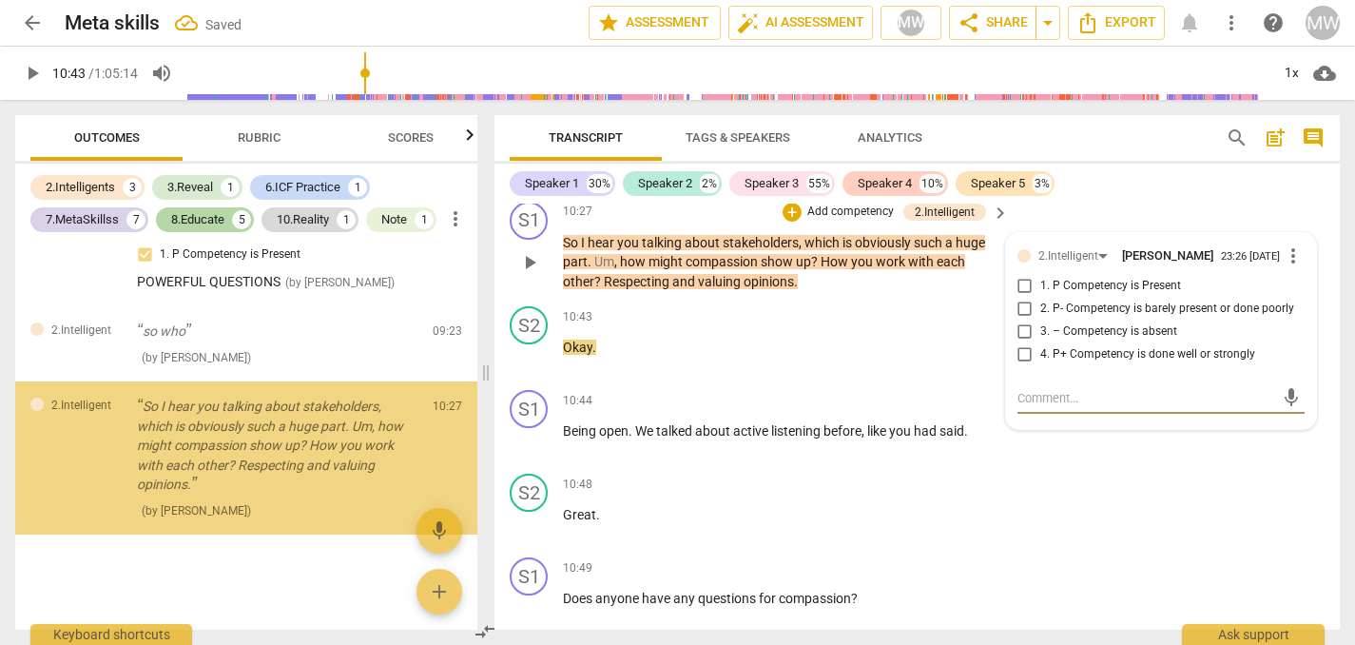
scroll to position [8278, 0]
click at [1025, 298] on input "1. P Competency is Present" at bounding box center [1025, 286] width 30 height 23
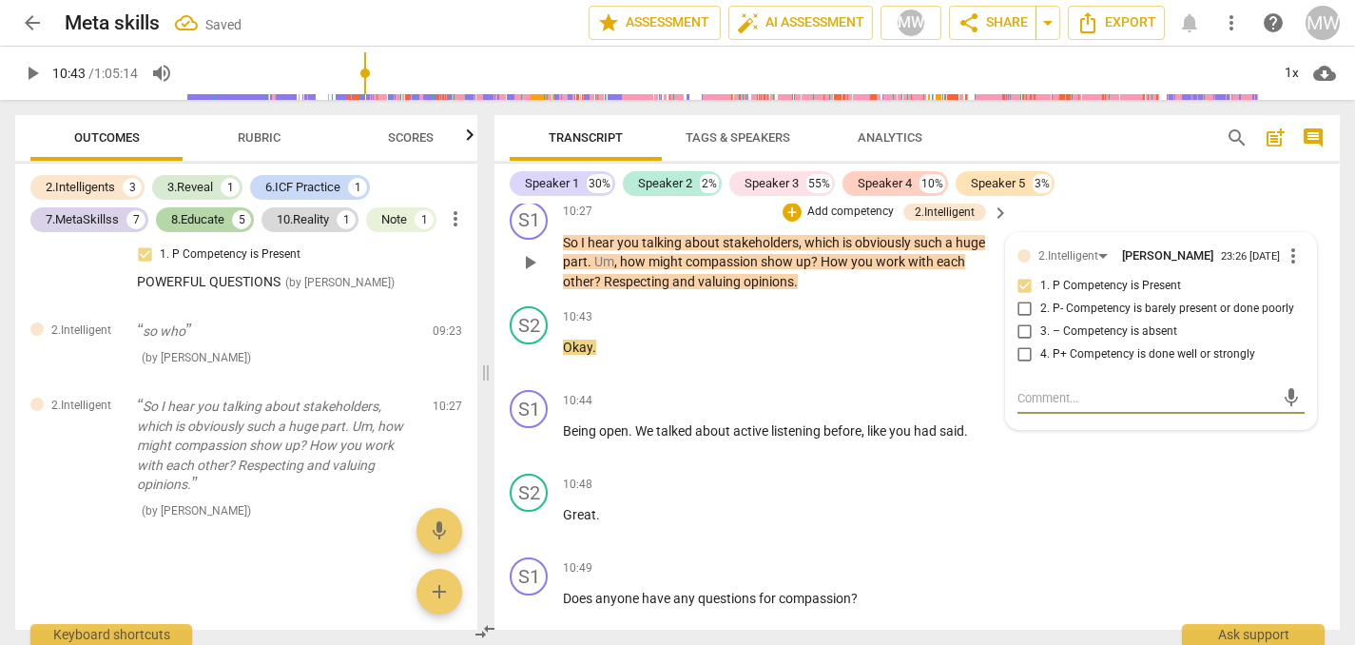
click at [1028, 407] on textarea at bounding box center [1146, 398] width 257 height 18
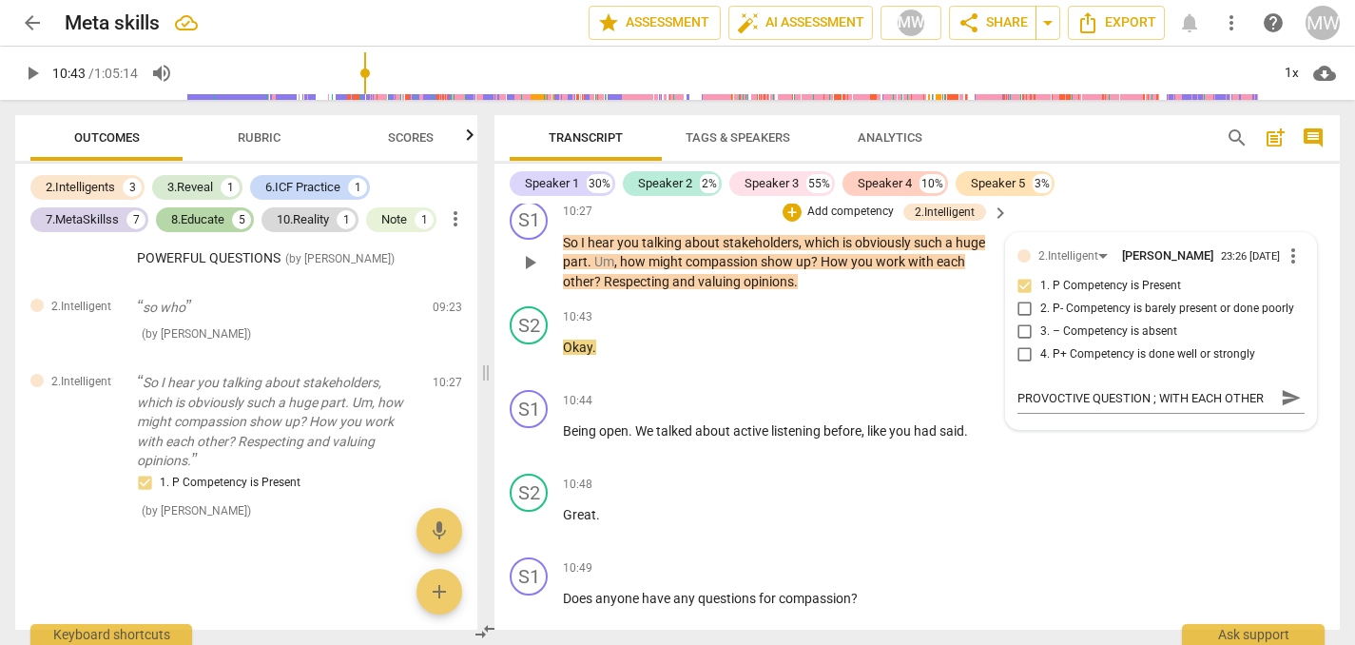
click at [840, 221] on p "Add competency" at bounding box center [850, 212] width 90 height 17
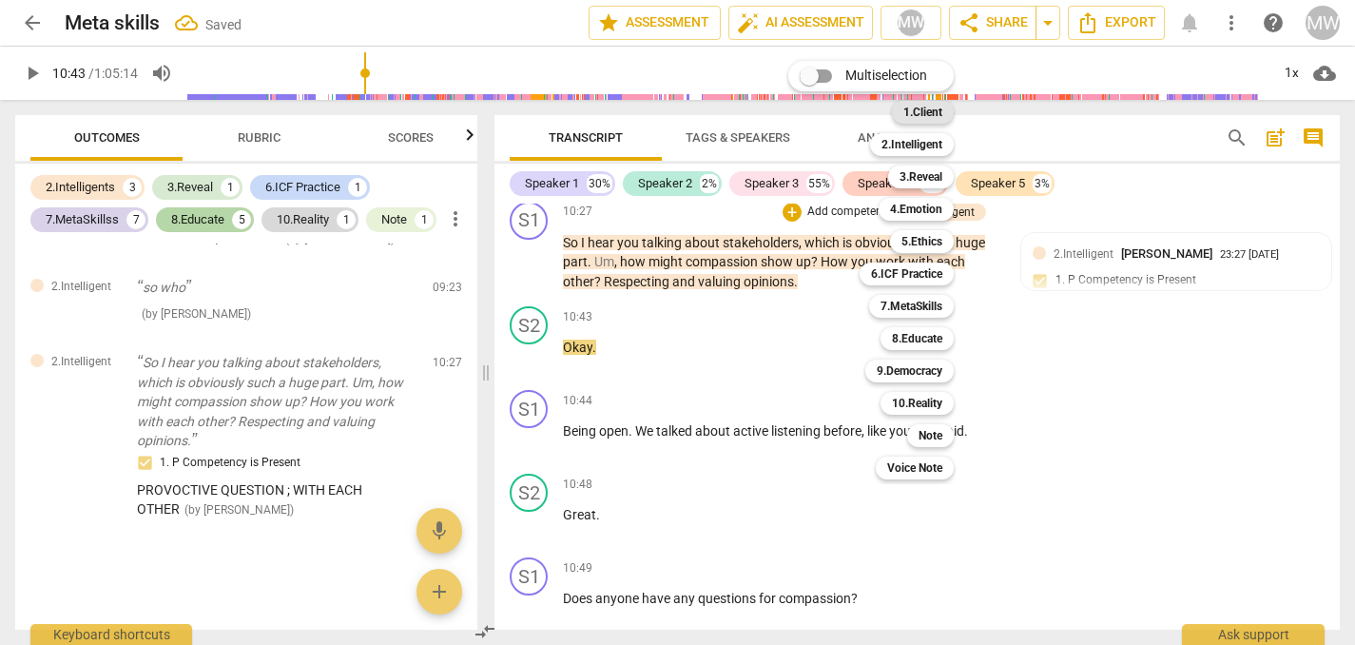
click at [920, 107] on b "1.Client" at bounding box center [922, 112] width 39 height 23
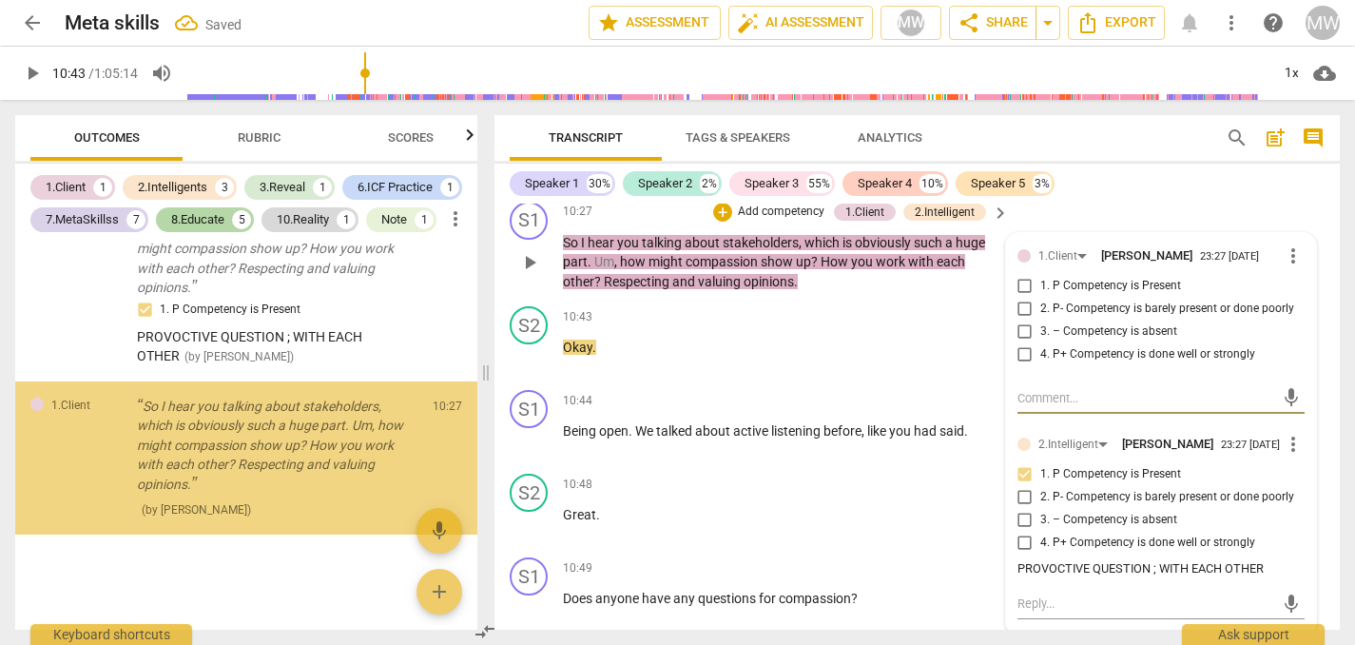
scroll to position [8475, 0]
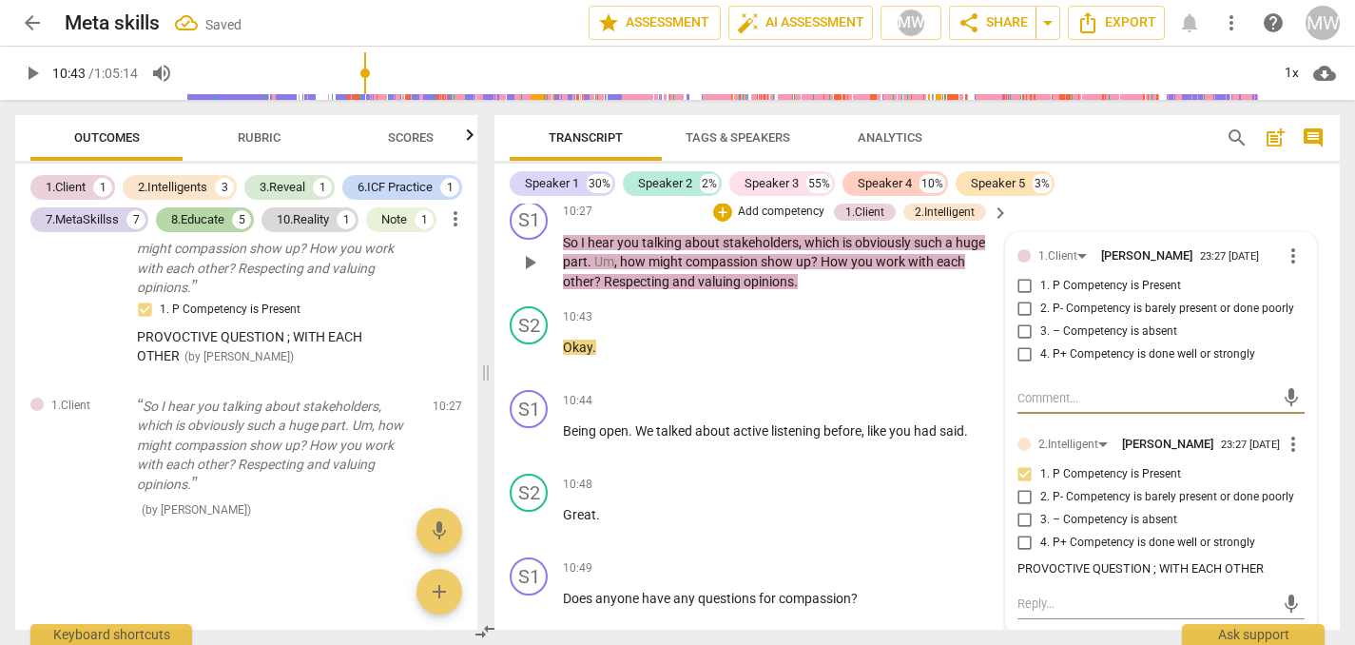
click at [1019, 298] on input "1. P Competency is Present" at bounding box center [1025, 286] width 30 height 23
click at [1032, 407] on textarea at bounding box center [1146, 398] width 257 height 18
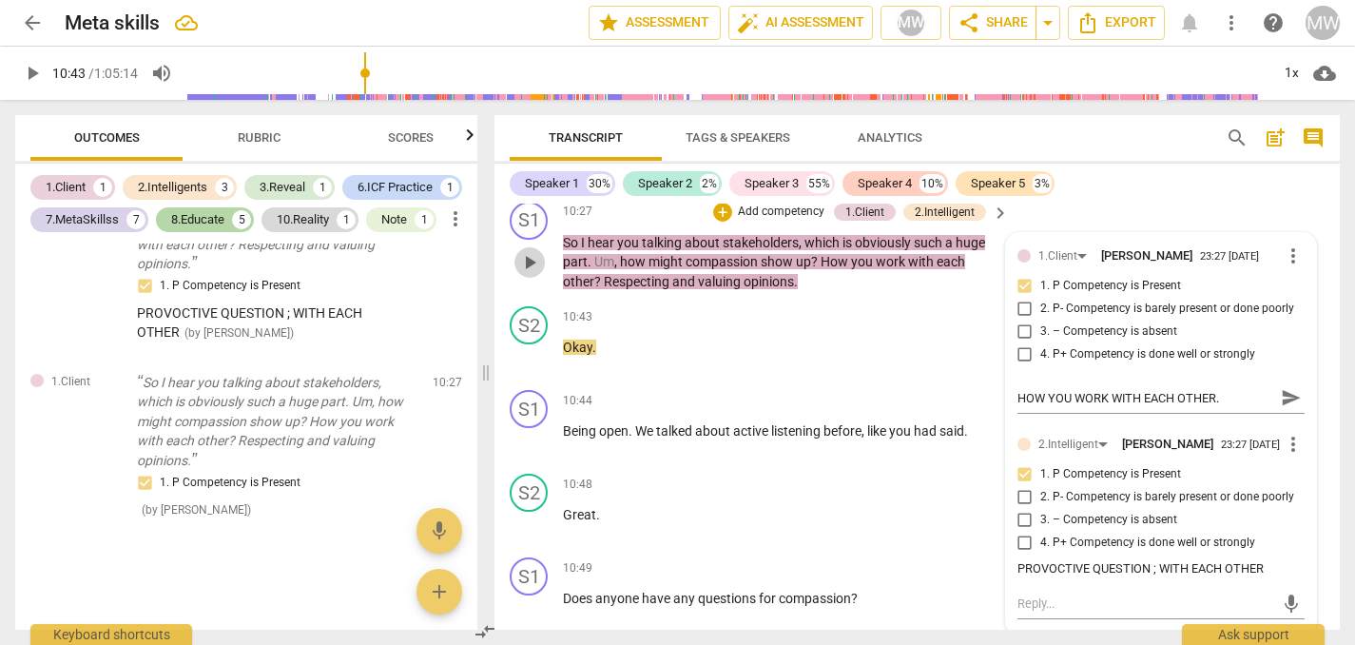
click at [528, 274] on span "play_arrow" at bounding box center [529, 262] width 23 height 23
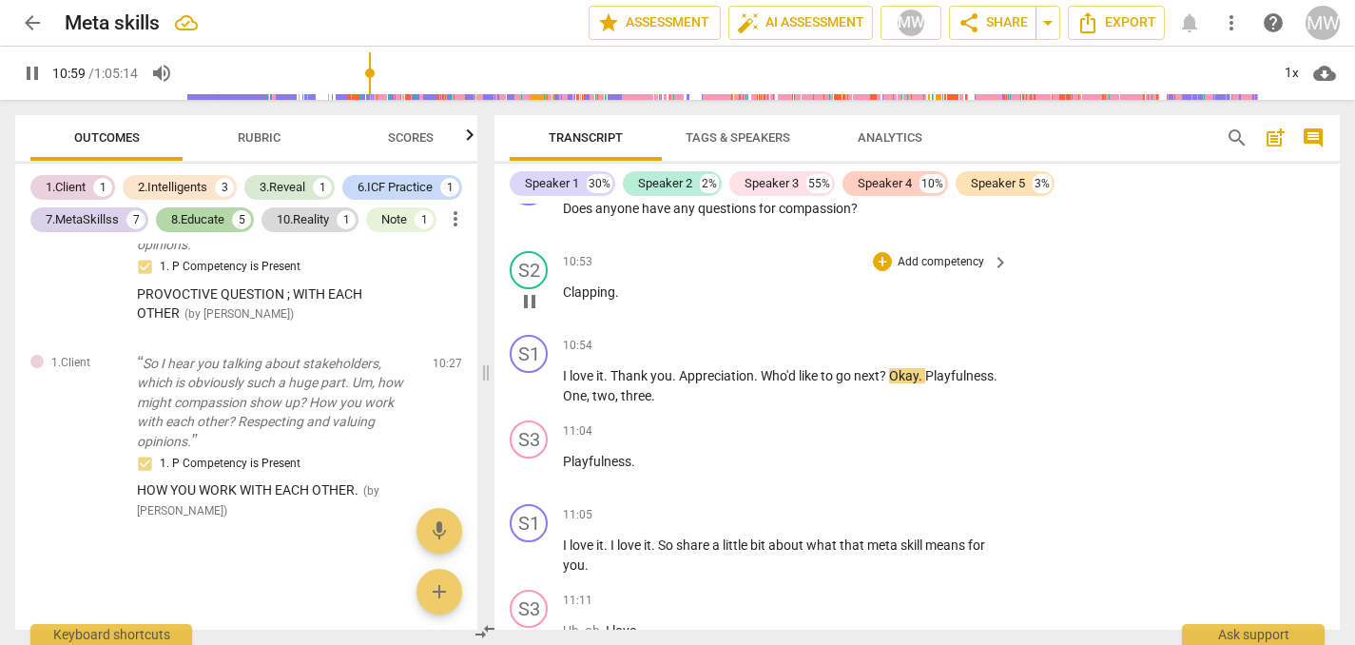
scroll to position [5347, 0]
click at [884, 352] on div "+" at bounding box center [882, 342] width 19 height 19
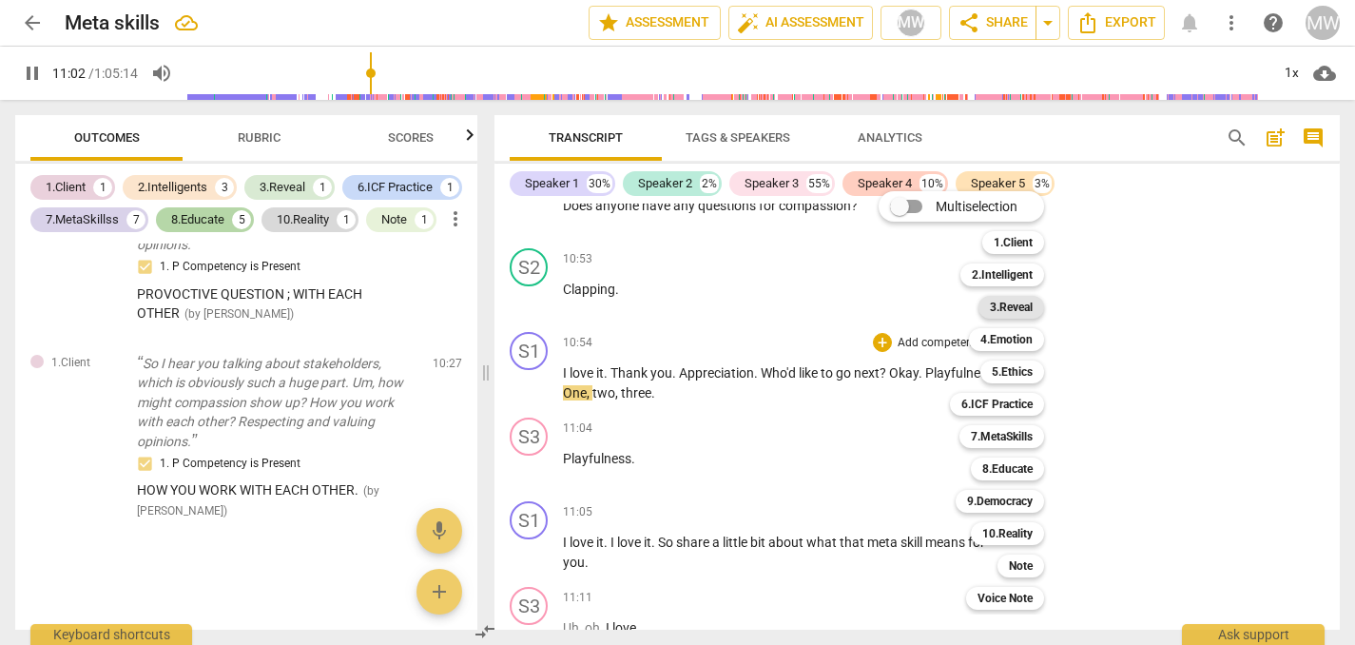
click at [1017, 311] on b "3.Reveal" at bounding box center [1011, 307] width 43 height 23
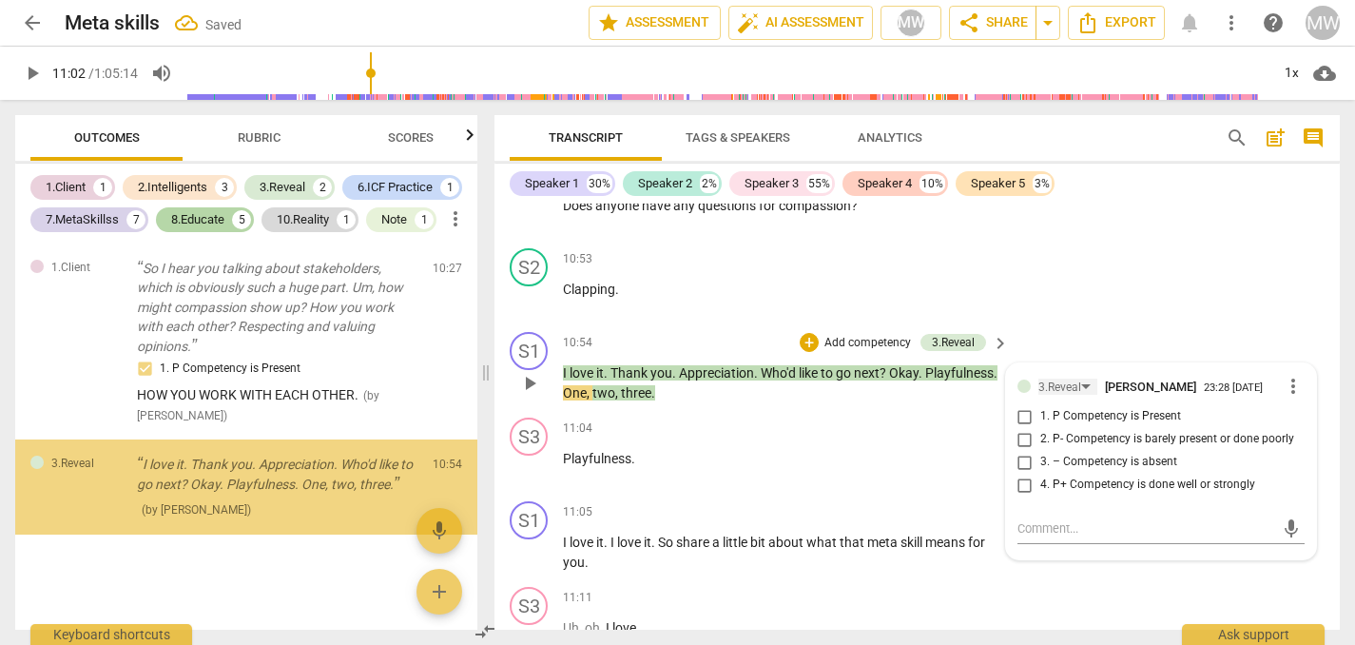
scroll to position [8632, 0]
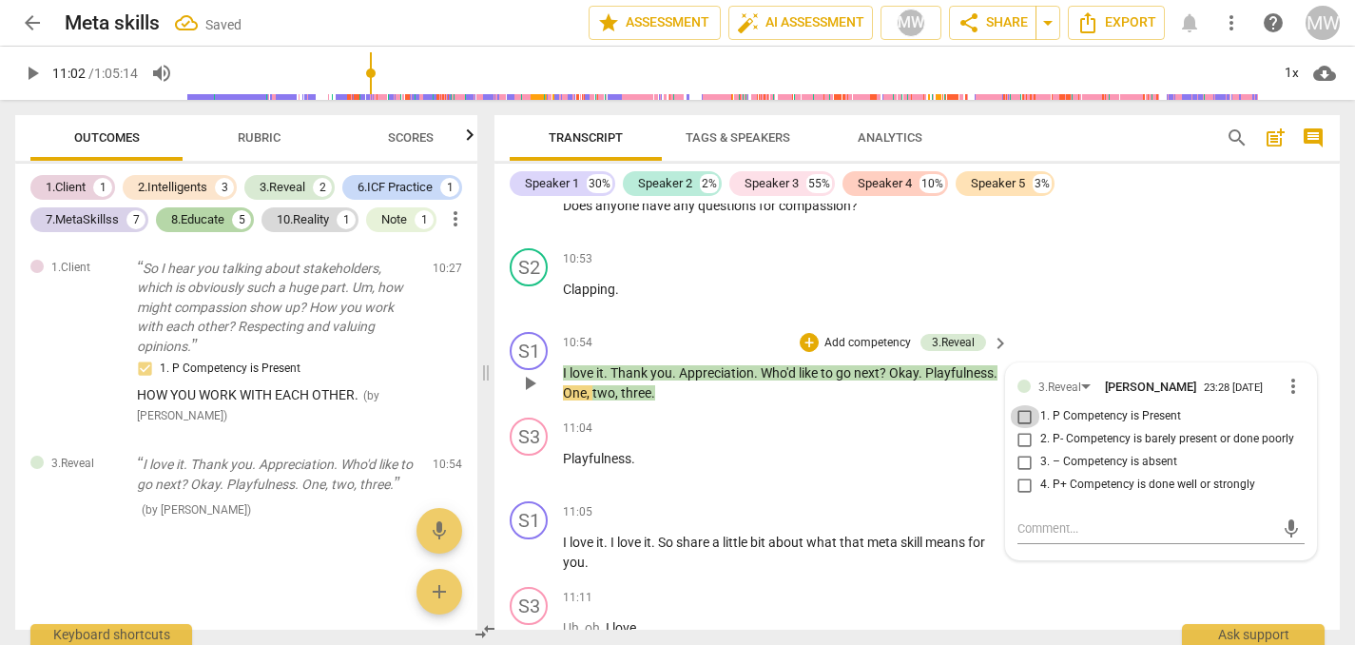
click at [1022, 428] on input "1. P Competency is Present" at bounding box center [1025, 416] width 30 height 23
click at [1034, 537] on textarea at bounding box center [1146, 528] width 257 height 18
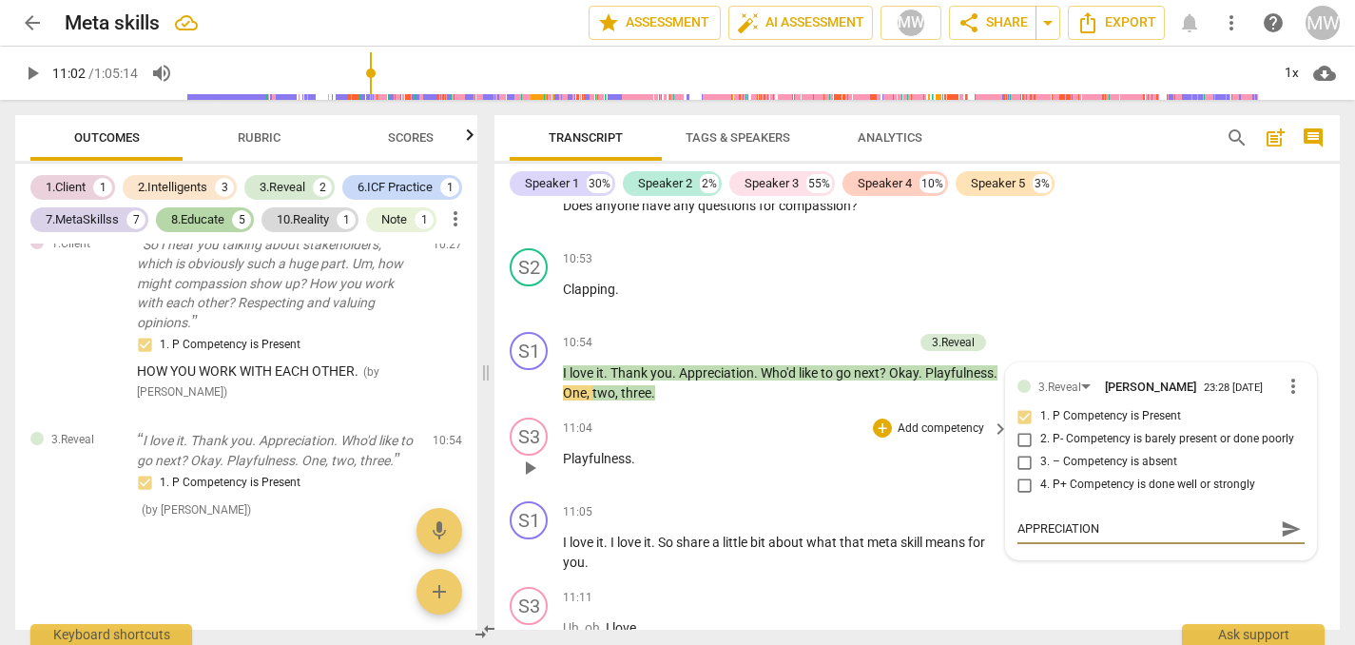
click at [526, 479] on span "play_arrow" at bounding box center [529, 467] width 23 height 23
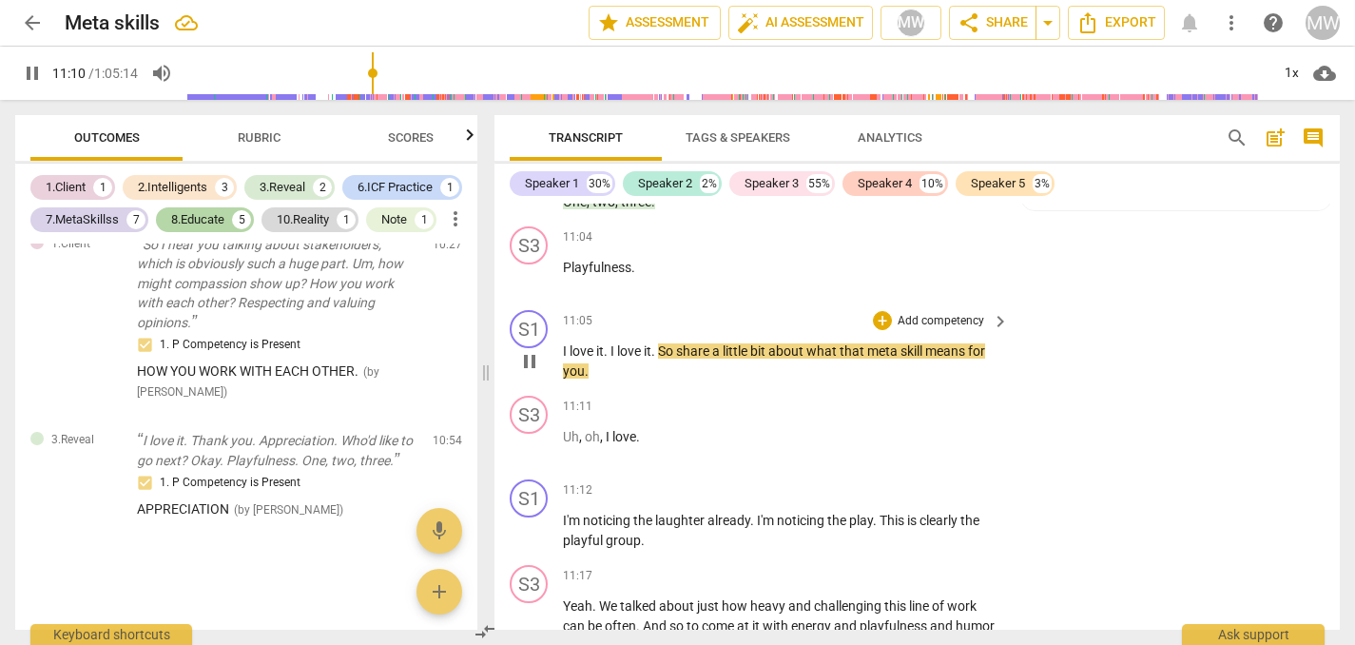
scroll to position [5547, 0]
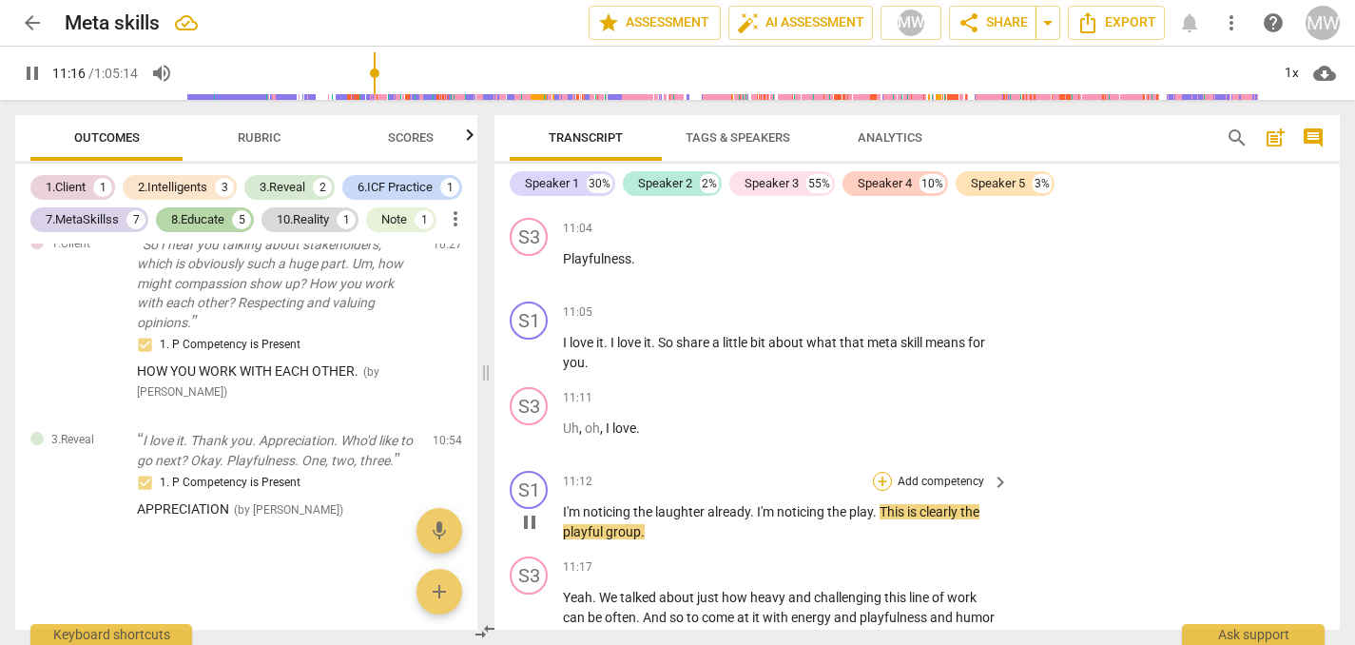
click at [877, 491] on div "+" at bounding box center [882, 481] width 19 height 19
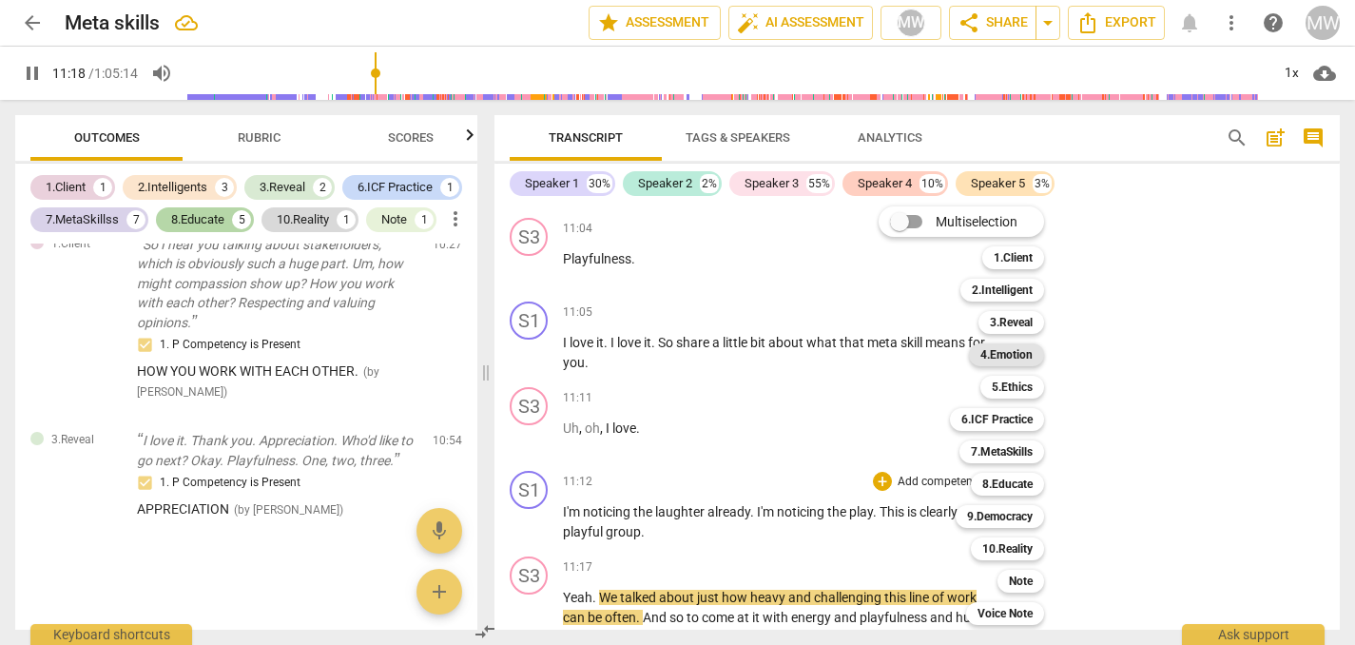
click at [1025, 355] on b "4.Emotion" at bounding box center [1006, 354] width 52 height 23
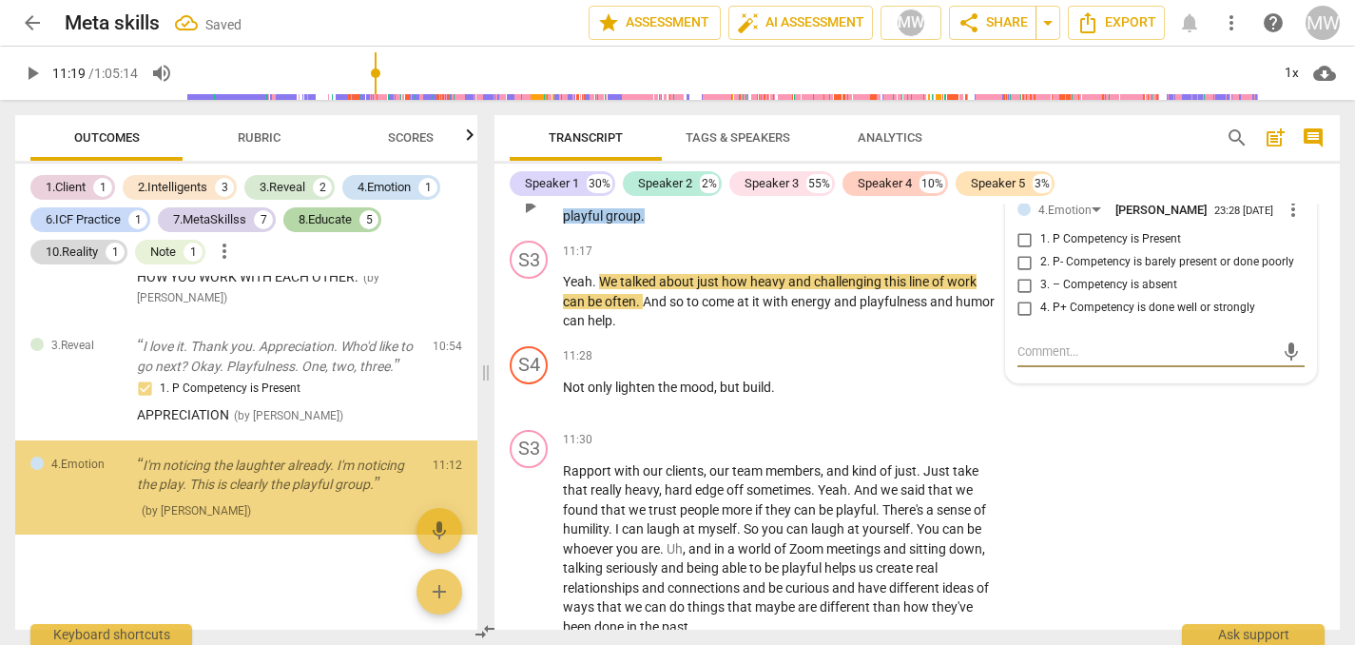
scroll to position [8753, 0]
click at [1022, 251] on input "1. P Competency is Present" at bounding box center [1025, 239] width 30 height 23
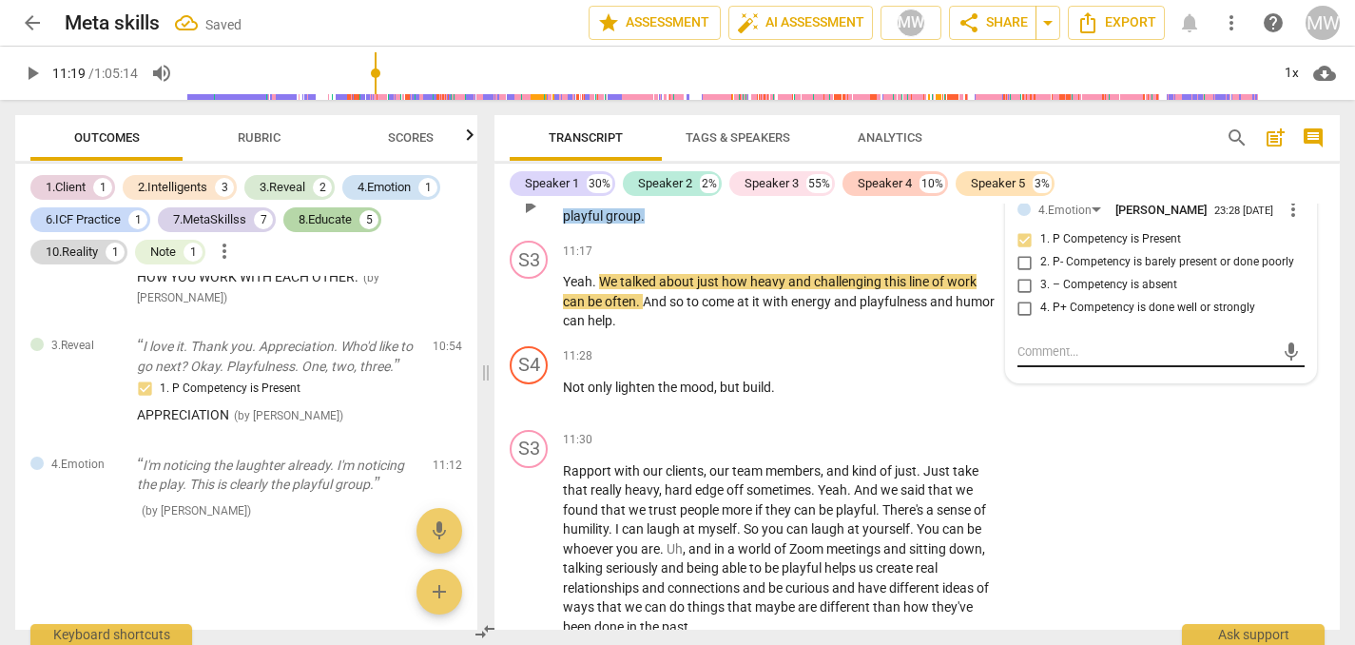
click at [1021, 367] on div "mic" at bounding box center [1161, 352] width 287 height 30
click at [1018, 360] on textarea at bounding box center [1146, 351] width 257 height 18
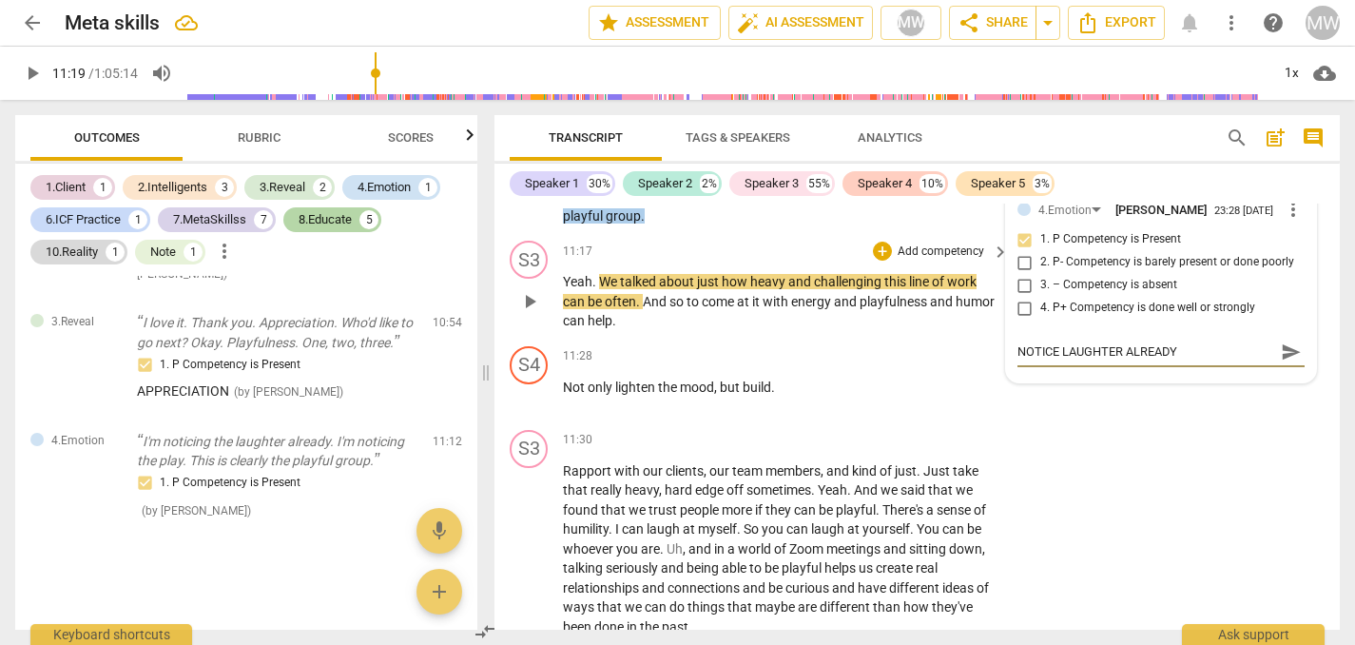
click at [526, 313] on span "play_arrow" at bounding box center [529, 301] width 23 height 23
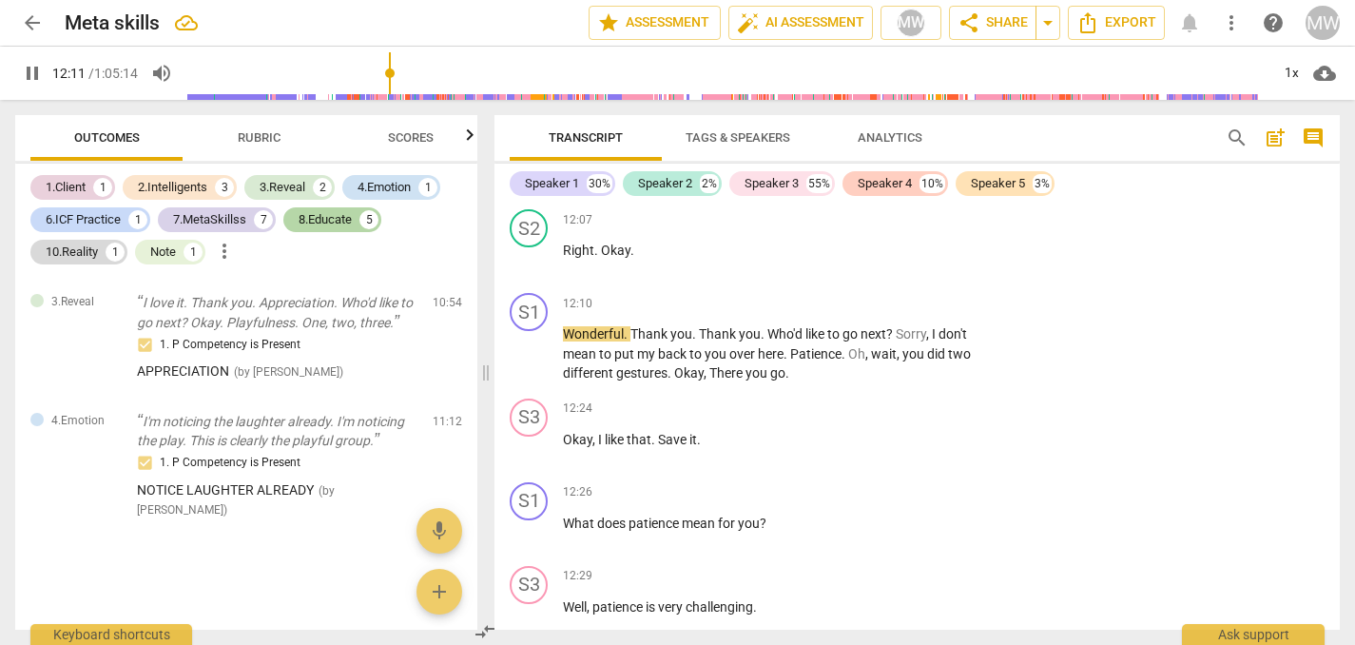
scroll to position [6307, 0]
click at [882, 311] on div "+" at bounding box center [882, 301] width 19 height 19
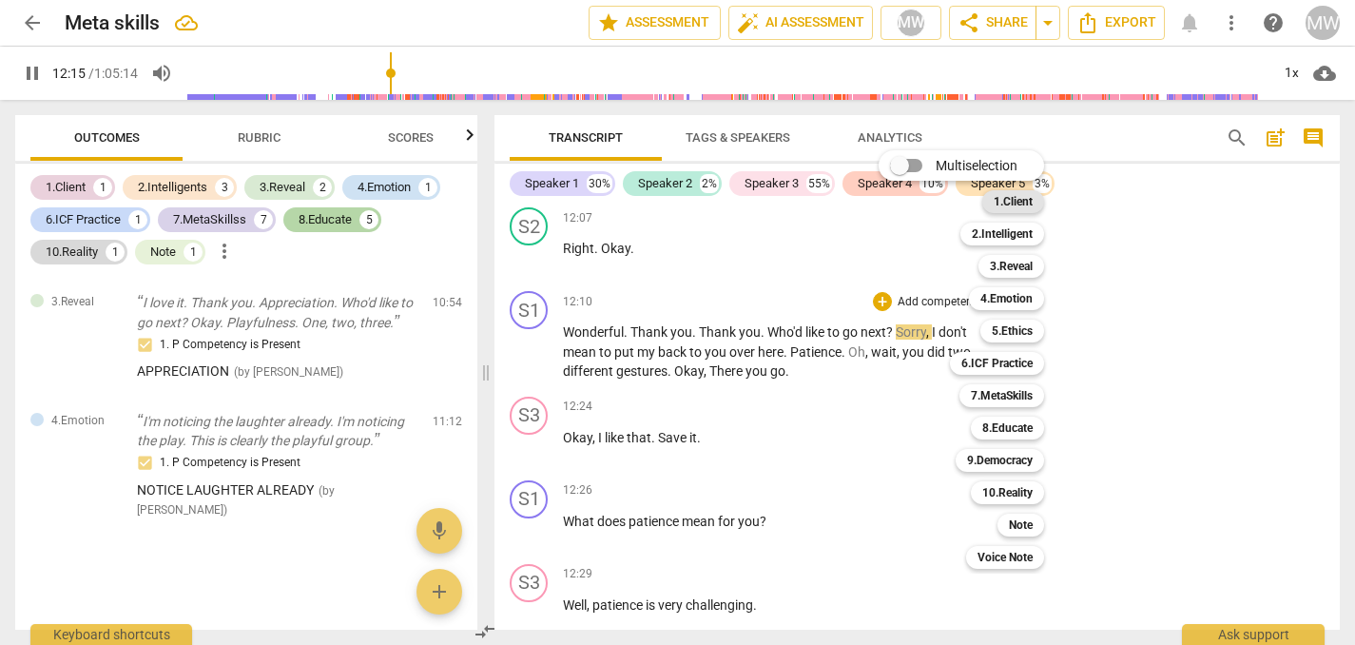
click at [1015, 204] on b "1.Client" at bounding box center [1013, 201] width 39 height 23
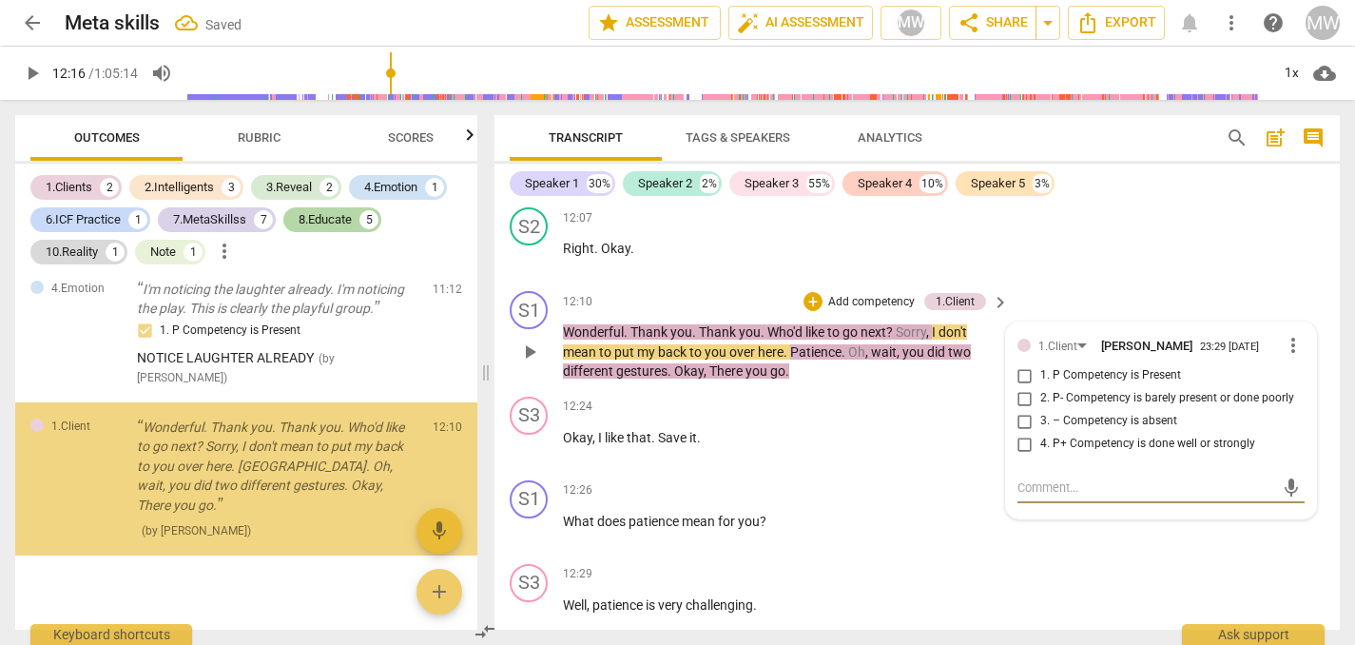
scroll to position [8930, 0]
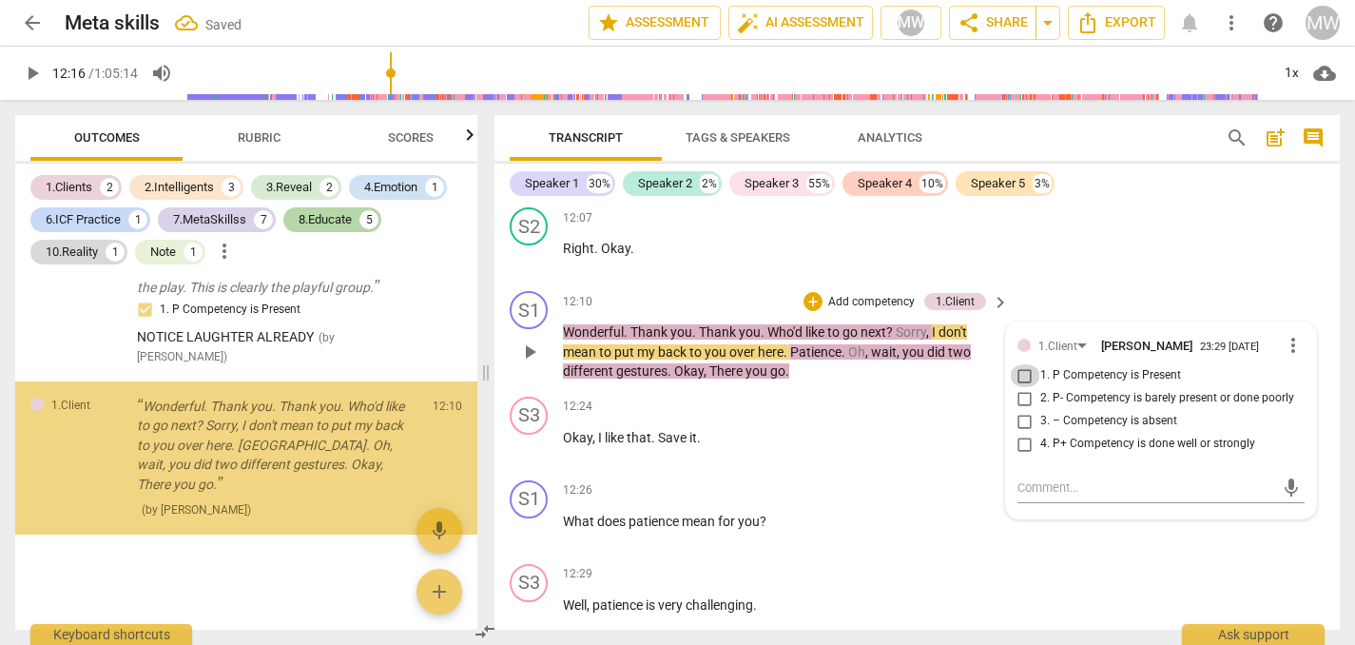
click at [1022, 387] on input "1. P Competency is Present" at bounding box center [1025, 375] width 30 height 23
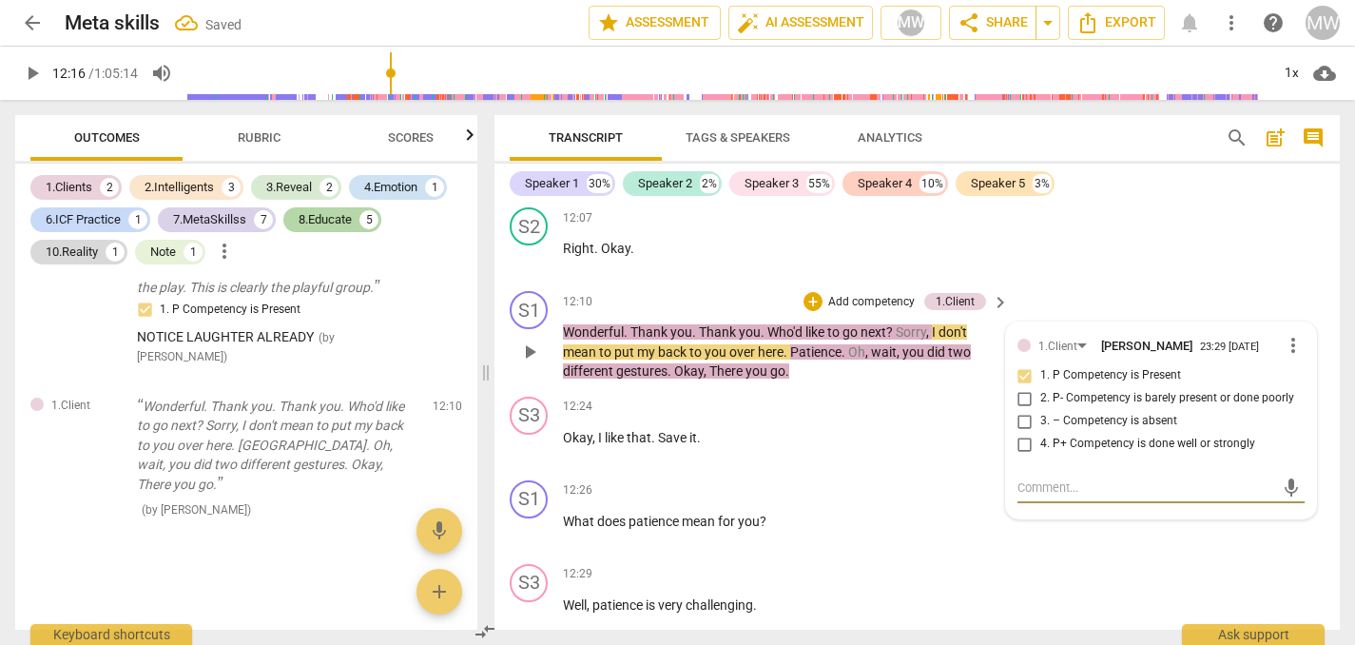
click at [1033, 496] on textarea at bounding box center [1146, 487] width 257 height 18
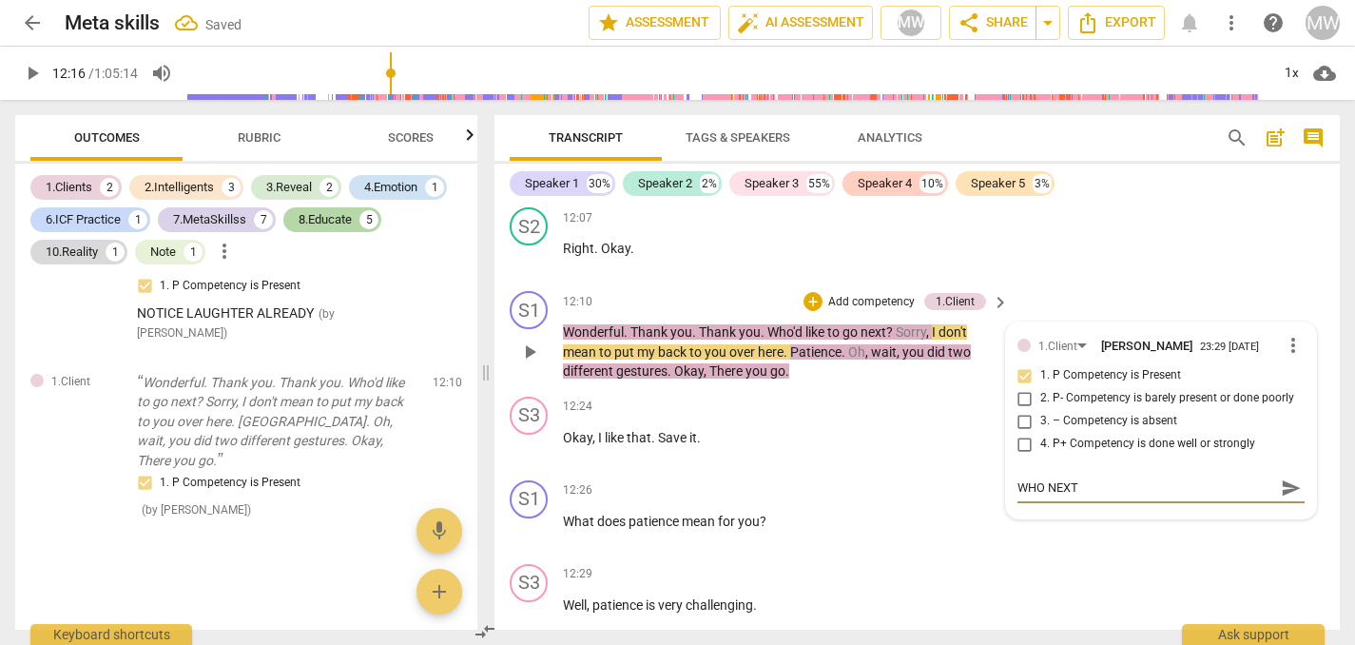
click at [844, 311] on p "Add competency" at bounding box center [871, 302] width 90 height 17
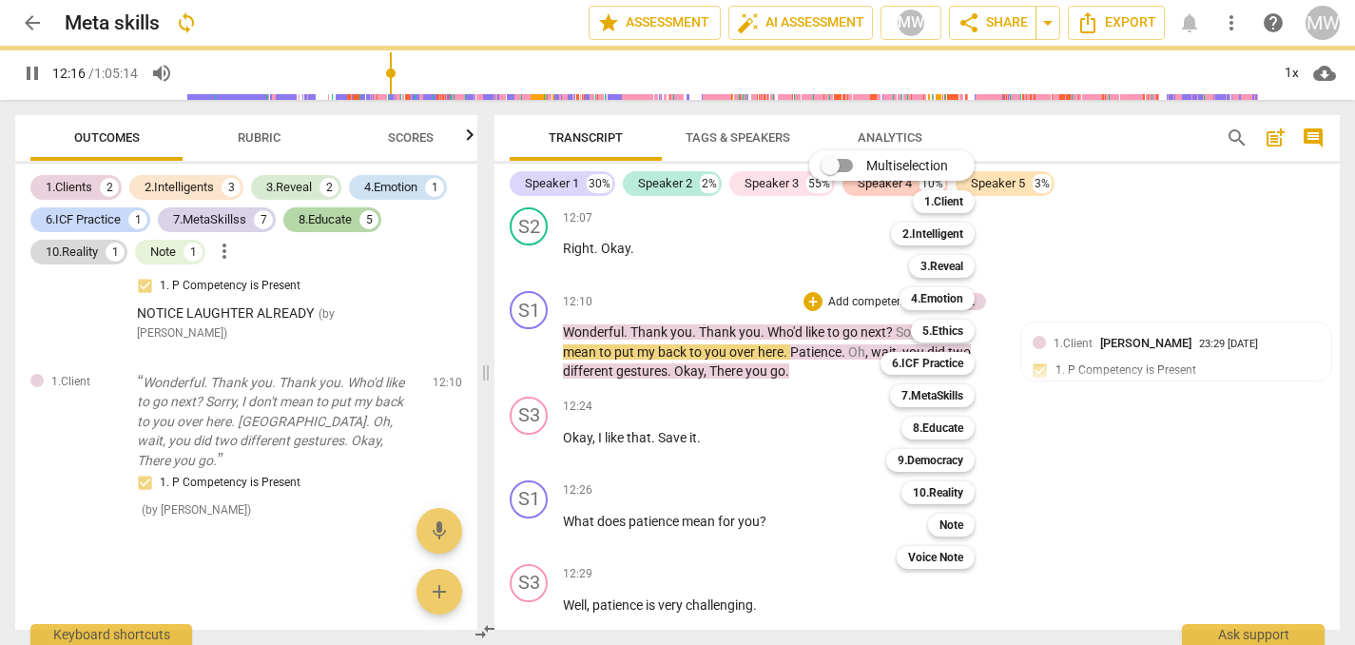
click at [808, 359] on div "Multiselection m 1.Client 1 2.Intelligent 2 3.Reveal 3 4.Emotion 4 5.Ethics 5 6…" at bounding box center [906, 359] width 209 height 428
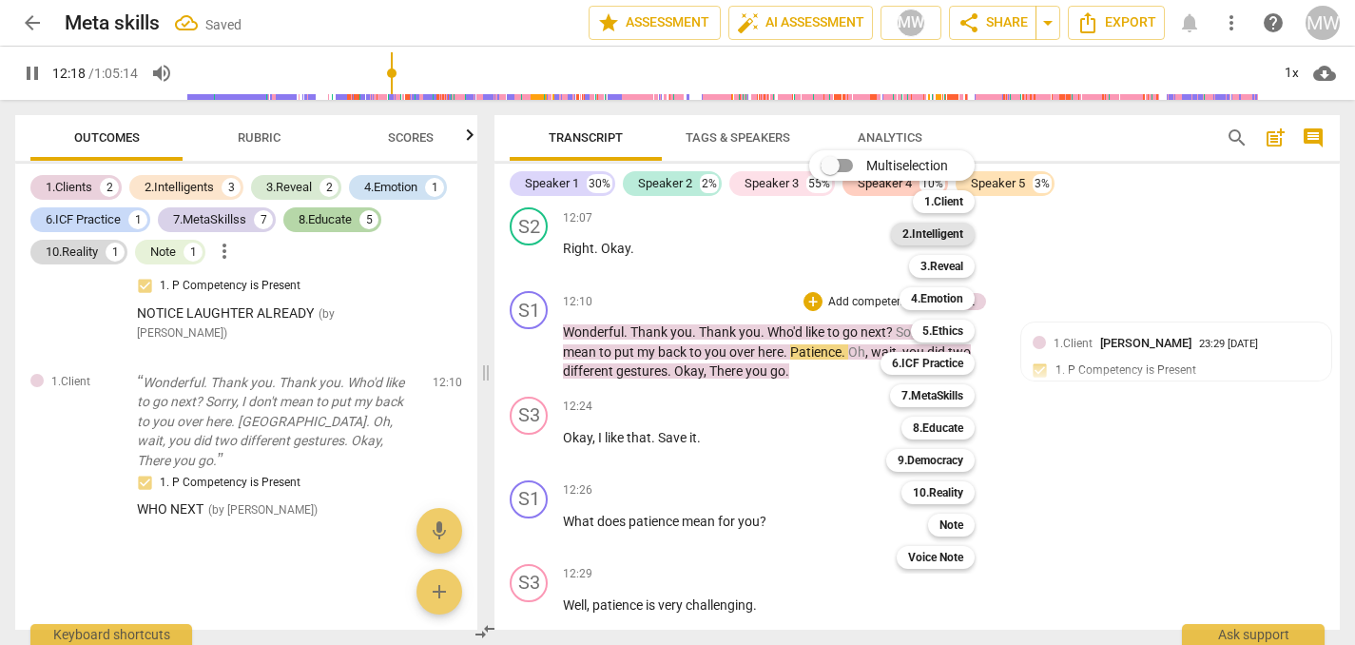
click at [947, 226] on b "2.Intelligent" at bounding box center [932, 234] width 61 height 23
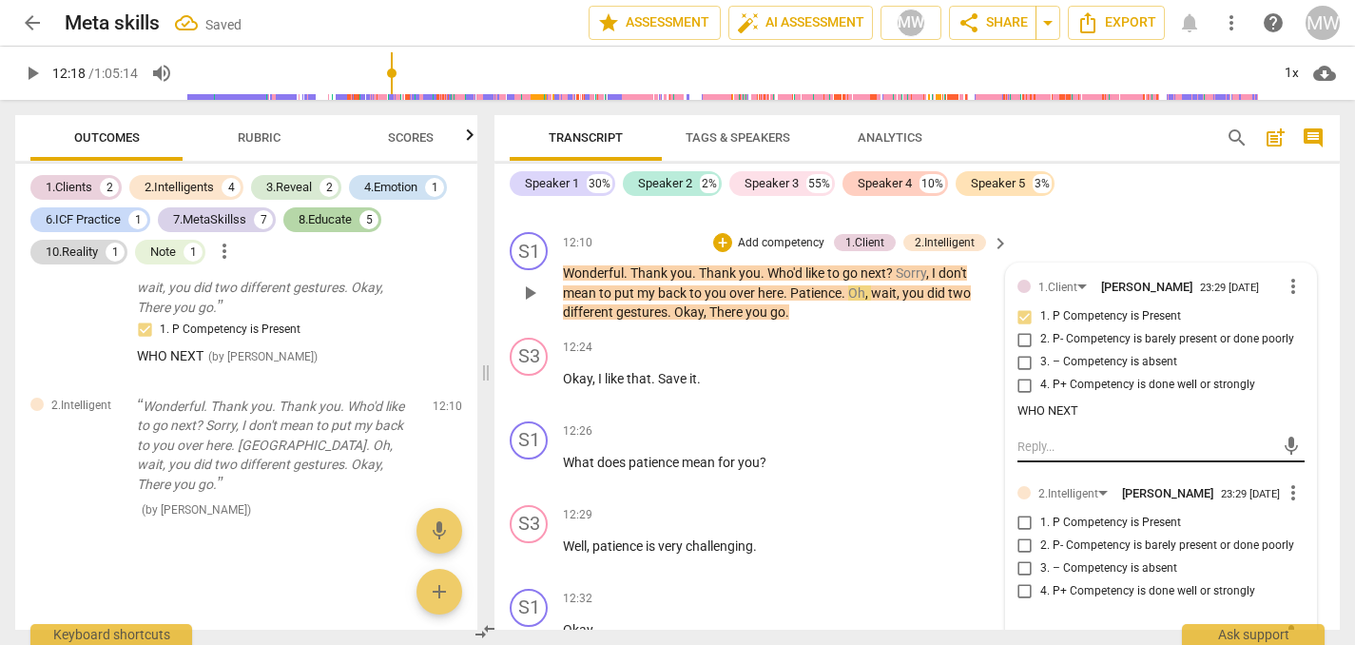
scroll to position [6386, 0]
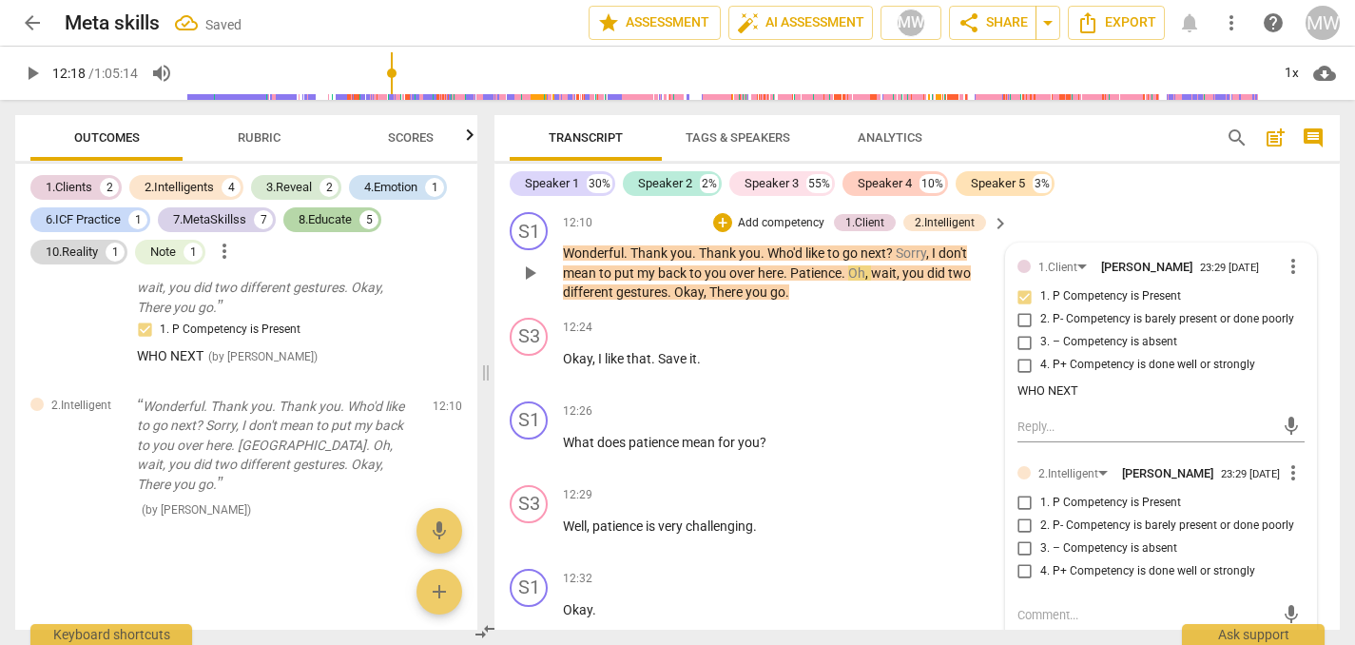
click at [1022, 514] on input "1. P Competency is Present" at bounding box center [1025, 503] width 30 height 23
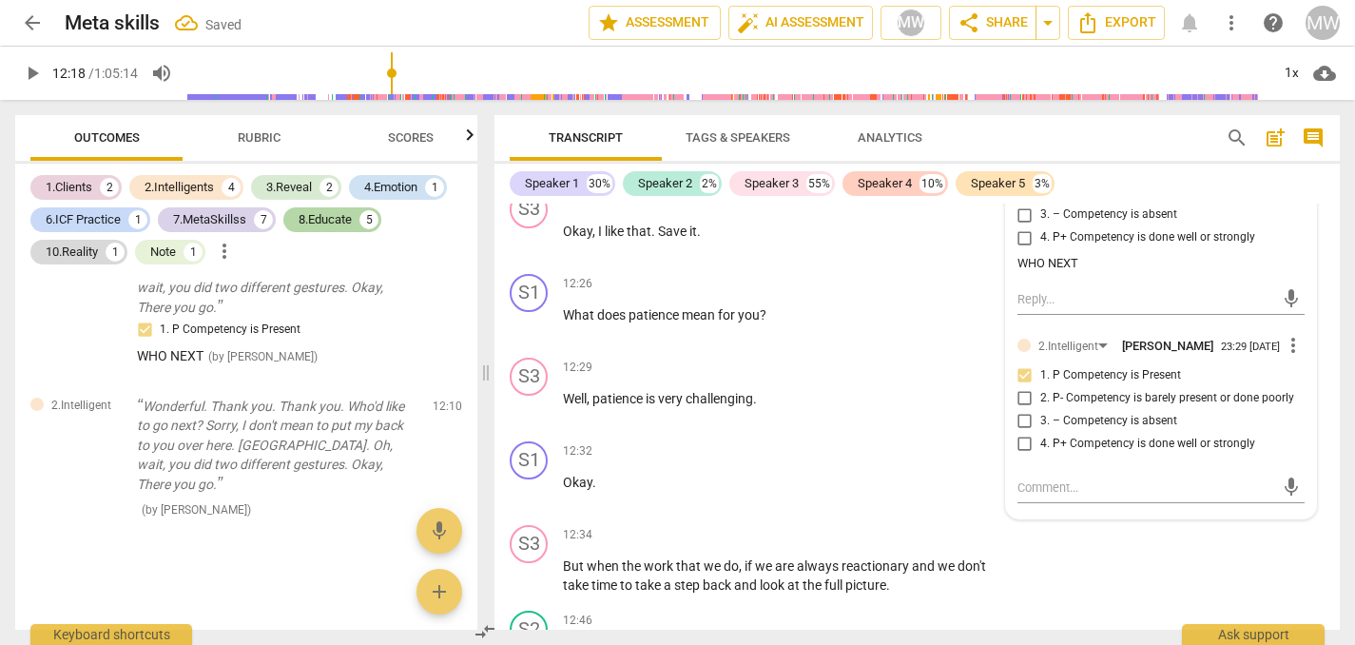
scroll to position [6518, 0]
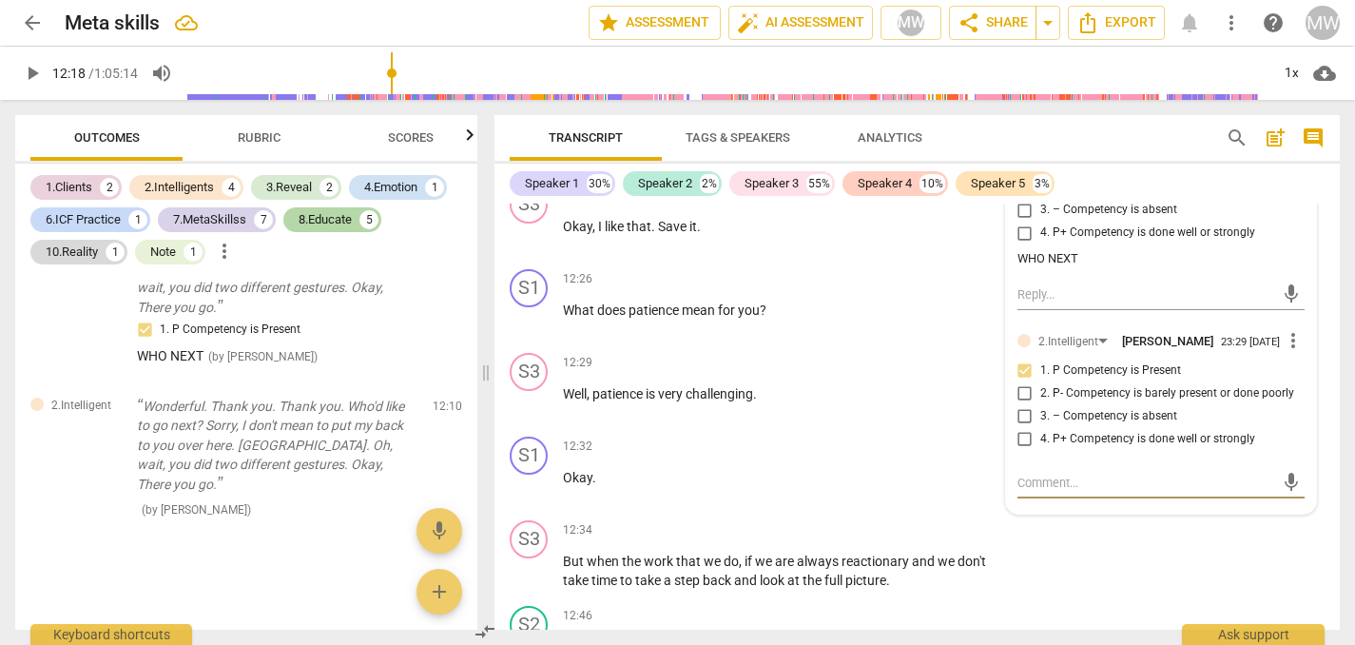
click at [1030, 492] on textarea at bounding box center [1146, 483] width 257 height 18
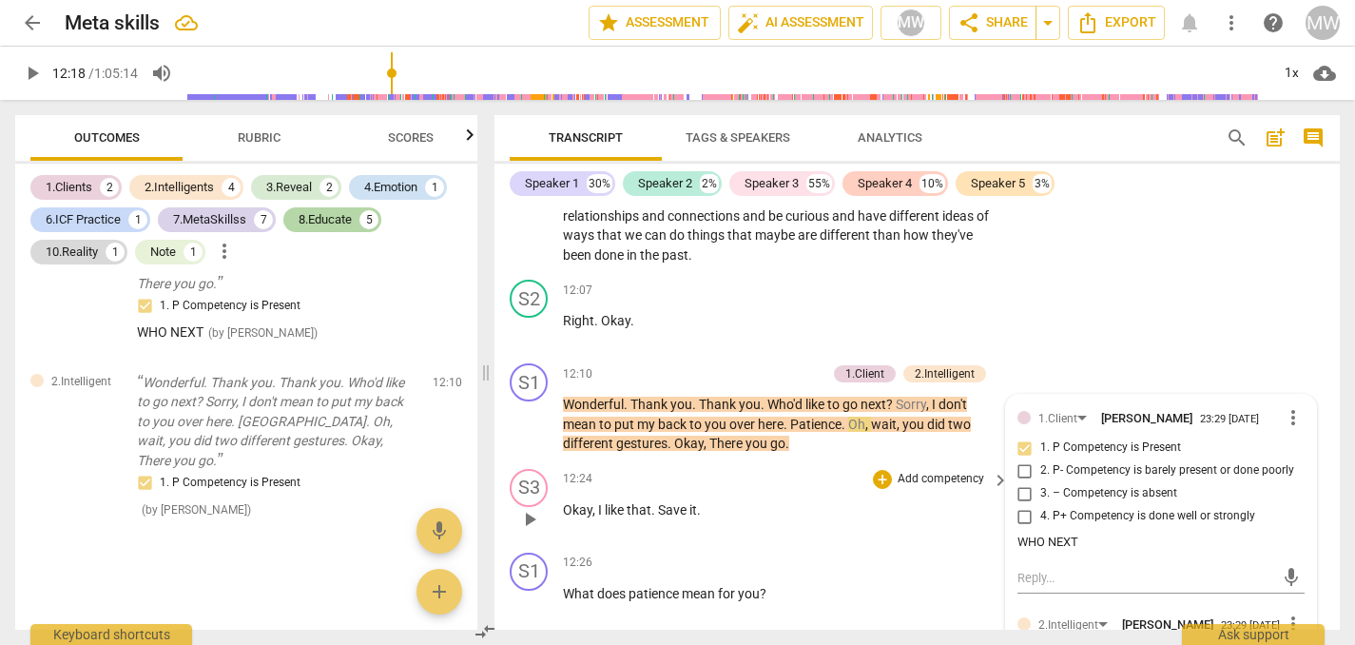
scroll to position [6244, 0]
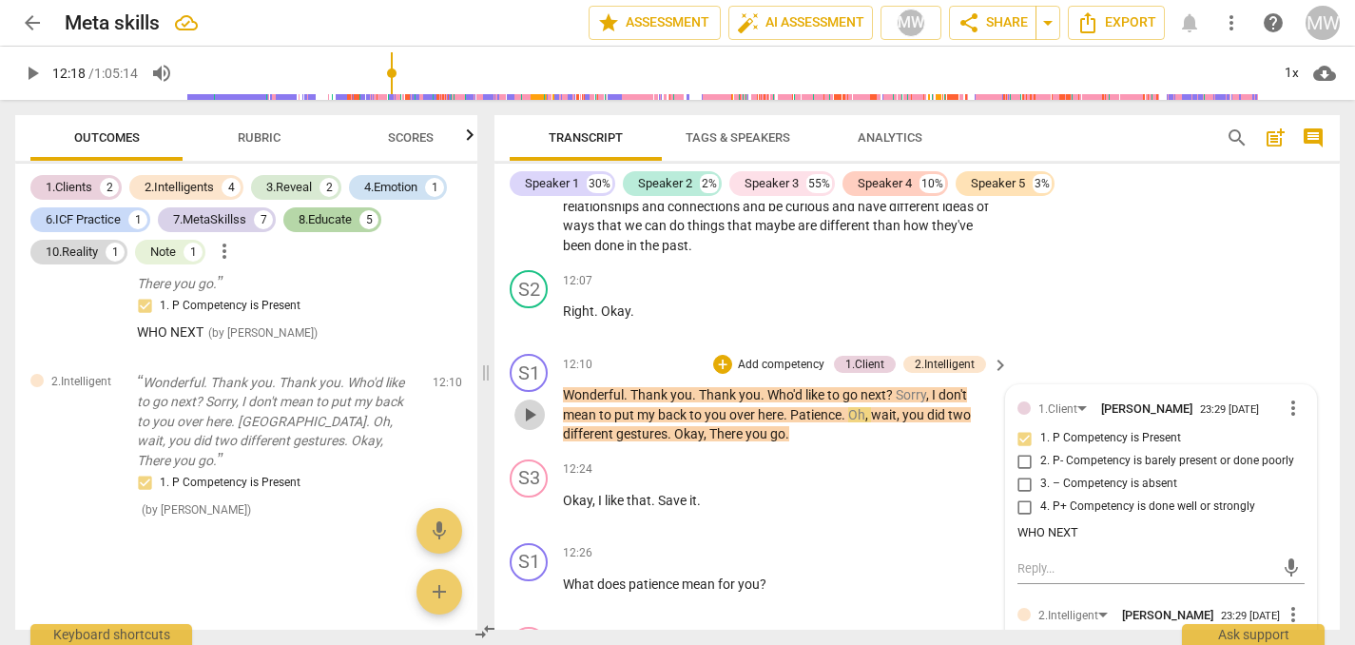
click at [529, 426] on span "play_arrow" at bounding box center [529, 414] width 23 height 23
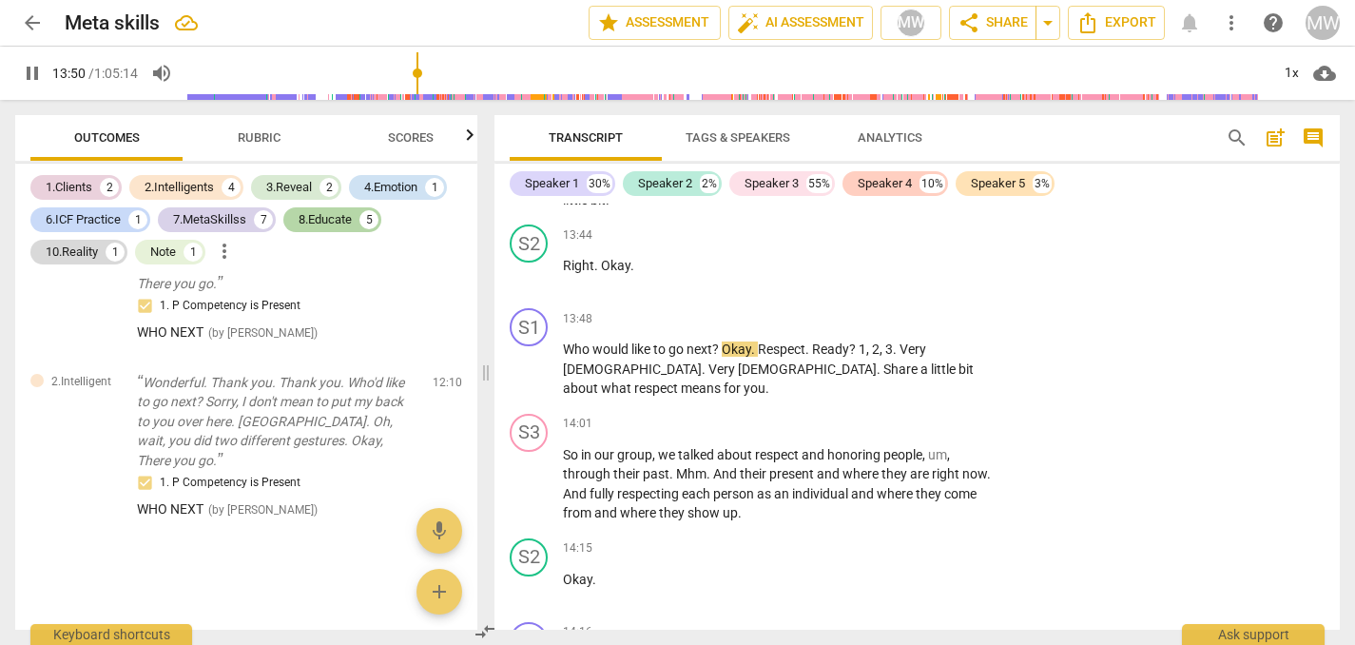
scroll to position [8187, 0]
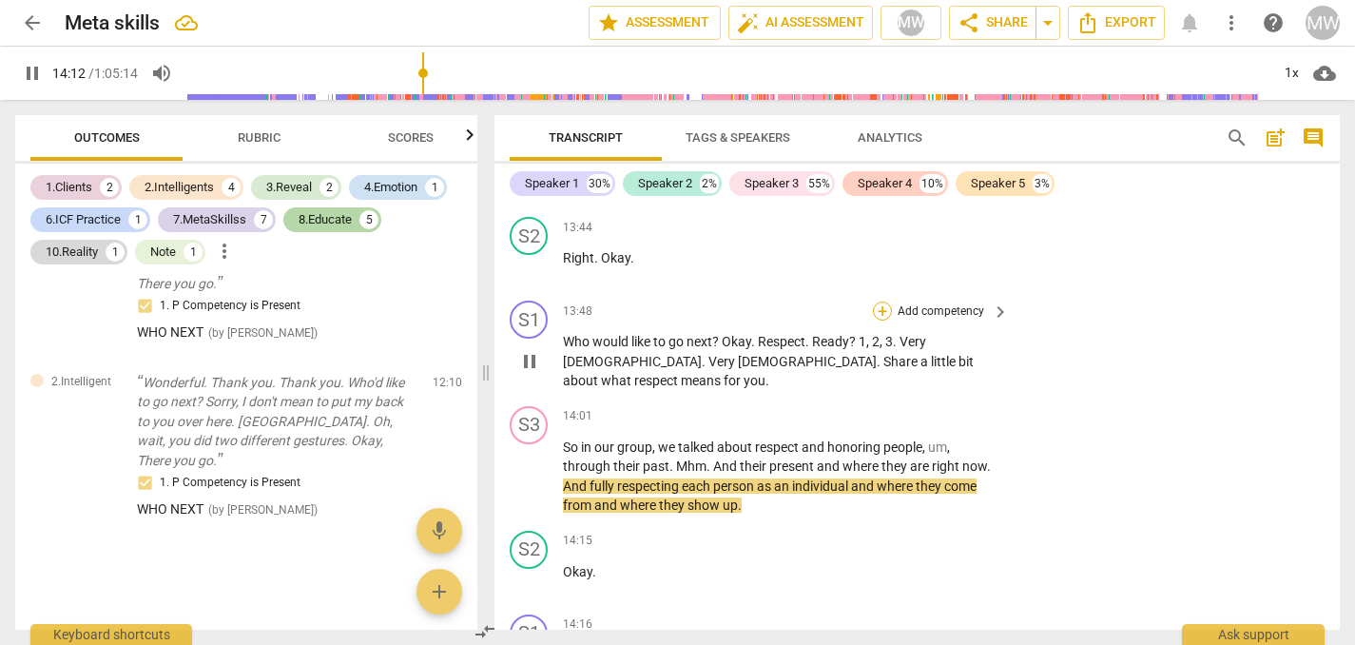
click at [881, 320] on div "+" at bounding box center [882, 310] width 19 height 19
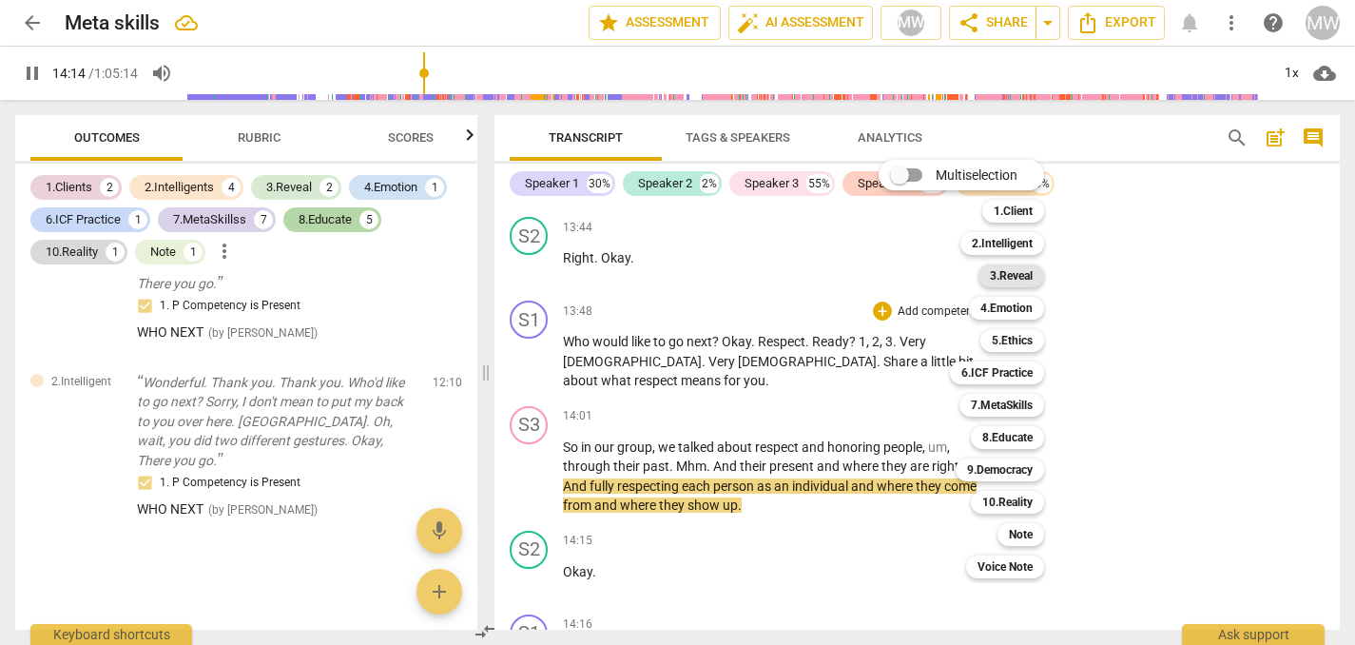
click at [1014, 283] on b "3.Reveal" at bounding box center [1011, 275] width 43 height 23
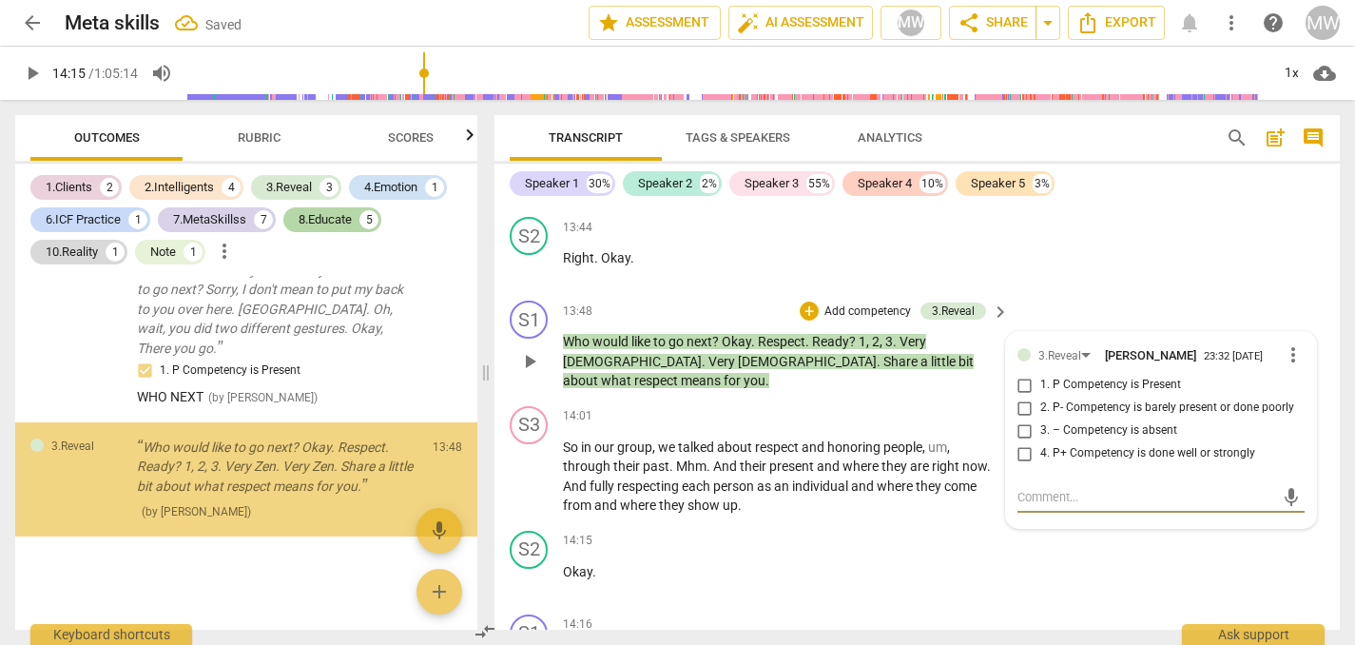
scroll to position [9224, 0]
click at [1024, 397] on input "1. P Competency is Present" at bounding box center [1025, 385] width 30 height 23
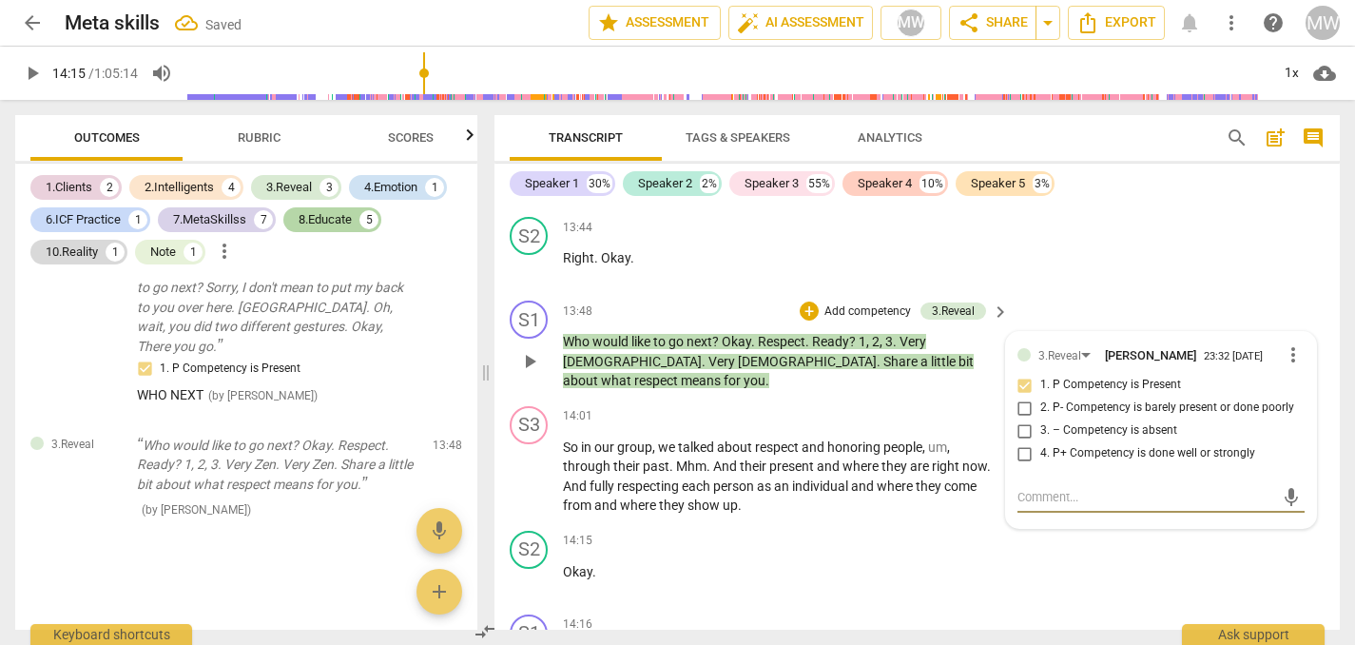
click at [1033, 506] on textarea at bounding box center [1146, 497] width 257 height 18
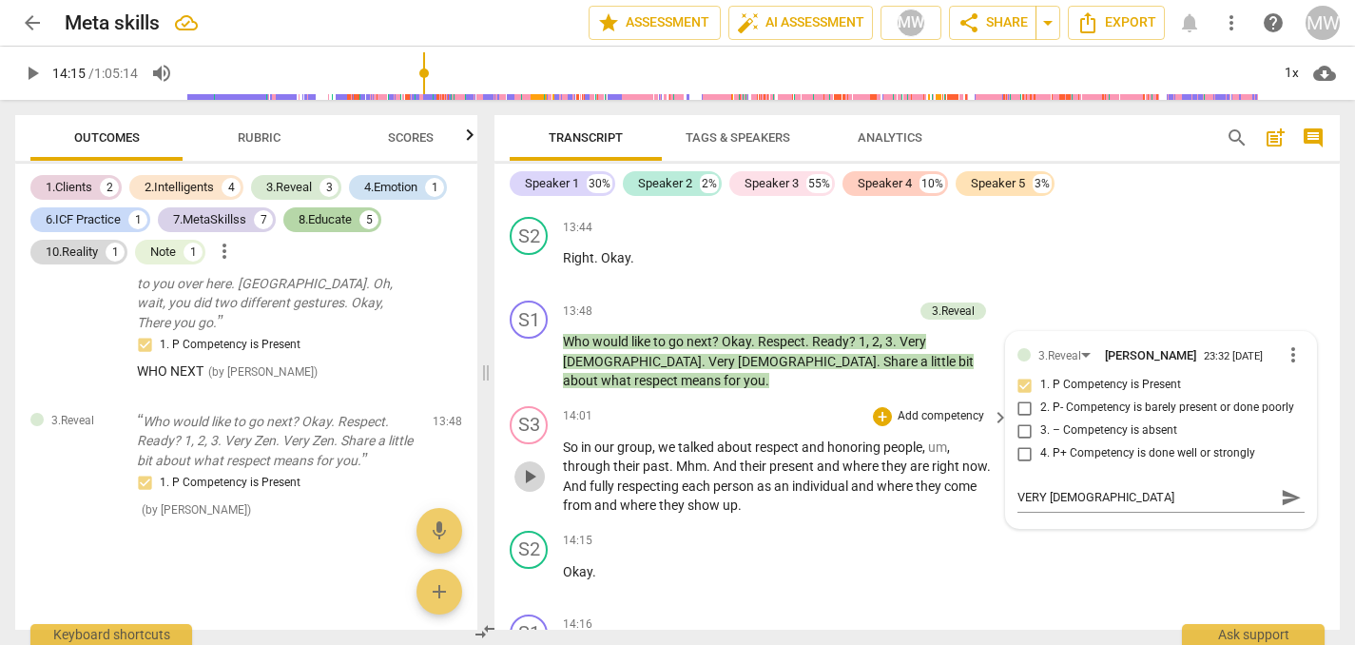
click at [532, 488] on span "play_arrow" at bounding box center [529, 476] width 23 height 23
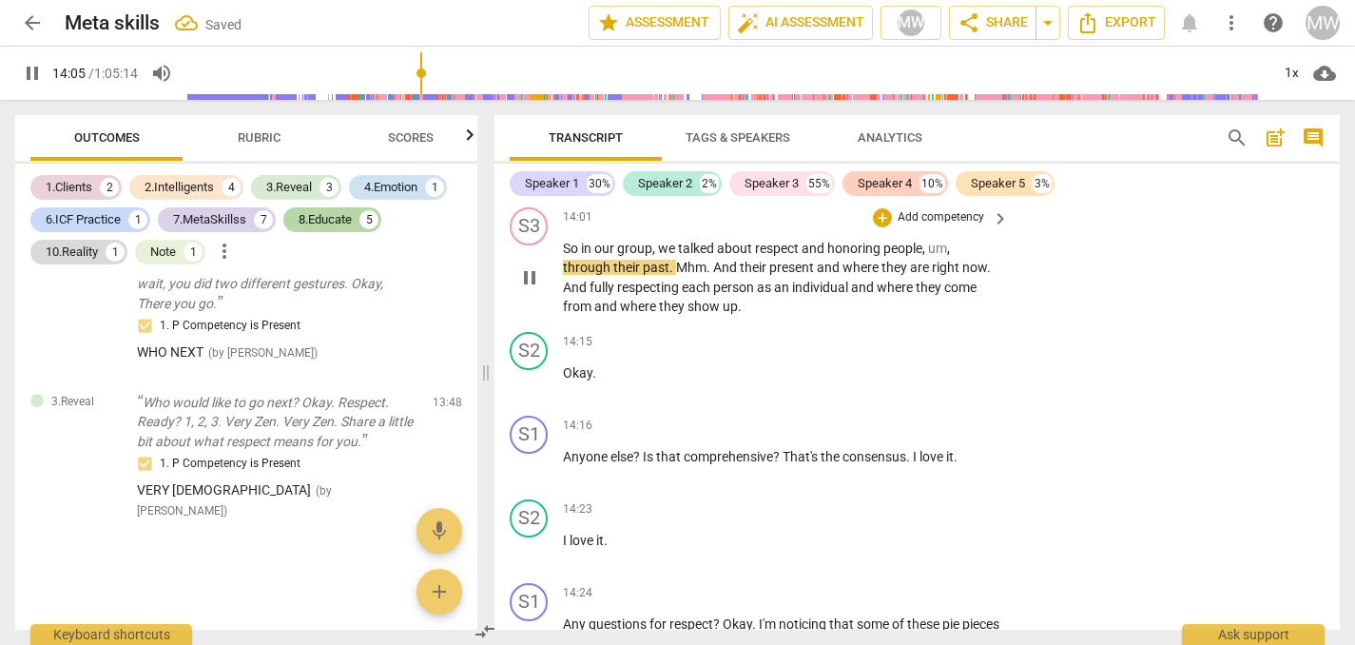
scroll to position [8421, 0]
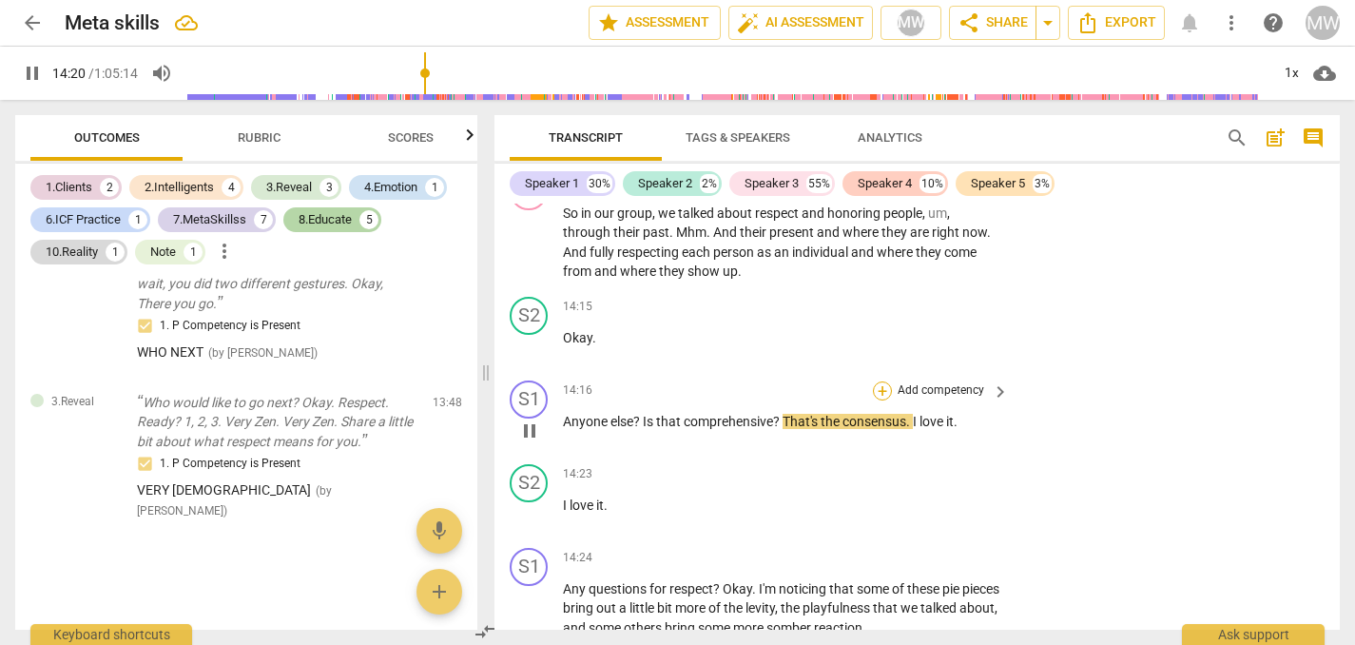
click at [882, 400] on div "+" at bounding box center [882, 390] width 19 height 19
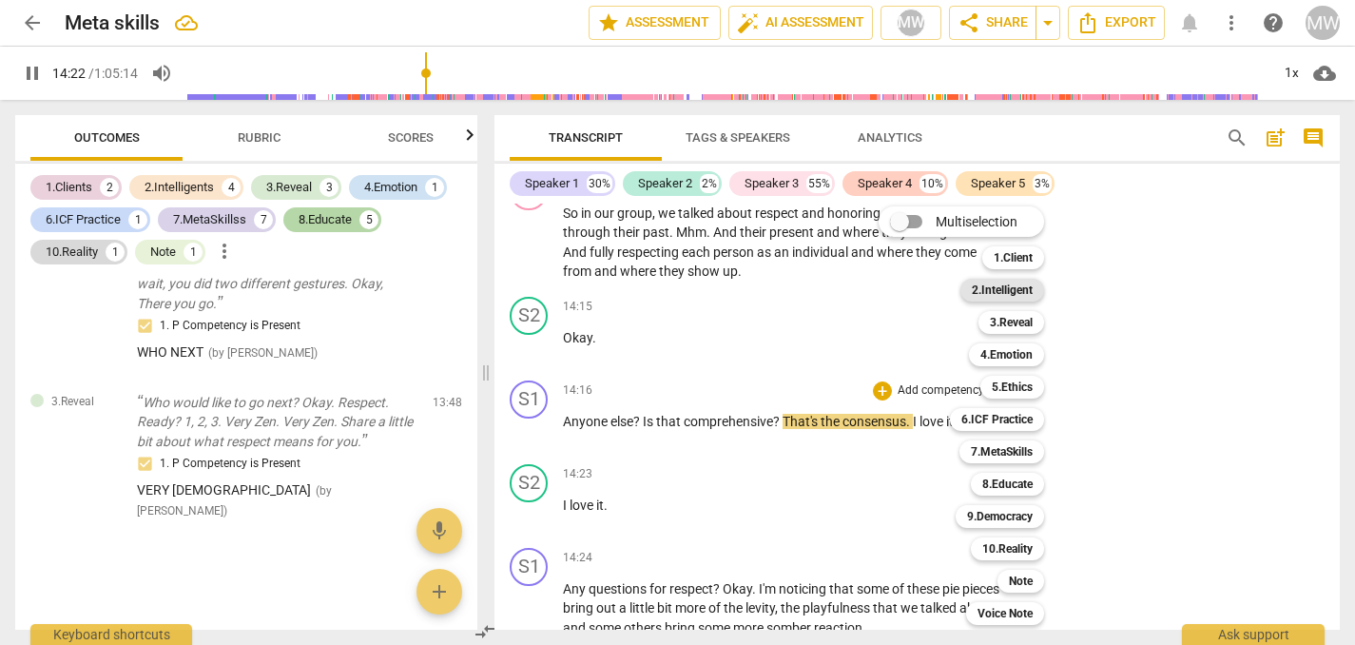
click at [1003, 294] on b "2.Intelligent" at bounding box center [1002, 290] width 61 height 23
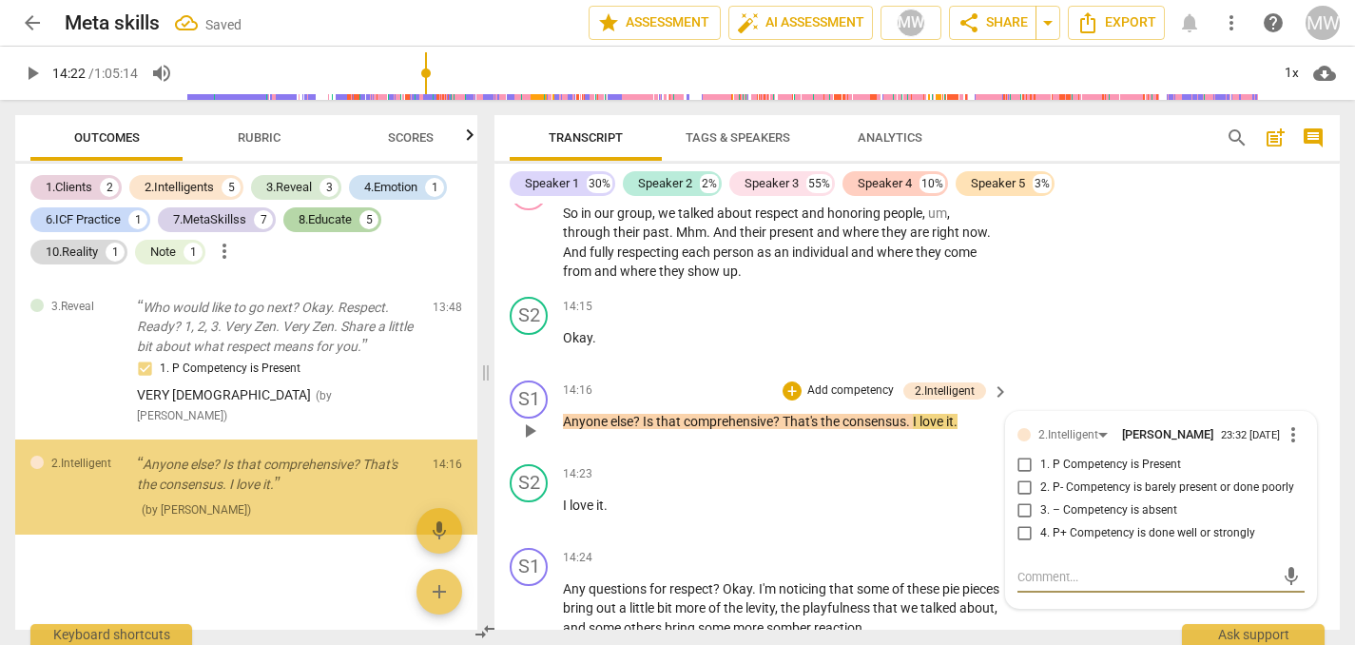
scroll to position [9343, 0]
click at [1022, 476] on input "1. P Competency is Present" at bounding box center [1025, 465] width 30 height 23
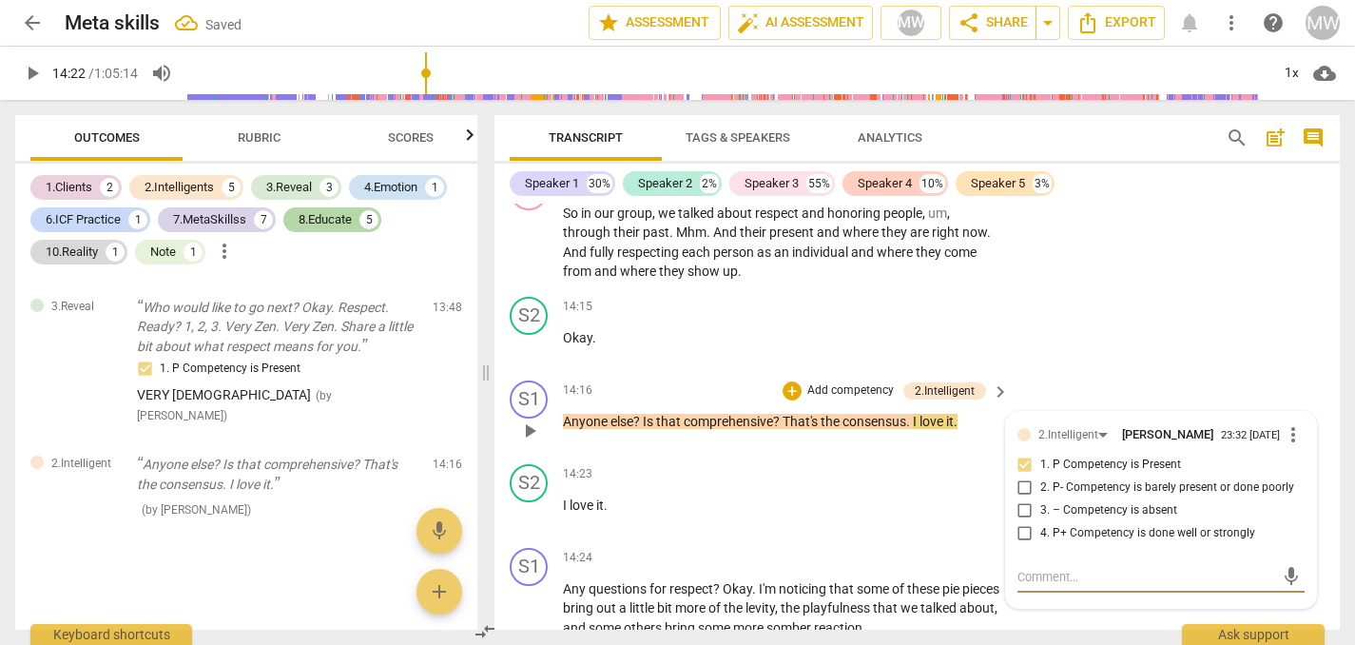
click at [1023, 586] on textarea at bounding box center [1146, 577] width 257 height 18
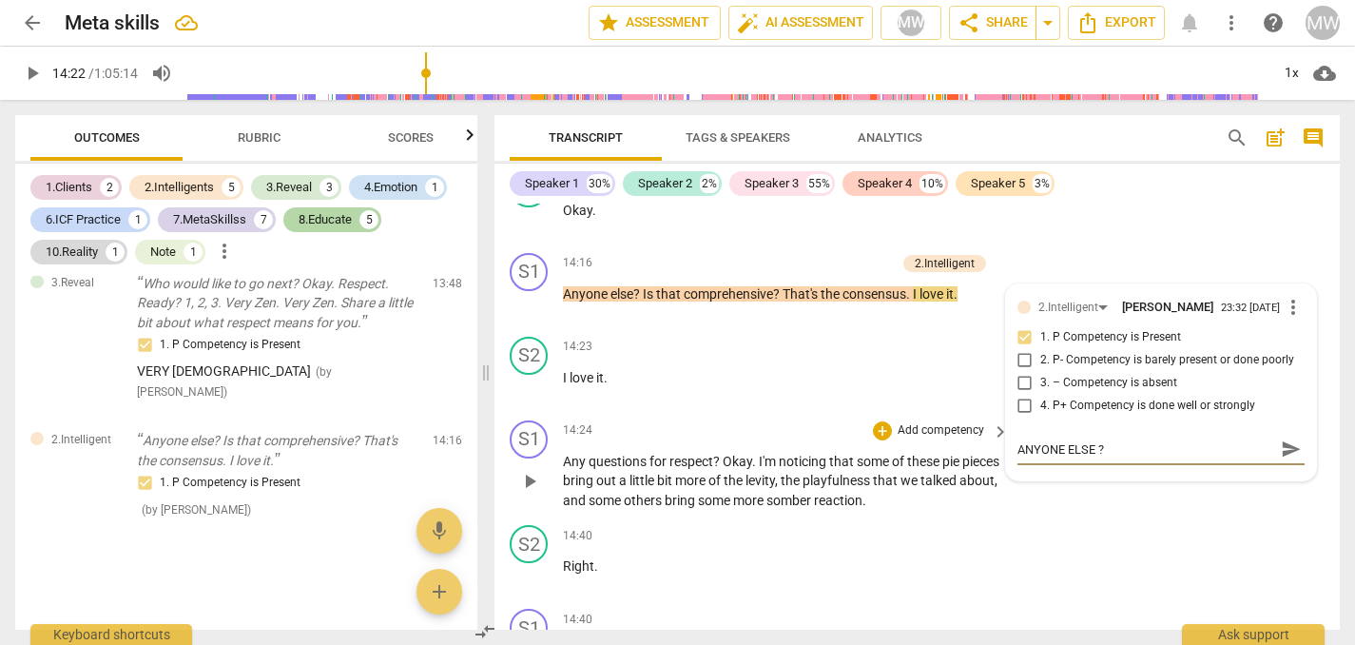
scroll to position [8551, 0]
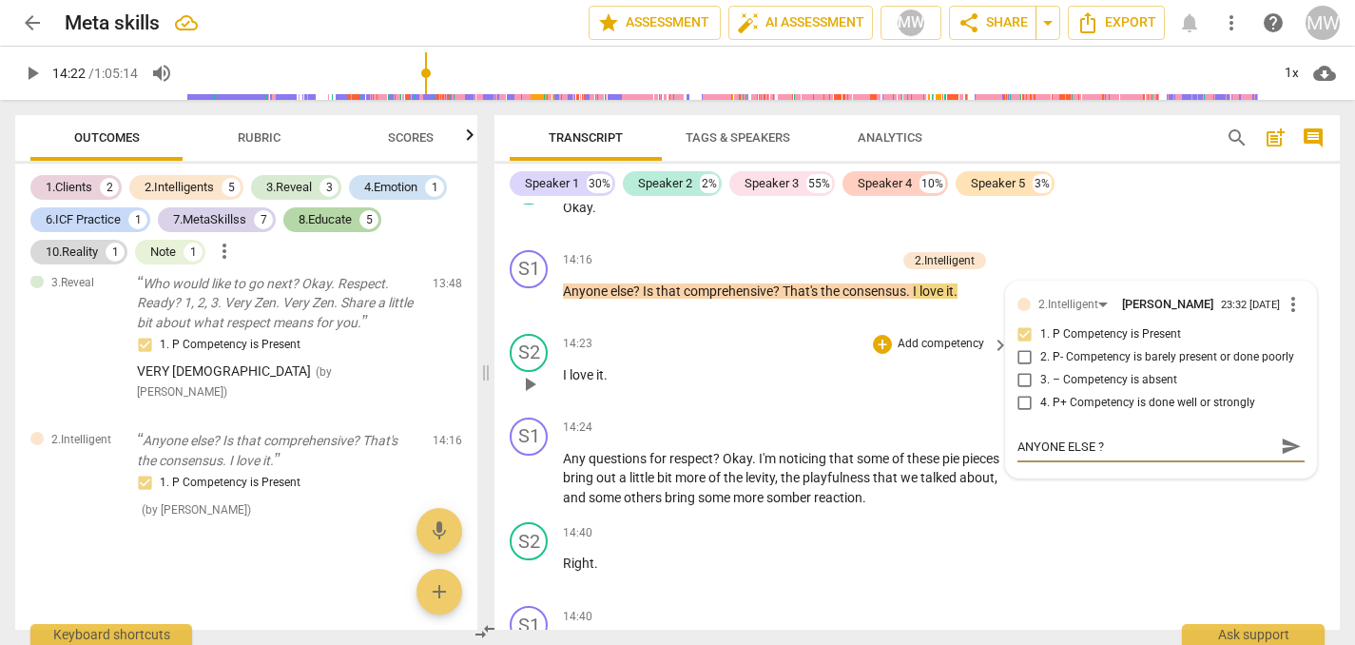
click at [536, 396] on span "play_arrow" at bounding box center [529, 384] width 23 height 23
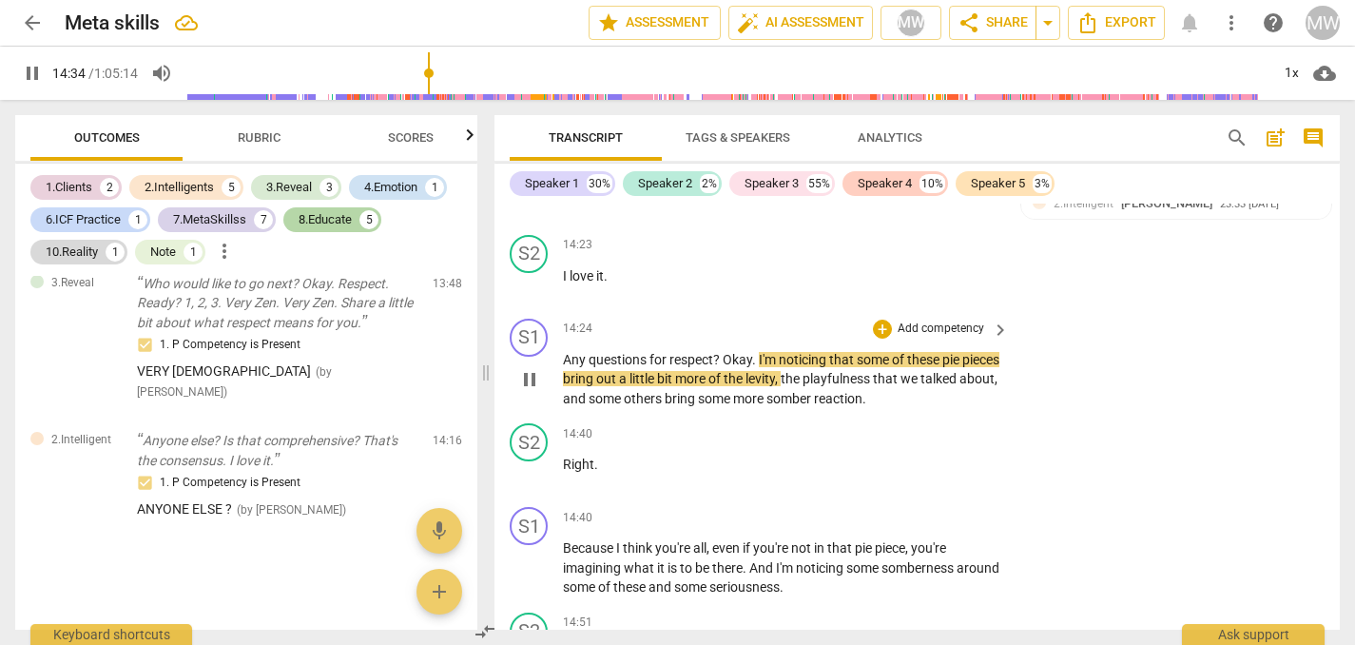
scroll to position [8676, 0]
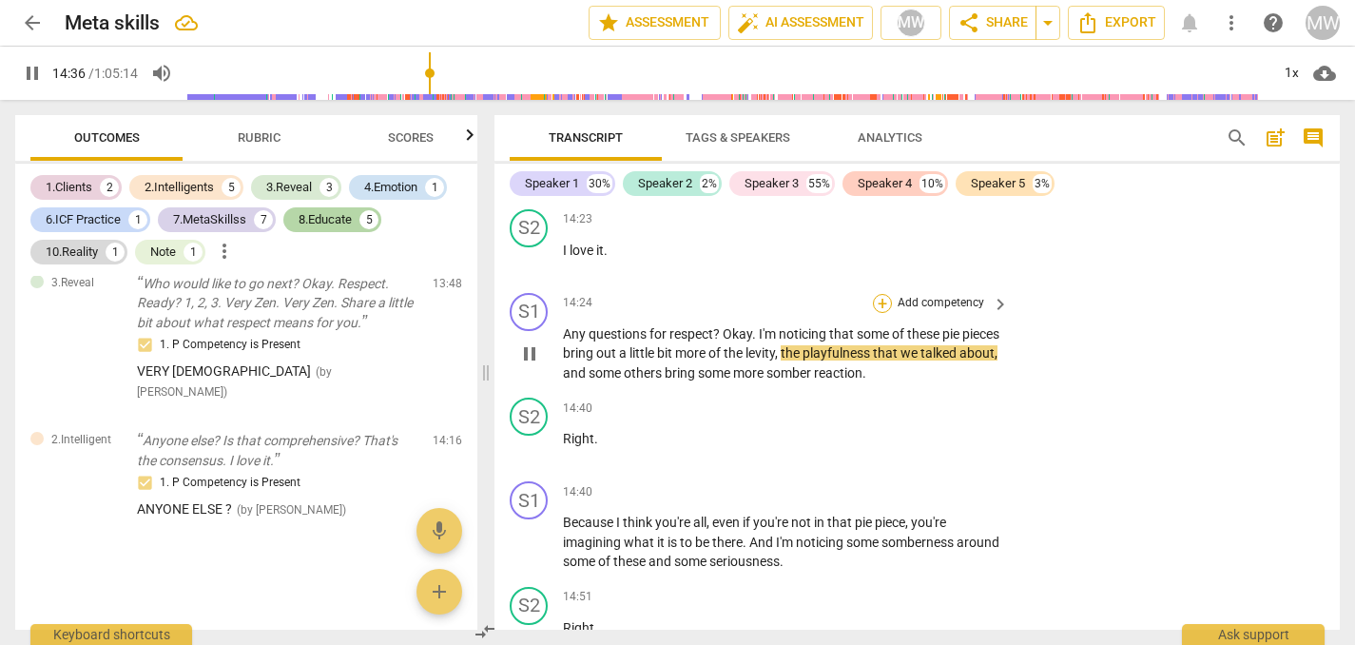
click at [882, 313] on div "+" at bounding box center [882, 303] width 19 height 19
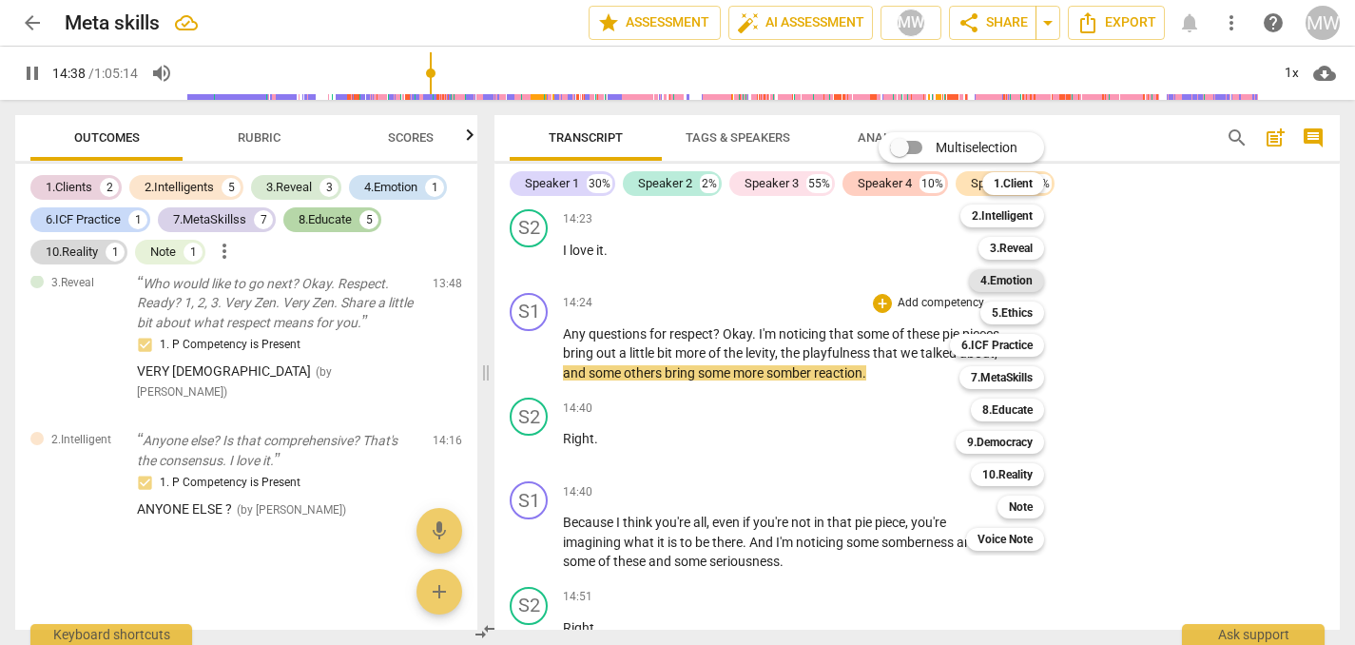
click at [1002, 281] on b "4.Emotion" at bounding box center [1006, 280] width 52 height 23
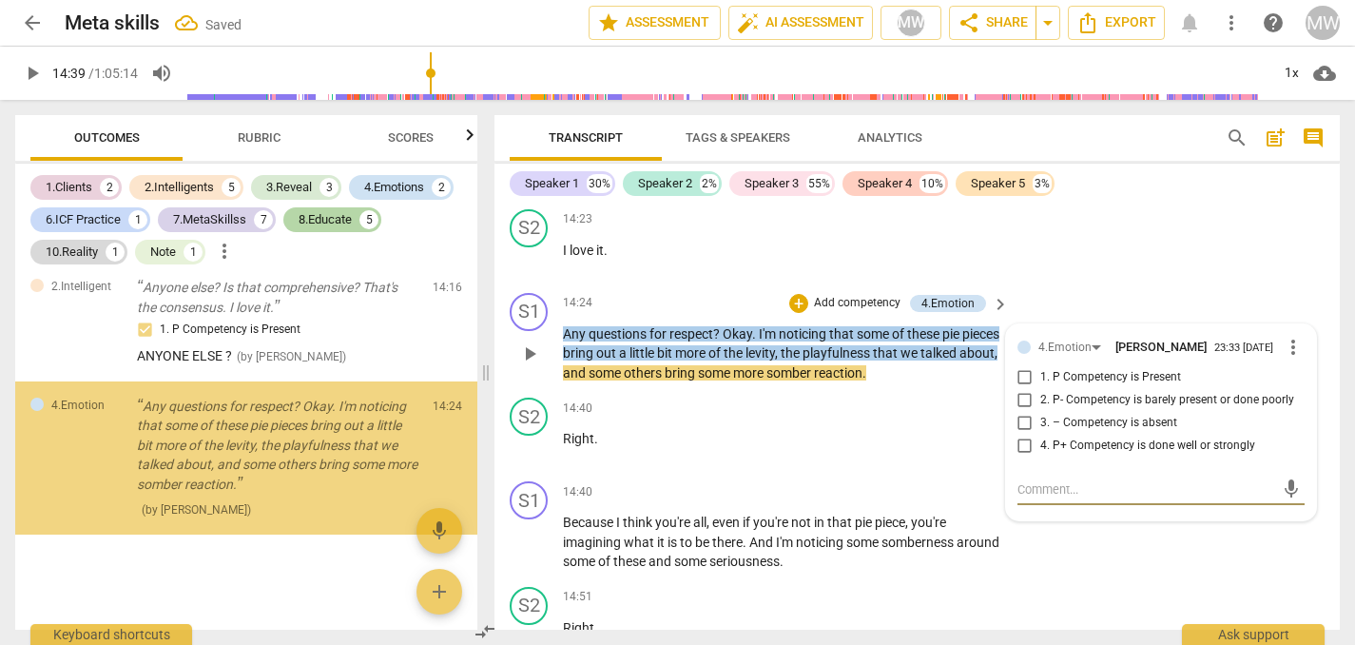
scroll to position [9520, 0]
click at [1020, 389] on input "1. P Competency is Present" at bounding box center [1025, 377] width 30 height 23
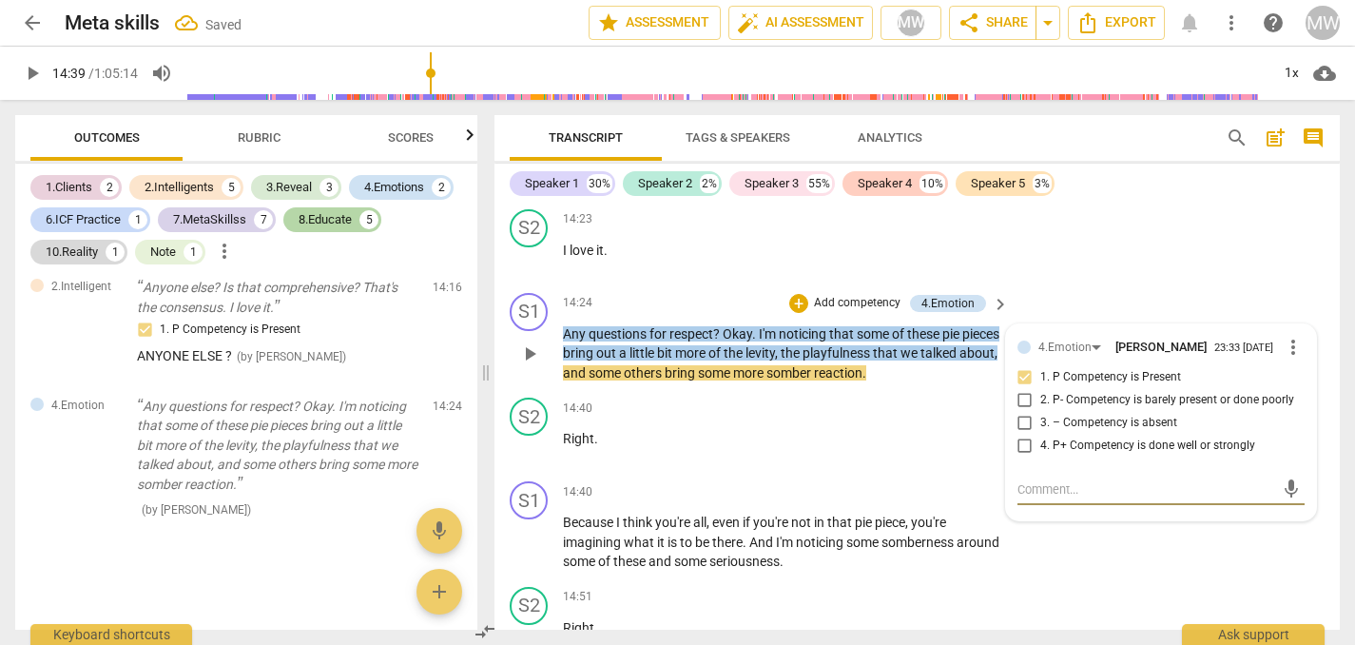
click at [1028, 498] on textarea at bounding box center [1146, 489] width 257 height 18
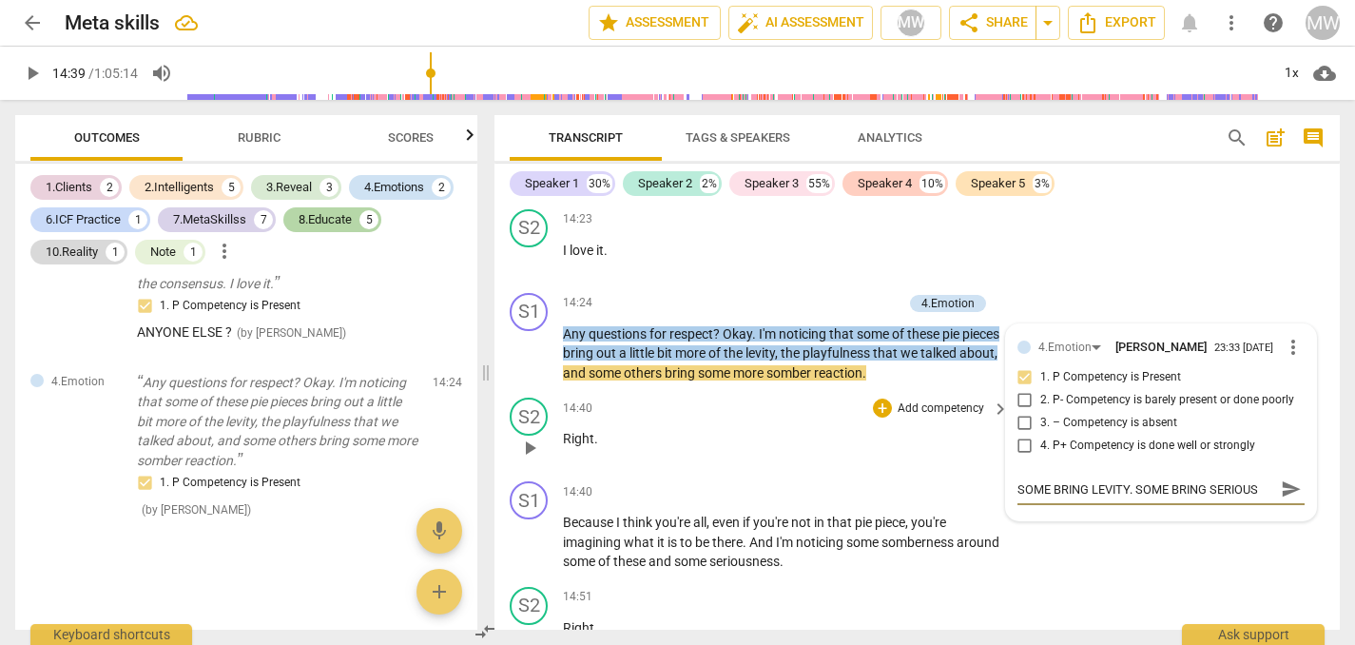
scroll to position [0, 0]
click at [530, 365] on span "play_arrow" at bounding box center [529, 353] width 23 height 23
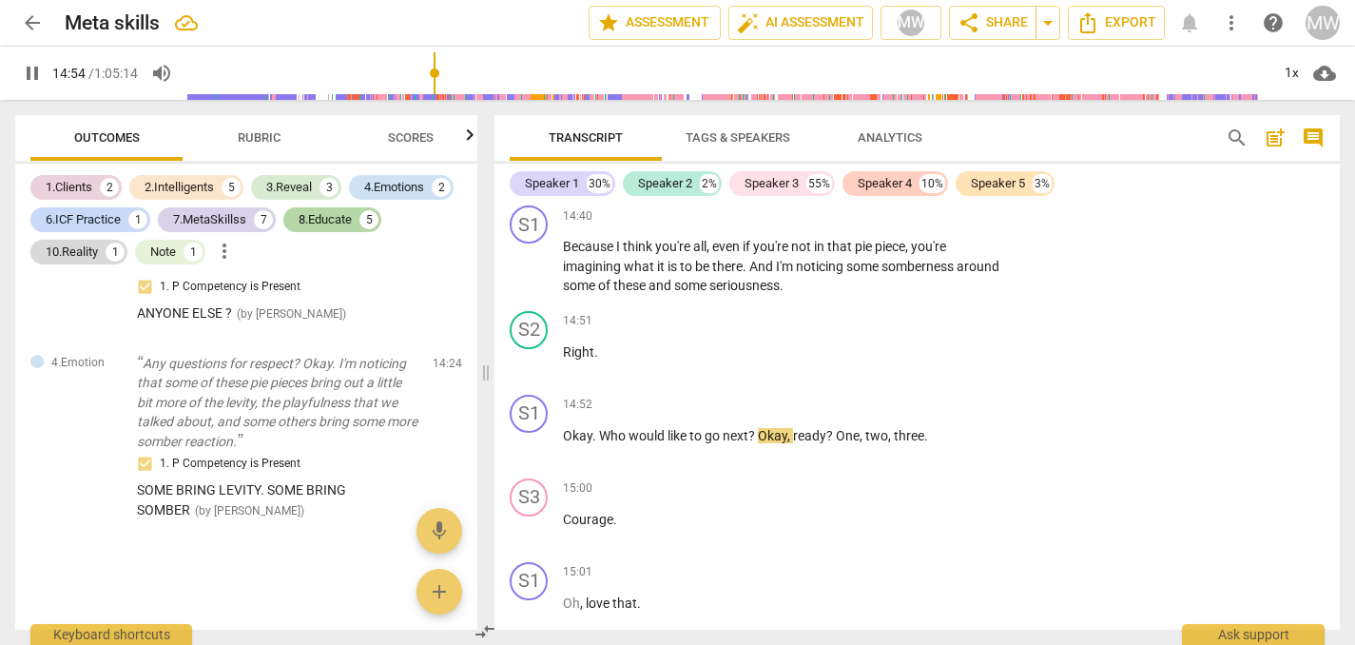
scroll to position [8947, 0]
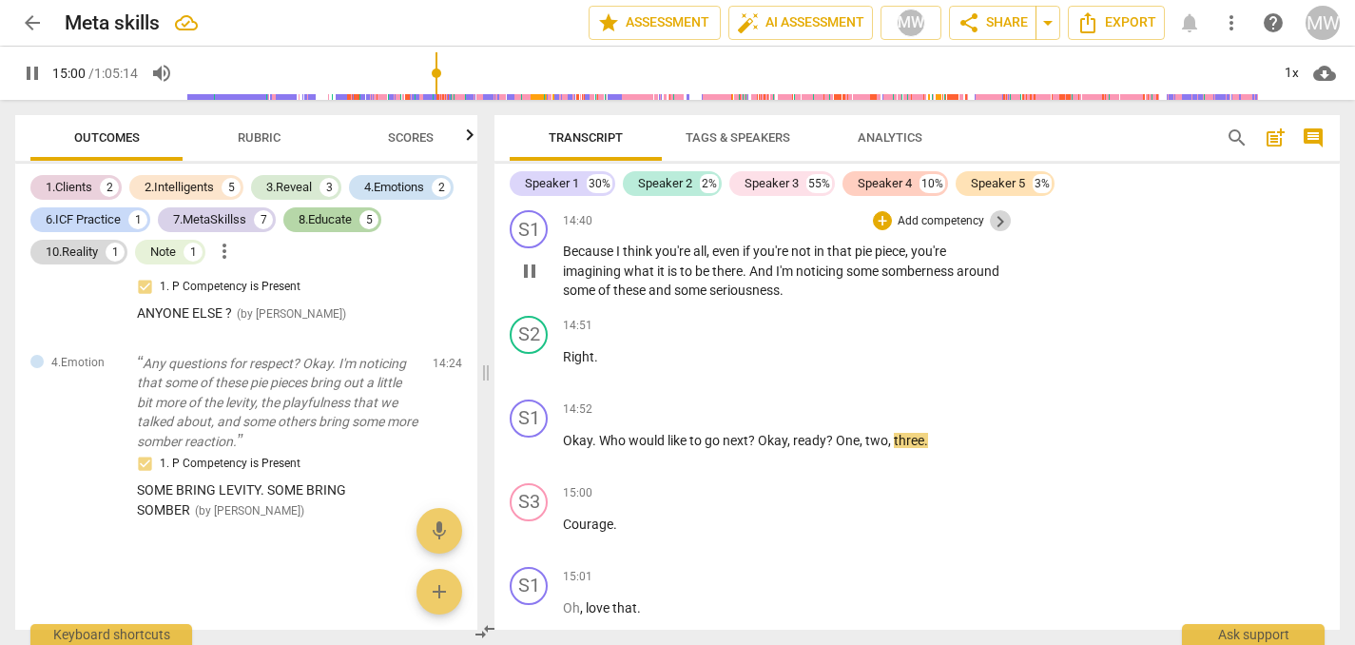
click at [1002, 233] on span "keyboard_arrow_right" at bounding box center [1000, 221] width 23 height 23
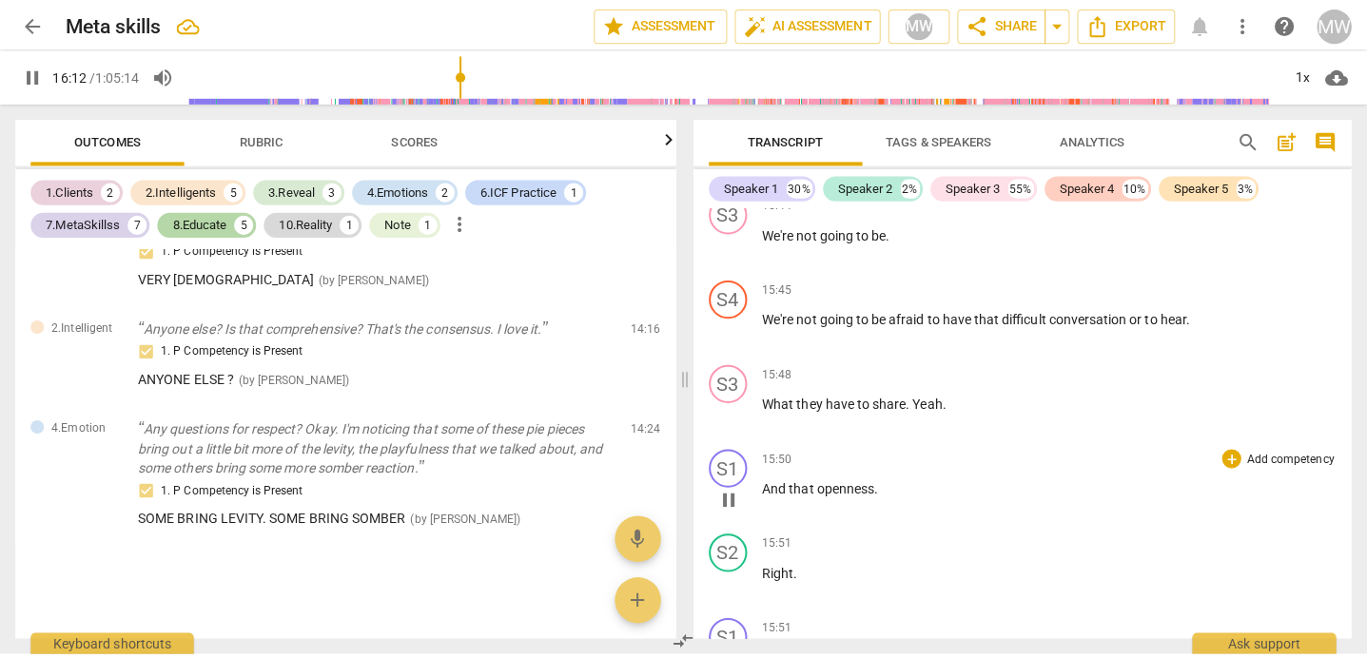
scroll to position [9720, 0]
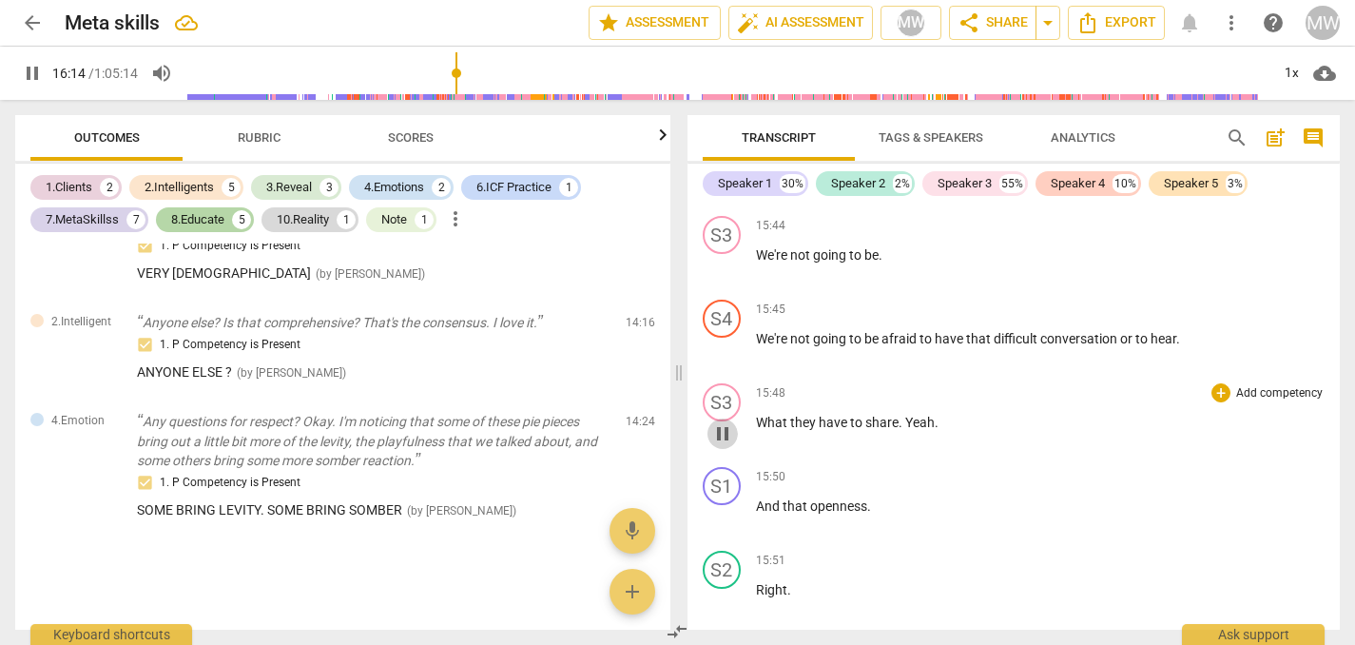
click at [720, 445] on span "pause" at bounding box center [722, 433] width 23 height 23
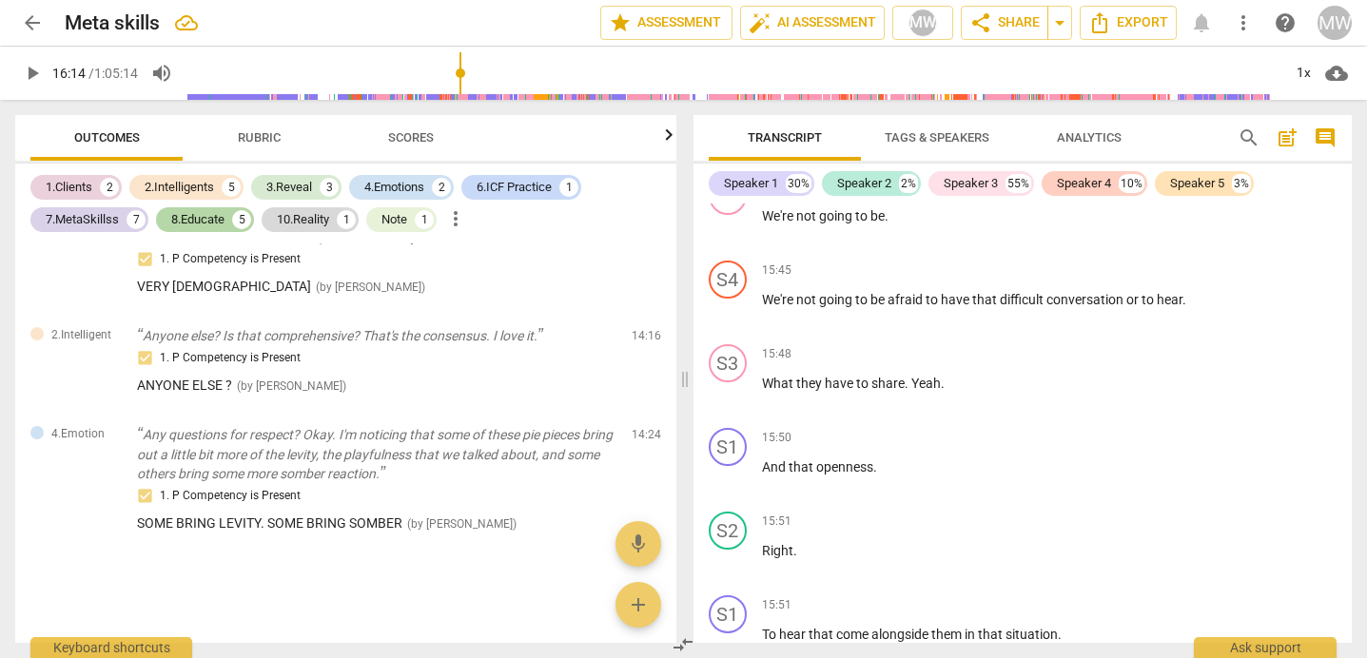
scroll to position [9701, 0]
